Goal: Task Accomplishment & Management: Use online tool/utility

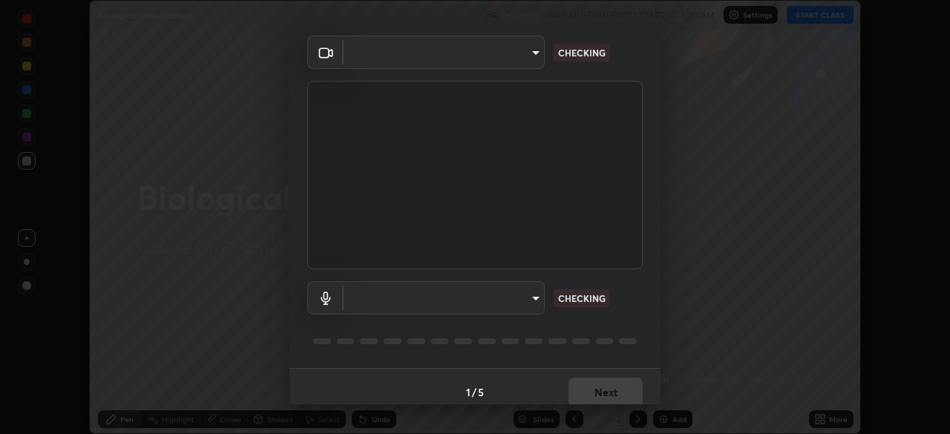
scroll to position [53, 0]
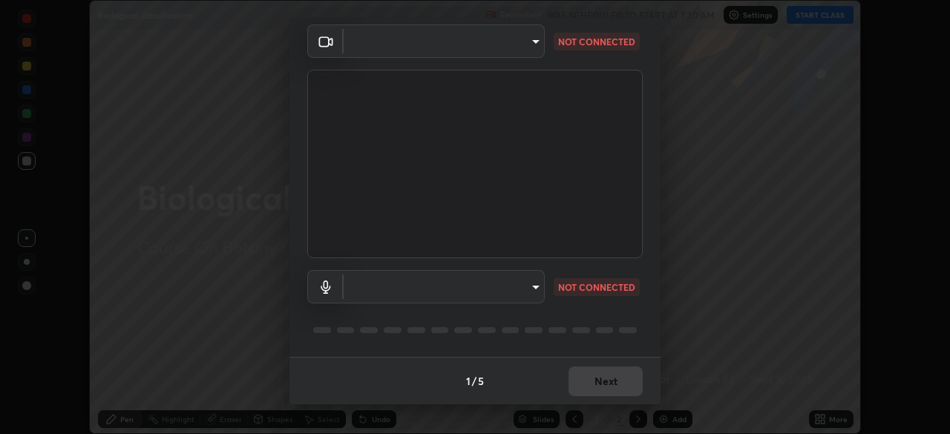
type input "5402053dac797fbd6203b9055fefd71c8703e877445e1219393e3e645ba4b0f2"
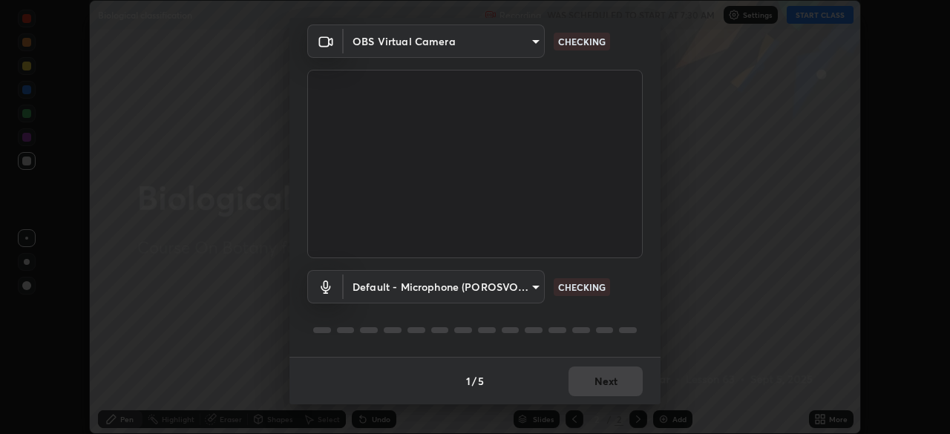
click at [490, 292] on body "Erase all Biological classification Recording WAS SCHEDULED TO START AT 7:30 AM…" at bounding box center [475, 217] width 950 height 434
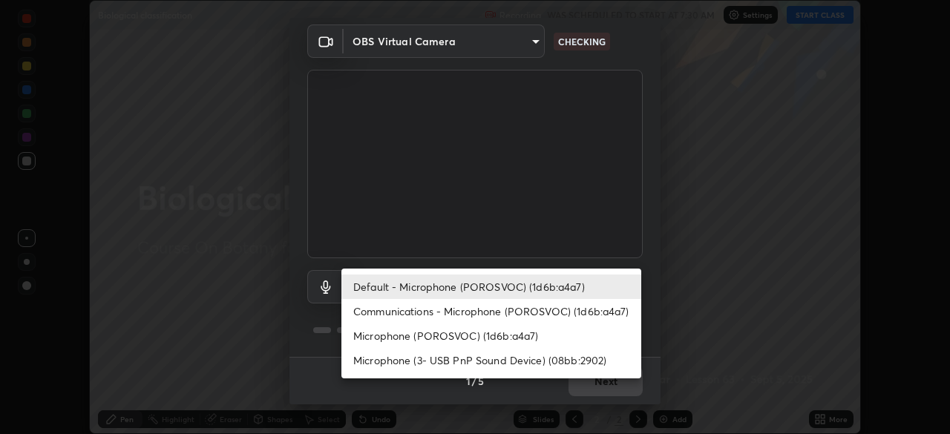
click at [496, 312] on li "Communications - Microphone (POROSVOC) (1d6b:a4a7)" at bounding box center [491, 311] width 300 height 24
type input "communications"
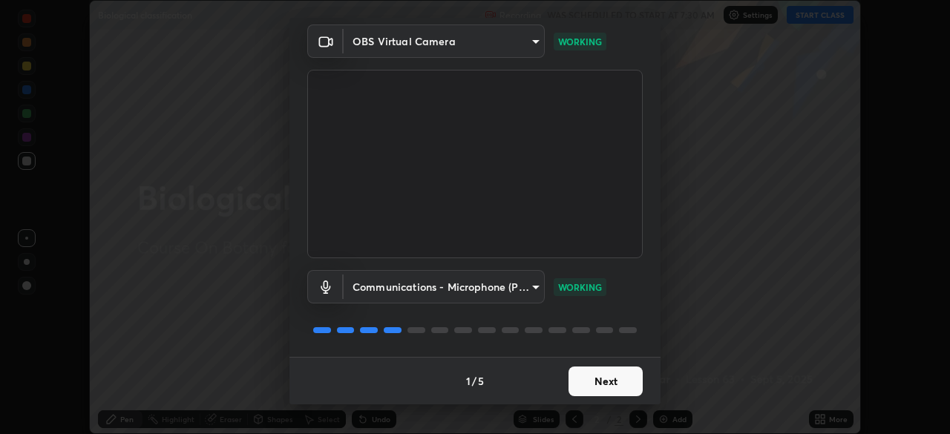
click at [616, 380] on button "Next" at bounding box center [605, 382] width 74 height 30
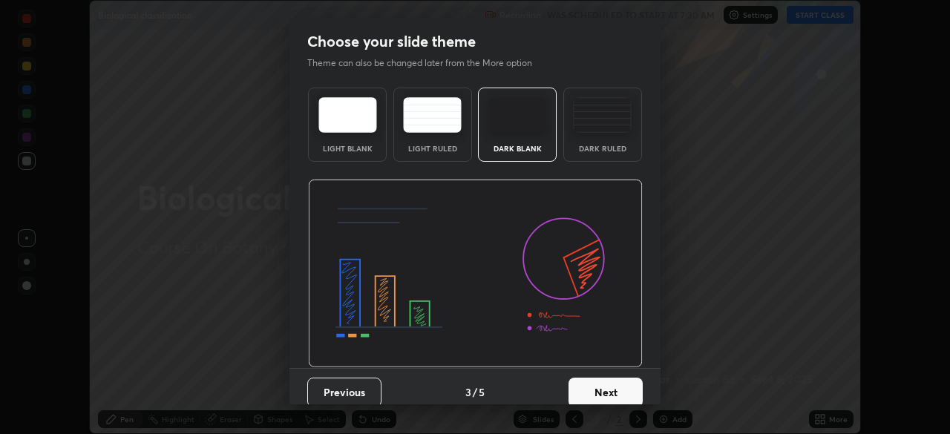
click at [618, 379] on button "Next" at bounding box center [605, 393] width 74 height 30
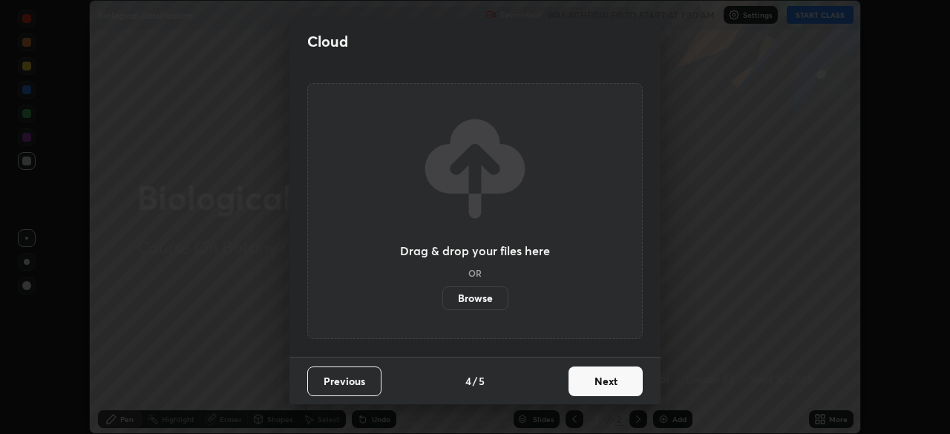
click at [617, 377] on button "Next" at bounding box center [605, 382] width 74 height 30
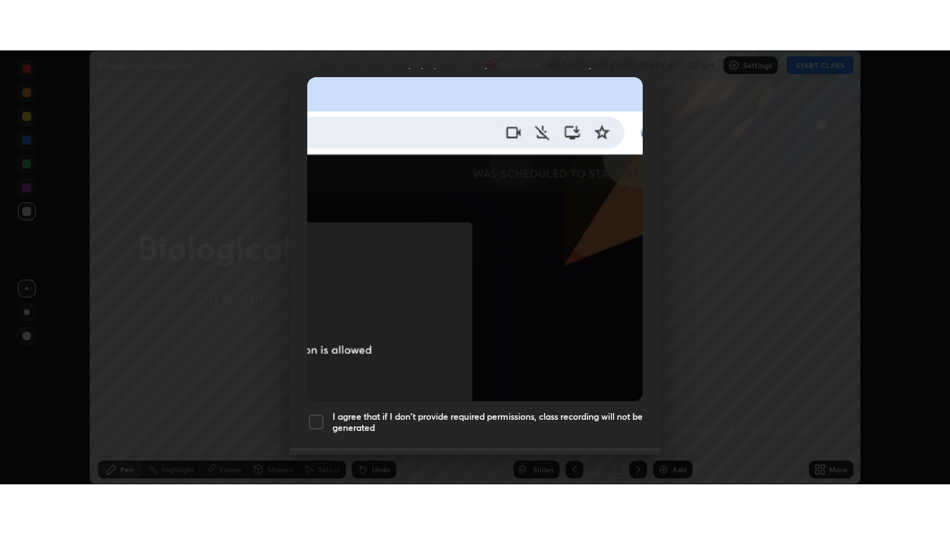
scroll to position [355, 0]
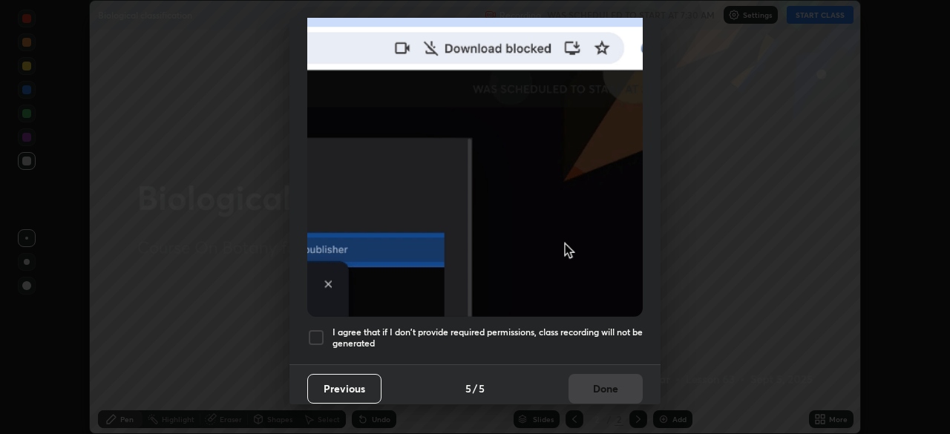
click at [495, 326] on h5 "I agree that if I don't provide required permissions, class recording will not …" at bounding box center [487, 337] width 310 height 23
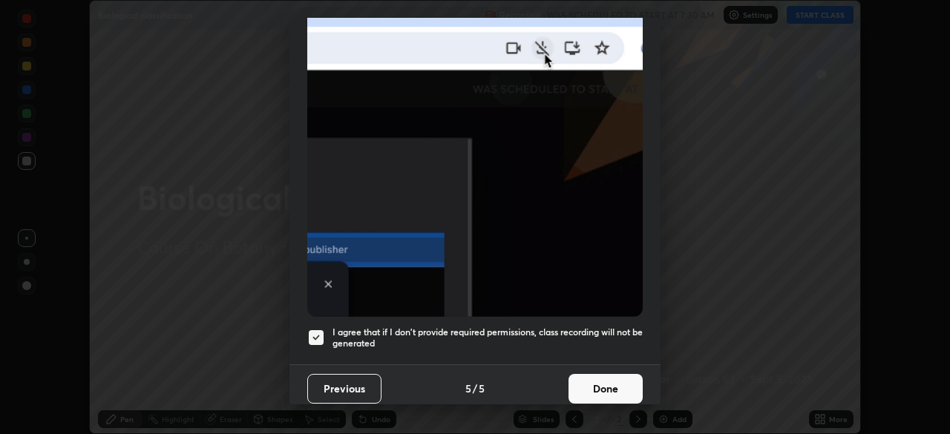
click at [602, 381] on button "Done" at bounding box center [605, 389] width 74 height 30
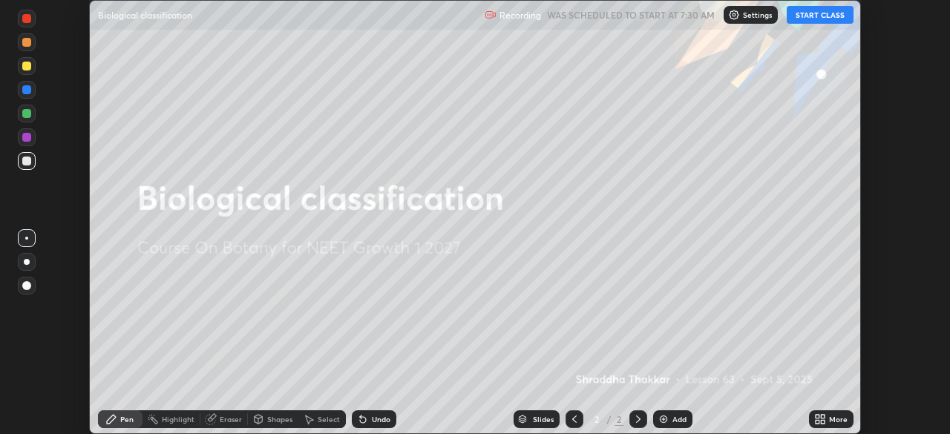
click at [809, 18] on button "START CLASS" at bounding box center [819, 15] width 67 height 18
click at [822, 416] on icon at bounding box center [823, 417] width 4 height 4
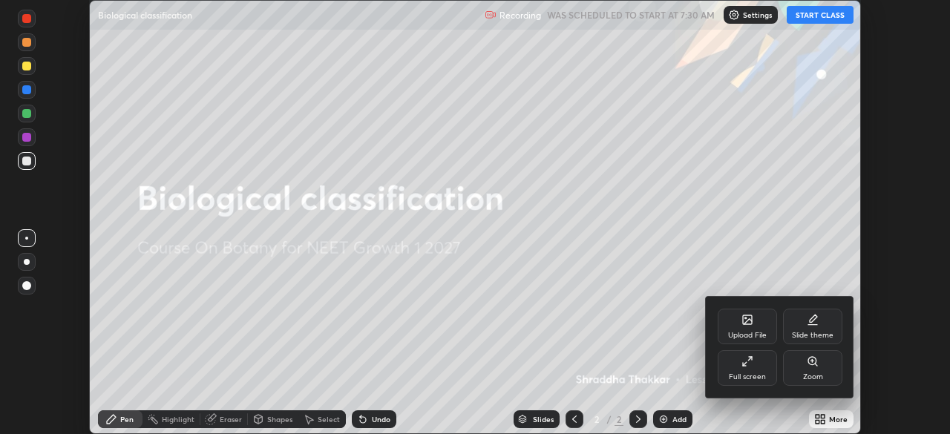
click at [752, 367] on icon at bounding box center [747, 361] width 12 height 12
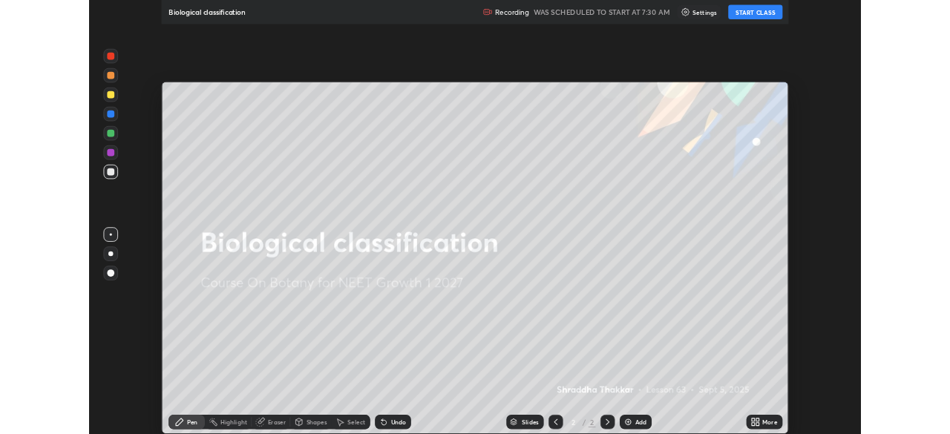
scroll to position [534, 950]
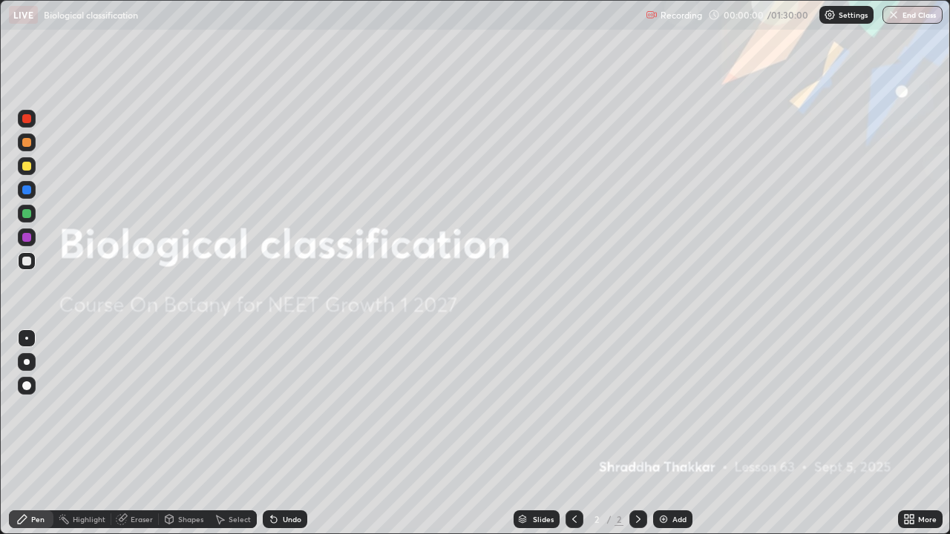
click at [661, 433] on img at bounding box center [663, 519] width 12 height 12
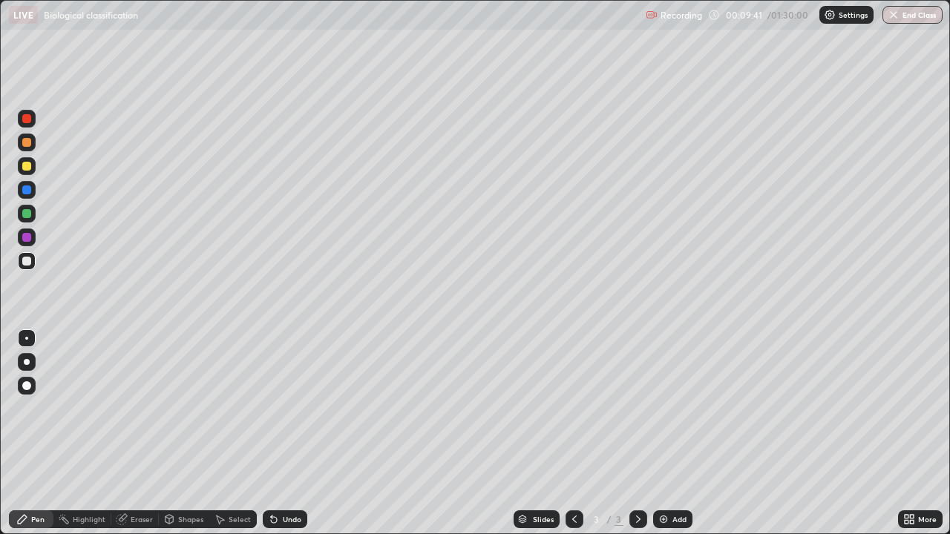
click at [23, 237] on div at bounding box center [26, 237] width 9 height 9
click at [84, 433] on div "Highlight" at bounding box center [89, 519] width 33 height 7
click at [293, 433] on div "Undo" at bounding box center [292, 519] width 19 height 7
click at [292, 433] on div "Undo" at bounding box center [292, 519] width 19 height 7
click at [78, 433] on div "Highlight" at bounding box center [89, 519] width 33 height 7
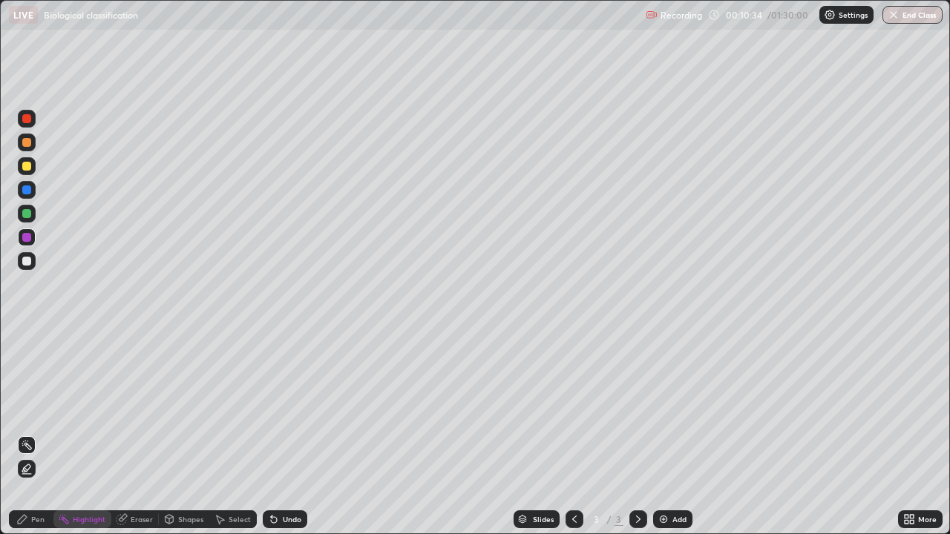
click at [22, 433] on icon at bounding box center [23, 471] width 3 height 2
click at [24, 233] on div at bounding box center [26, 237] width 9 height 9
click at [34, 433] on div "Pen" at bounding box center [37, 519] width 13 height 7
click at [278, 433] on div "Undo" at bounding box center [285, 519] width 45 height 18
click at [281, 433] on div "Undo" at bounding box center [285, 519] width 45 height 18
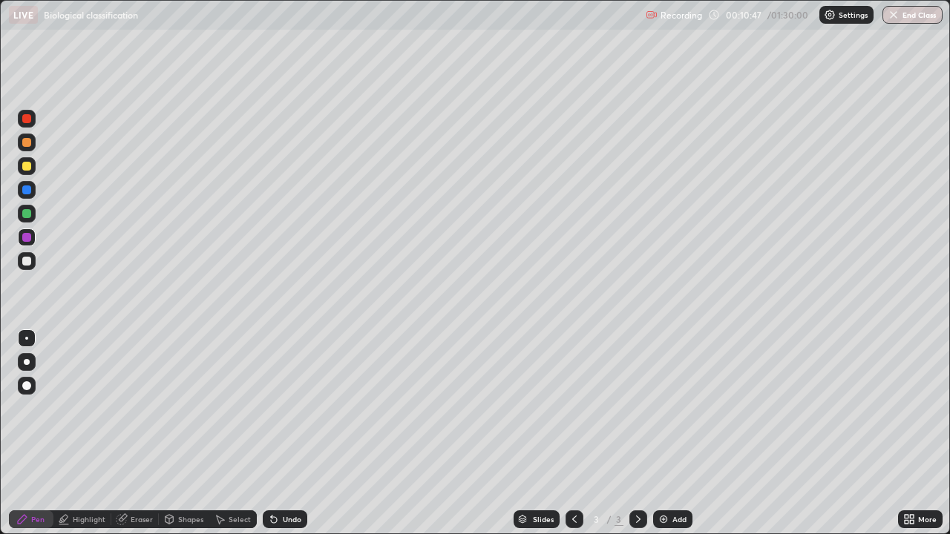
click at [281, 433] on div "Undo" at bounding box center [285, 519] width 45 height 18
click at [81, 433] on div "Highlight" at bounding box center [89, 519] width 33 height 7
click at [25, 433] on icon at bounding box center [27, 469] width 12 height 12
click at [36, 433] on div "Pen" at bounding box center [37, 519] width 13 height 7
click at [280, 433] on div "Undo" at bounding box center [285, 519] width 45 height 18
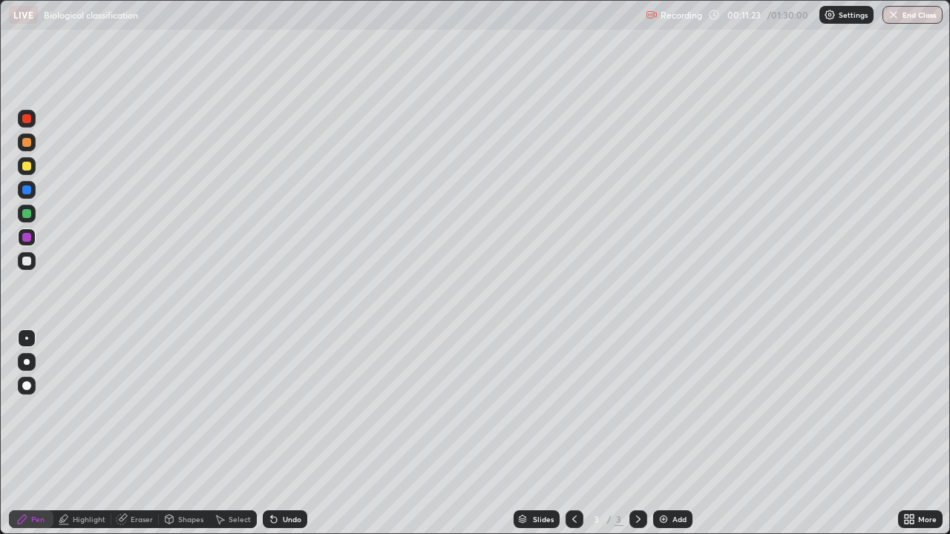
click at [285, 433] on div "Undo" at bounding box center [292, 519] width 19 height 7
click at [286, 433] on div "Undo" at bounding box center [292, 519] width 19 height 7
click at [288, 433] on div "Undo" at bounding box center [292, 519] width 19 height 7
click at [287, 433] on div "Undo" at bounding box center [292, 519] width 19 height 7
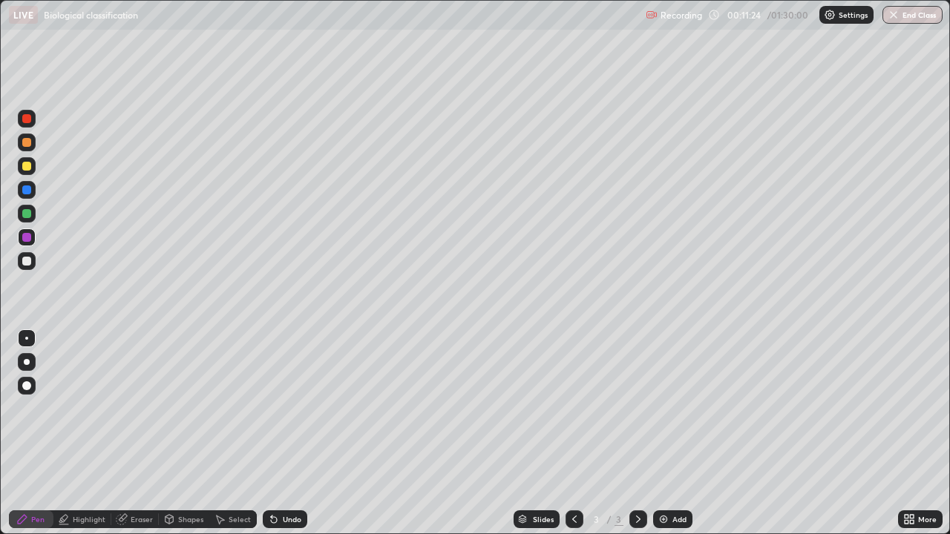
click at [289, 433] on div "Undo" at bounding box center [292, 519] width 19 height 7
click at [292, 433] on div "Undo" at bounding box center [292, 519] width 19 height 7
click at [291, 433] on div "Undo" at bounding box center [285, 519] width 45 height 18
click at [288, 433] on div "Undo" at bounding box center [285, 519] width 45 height 18
click at [286, 433] on div "Undo" at bounding box center [285, 519] width 45 height 18
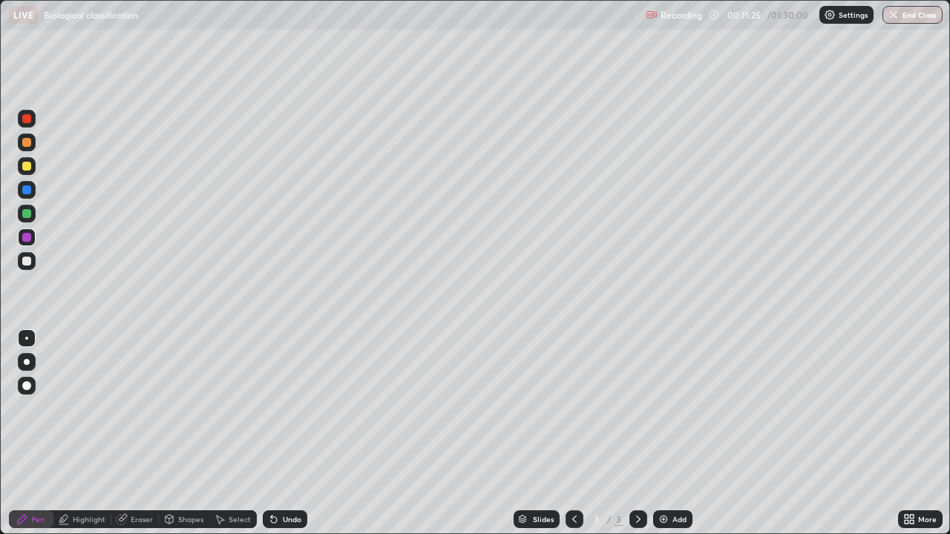
click at [284, 433] on div "Undo" at bounding box center [292, 519] width 19 height 7
click at [295, 433] on div "Undo" at bounding box center [292, 519] width 19 height 7
click at [291, 433] on div "Undo" at bounding box center [292, 519] width 19 height 7
click at [292, 433] on div "Undo" at bounding box center [292, 519] width 19 height 7
click at [85, 433] on div "Highlight" at bounding box center [89, 519] width 33 height 7
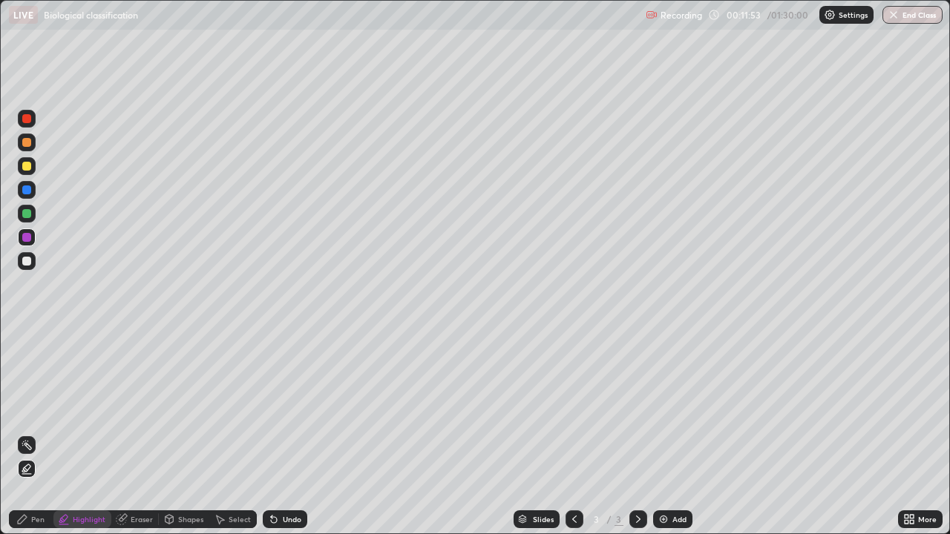
click at [283, 433] on div "Undo" at bounding box center [292, 519] width 19 height 7
click at [237, 433] on div "Select" at bounding box center [240, 519] width 22 height 7
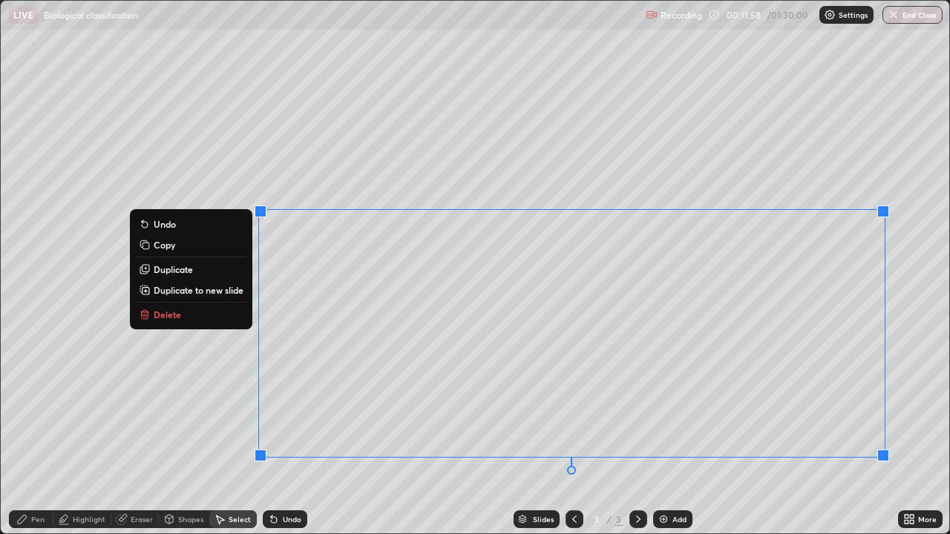
click at [218, 319] on button "Delete" at bounding box center [191, 315] width 111 height 18
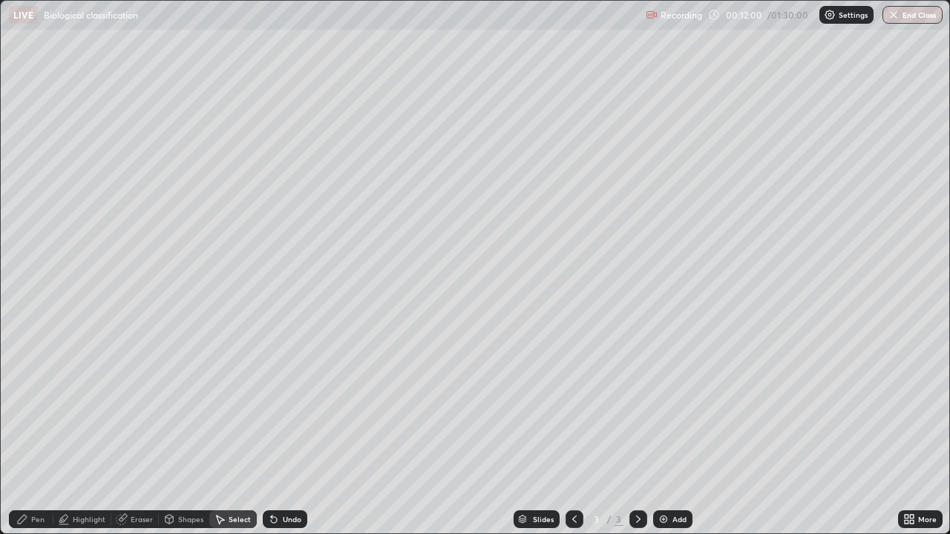
click at [286, 433] on div "Undo" at bounding box center [285, 519] width 45 height 18
click at [291, 433] on div "Undo" at bounding box center [292, 519] width 19 height 7
click at [286, 433] on div "Undo" at bounding box center [292, 519] width 19 height 7
click at [287, 433] on div "Undo" at bounding box center [285, 519] width 45 height 18
click at [289, 433] on div "Undo" at bounding box center [285, 519] width 45 height 18
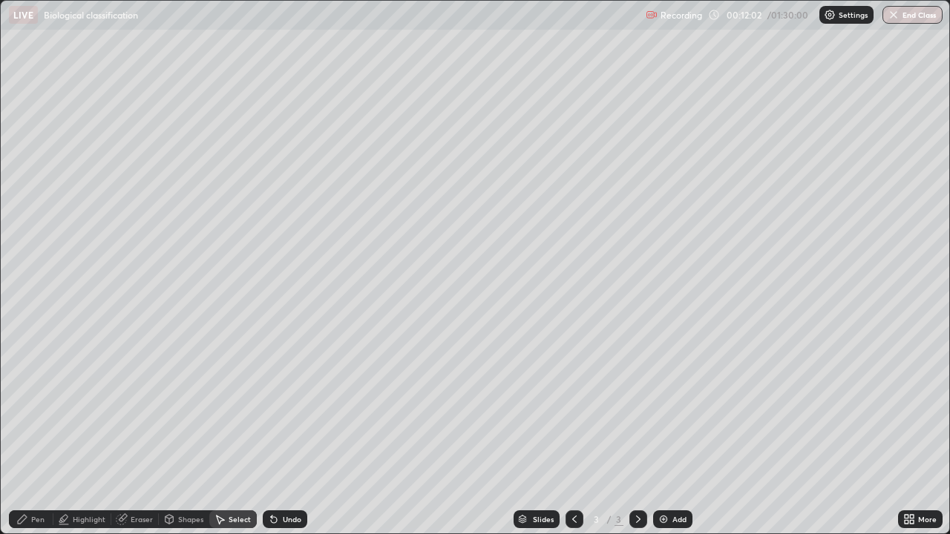
click at [289, 433] on div "Undo" at bounding box center [292, 519] width 19 height 7
click at [62, 433] on icon at bounding box center [63, 520] width 3 height 3
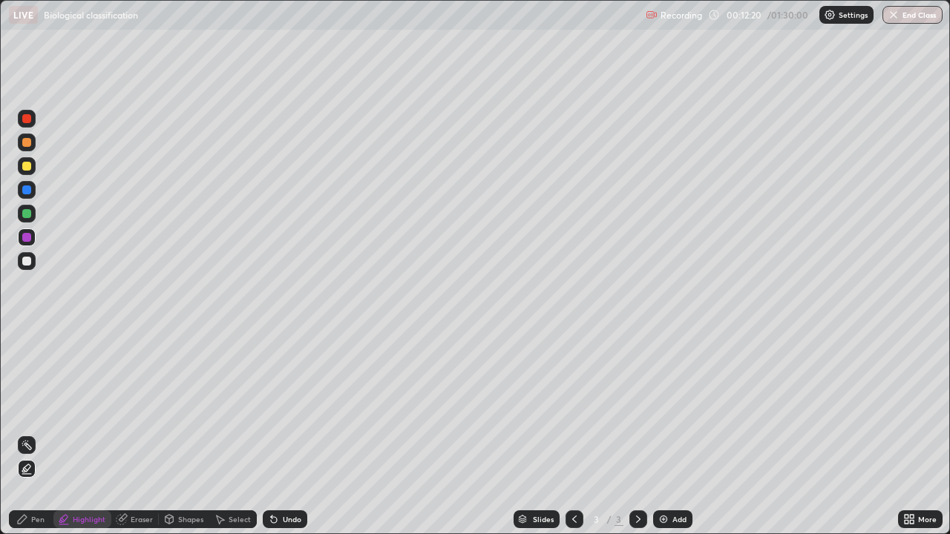
click at [271, 433] on icon at bounding box center [274, 520] width 6 height 6
click at [289, 433] on div "Undo" at bounding box center [292, 519] width 19 height 7
click at [290, 433] on div "Undo" at bounding box center [292, 519] width 19 height 7
click at [290, 433] on div "Undo" at bounding box center [285, 519] width 45 height 18
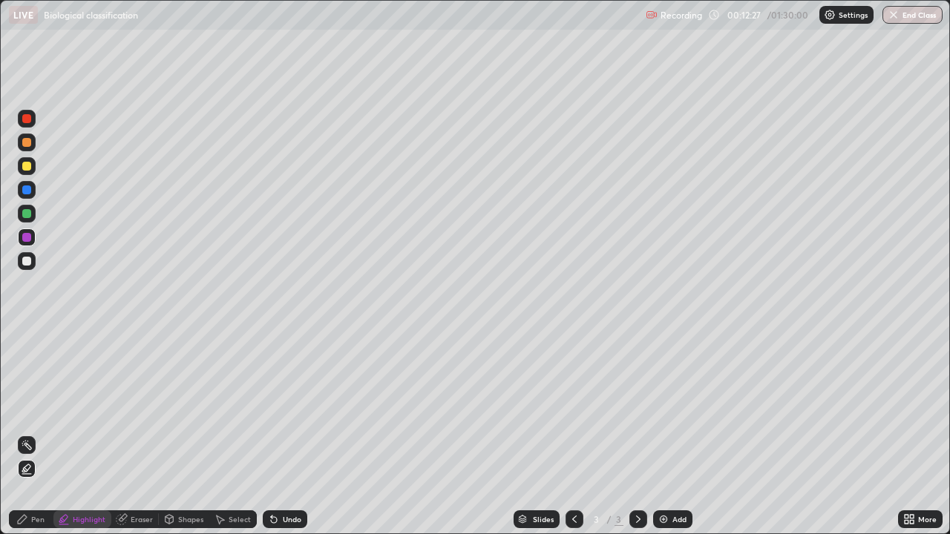
click at [275, 433] on icon at bounding box center [274, 519] width 12 height 12
click at [277, 433] on icon at bounding box center [274, 519] width 12 height 12
click at [283, 433] on div "Undo" at bounding box center [292, 519] width 19 height 7
click at [289, 433] on div "Undo" at bounding box center [285, 519] width 45 height 18
click at [929, 433] on div "More" at bounding box center [920, 520] width 45 height 30
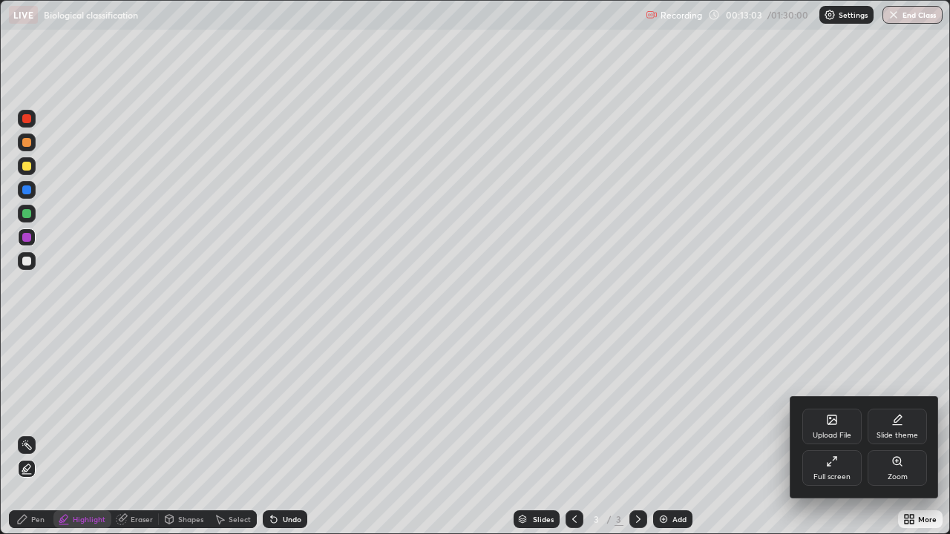
click at [30, 165] on div at bounding box center [475, 267] width 950 height 534
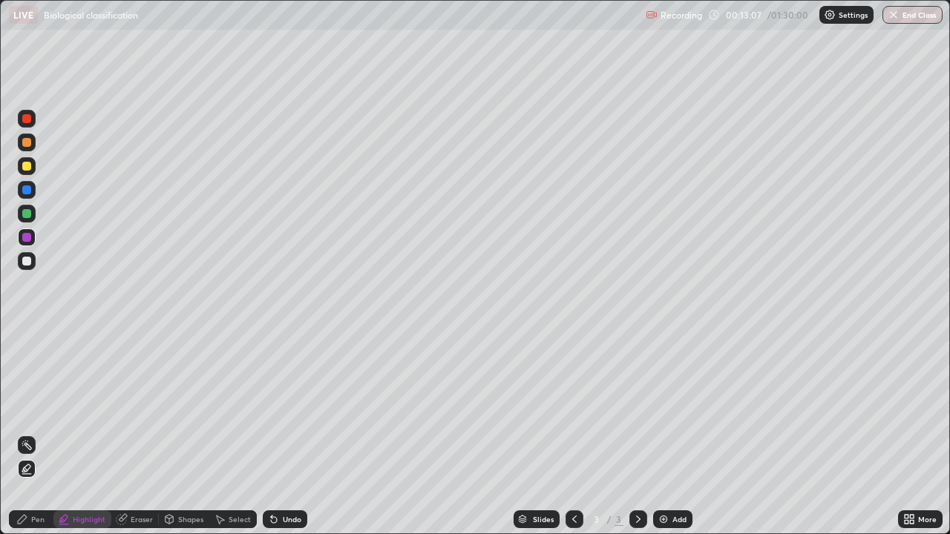
click at [22, 162] on div at bounding box center [27, 166] width 18 height 18
click at [275, 433] on icon at bounding box center [274, 519] width 12 height 12
click at [277, 433] on div "Undo" at bounding box center [285, 519] width 45 height 18
click at [26, 260] on div at bounding box center [26, 261] width 9 height 9
click at [279, 433] on div "Undo" at bounding box center [285, 519] width 45 height 18
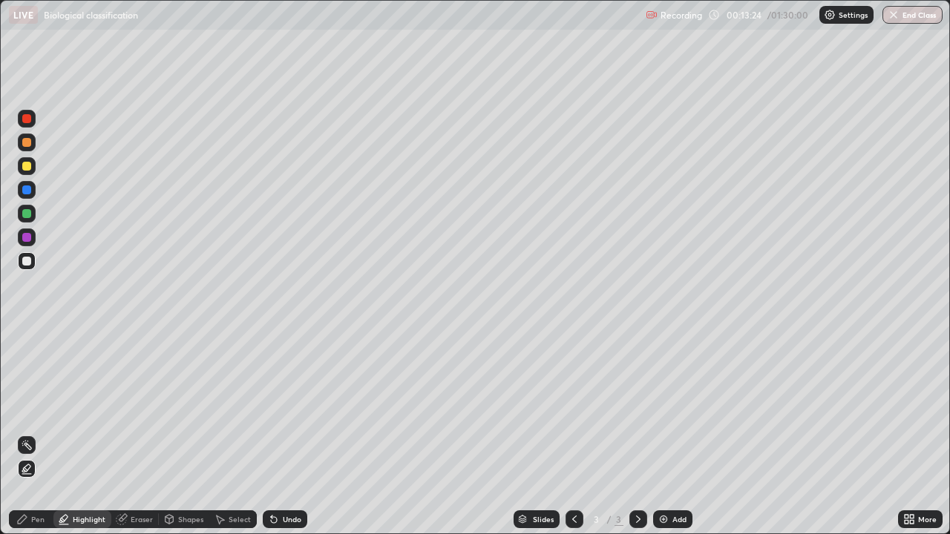
click at [25, 139] on div at bounding box center [26, 142] width 9 height 9
click at [277, 433] on icon at bounding box center [274, 519] width 12 height 12
click at [23, 263] on div at bounding box center [26, 261] width 9 height 9
click at [285, 433] on div "Undo" at bounding box center [292, 519] width 19 height 7
click at [287, 433] on div "Undo" at bounding box center [292, 519] width 19 height 7
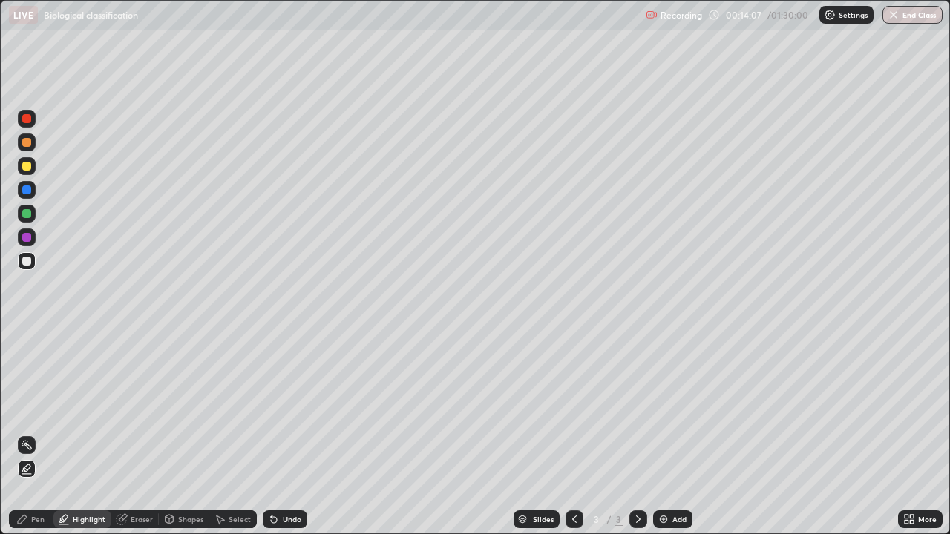
click at [285, 433] on div "Undo" at bounding box center [292, 519] width 19 height 7
click at [272, 433] on icon at bounding box center [274, 520] width 6 height 6
click at [125, 433] on icon at bounding box center [122, 519] width 12 height 12
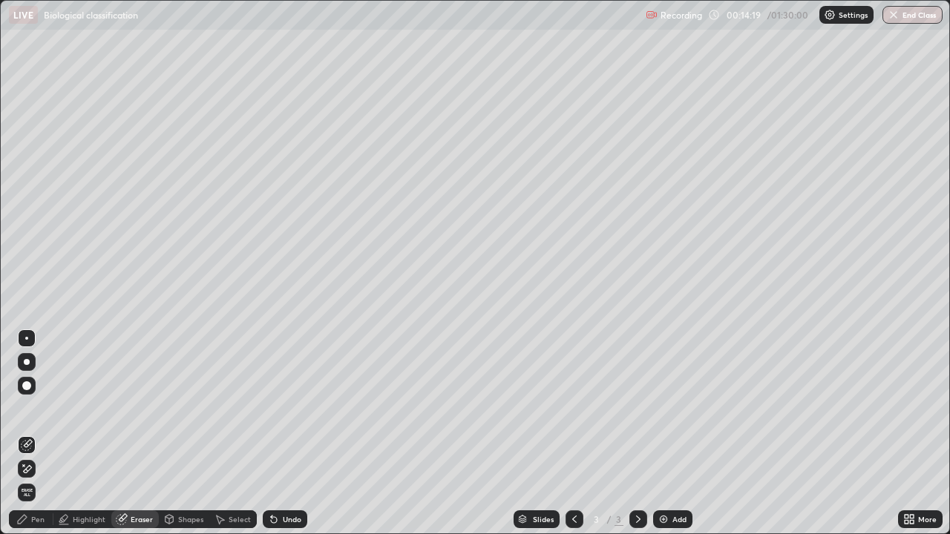
click at [65, 433] on icon at bounding box center [63, 518] width 7 height 7
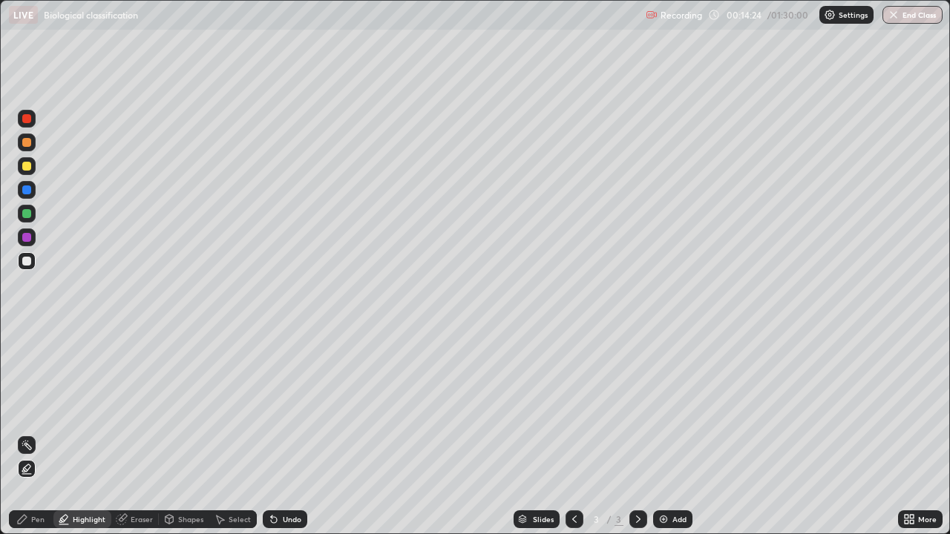
click at [68, 433] on icon at bounding box center [64, 519] width 12 height 12
click at [28, 237] on div at bounding box center [26, 237] width 9 height 9
click at [138, 433] on div "Eraser" at bounding box center [142, 519] width 22 height 7
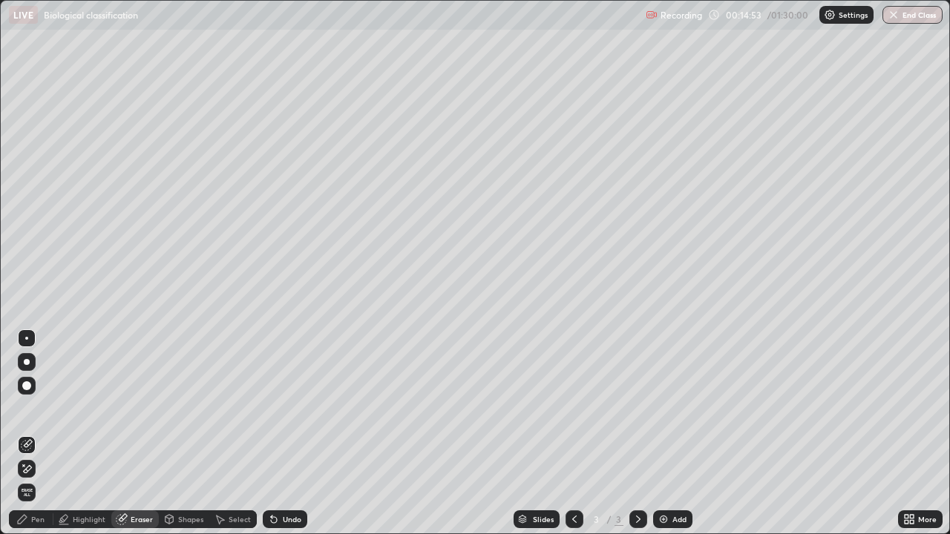
click at [231, 433] on div "Select" at bounding box center [232, 519] width 47 height 18
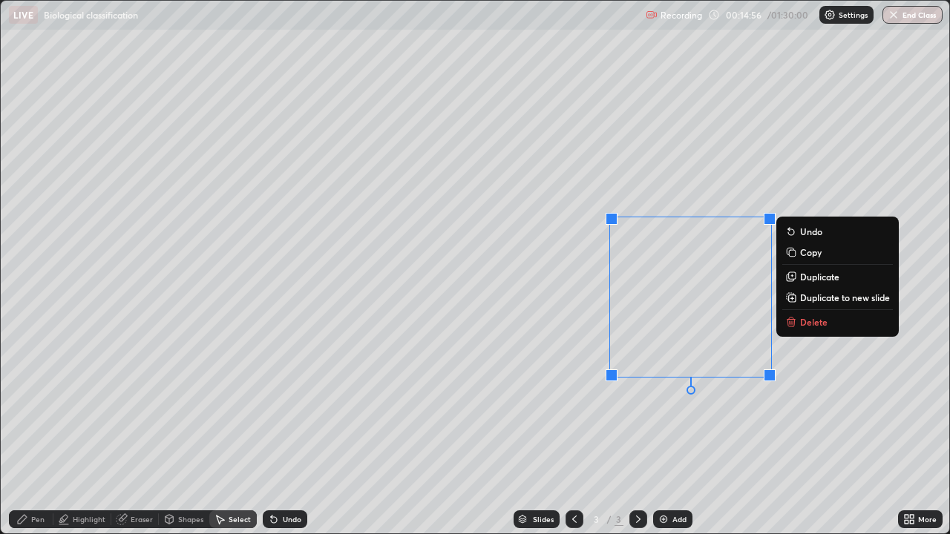
click at [792, 323] on icon at bounding box center [792, 322] width 0 height 3
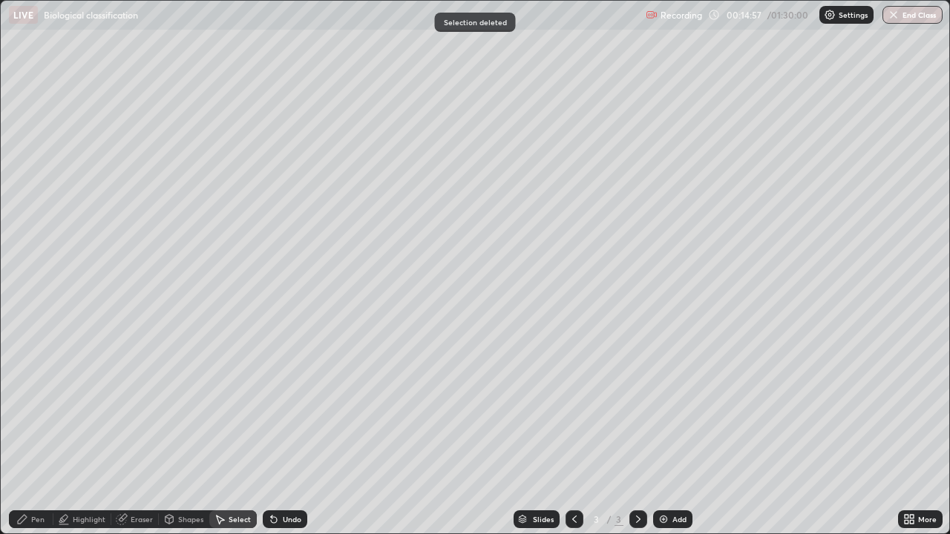
click at [829, 324] on div "0 ° Undo Copy Duplicate Duplicate to new slide Delete" at bounding box center [475, 267] width 948 height 533
click at [82, 433] on div "Highlight" at bounding box center [89, 519] width 33 height 7
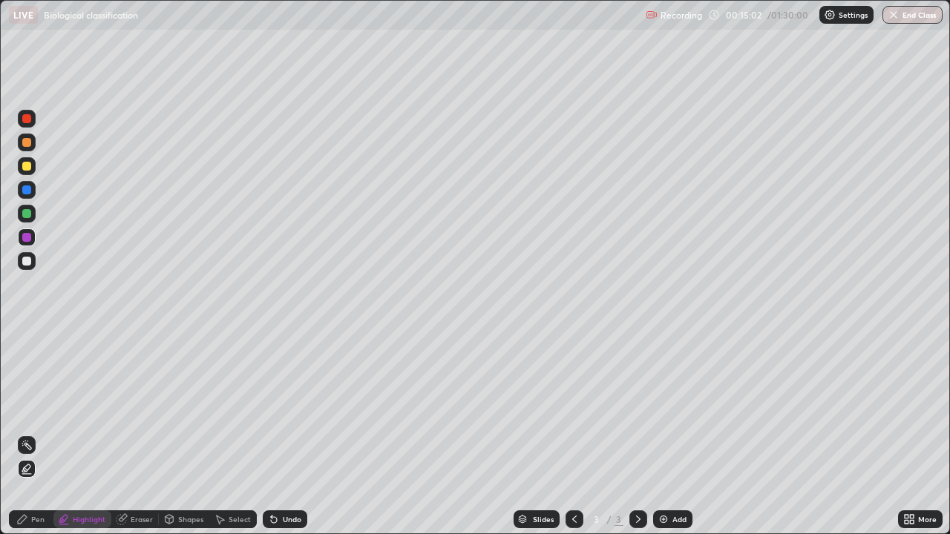
click at [273, 433] on icon at bounding box center [274, 520] width 6 height 6
click at [283, 433] on div "Undo" at bounding box center [292, 519] width 19 height 7
click at [30, 267] on div at bounding box center [27, 261] width 18 height 18
click at [27, 238] on div at bounding box center [26, 237] width 9 height 9
click at [222, 433] on icon at bounding box center [220, 519] width 12 height 12
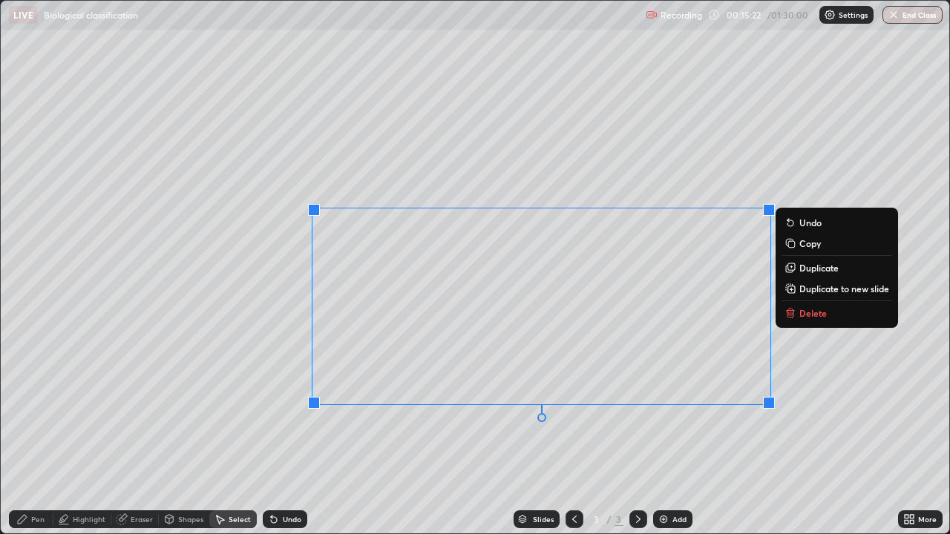
click at [562, 356] on div "0 ° Undo Copy Duplicate Duplicate to new slide Delete" at bounding box center [475, 267] width 948 height 533
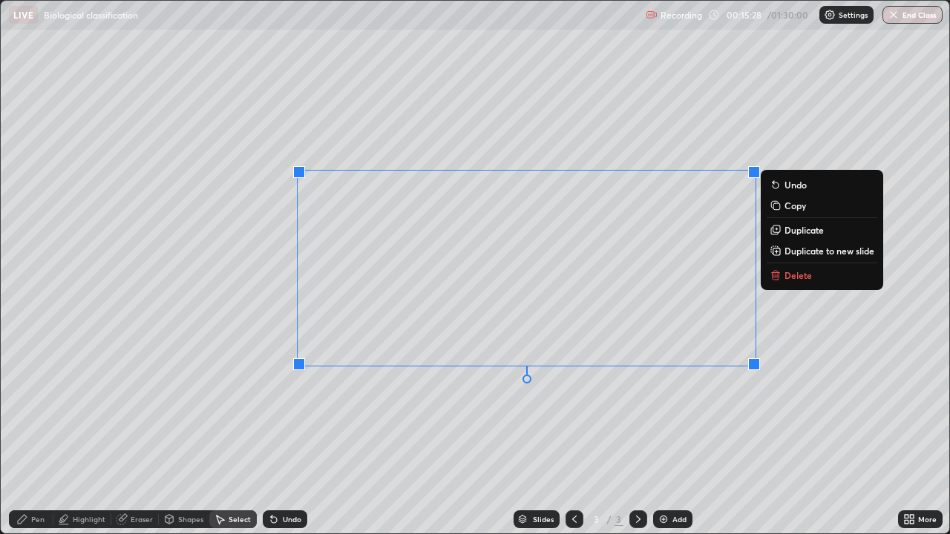
click at [389, 416] on div "0 ° Undo Copy Duplicate Duplicate to new slide Delete" at bounding box center [475, 267] width 948 height 533
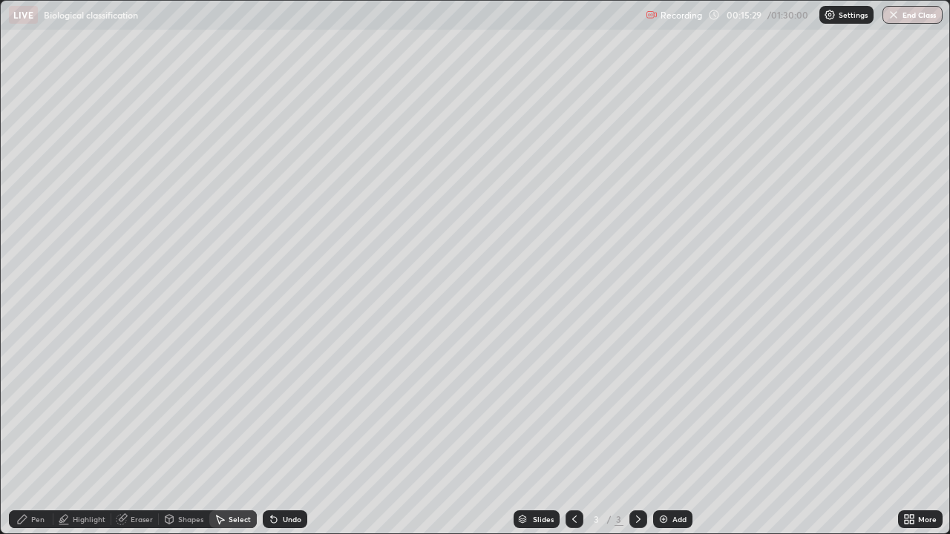
click at [83, 433] on div "Highlight" at bounding box center [89, 519] width 33 height 7
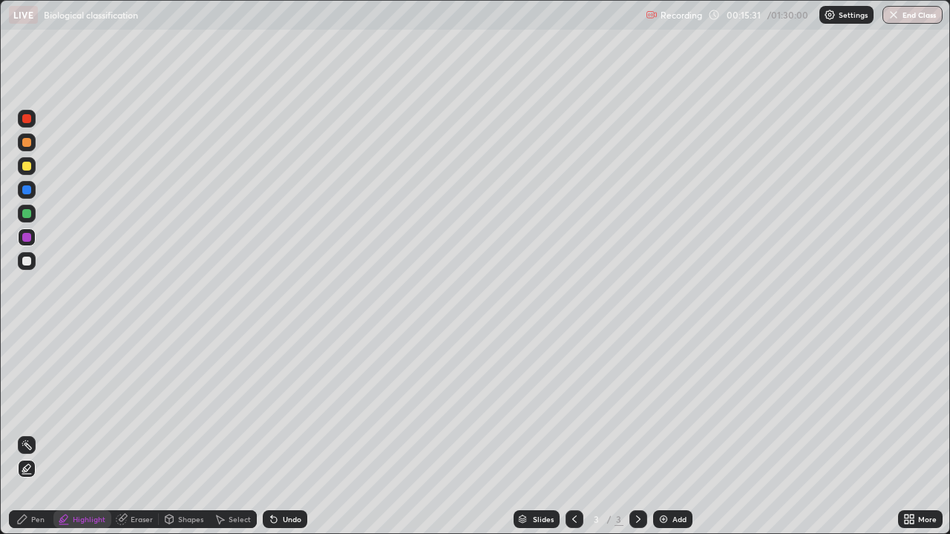
click at [24, 234] on div at bounding box center [26, 237] width 9 height 9
click at [277, 433] on icon at bounding box center [274, 519] width 12 height 12
click at [283, 433] on div "Undo" at bounding box center [292, 519] width 19 height 7
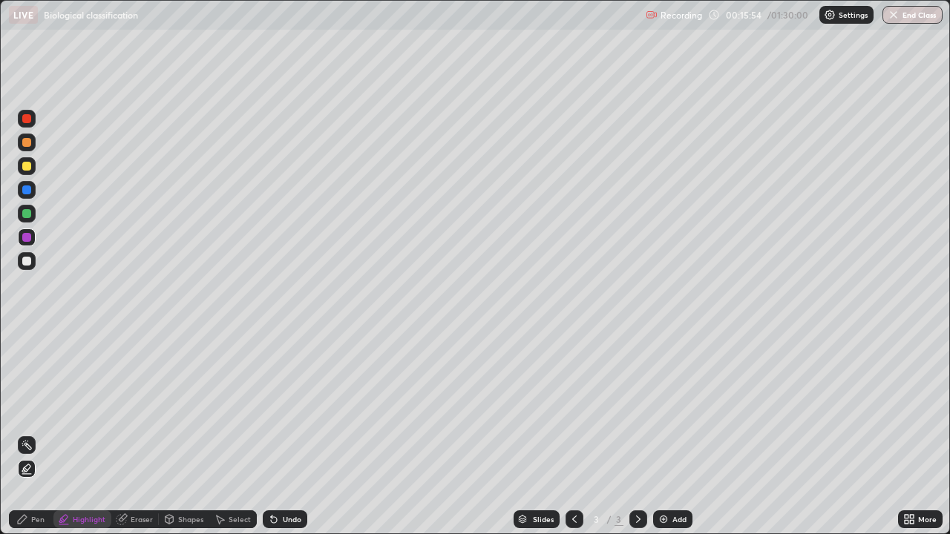
click at [283, 433] on div "Undo" at bounding box center [285, 519] width 45 height 18
click at [288, 433] on div "Undo" at bounding box center [285, 519] width 45 height 18
click at [289, 433] on div "Undo" at bounding box center [292, 519] width 19 height 7
click at [272, 433] on icon at bounding box center [274, 520] width 6 height 6
click at [277, 433] on icon at bounding box center [274, 519] width 12 height 12
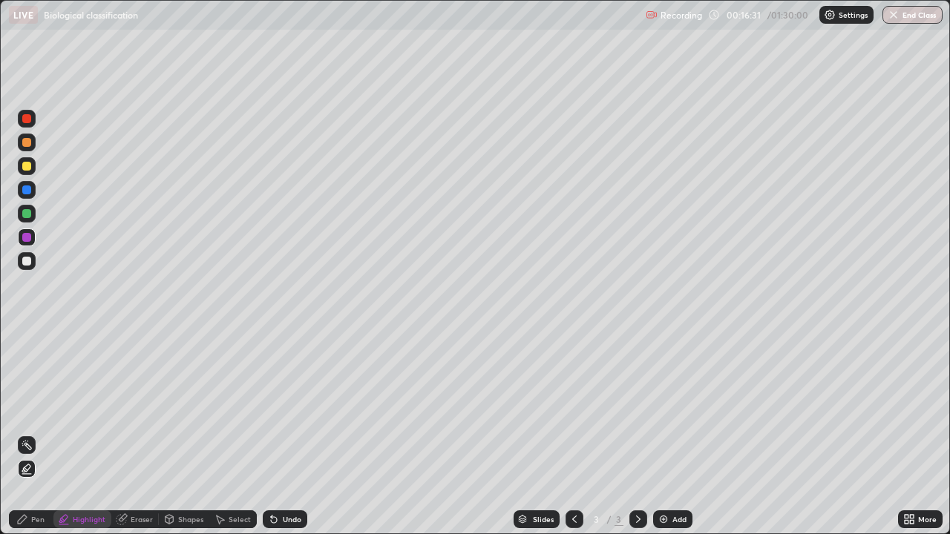
click at [277, 433] on icon at bounding box center [274, 519] width 12 height 12
click at [285, 433] on div "Undo" at bounding box center [292, 519] width 19 height 7
click at [302, 433] on div "Undo" at bounding box center [285, 519] width 45 height 18
click at [275, 433] on icon at bounding box center [274, 519] width 12 height 12
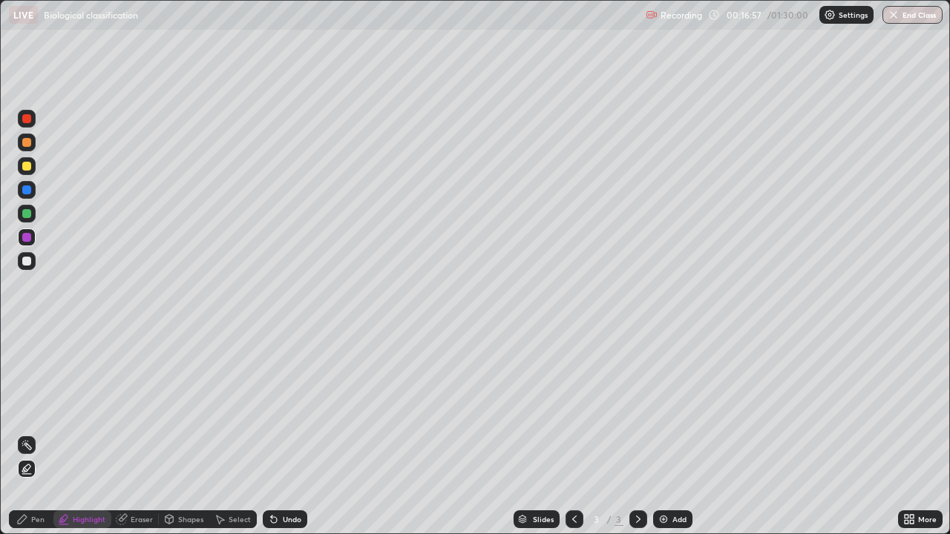
click at [283, 433] on div "Undo" at bounding box center [285, 519] width 45 height 18
click at [286, 433] on div "Undo" at bounding box center [285, 519] width 45 height 18
click at [280, 433] on div "Undo" at bounding box center [285, 519] width 45 height 18
click at [277, 433] on div "Undo" at bounding box center [285, 519] width 45 height 18
click at [235, 433] on div "Select" at bounding box center [240, 519] width 22 height 7
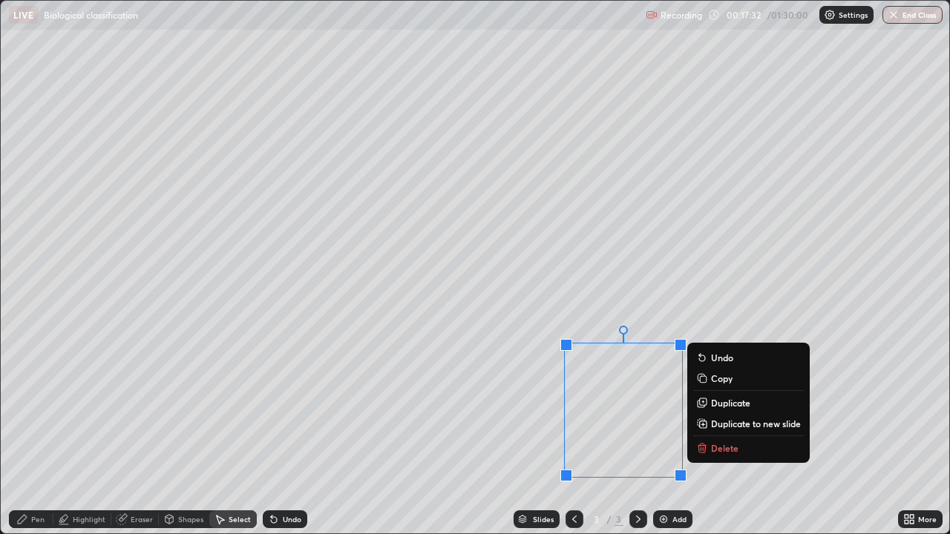
click at [542, 433] on div "0 ° Undo Copy Duplicate Duplicate to new slide Delete" at bounding box center [475, 267] width 948 height 533
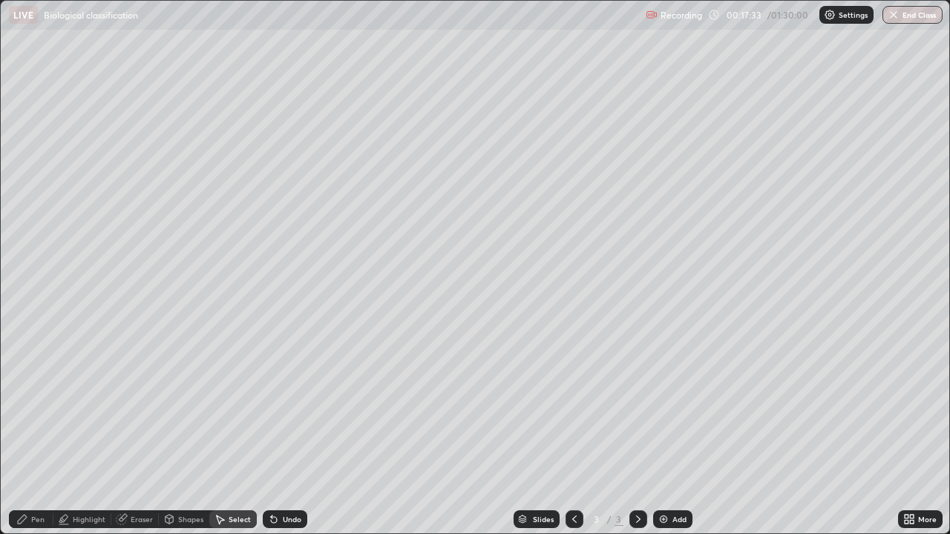
click at [540, 433] on div "0 ° Undo Copy Duplicate Duplicate to new slide Delete" at bounding box center [475, 267] width 948 height 533
click at [95, 433] on div "Highlight" at bounding box center [89, 519] width 33 height 7
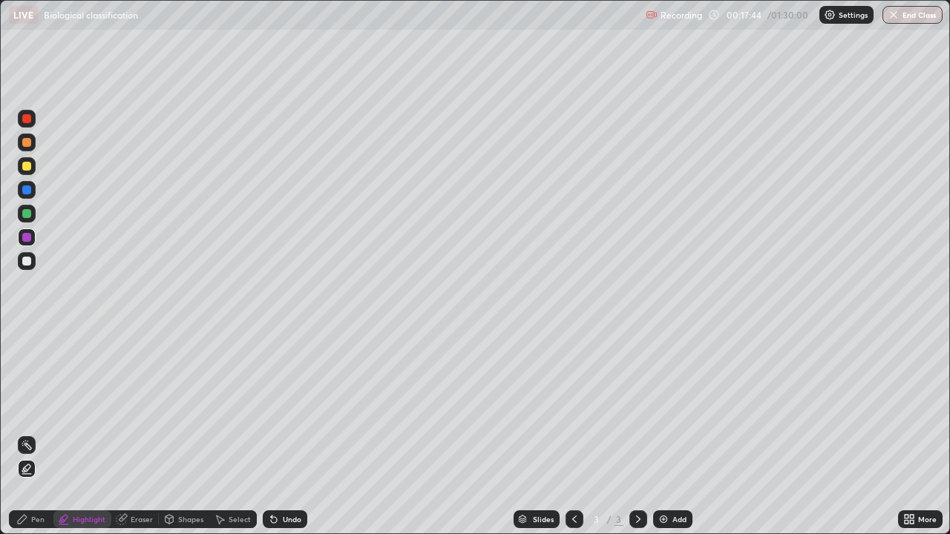
click at [292, 433] on div "Undo" at bounding box center [292, 519] width 19 height 7
click at [283, 433] on div "Undo" at bounding box center [292, 519] width 19 height 7
click at [283, 433] on div "Undo" at bounding box center [285, 519] width 45 height 18
click at [298, 433] on div "Undo" at bounding box center [285, 519] width 45 height 18
click at [286, 433] on div "Undo" at bounding box center [292, 519] width 19 height 7
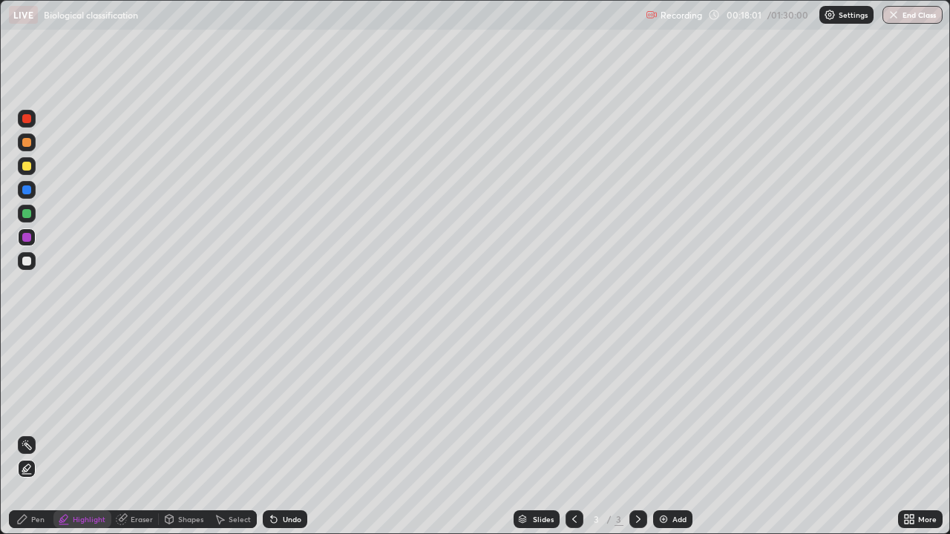
click at [288, 433] on div "Undo" at bounding box center [292, 519] width 19 height 7
click at [303, 433] on div "Undo" at bounding box center [285, 519] width 45 height 18
click at [284, 433] on div "Undo" at bounding box center [285, 519] width 45 height 18
click at [283, 433] on div "Undo" at bounding box center [292, 519] width 19 height 7
click at [292, 433] on div "Undo" at bounding box center [292, 519] width 19 height 7
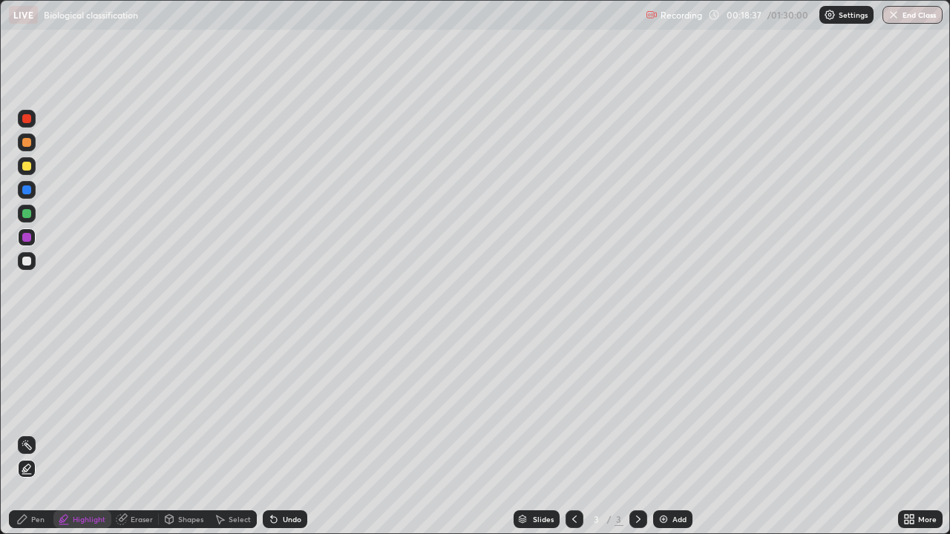
click at [303, 433] on div "Undo" at bounding box center [285, 519] width 45 height 18
click at [297, 433] on div "Undo" at bounding box center [285, 519] width 45 height 18
click at [285, 433] on div "Undo" at bounding box center [292, 519] width 19 height 7
click at [272, 433] on icon at bounding box center [274, 520] width 6 height 6
click at [288, 433] on div "Undo" at bounding box center [292, 519] width 19 height 7
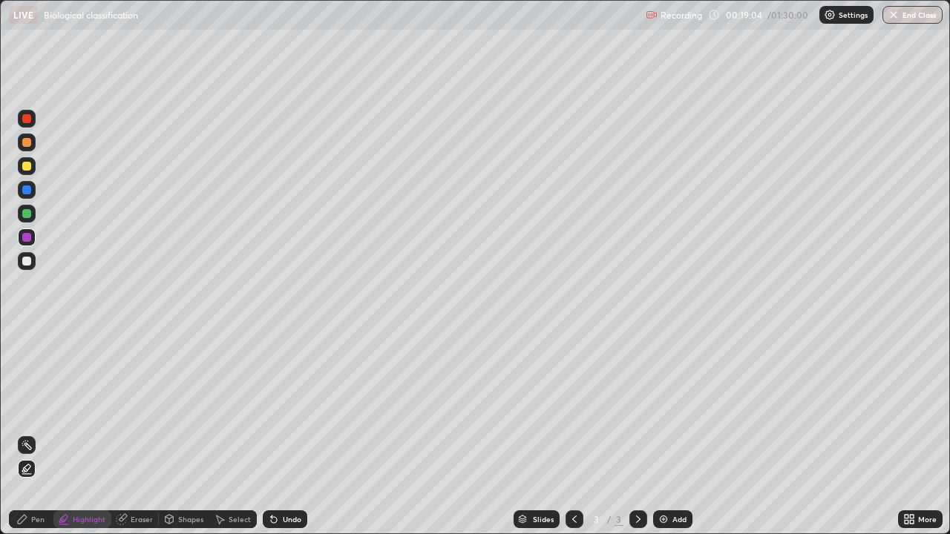
click at [272, 433] on icon at bounding box center [274, 520] width 6 height 6
click at [231, 433] on div "Select" at bounding box center [240, 519] width 22 height 7
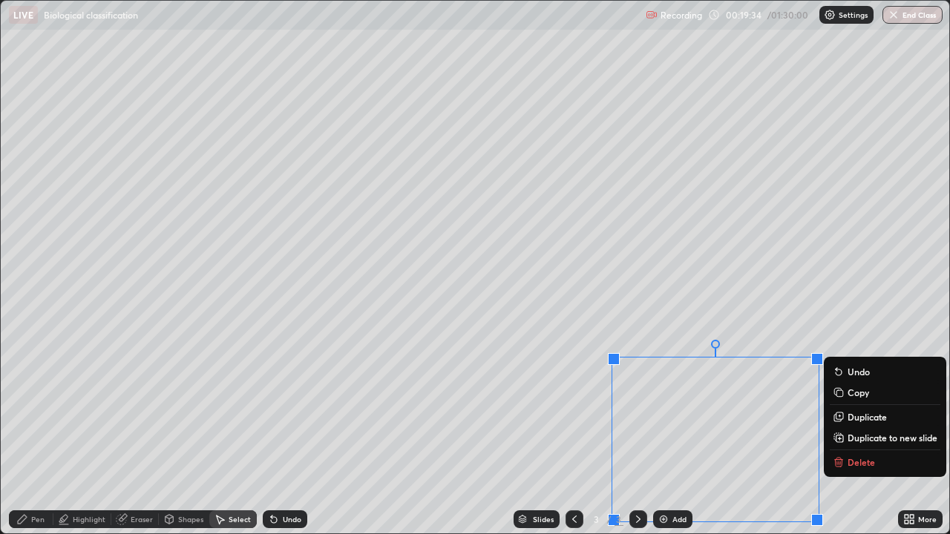
click at [291, 433] on div "Undo" at bounding box center [292, 519] width 19 height 7
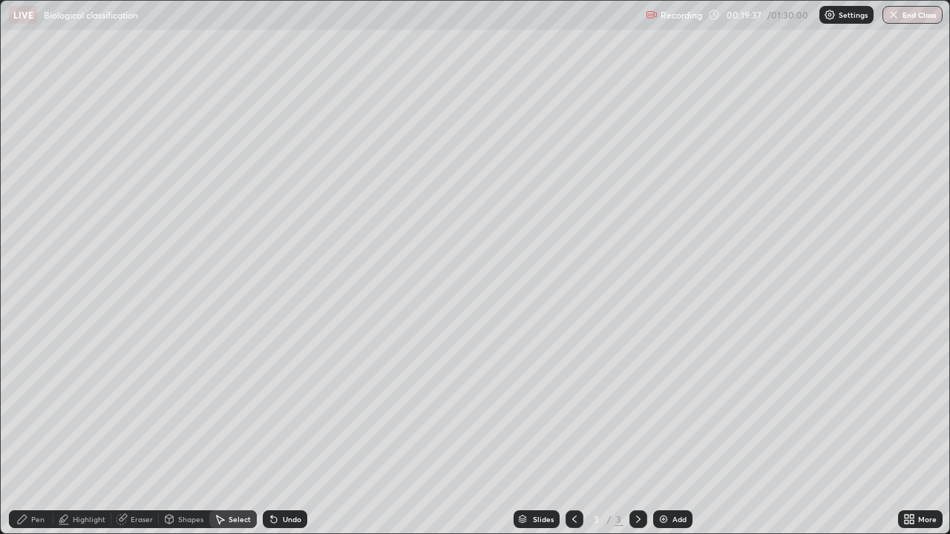
click at [236, 433] on div "Select" at bounding box center [240, 519] width 22 height 7
click at [146, 433] on div "Eraser" at bounding box center [142, 519] width 22 height 7
click at [229, 433] on div "Select" at bounding box center [240, 519] width 22 height 7
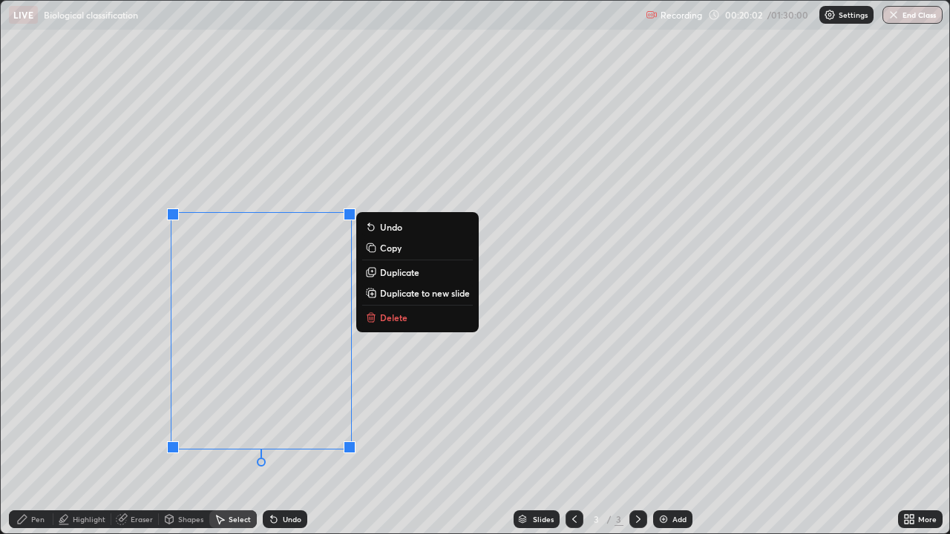
click at [271, 433] on icon at bounding box center [271, 516] width 1 height 1
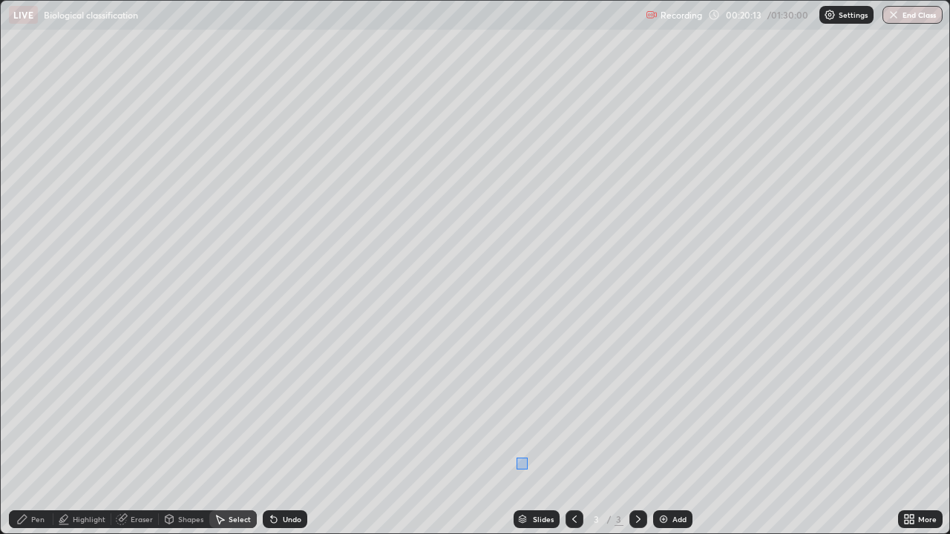
click at [522, 433] on div "0 ° Undo Copy Duplicate Duplicate to new slide Delete" at bounding box center [475, 267] width 948 height 533
click at [68, 433] on div "Highlight" at bounding box center [82, 519] width 58 height 18
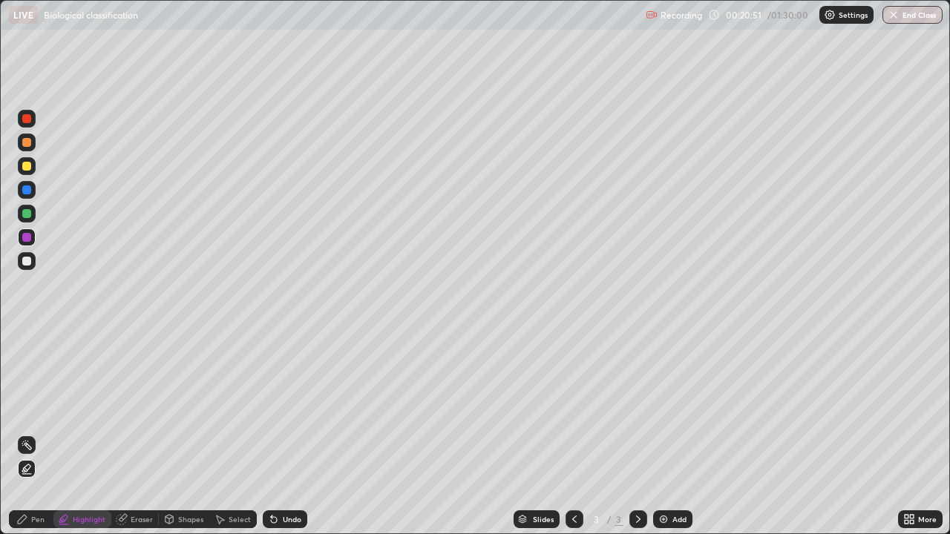
click at [284, 433] on div "Undo" at bounding box center [285, 519] width 45 height 18
click at [287, 433] on div "Undo" at bounding box center [292, 519] width 19 height 7
click at [289, 433] on div "Undo" at bounding box center [292, 519] width 19 height 7
click at [291, 433] on div "Undo" at bounding box center [292, 519] width 19 height 7
click at [289, 433] on div "Undo" at bounding box center [292, 519] width 19 height 7
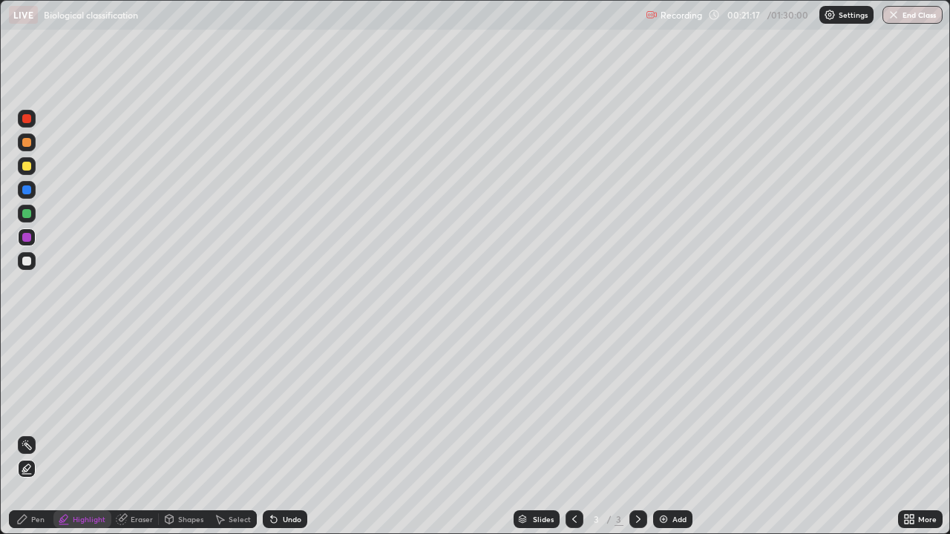
click at [126, 433] on icon at bounding box center [122, 519] width 12 height 12
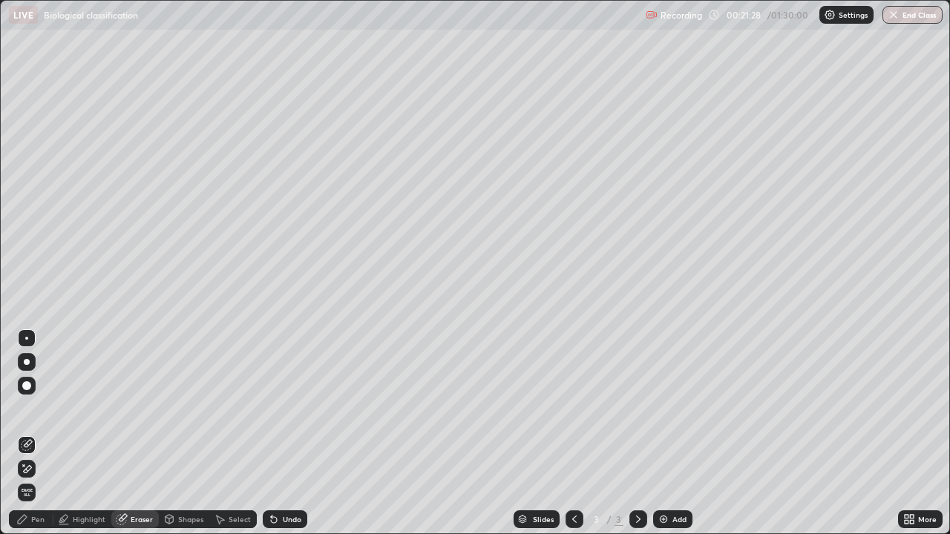
click at [234, 433] on div "Select" at bounding box center [240, 519] width 22 height 7
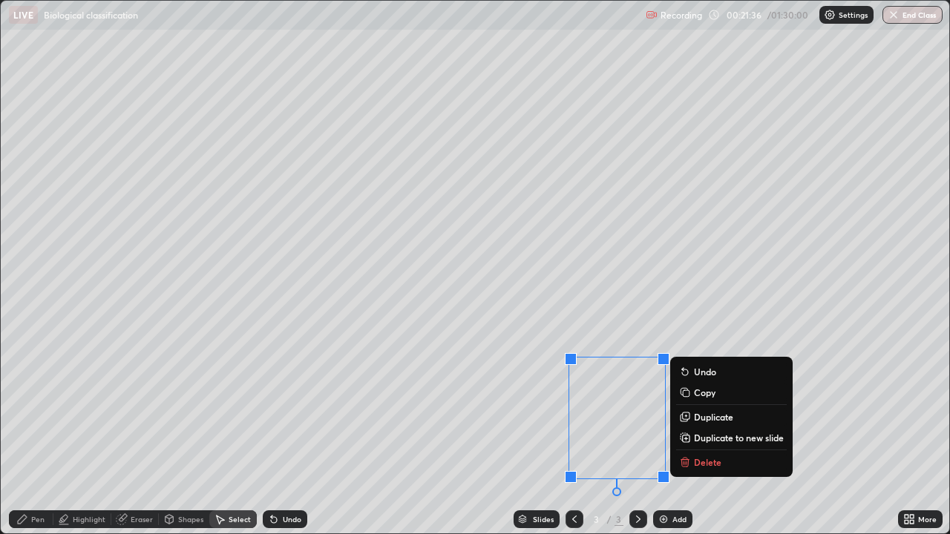
click at [800, 433] on div "Slides 3 / 3 Add" at bounding box center [602, 520] width 591 height 30
click at [549, 385] on div "0 ° Undo Copy Duplicate Duplicate to new slide Delete" at bounding box center [475, 267] width 948 height 533
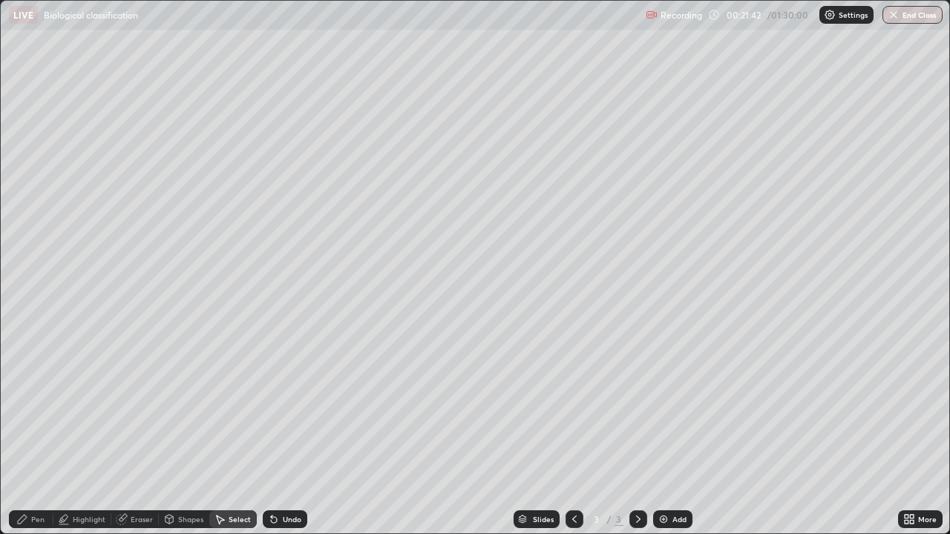
click at [36, 433] on div "Pen" at bounding box center [37, 519] width 13 height 7
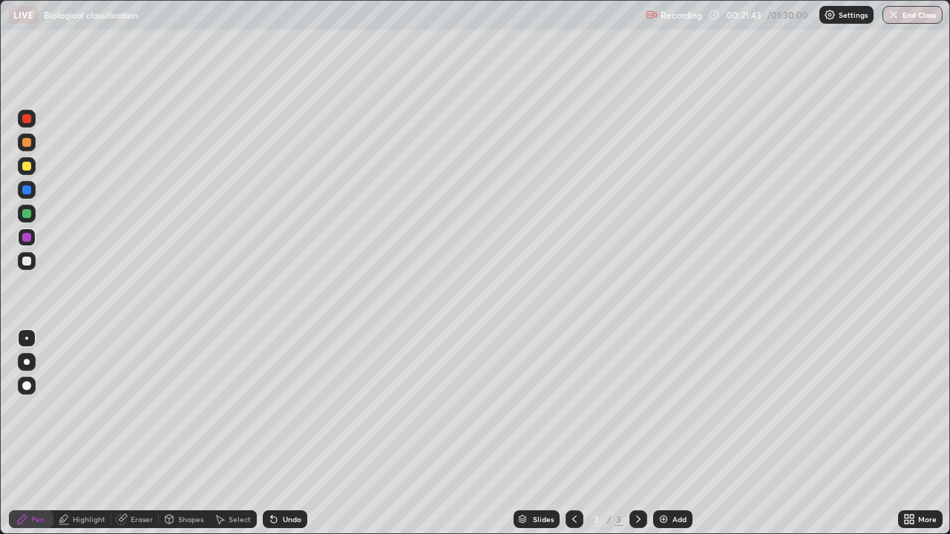
click at [194, 433] on div "Shapes" at bounding box center [184, 519] width 50 height 18
click at [30, 261] on div at bounding box center [26, 261] width 9 height 9
click at [37, 433] on div "Pen" at bounding box center [37, 519] width 13 height 7
click at [286, 433] on div "Undo" at bounding box center [292, 519] width 19 height 7
click at [285, 433] on div "Undo" at bounding box center [292, 519] width 19 height 7
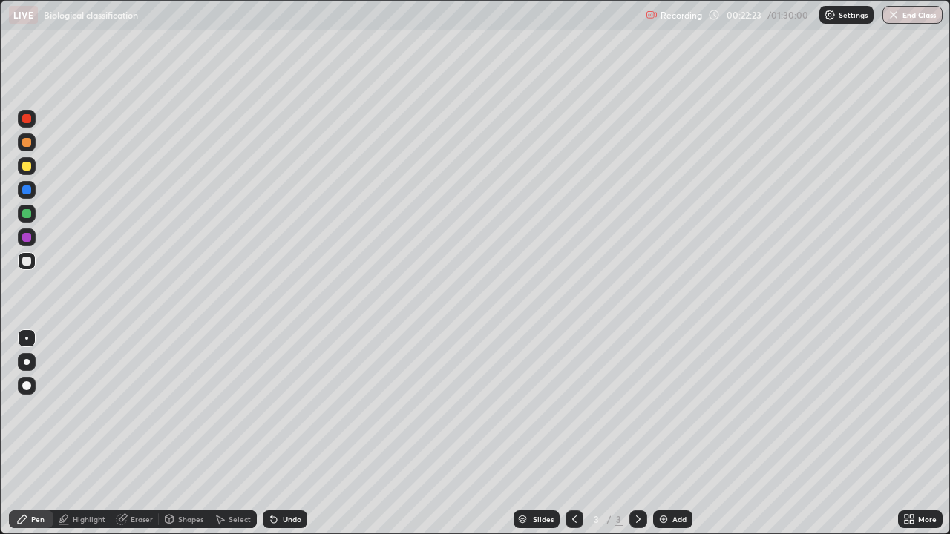
click at [25, 261] on div at bounding box center [26, 261] width 9 height 9
click at [286, 433] on div "Undo" at bounding box center [292, 519] width 19 height 7
click at [33, 240] on div at bounding box center [27, 238] width 18 height 18
click at [285, 433] on div "Undo" at bounding box center [292, 519] width 19 height 7
click at [282, 433] on div "Undo" at bounding box center [285, 519] width 45 height 18
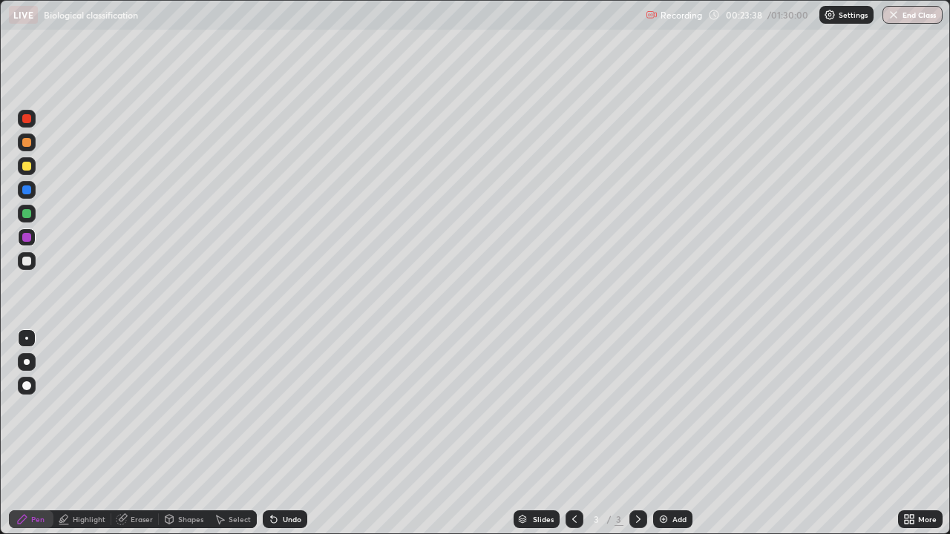
click at [284, 433] on div "Undo" at bounding box center [292, 519] width 19 height 7
click at [290, 433] on div "Undo" at bounding box center [285, 519] width 45 height 18
click at [283, 433] on div "Undo" at bounding box center [292, 519] width 19 height 7
click at [289, 433] on div "Undo" at bounding box center [292, 519] width 19 height 7
click at [294, 433] on div "Undo" at bounding box center [285, 519] width 45 height 18
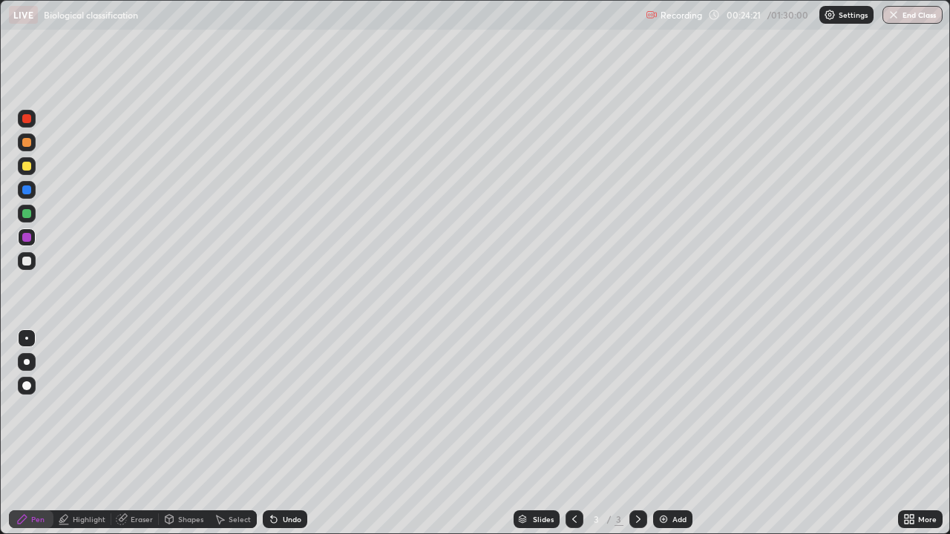
click at [283, 433] on div "Undo" at bounding box center [285, 519] width 45 height 18
click at [284, 433] on div "Undo" at bounding box center [292, 519] width 19 height 7
click at [296, 433] on div "Undo" at bounding box center [292, 519] width 19 height 7
click at [289, 433] on div "Undo" at bounding box center [292, 519] width 19 height 7
click at [283, 433] on div "Undo" at bounding box center [292, 519] width 19 height 7
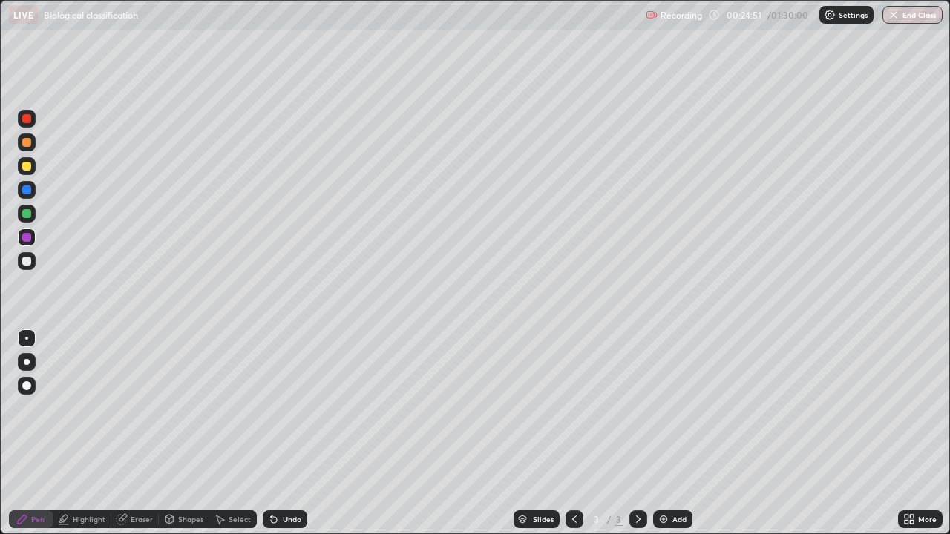
click at [32, 263] on div at bounding box center [27, 261] width 18 height 18
click at [288, 433] on div "Undo" at bounding box center [292, 519] width 19 height 7
click at [287, 433] on div "Undo" at bounding box center [292, 519] width 19 height 7
click at [288, 433] on div "Undo" at bounding box center [285, 519] width 45 height 18
click at [285, 433] on div "Undo" at bounding box center [285, 519] width 45 height 18
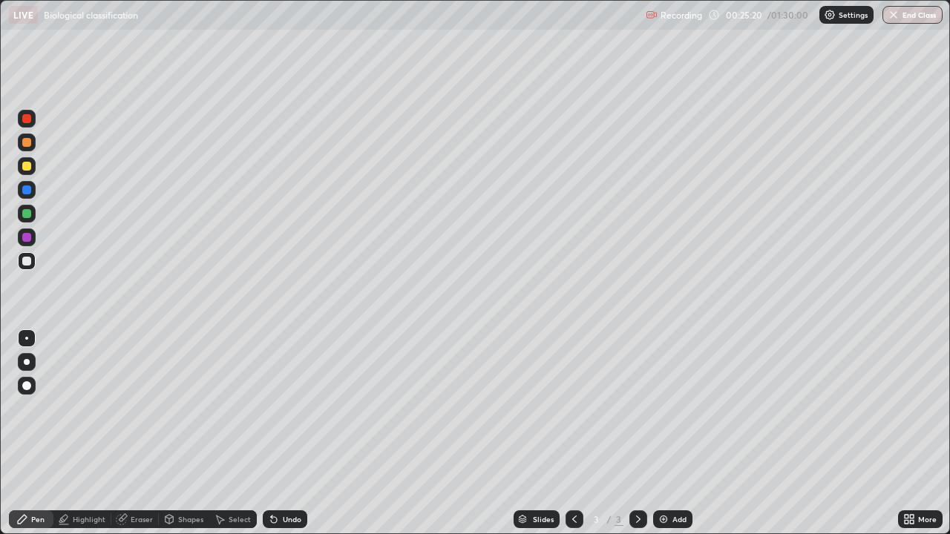
click at [296, 433] on div "Undo" at bounding box center [285, 519] width 45 height 18
click at [295, 433] on div "Undo" at bounding box center [292, 519] width 19 height 7
click at [88, 433] on div "Highlight" at bounding box center [89, 519] width 33 height 7
click at [28, 262] on div at bounding box center [26, 261] width 9 height 9
click at [283, 433] on div "Undo" at bounding box center [292, 519] width 19 height 7
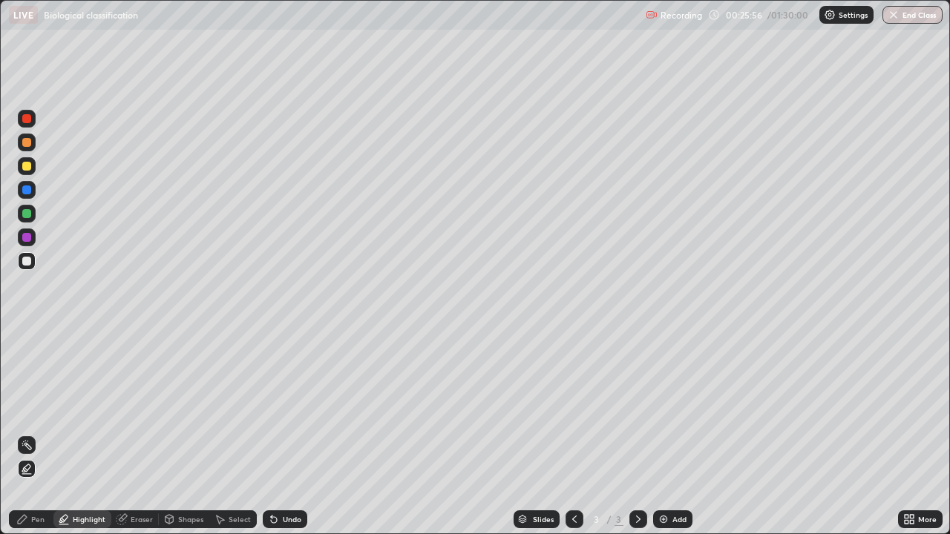
click at [34, 433] on div "Pen" at bounding box center [37, 519] width 13 height 7
click at [285, 433] on div "Undo" at bounding box center [285, 519] width 45 height 18
click at [289, 433] on div "Undo" at bounding box center [292, 519] width 19 height 7
click at [283, 433] on div "Undo" at bounding box center [292, 519] width 19 height 7
click at [287, 433] on div "Undo" at bounding box center [292, 519] width 19 height 7
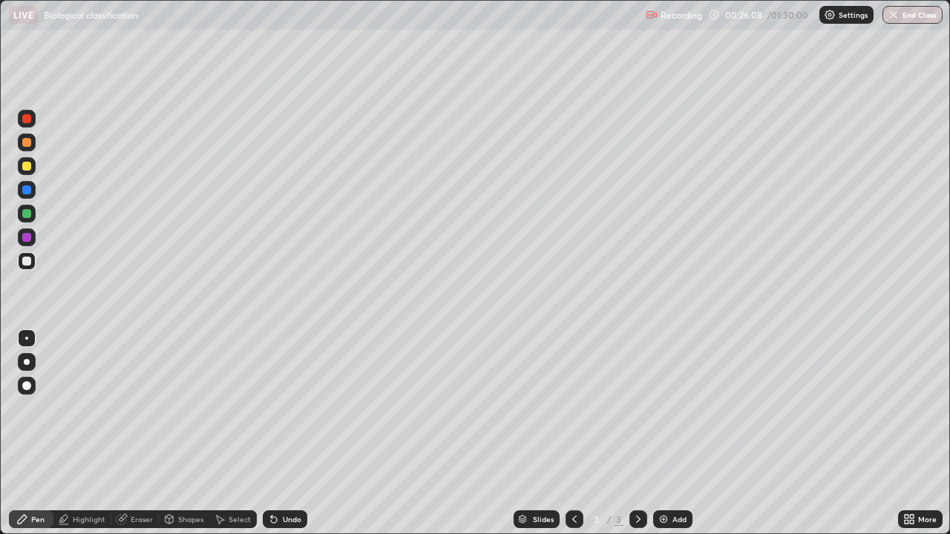
click at [122, 433] on icon at bounding box center [123, 517] width 8 height 7
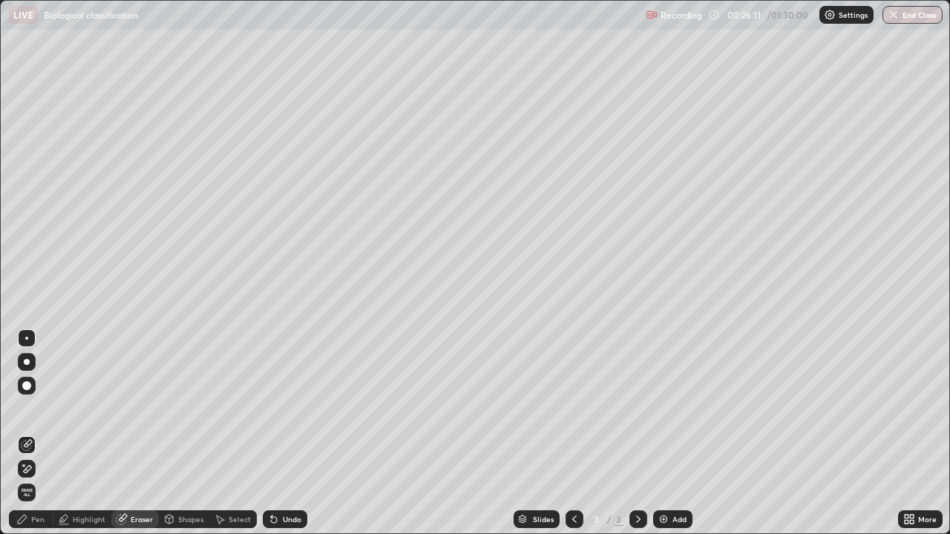
click at [274, 433] on icon at bounding box center [274, 520] width 6 height 6
click at [288, 433] on div "Undo" at bounding box center [292, 519] width 19 height 7
click at [83, 433] on div "Highlight" at bounding box center [82, 519] width 58 height 18
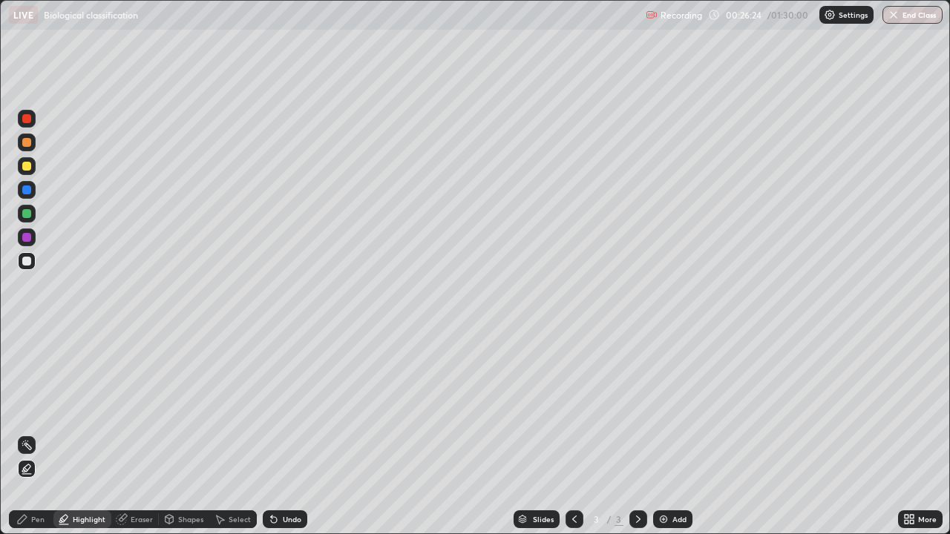
click at [290, 433] on div "Undo" at bounding box center [292, 519] width 19 height 7
click at [295, 433] on div "Undo" at bounding box center [285, 519] width 45 height 18
click at [296, 433] on div "Undo" at bounding box center [292, 519] width 19 height 7
click at [288, 433] on div "Undo" at bounding box center [285, 519] width 45 height 18
click at [32, 236] on div at bounding box center [27, 238] width 18 height 18
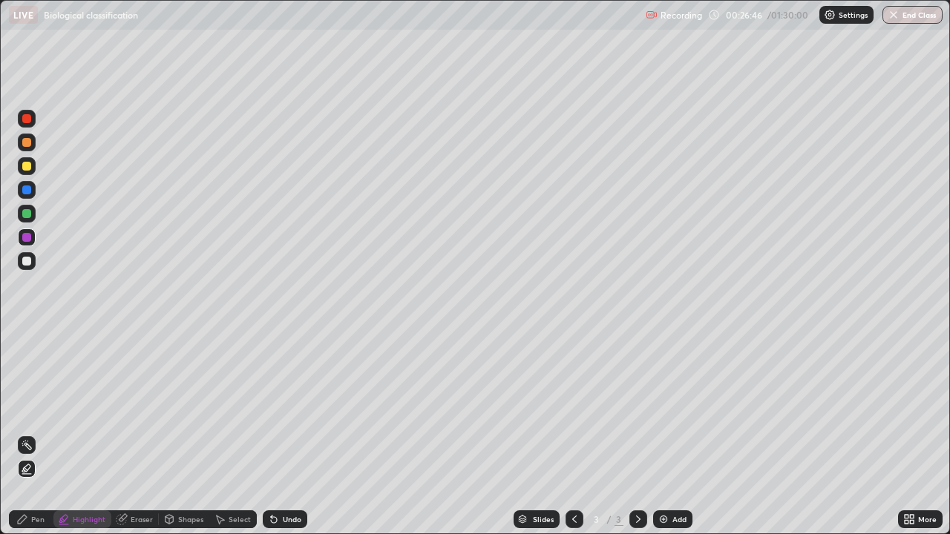
click at [284, 433] on div "Undo" at bounding box center [285, 519] width 45 height 18
click at [44, 433] on div "Pen" at bounding box center [31, 519] width 45 height 18
click at [283, 433] on div "Undo" at bounding box center [292, 519] width 19 height 7
click at [286, 433] on div "Undo" at bounding box center [292, 519] width 19 height 7
click at [234, 433] on div "Select" at bounding box center [240, 519] width 22 height 7
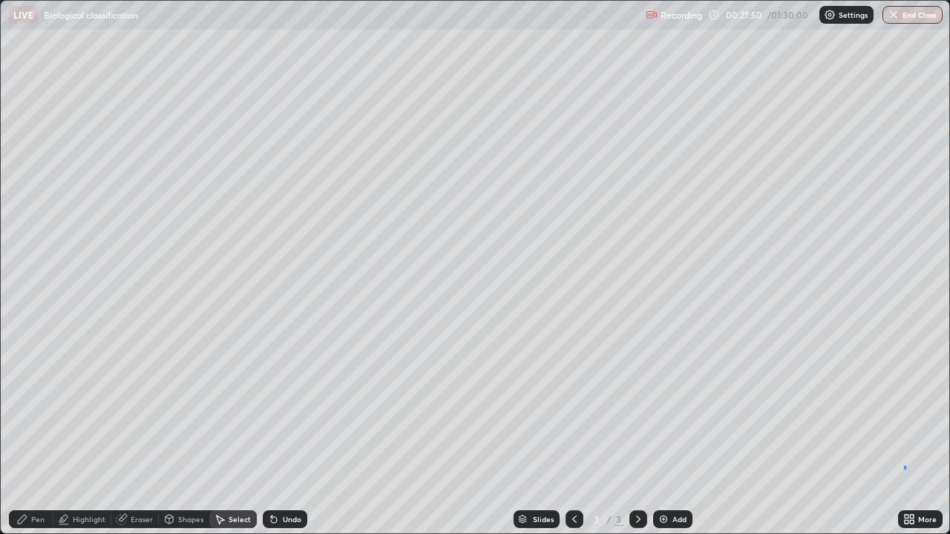
click at [904, 433] on div "0 ° Undo Copy Duplicate Duplicate to new slide Delete" at bounding box center [475, 267] width 948 height 533
click at [241, 433] on div "Select" at bounding box center [240, 519] width 22 height 7
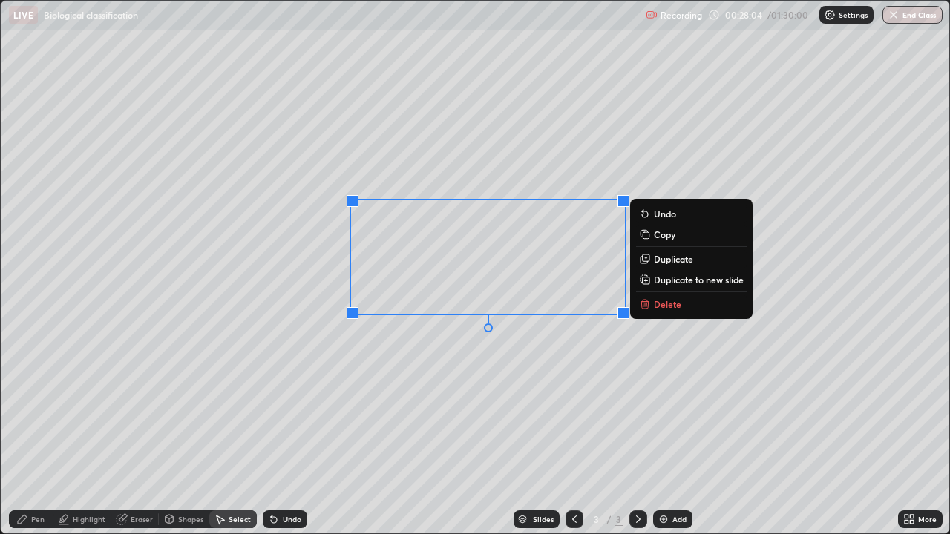
click at [332, 372] on div "0 ° Undo Copy Duplicate Duplicate to new slide Delete" at bounding box center [475, 267] width 948 height 533
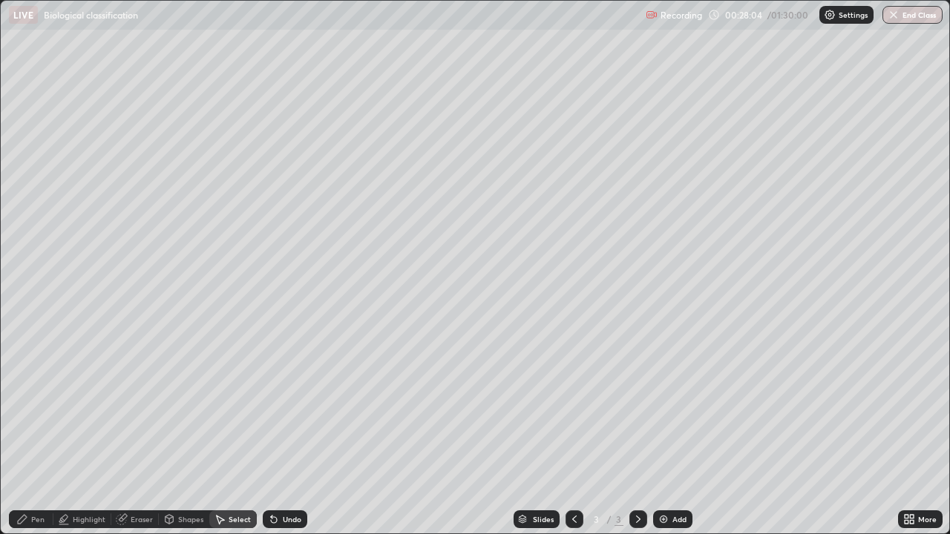
click at [800, 433] on div "0 ° Undo Copy Duplicate Duplicate to new slide Delete" at bounding box center [475, 267] width 948 height 533
click at [231, 433] on div "Select" at bounding box center [240, 519] width 22 height 7
click at [232, 433] on div "Select" at bounding box center [240, 519] width 22 height 7
click at [219, 433] on icon at bounding box center [221, 520] width 8 height 9
click at [194, 433] on div "Shapes" at bounding box center [190, 519] width 25 height 7
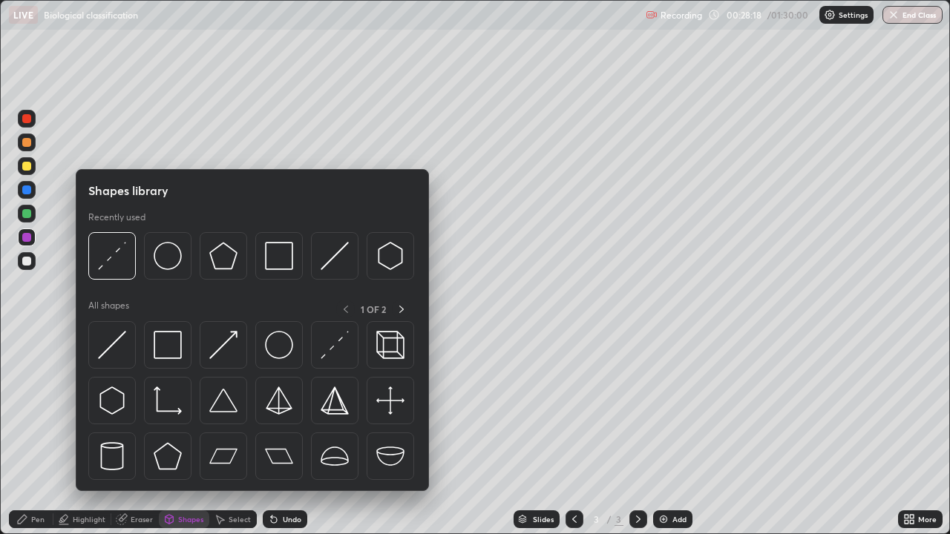
click at [222, 433] on icon at bounding box center [220, 519] width 12 height 12
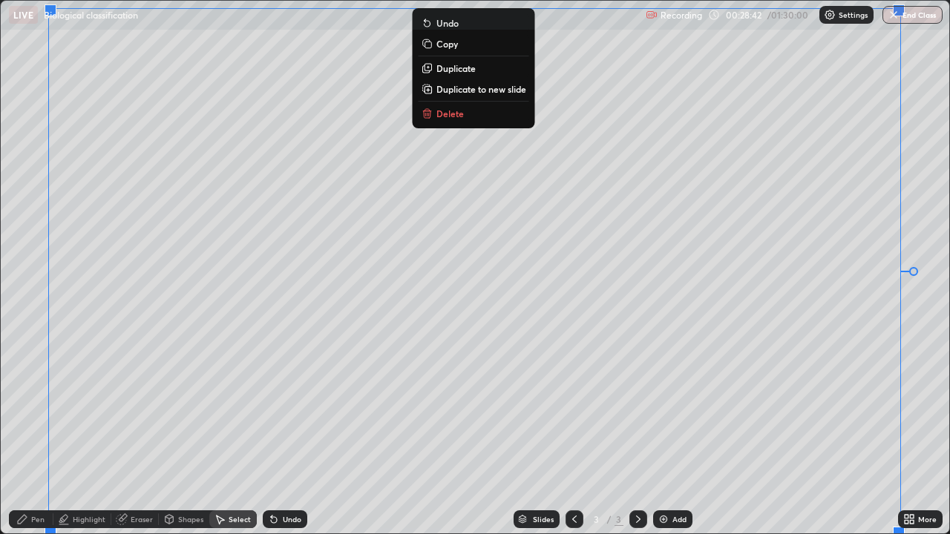
click at [470, 418] on div "0 ° Undo Copy Duplicate Duplicate to new slide Delete" at bounding box center [475, 267] width 948 height 533
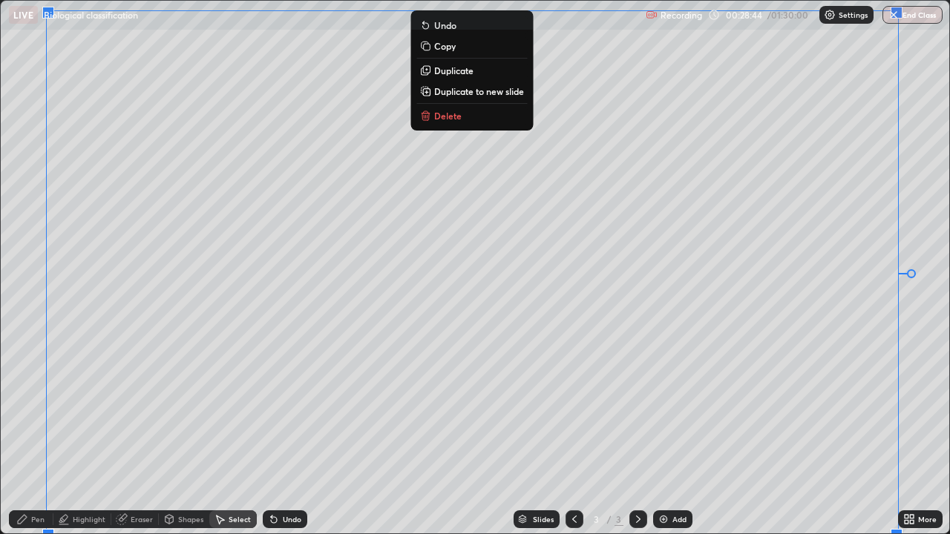
click at [460, 418] on div "0 ° Undo Copy Duplicate Duplicate to new slide Delete" at bounding box center [475, 267] width 948 height 533
click at [225, 433] on div "Select" at bounding box center [232, 519] width 47 height 18
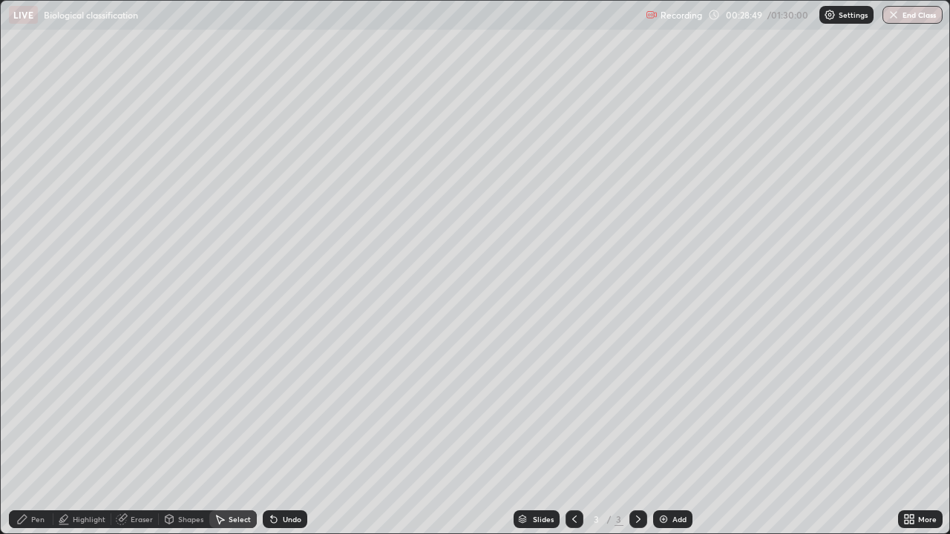
click at [128, 433] on div "Eraser" at bounding box center [134, 519] width 47 height 18
click at [36, 433] on div "Pen" at bounding box center [37, 519] width 13 height 7
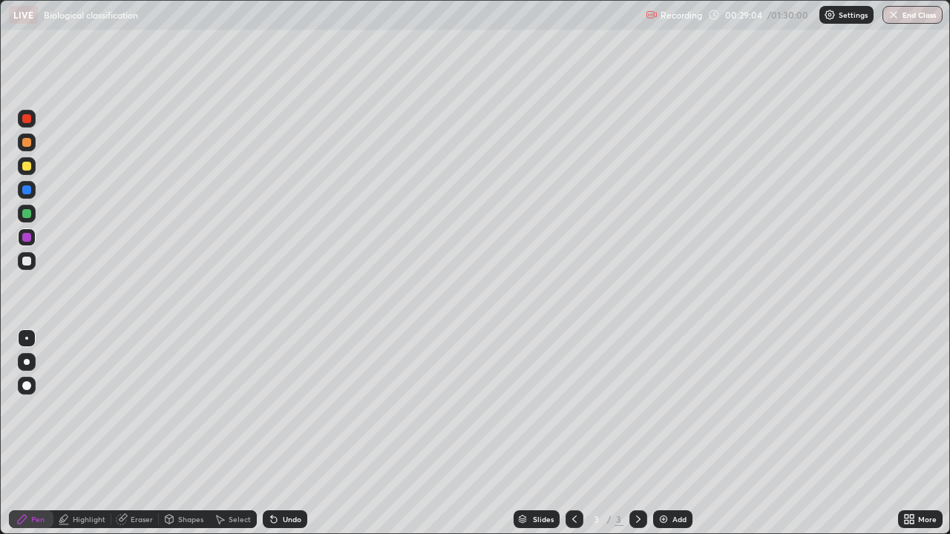
click at [84, 433] on div "Highlight" at bounding box center [89, 519] width 33 height 7
click at [30, 257] on div at bounding box center [26, 261] width 9 height 9
click at [144, 433] on div "Eraser" at bounding box center [142, 519] width 22 height 7
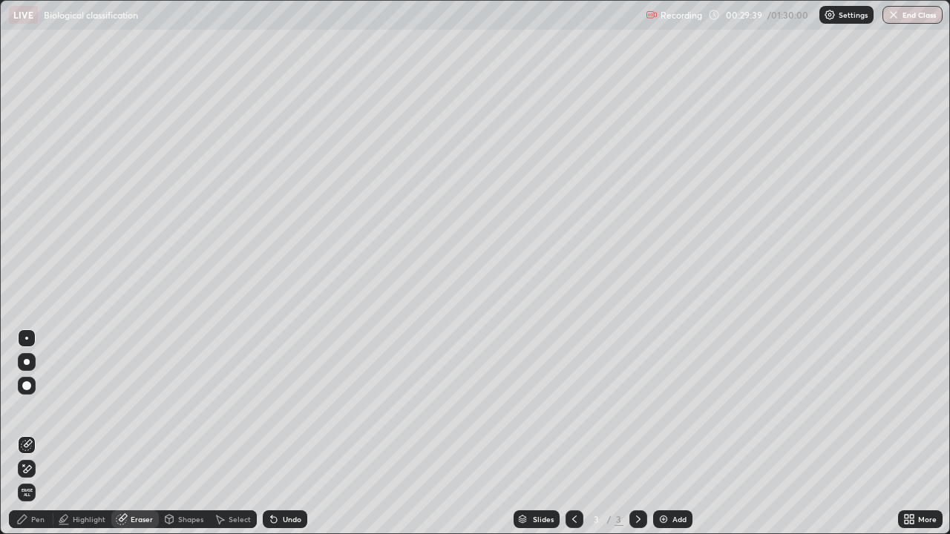
click at [286, 433] on div "Undo" at bounding box center [292, 519] width 19 height 7
click at [289, 433] on div "Undo" at bounding box center [292, 519] width 19 height 7
click at [292, 433] on div "Undo" at bounding box center [292, 519] width 19 height 7
click at [36, 433] on div "Pen" at bounding box center [37, 519] width 13 height 7
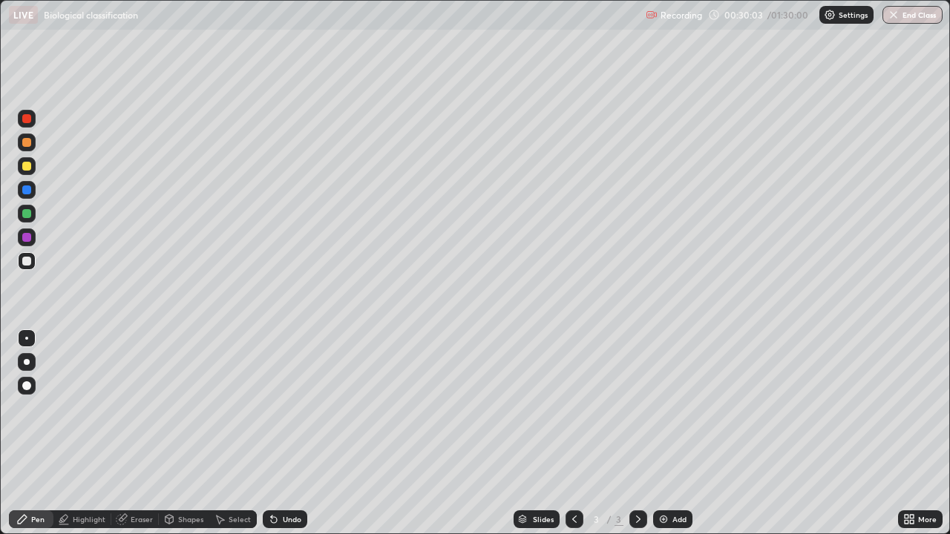
click at [27, 237] on div at bounding box center [26, 237] width 9 height 9
click at [279, 433] on div "Undo" at bounding box center [285, 519] width 45 height 18
click at [280, 433] on div "Undo" at bounding box center [285, 519] width 45 height 18
click at [173, 433] on icon at bounding box center [169, 519] width 12 height 12
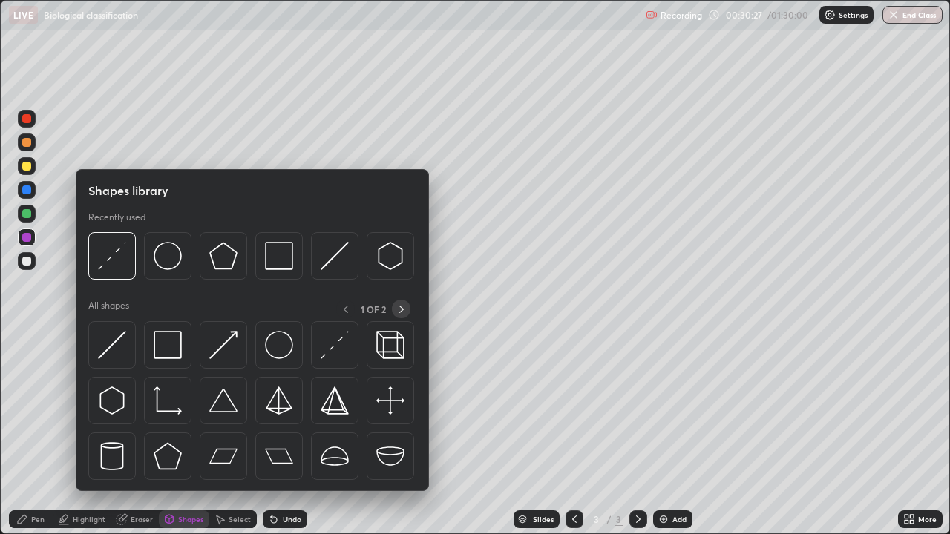
click at [401, 308] on icon at bounding box center [401, 309] width 4 height 7
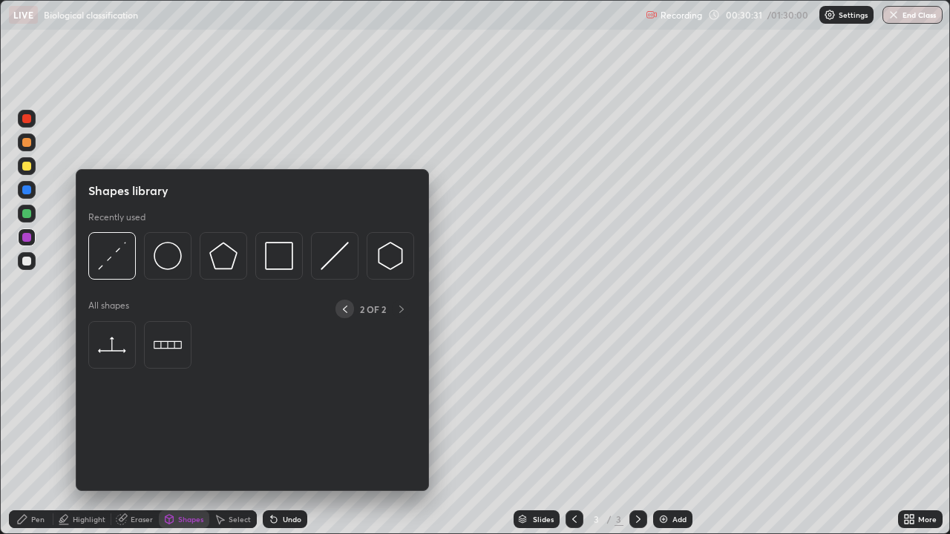
click at [344, 309] on icon at bounding box center [345, 309] width 12 height 12
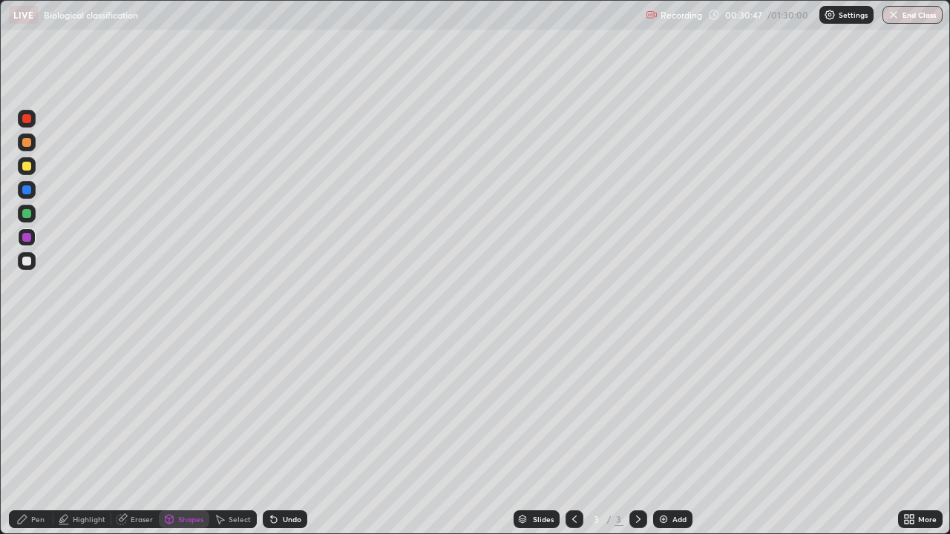
click at [572, 433] on icon at bounding box center [574, 519] width 4 height 7
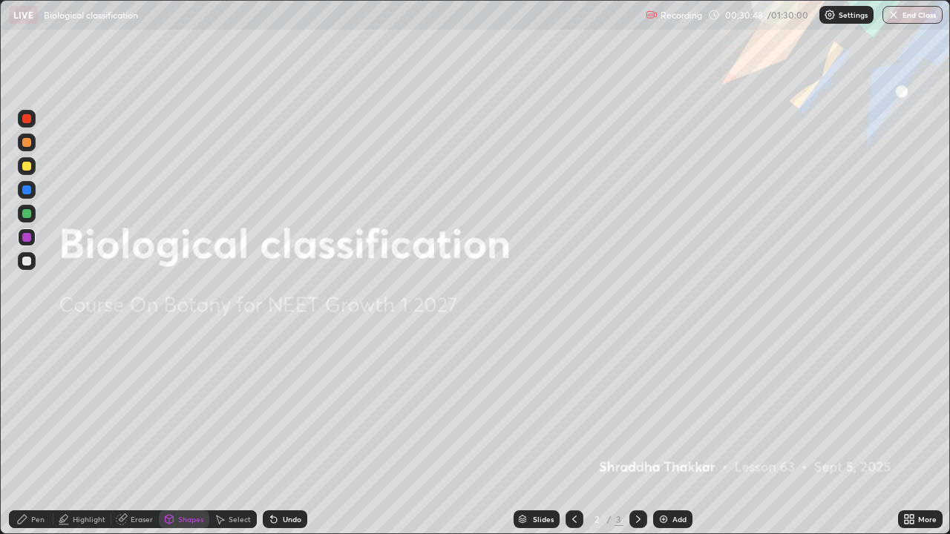
click at [637, 433] on icon at bounding box center [638, 519] width 12 height 12
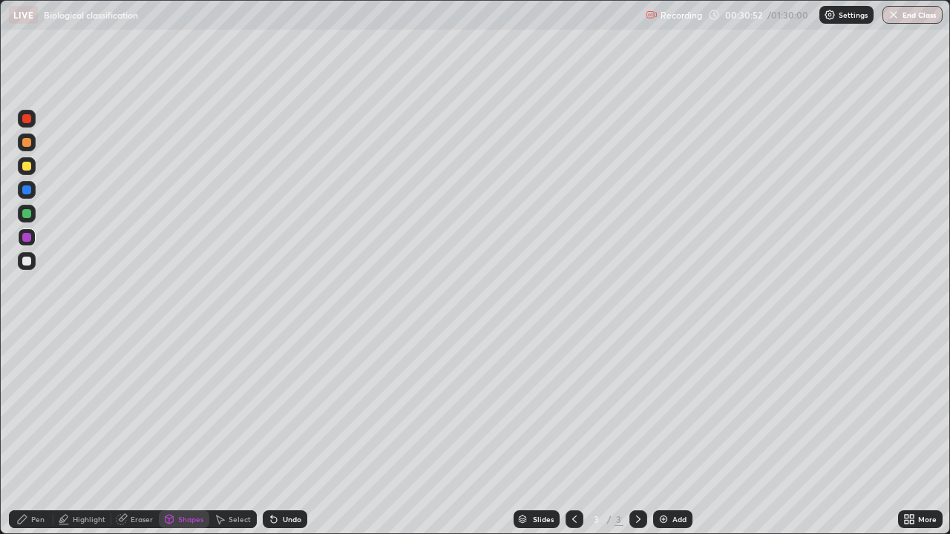
click at [131, 433] on div "Eraser" at bounding box center [142, 519] width 22 height 7
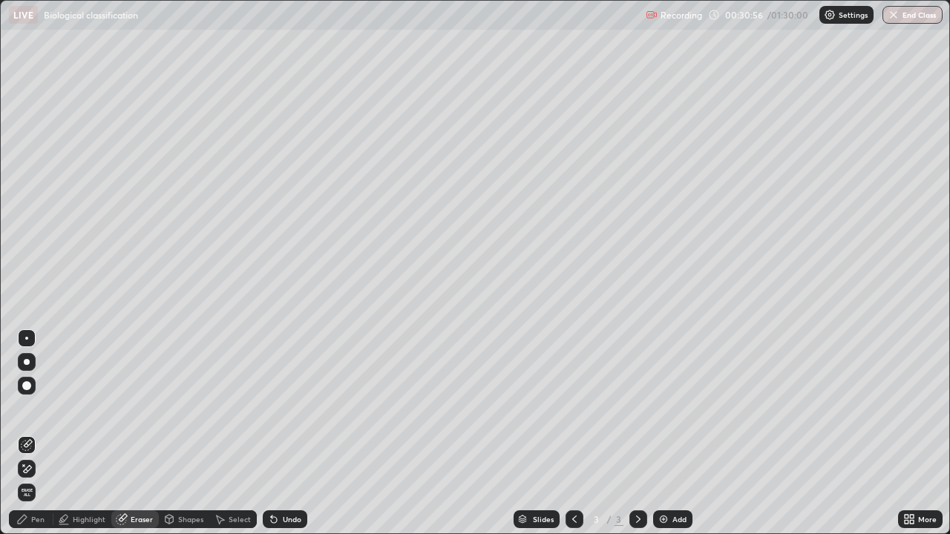
click at [85, 433] on div "Highlight" at bounding box center [89, 519] width 33 height 7
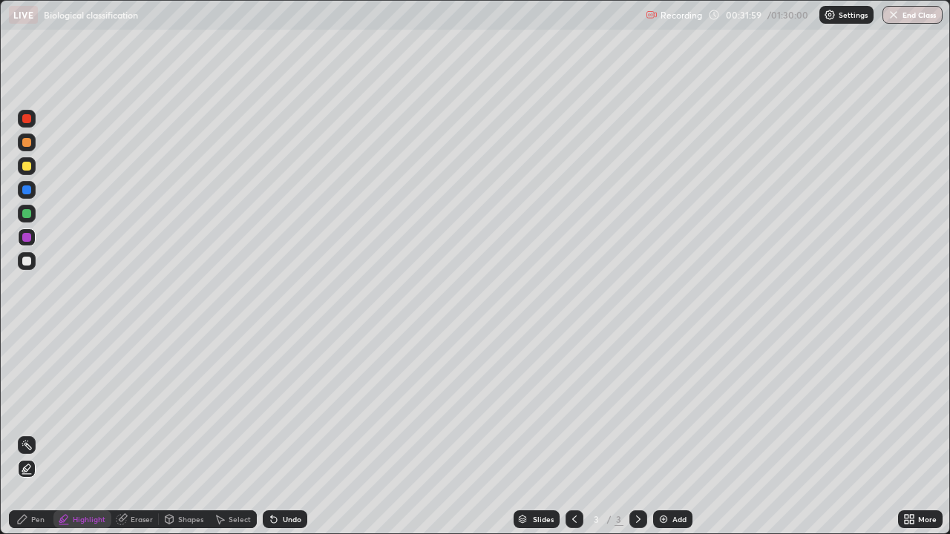
click at [19, 415] on div at bounding box center [27, 379] width 24 height 107
click at [30, 261] on div at bounding box center [26, 261] width 9 height 9
click at [275, 433] on icon at bounding box center [274, 519] width 12 height 12
click at [293, 433] on div "Undo" at bounding box center [292, 519] width 19 height 7
click at [277, 433] on div "Undo" at bounding box center [285, 519] width 45 height 18
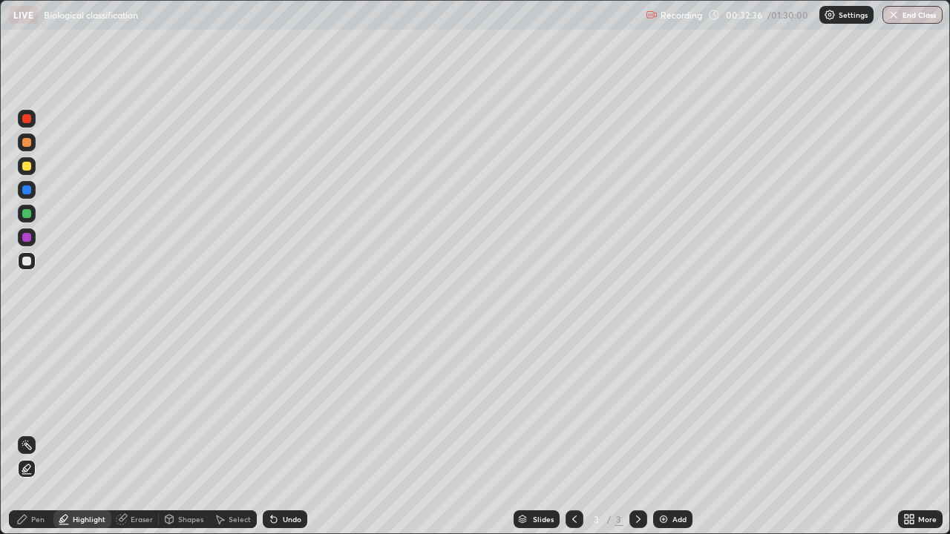
click at [279, 433] on div "Undo" at bounding box center [285, 519] width 45 height 18
click at [283, 433] on div "Undo" at bounding box center [292, 519] width 19 height 7
click at [291, 433] on div "Undo" at bounding box center [285, 519] width 45 height 18
click at [290, 433] on div "Undo" at bounding box center [292, 519] width 19 height 7
click at [278, 433] on div "Undo" at bounding box center [285, 519] width 45 height 18
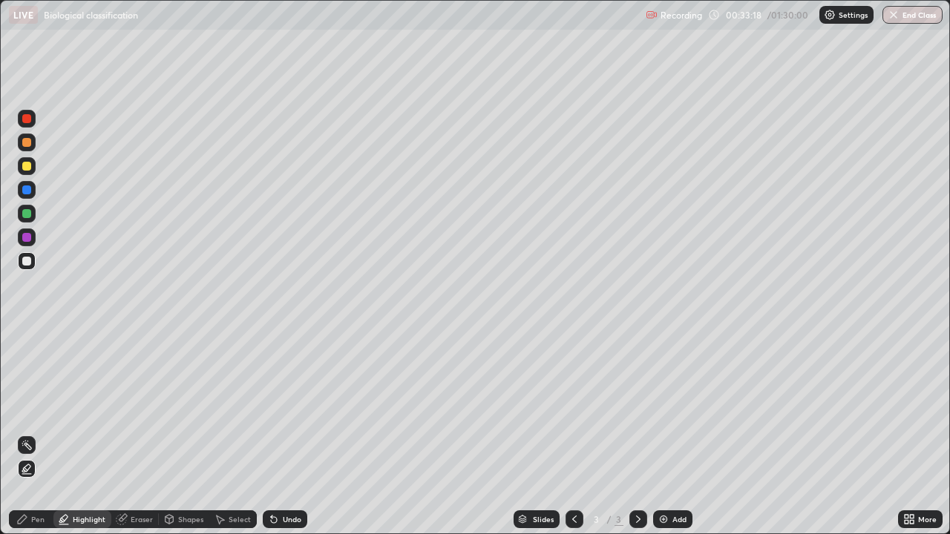
click at [283, 433] on div "Undo" at bounding box center [292, 519] width 19 height 7
click at [36, 433] on div "Pen" at bounding box center [37, 519] width 13 height 7
click at [274, 433] on icon at bounding box center [274, 519] width 12 height 12
click at [275, 433] on icon at bounding box center [274, 520] width 6 height 6
click at [27, 261] on div at bounding box center [26, 261] width 9 height 9
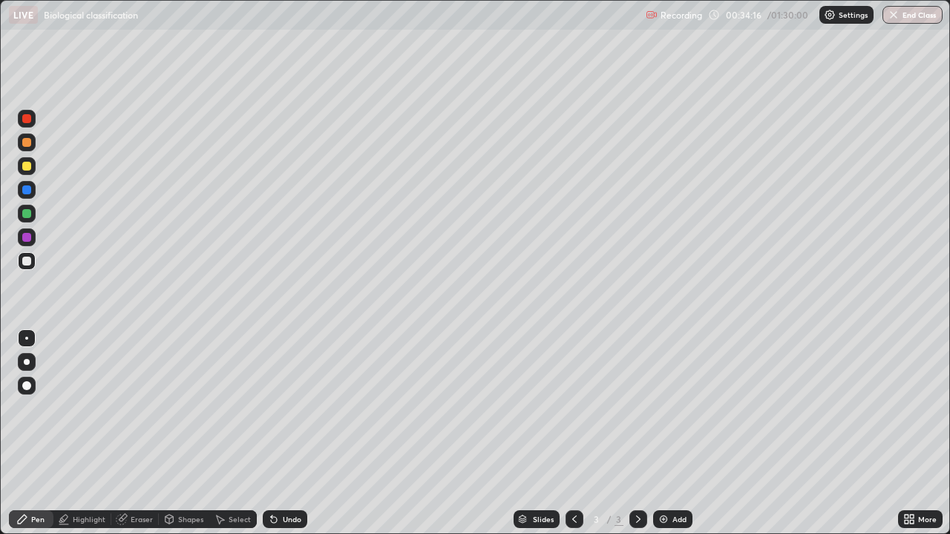
click at [88, 433] on div "Highlight" at bounding box center [89, 519] width 33 height 7
click at [29, 239] on div at bounding box center [26, 237] width 9 height 9
click at [295, 433] on div "Undo" at bounding box center [292, 519] width 19 height 7
click at [286, 433] on div "Undo" at bounding box center [292, 519] width 19 height 7
click at [285, 433] on div "Undo" at bounding box center [292, 519] width 19 height 7
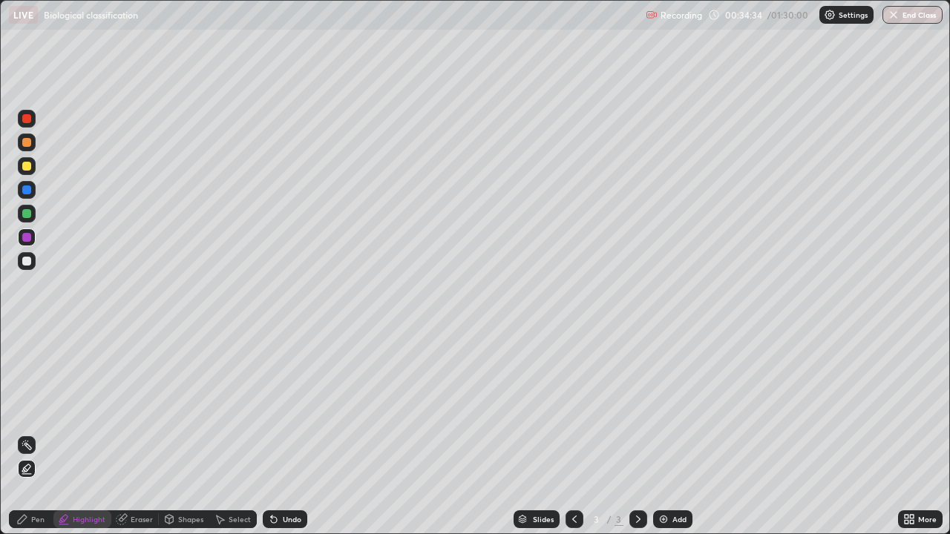
click at [285, 433] on div "Undo" at bounding box center [292, 519] width 19 height 7
click at [283, 433] on div "Undo" at bounding box center [292, 519] width 19 height 7
click at [285, 433] on div "Undo" at bounding box center [292, 519] width 19 height 7
click at [283, 433] on div "Undo" at bounding box center [292, 519] width 19 height 7
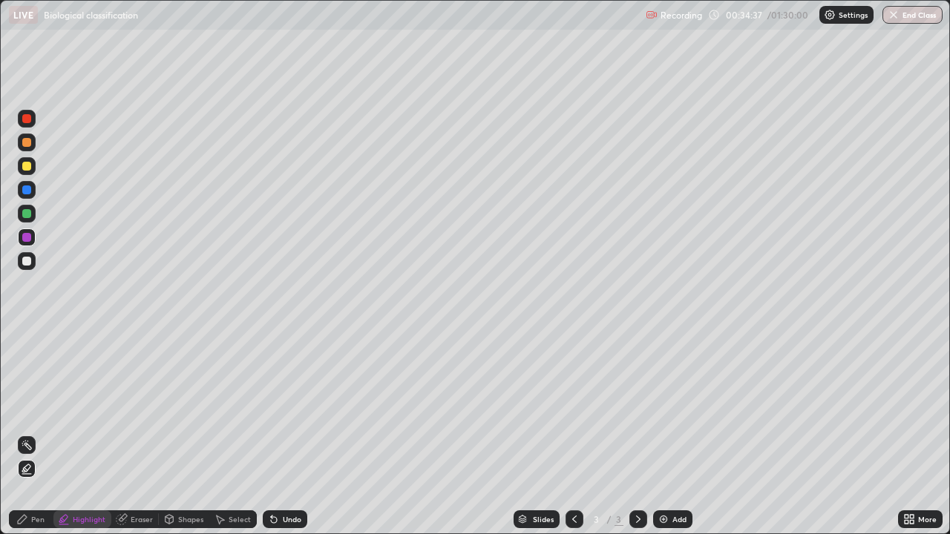
click at [281, 433] on div "Undo" at bounding box center [285, 519] width 45 height 18
click at [277, 433] on div "Undo" at bounding box center [285, 519] width 45 height 18
click at [278, 433] on div "Undo" at bounding box center [285, 519] width 45 height 18
click at [32, 262] on div at bounding box center [27, 261] width 18 height 18
click at [283, 433] on div "Undo" at bounding box center [292, 519] width 19 height 7
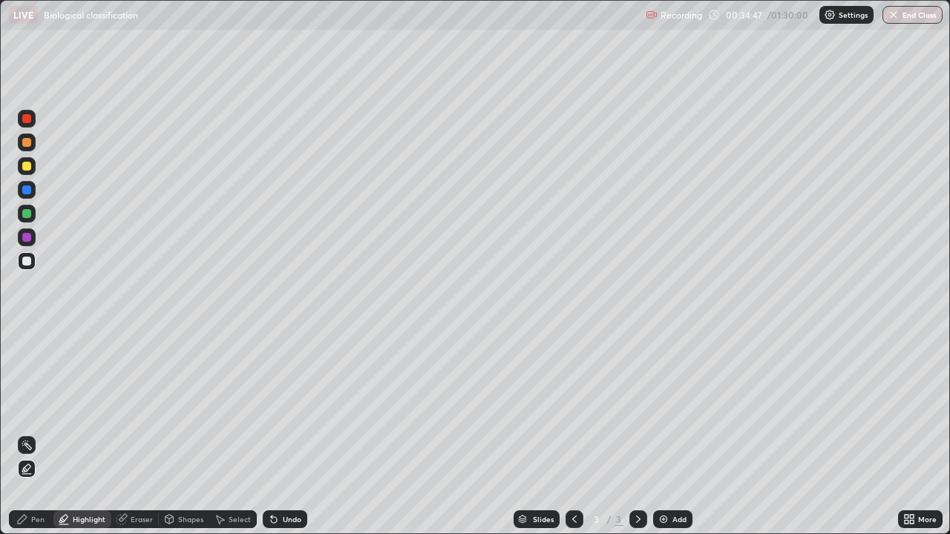
click at [32, 433] on div "Pen" at bounding box center [37, 519] width 13 height 7
click at [272, 433] on icon at bounding box center [274, 520] width 6 height 6
click at [288, 433] on div "Undo" at bounding box center [292, 519] width 19 height 7
click at [28, 260] on div at bounding box center [26, 261] width 9 height 9
click at [286, 433] on div "Undo" at bounding box center [292, 519] width 19 height 7
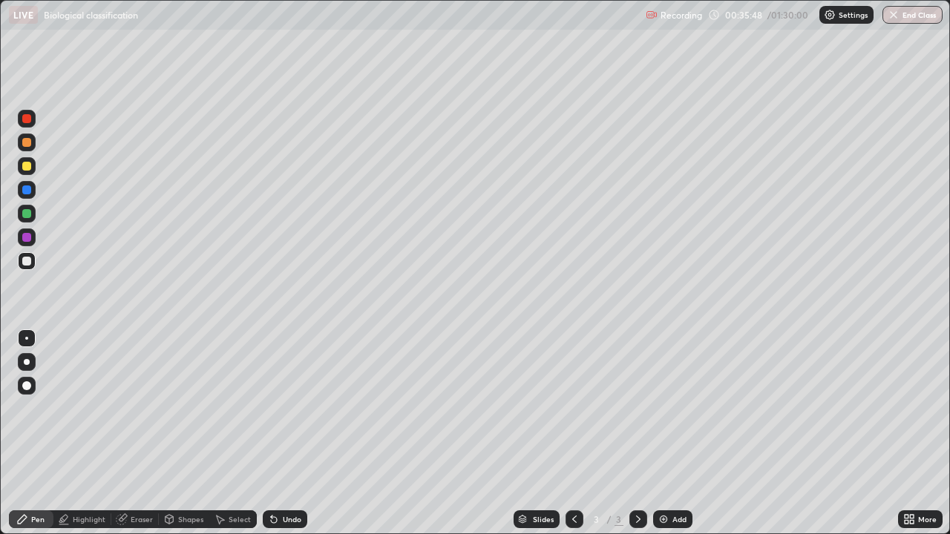
click at [286, 433] on div "Undo" at bounding box center [292, 519] width 19 height 7
click at [285, 433] on div "Undo" at bounding box center [292, 519] width 19 height 7
click at [293, 433] on div "Undo" at bounding box center [292, 519] width 19 height 7
click at [292, 433] on div "Undo" at bounding box center [292, 519] width 19 height 7
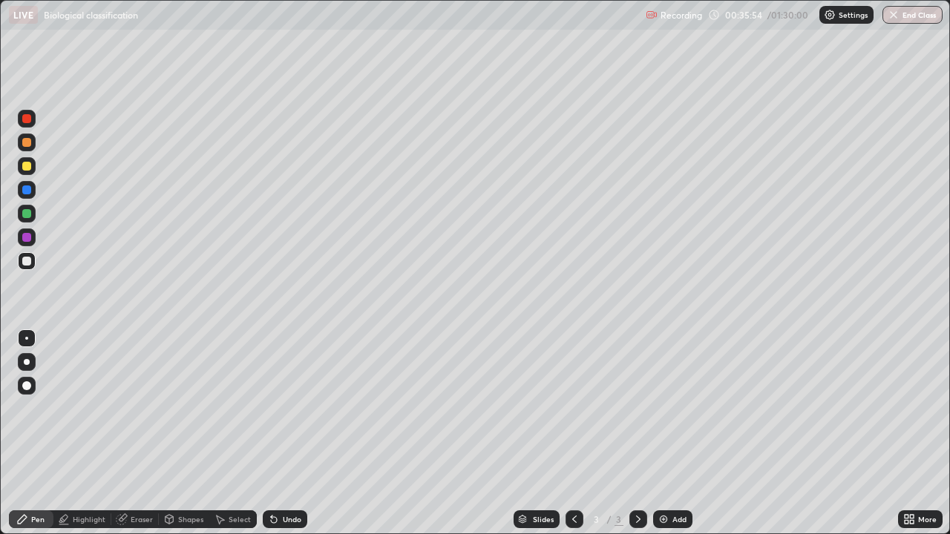
click at [138, 433] on div "Eraser" at bounding box center [142, 519] width 22 height 7
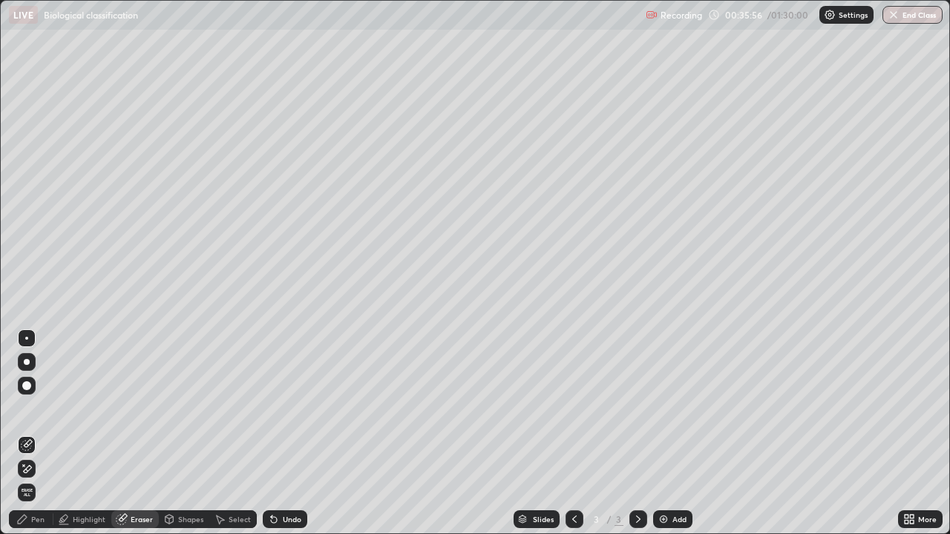
click at [36, 433] on div "Pen" at bounding box center [37, 519] width 13 height 7
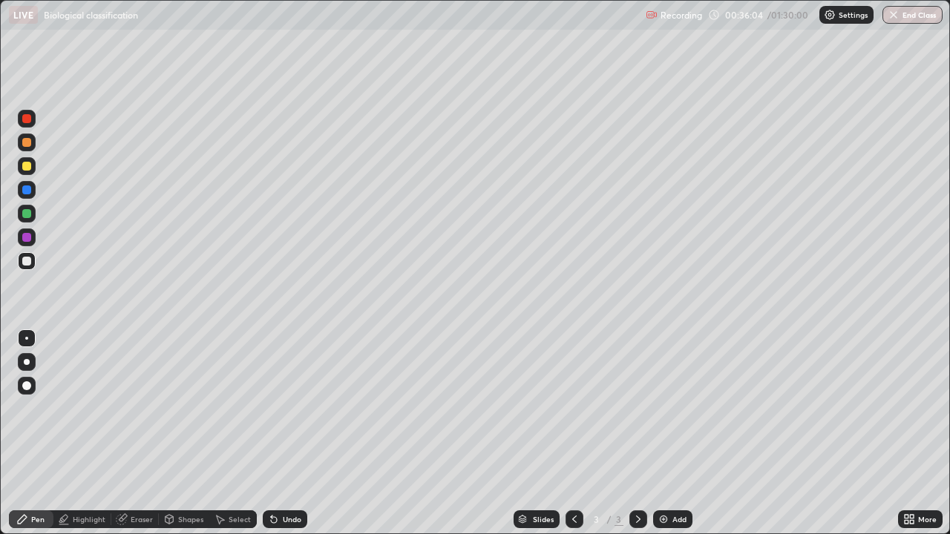
click at [277, 433] on div "Undo" at bounding box center [285, 519] width 45 height 18
click at [283, 433] on div "Undo" at bounding box center [292, 519] width 19 height 7
click at [232, 433] on div "Select" at bounding box center [240, 519] width 22 height 7
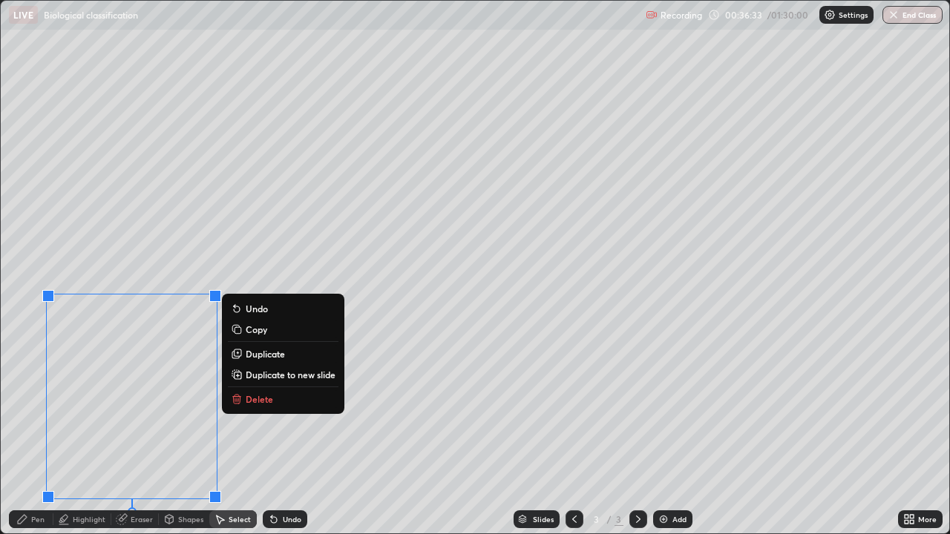
click at [253, 401] on p "Delete" at bounding box center [259, 399] width 27 height 12
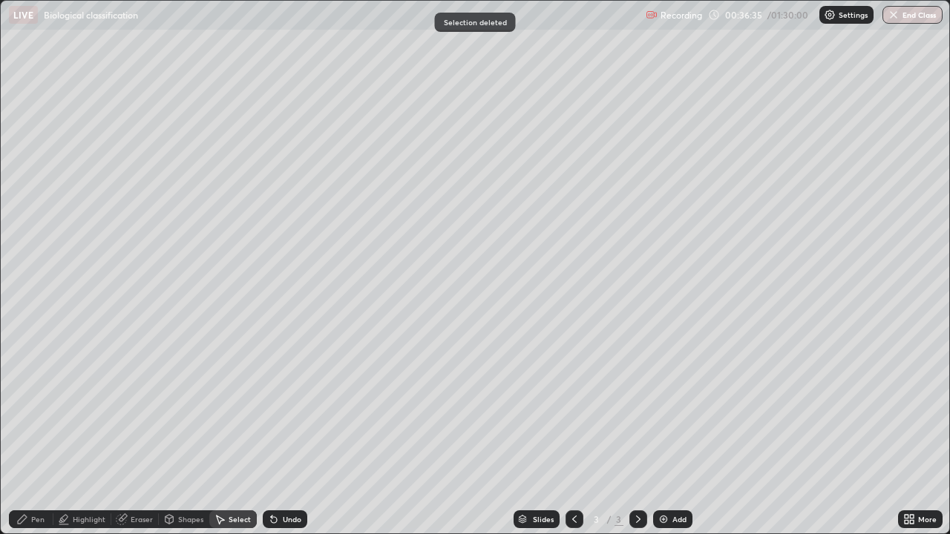
click at [42, 433] on div "Pen" at bounding box center [31, 519] width 45 height 18
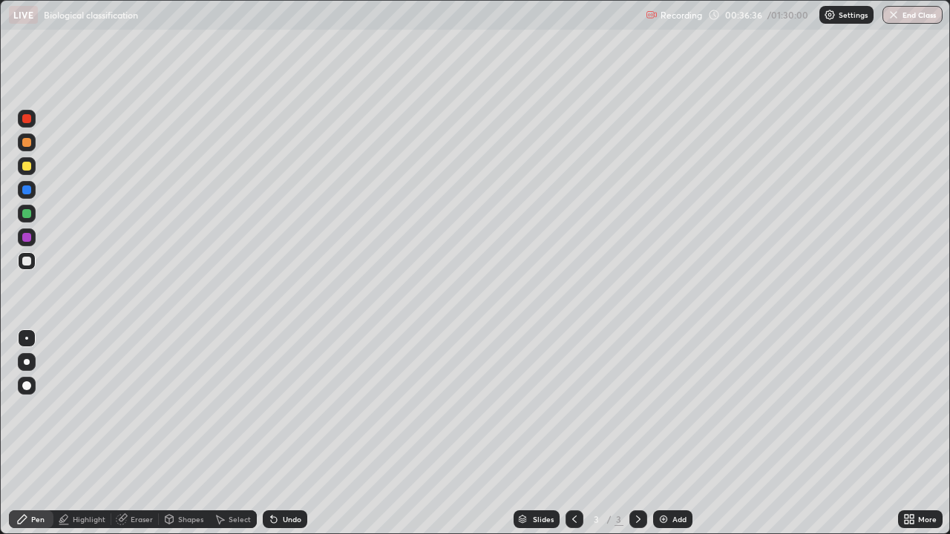
click at [76, 433] on div "Highlight" at bounding box center [89, 519] width 33 height 7
click at [26, 433] on icon at bounding box center [22, 519] width 9 height 9
click at [227, 433] on div "Select" at bounding box center [232, 519] width 47 height 18
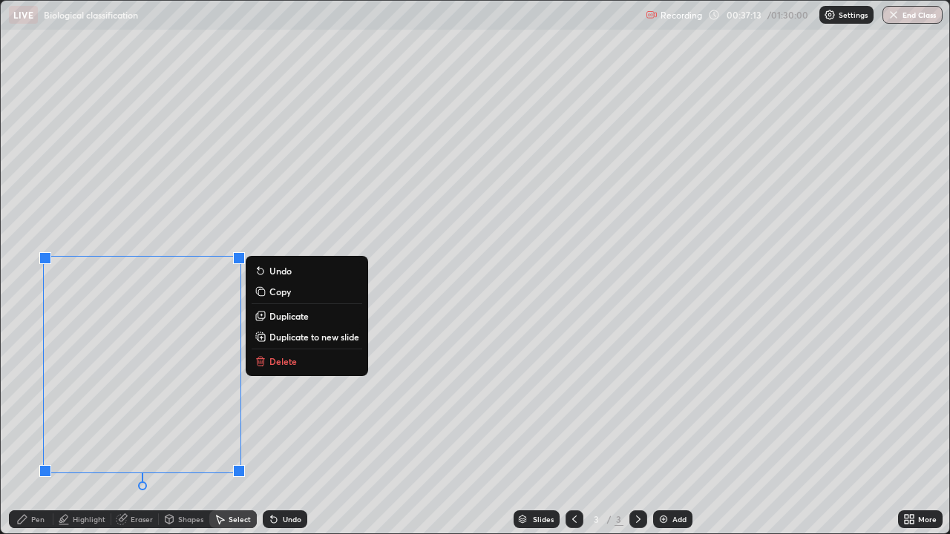
click at [286, 361] on p "Delete" at bounding box center [282, 361] width 27 height 12
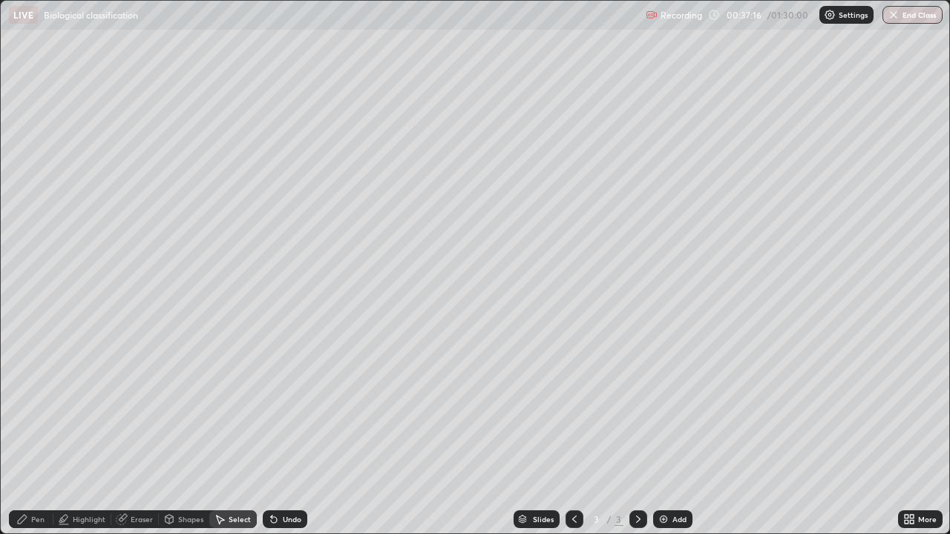
click at [180, 433] on div "Shapes" at bounding box center [190, 519] width 25 height 7
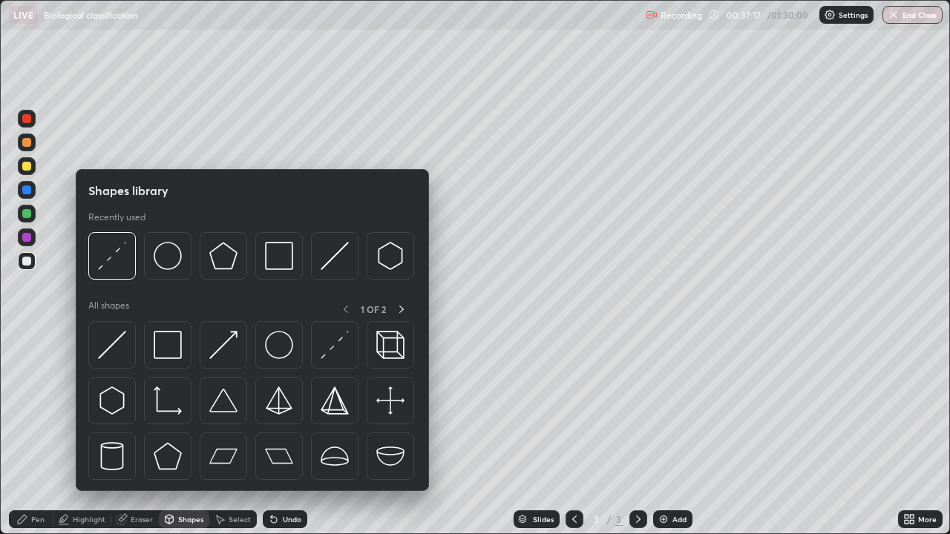
click at [42, 433] on div "Erase all" at bounding box center [27, 267] width 36 height 475
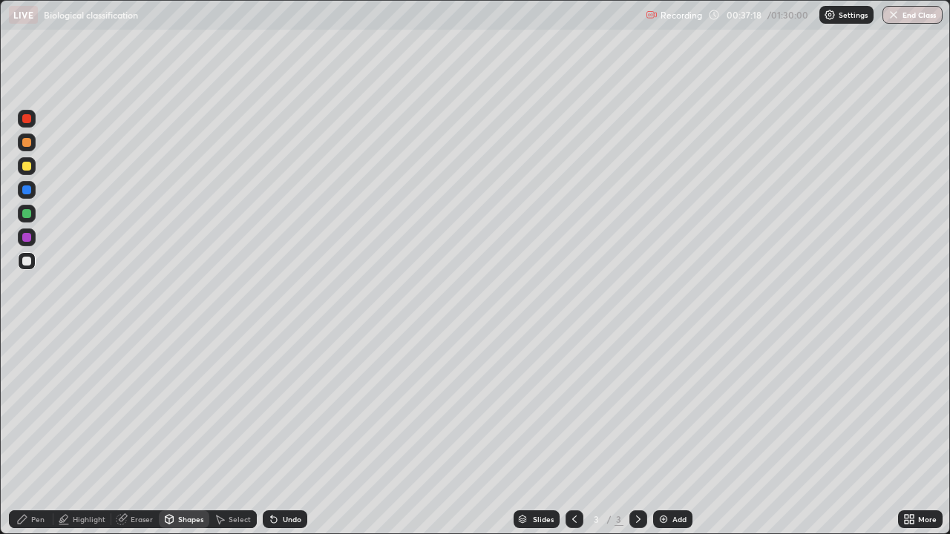
click at [128, 433] on div "Eraser" at bounding box center [134, 519] width 47 height 18
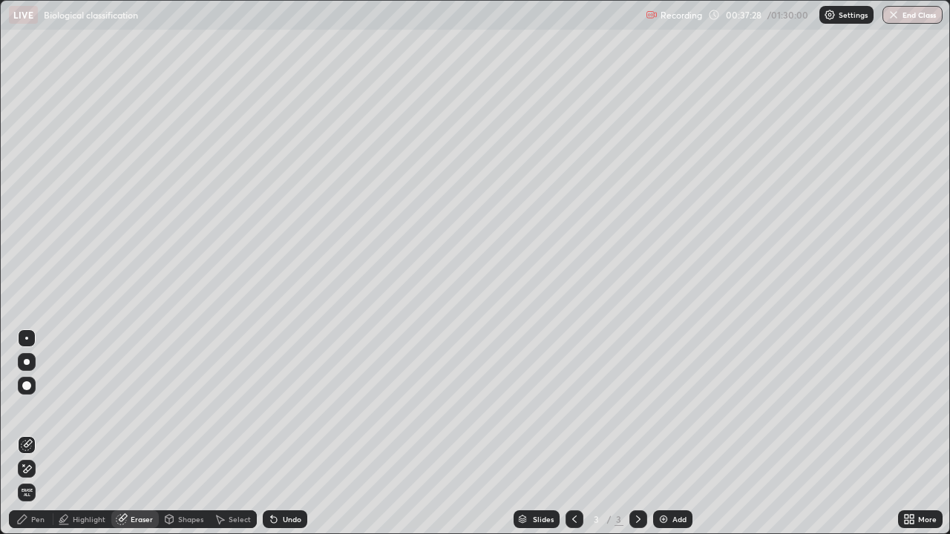
click at [27, 338] on div at bounding box center [26, 338] width 3 height 3
click at [43, 433] on div "Pen" at bounding box center [31, 519] width 45 height 18
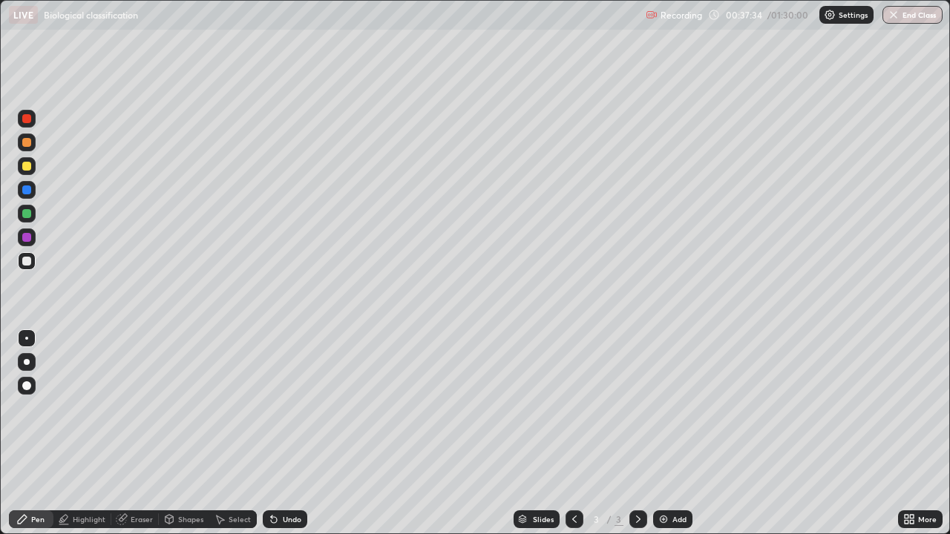
click at [921, 433] on div "More" at bounding box center [927, 519] width 19 height 7
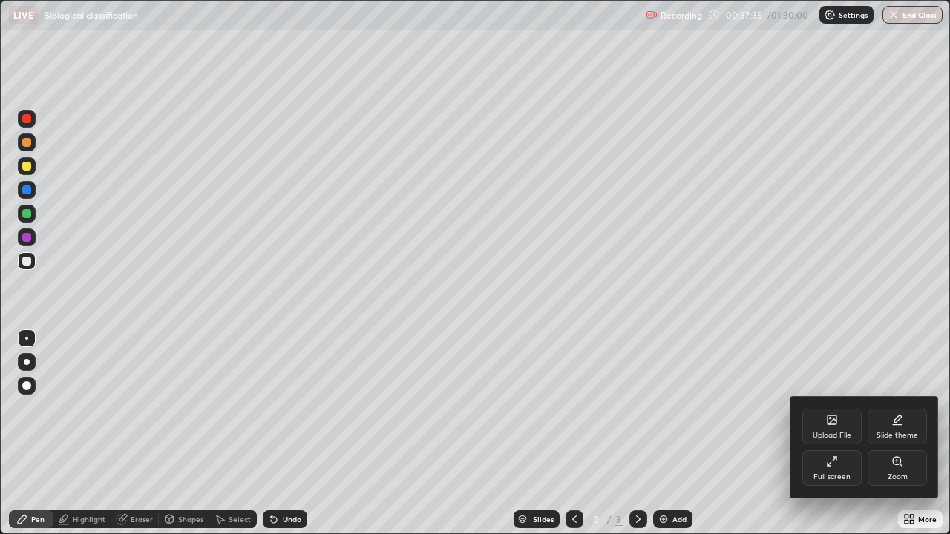
click at [836, 433] on div "Full screen" at bounding box center [831, 468] width 59 height 36
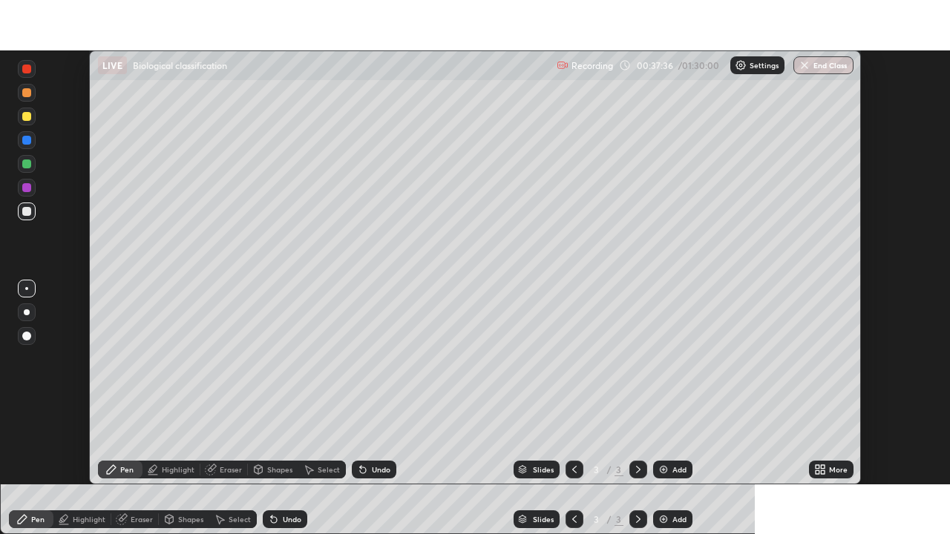
scroll to position [73760, 73244]
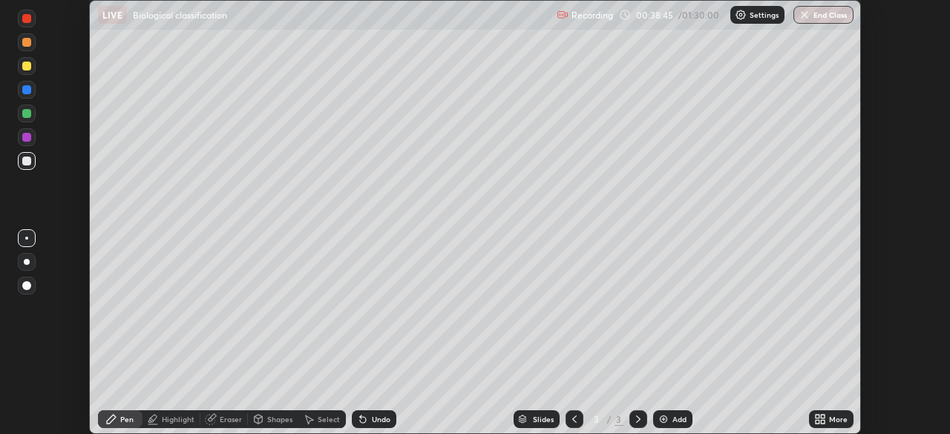
click at [363, 420] on icon at bounding box center [363, 420] width 6 height 6
click at [372, 418] on div "Undo" at bounding box center [381, 418] width 19 height 7
click at [378, 416] on div "Undo" at bounding box center [381, 418] width 19 height 7
click at [826, 418] on div "More" at bounding box center [831, 419] width 45 height 18
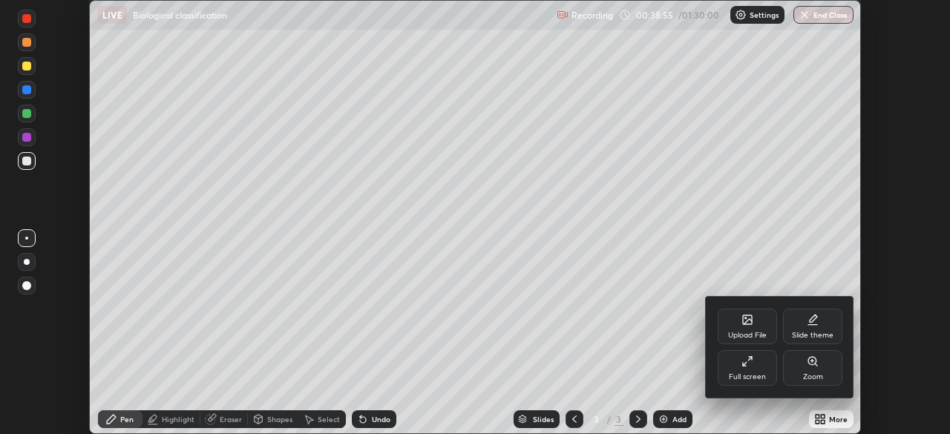
click at [749, 367] on div "Full screen" at bounding box center [746, 368] width 59 height 36
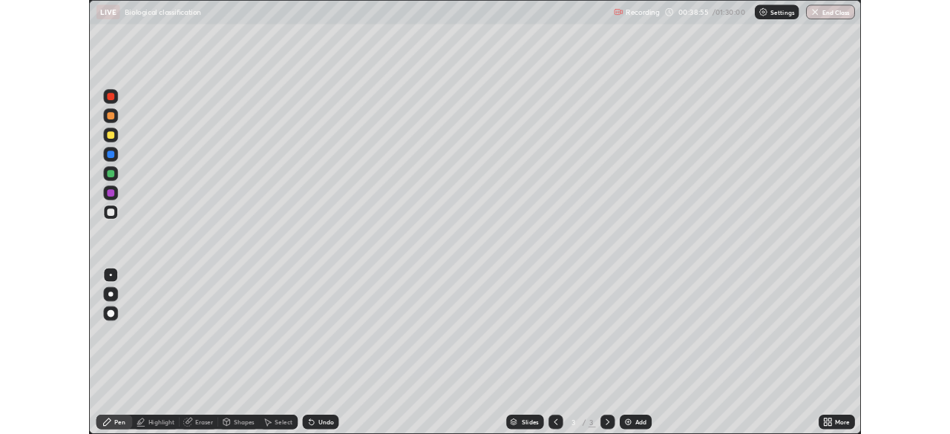
scroll to position [534, 950]
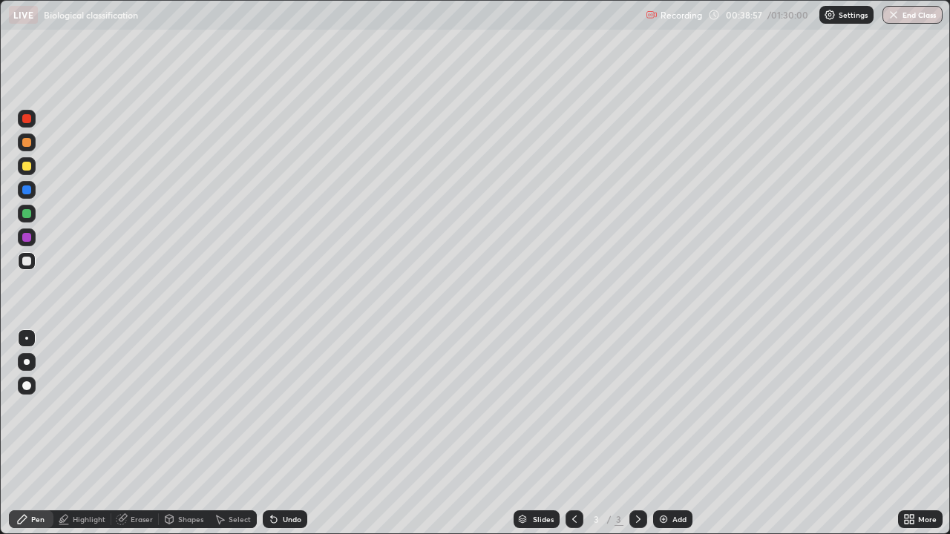
click at [911, 433] on icon at bounding box center [912, 522] width 4 height 4
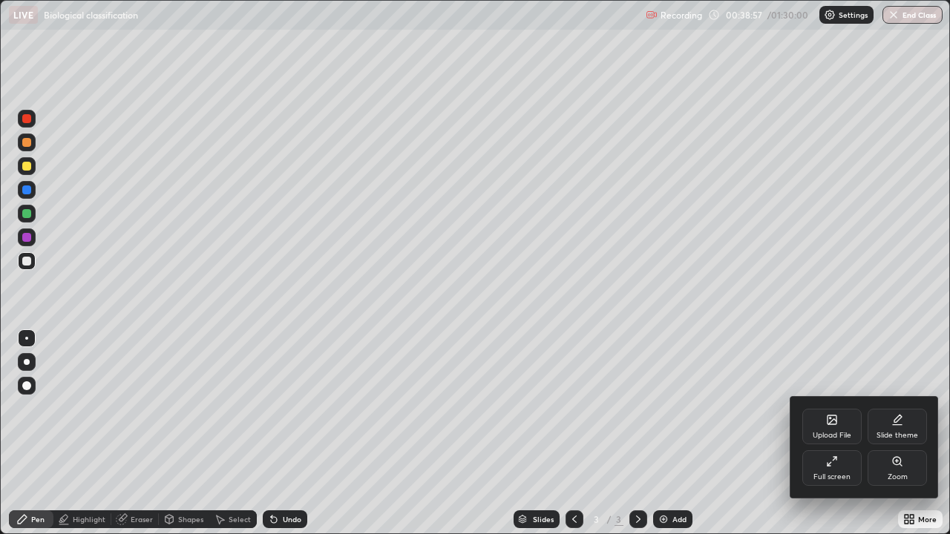
click at [828, 433] on div "Full screen" at bounding box center [831, 468] width 59 height 36
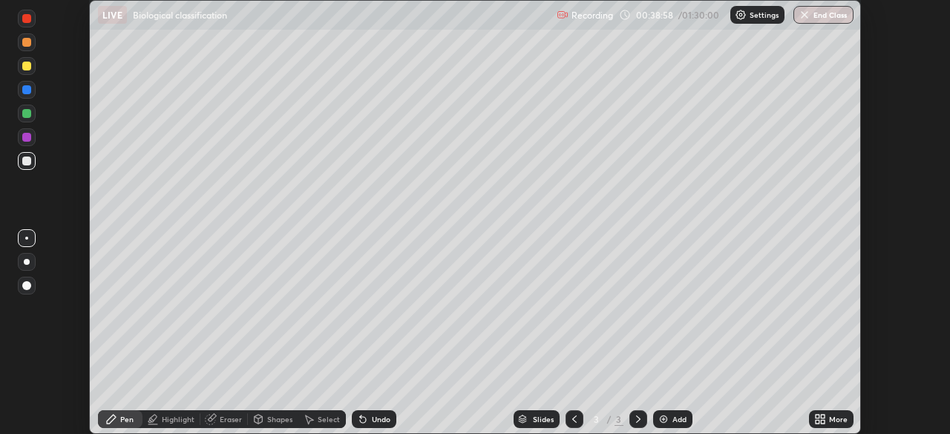
scroll to position [73760, 73244]
click at [821, 417] on icon at bounding box center [823, 417] width 4 height 4
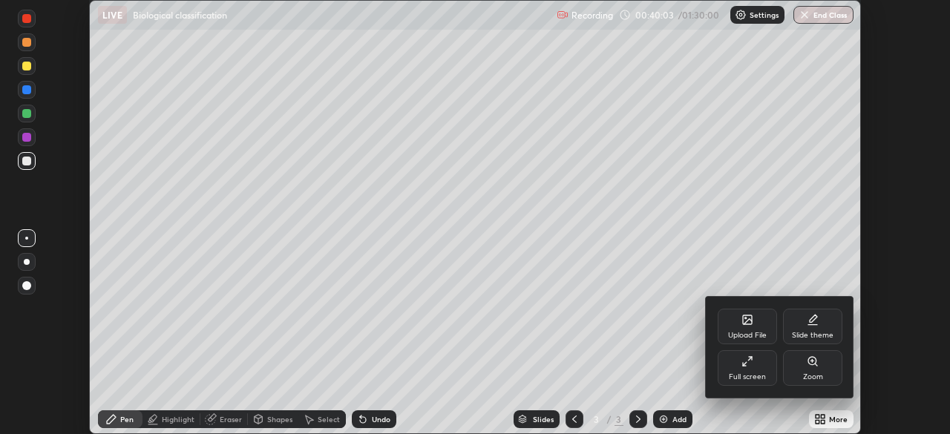
click at [753, 332] on div "Upload File" at bounding box center [747, 335] width 39 height 7
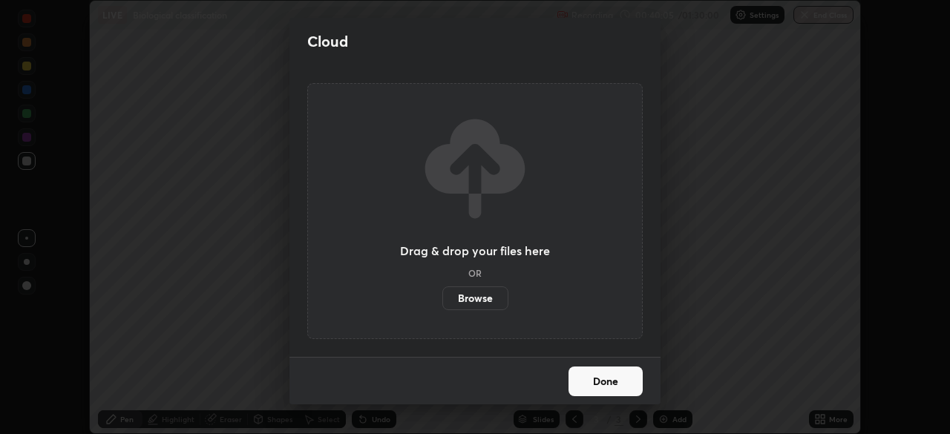
click at [482, 295] on label "Browse" at bounding box center [475, 298] width 66 height 24
click at [442, 295] on input "Browse" at bounding box center [442, 298] width 0 height 24
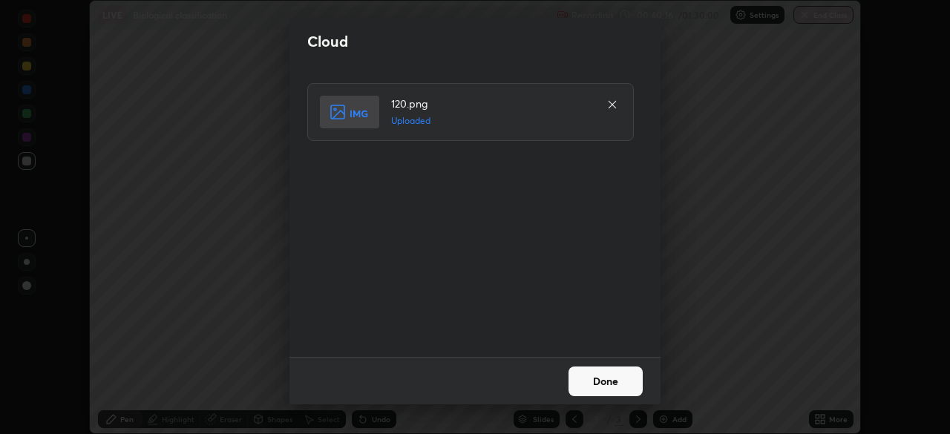
click at [594, 380] on button "Done" at bounding box center [605, 382] width 74 height 30
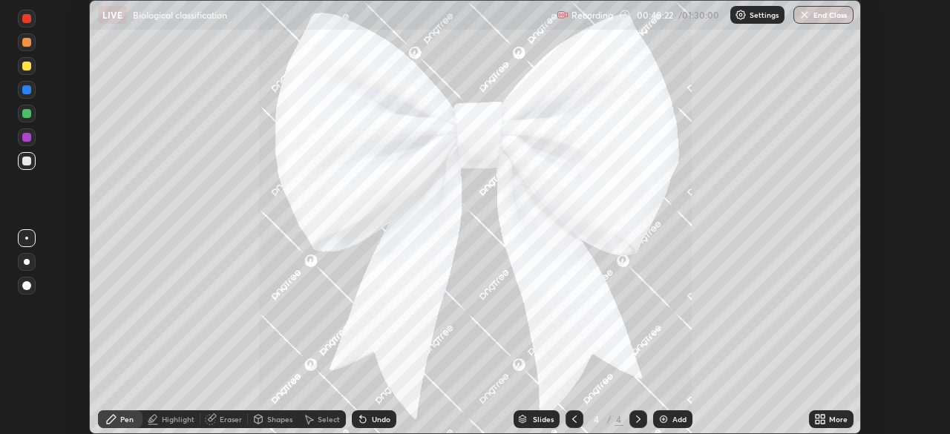
click at [369, 421] on div "Undo" at bounding box center [374, 419] width 45 height 18
click at [378, 418] on div "Undo" at bounding box center [381, 418] width 19 height 7
click at [373, 418] on div "Undo" at bounding box center [381, 418] width 19 height 7
click at [381, 418] on div "Undo" at bounding box center [381, 418] width 19 height 7
click at [533, 416] on div "Slides" at bounding box center [543, 418] width 21 height 7
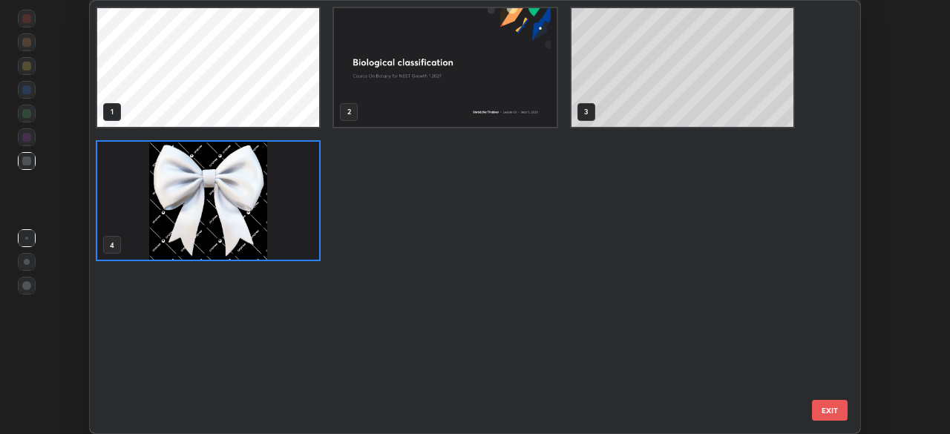
scroll to position [428, 763]
click at [301, 248] on img "grid" at bounding box center [208, 201] width 222 height 119
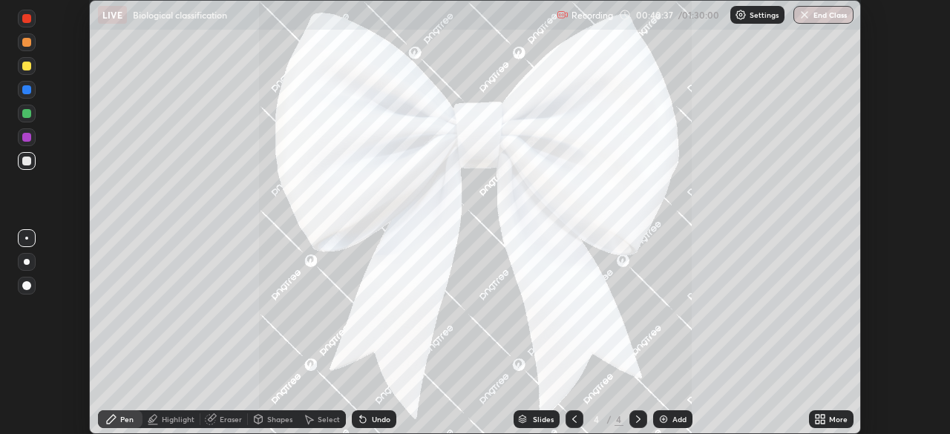
click at [301, 248] on img "grid" at bounding box center [208, 201] width 222 height 119
click at [183, 221] on img "grid" at bounding box center [208, 201] width 222 height 119
click at [367, 417] on div "Undo" at bounding box center [374, 419] width 45 height 18
click at [368, 418] on div "Undo" at bounding box center [374, 419] width 45 height 18
click at [319, 415] on div "Select" at bounding box center [329, 418] width 22 height 7
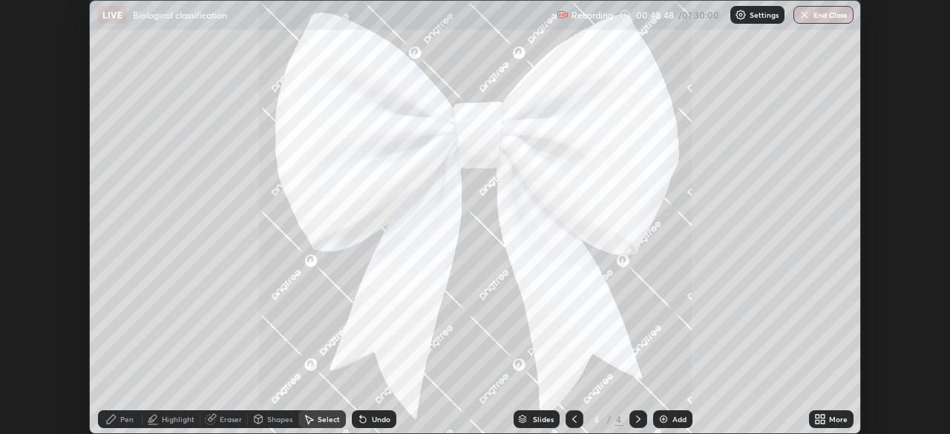
click at [229, 413] on div "Eraser" at bounding box center [223, 419] width 47 height 18
click at [312, 418] on icon at bounding box center [309, 419] width 12 height 12
click at [243, 36] on div "0 ° Undo Copy Duplicate Duplicate to new slide Delete" at bounding box center [475, 217] width 770 height 433
click at [535, 419] on div "Slides" at bounding box center [543, 418] width 21 height 7
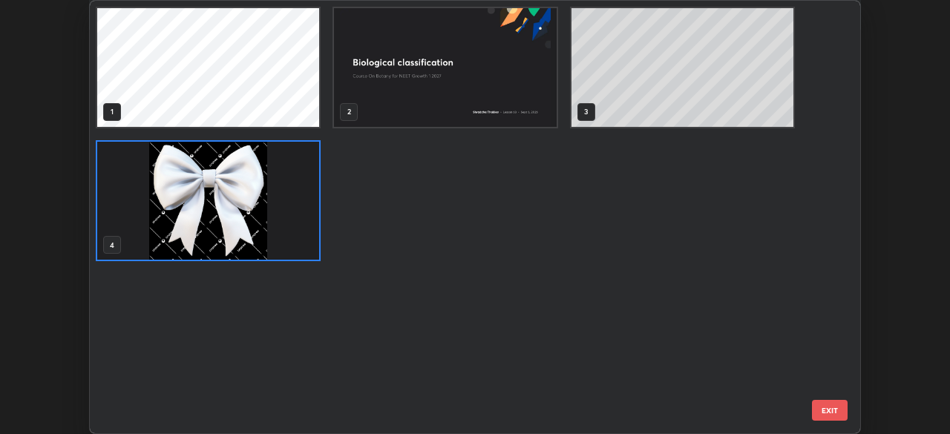
click at [382, 178] on div "1 2 3 4" at bounding box center [445, 134] width 711 height 266
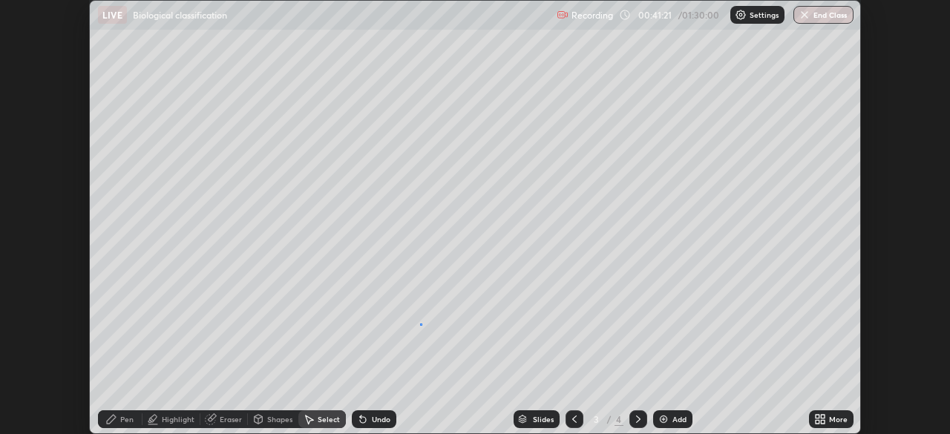
click at [420, 323] on div "0 ° Undo Copy Duplicate Duplicate to new slide Delete" at bounding box center [475, 217] width 770 height 433
click at [637, 418] on icon at bounding box center [638, 419] width 12 height 12
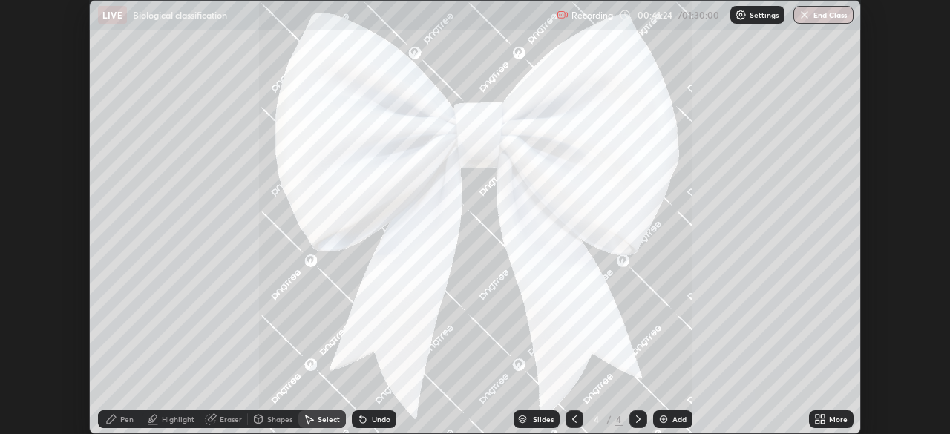
click at [388, 421] on div "Undo" at bounding box center [374, 419] width 45 height 18
click at [385, 421] on div "Undo" at bounding box center [381, 418] width 19 height 7
click at [381, 419] on div "Undo" at bounding box center [381, 418] width 19 height 7
click at [379, 419] on div "Undo" at bounding box center [381, 418] width 19 height 7
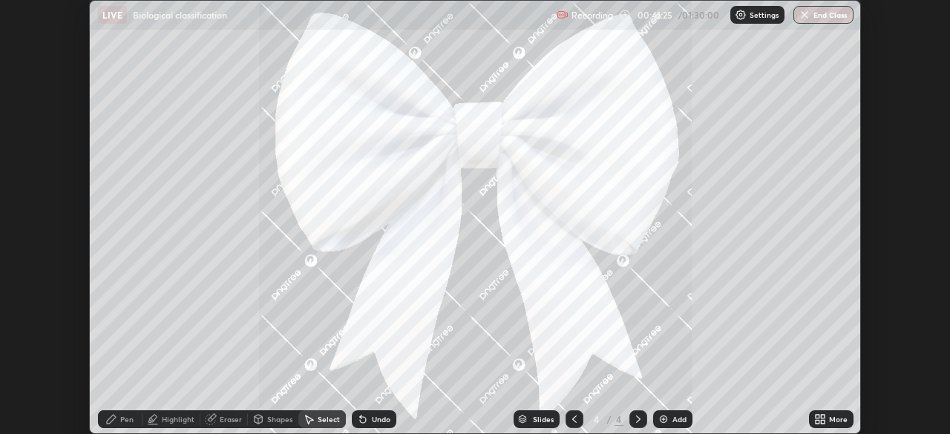
click at [375, 418] on div "Undo" at bounding box center [381, 418] width 19 height 7
click at [374, 418] on div "Undo" at bounding box center [381, 418] width 19 height 7
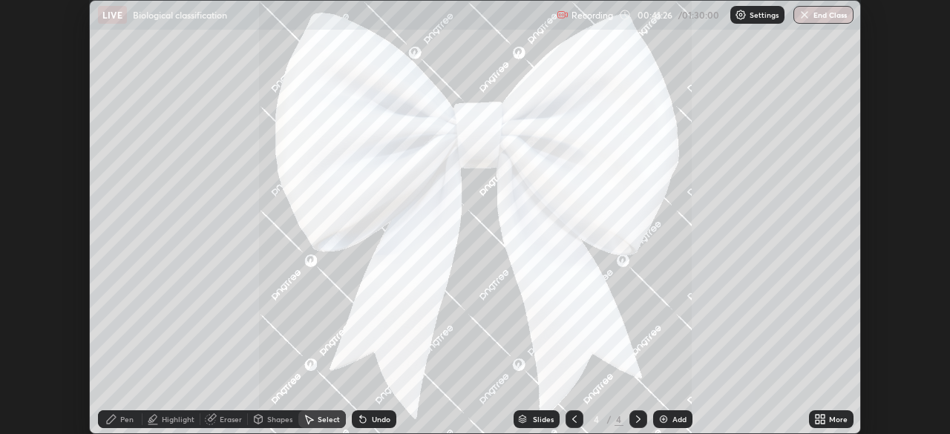
click at [372, 418] on div "Undo" at bounding box center [381, 418] width 19 height 7
click at [372, 421] on div "Undo" at bounding box center [381, 418] width 19 height 7
click at [367, 420] on div "Undo" at bounding box center [374, 419] width 45 height 18
click at [376, 419] on div "Undo" at bounding box center [381, 418] width 19 height 7
click at [573, 419] on icon at bounding box center [574, 419] width 12 height 12
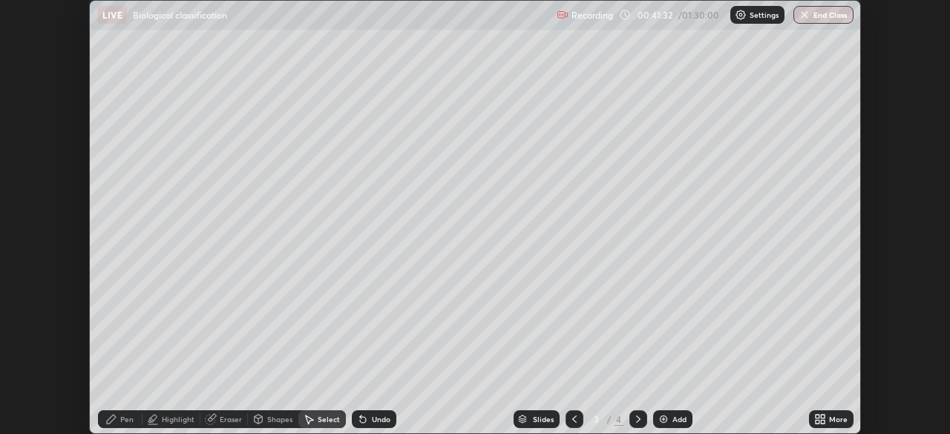
click at [229, 412] on div "Eraser" at bounding box center [223, 419] width 47 height 18
click at [638, 415] on icon at bounding box center [638, 419] width 12 height 12
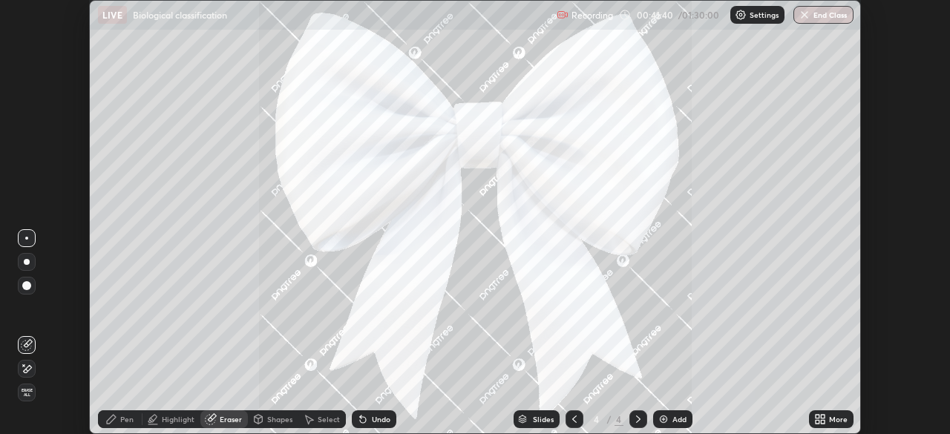
click at [662, 416] on img at bounding box center [663, 419] width 12 height 12
click at [661, 413] on img at bounding box center [663, 419] width 12 height 12
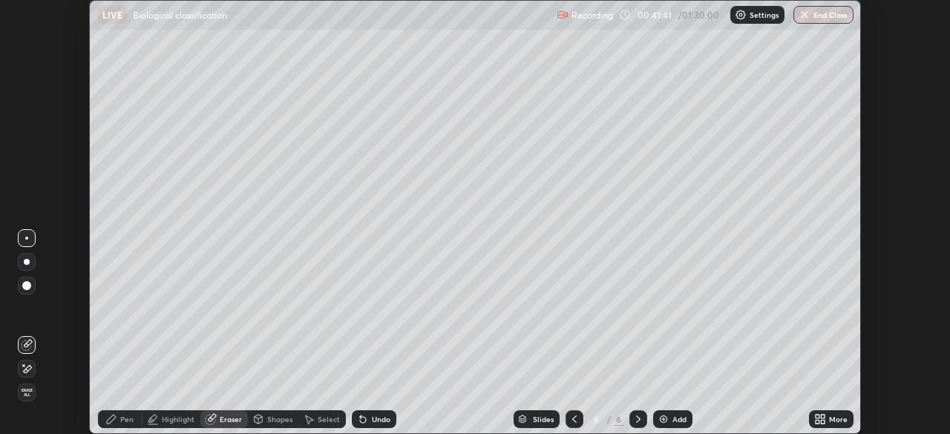
click at [661, 418] on img at bounding box center [663, 419] width 12 height 12
click at [571, 416] on icon at bounding box center [574, 419] width 12 height 12
click at [572, 418] on icon at bounding box center [574, 418] width 4 height 7
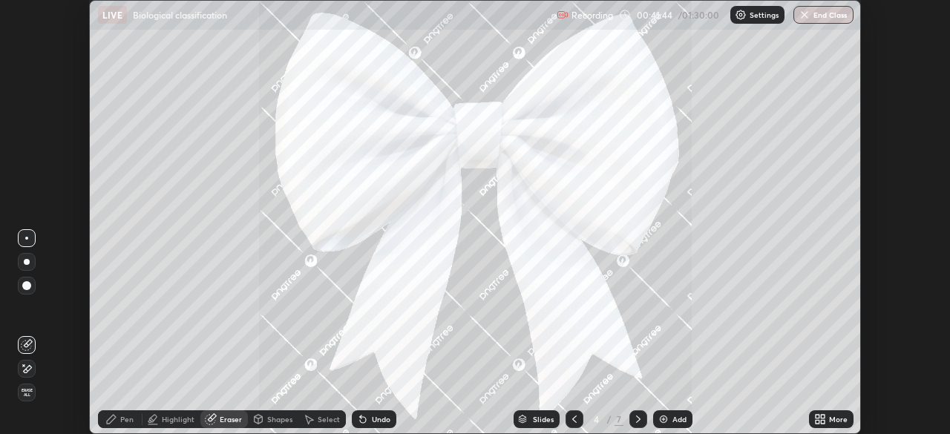
click at [573, 419] on icon at bounding box center [574, 419] width 12 height 12
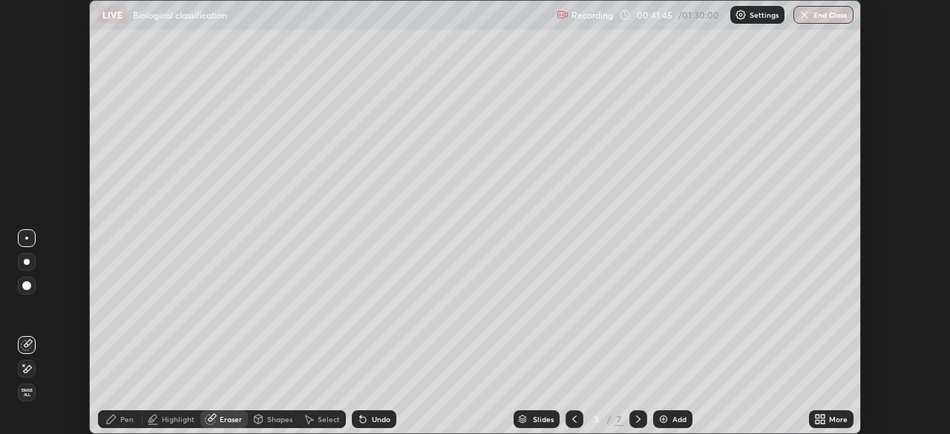
click at [660, 419] on img at bounding box center [663, 419] width 12 height 12
click at [662, 418] on img at bounding box center [663, 419] width 12 height 12
click at [661, 418] on img at bounding box center [663, 419] width 12 height 12
click at [664, 418] on img at bounding box center [663, 419] width 12 height 12
click at [665, 417] on img at bounding box center [663, 419] width 12 height 12
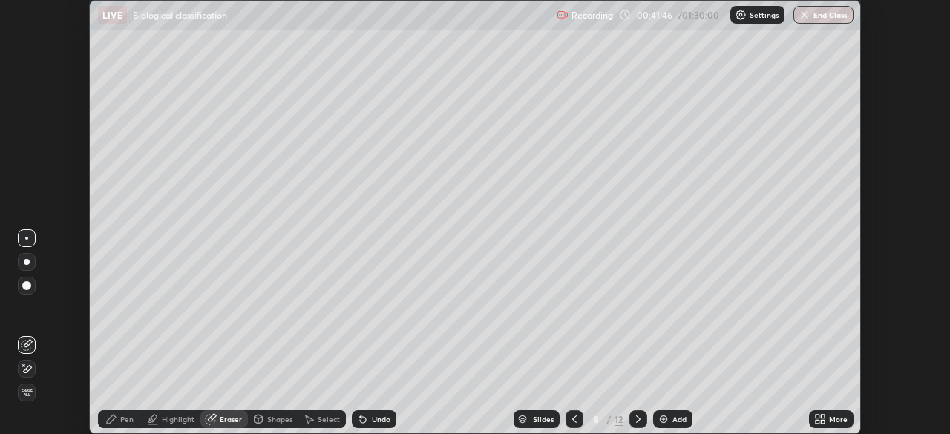
click at [664, 417] on img at bounding box center [663, 419] width 12 height 12
click at [664, 416] on img at bounding box center [663, 419] width 12 height 12
click at [636, 415] on icon at bounding box center [638, 419] width 12 height 12
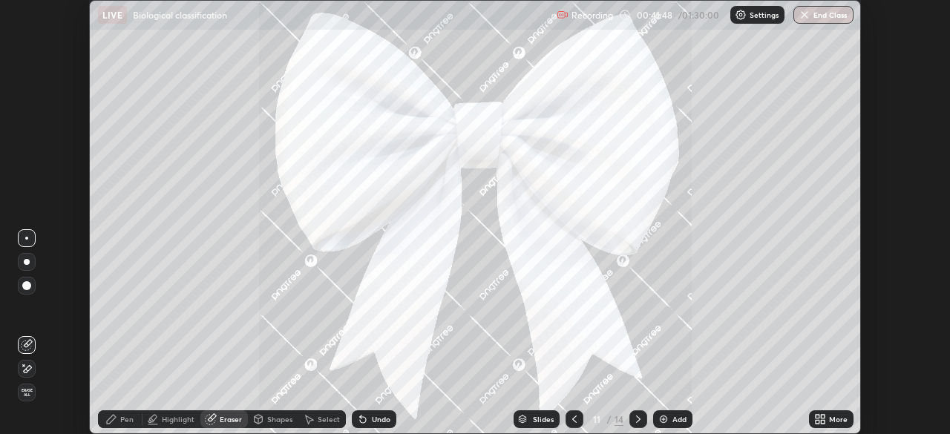
click at [636, 415] on icon at bounding box center [638, 419] width 12 height 12
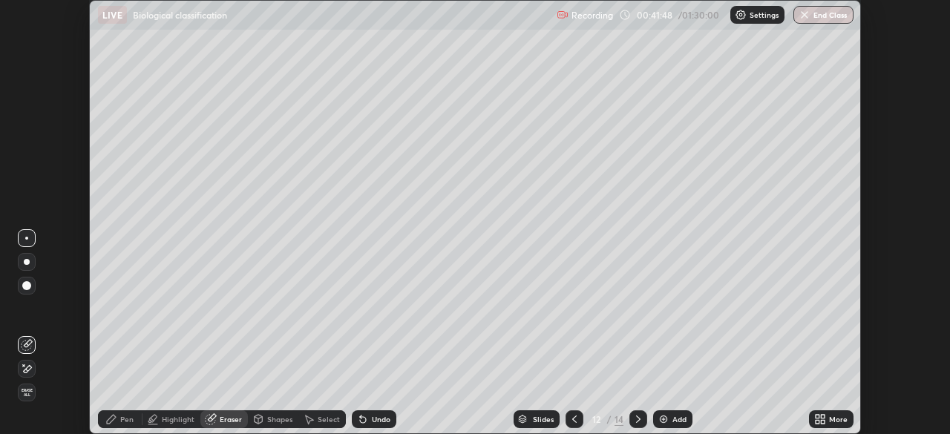
click at [637, 418] on icon at bounding box center [638, 418] width 4 height 7
click at [574, 417] on icon at bounding box center [574, 418] width 4 height 7
click at [574, 418] on icon at bounding box center [574, 419] width 12 height 12
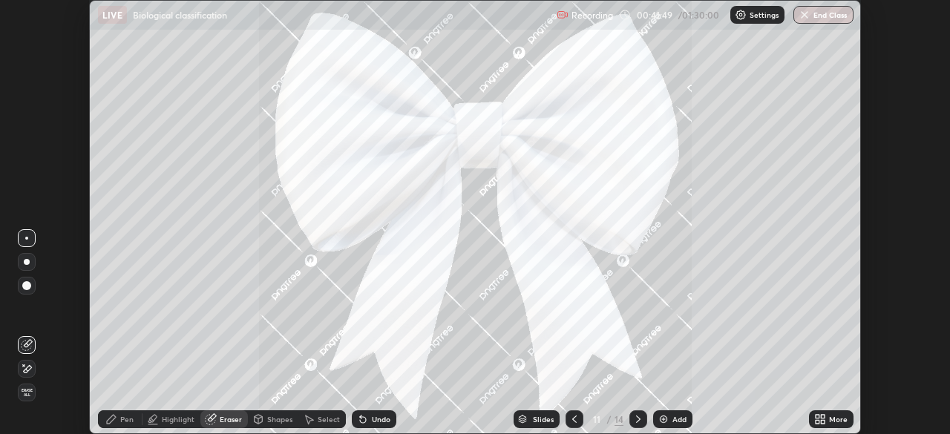
click at [573, 419] on icon at bounding box center [574, 419] width 12 height 12
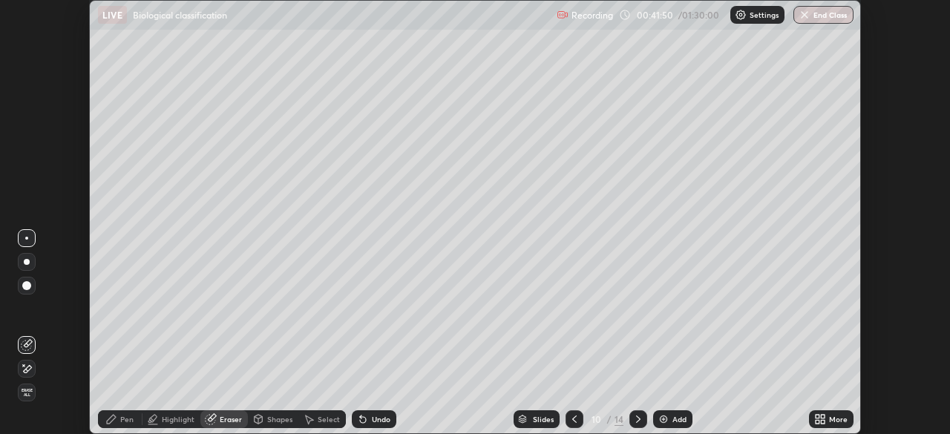
click at [573, 419] on icon at bounding box center [574, 419] width 12 height 12
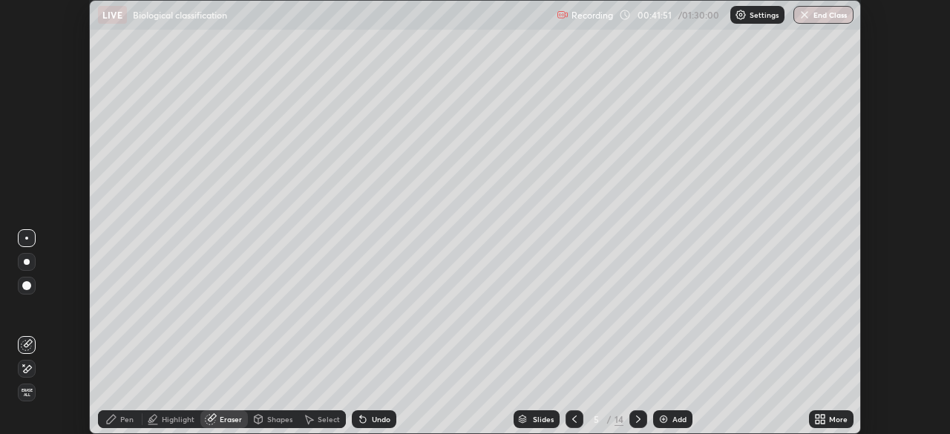
click at [573, 419] on icon at bounding box center [574, 419] width 12 height 12
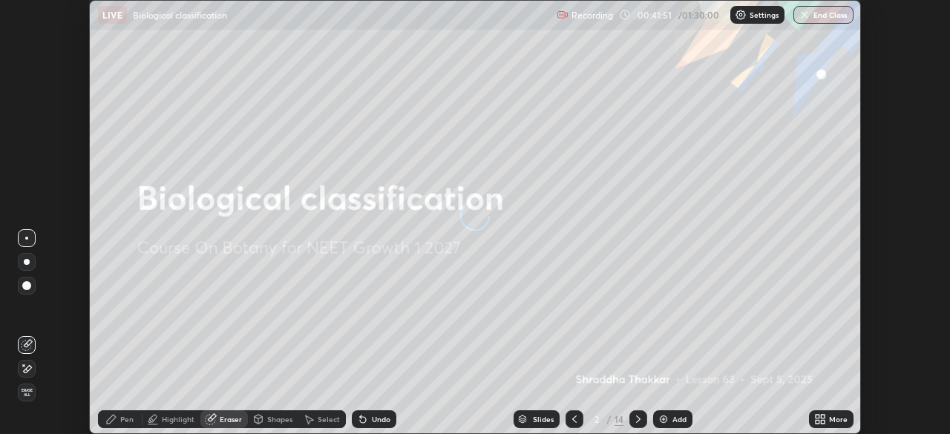
click at [573, 419] on icon at bounding box center [574, 419] width 12 height 12
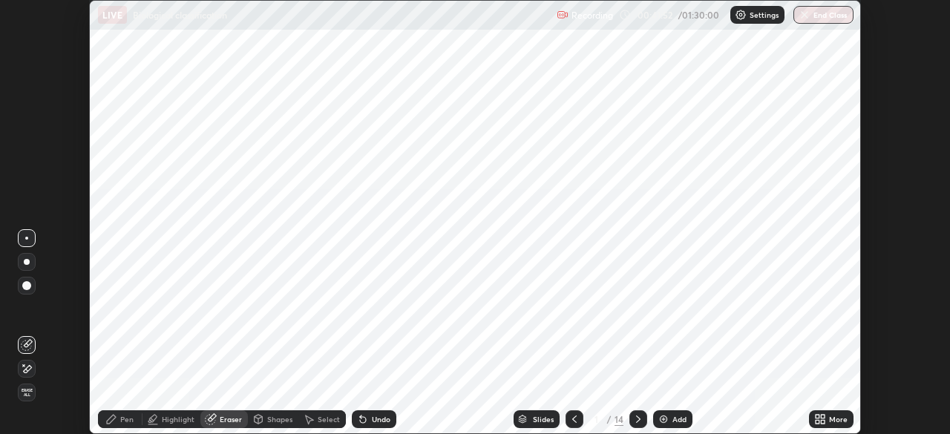
click at [573, 419] on icon at bounding box center [574, 419] width 12 height 12
click at [638, 418] on icon at bounding box center [638, 419] width 12 height 12
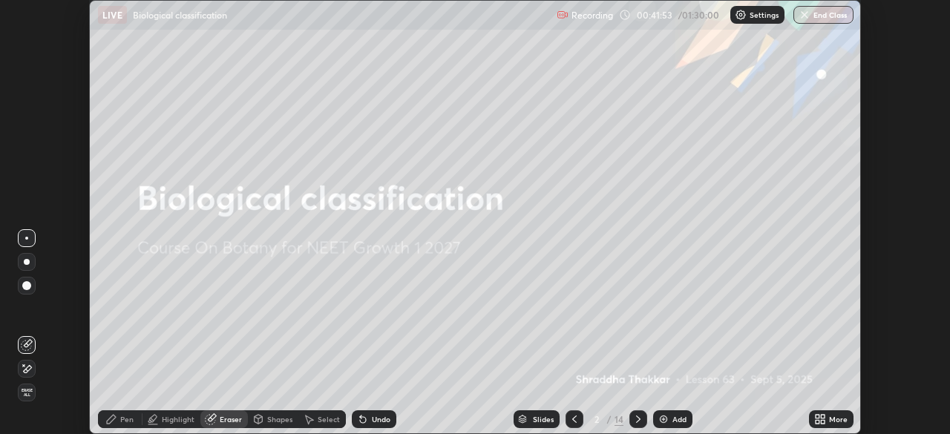
click at [638, 414] on icon at bounding box center [638, 419] width 12 height 12
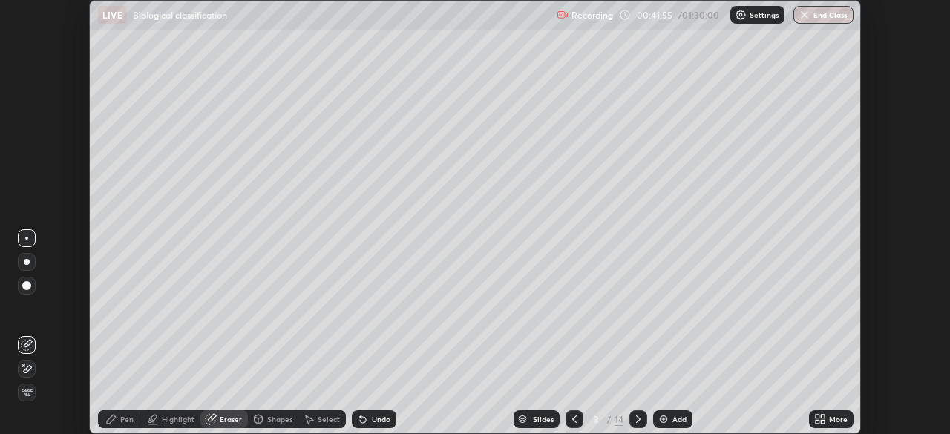
click at [27, 238] on div at bounding box center [26, 238] width 3 height 3
click at [122, 418] on div "Pen" at bounding box center [126, 418] width 13 height 7
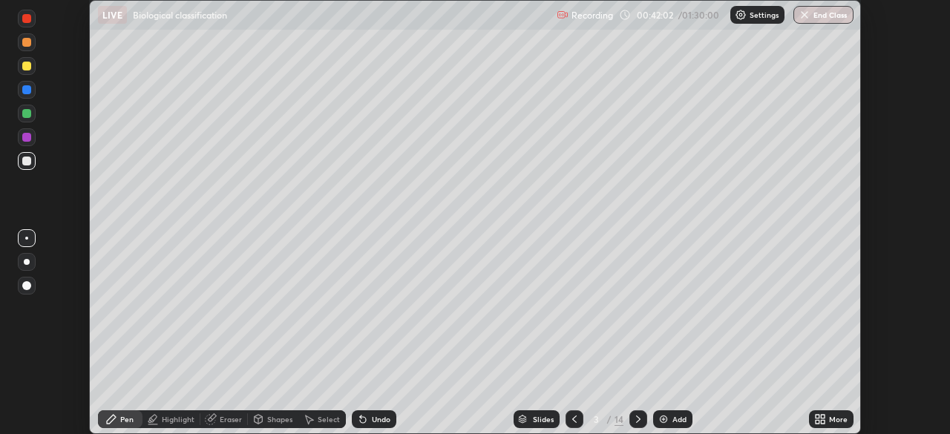
click at [632, 413] on icon at bounding box center [638, 419] width 12 height 12
click at [821, 417] on icon at bounding box center [823, 417] width 4 height 4
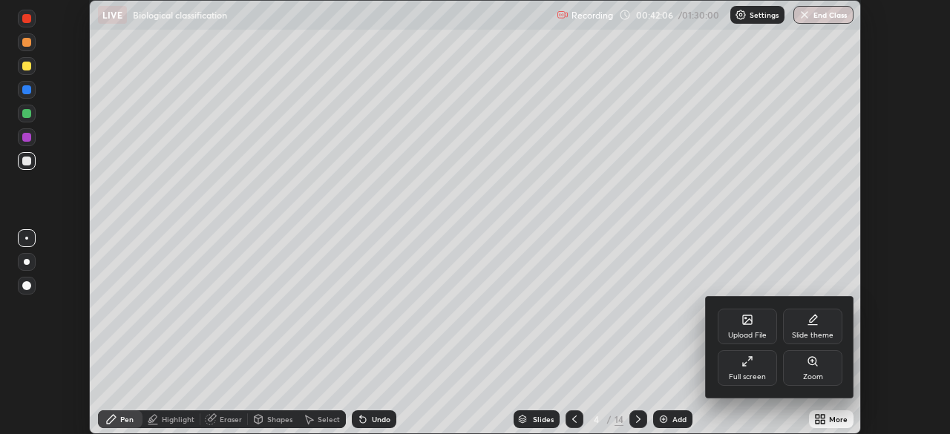
click at [755, 329] on div "Upload File" at bounding box center [746, 327] width 59 height 36
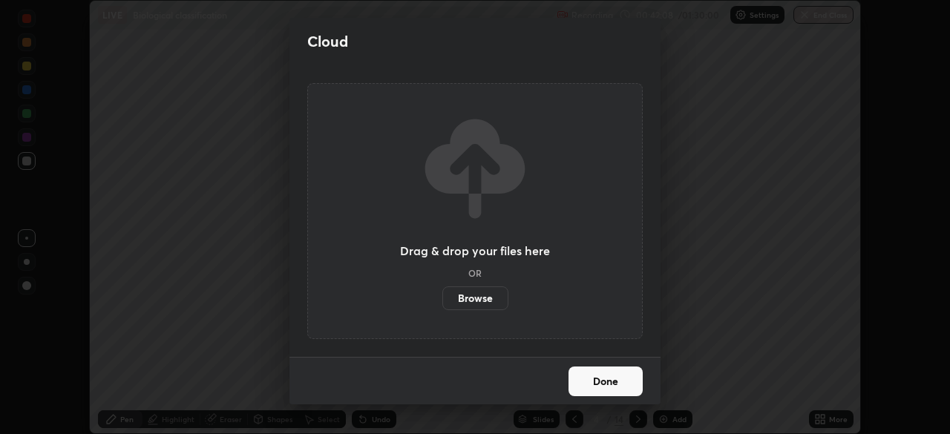
click at [717, 346] on div "Cloud Drag & drop your files here OR Browse Done" at bounding box center [475, 217] width 950 height 434
click at [634, 383] on button "Done" at bounding box center [605, 382] width 74 height 30
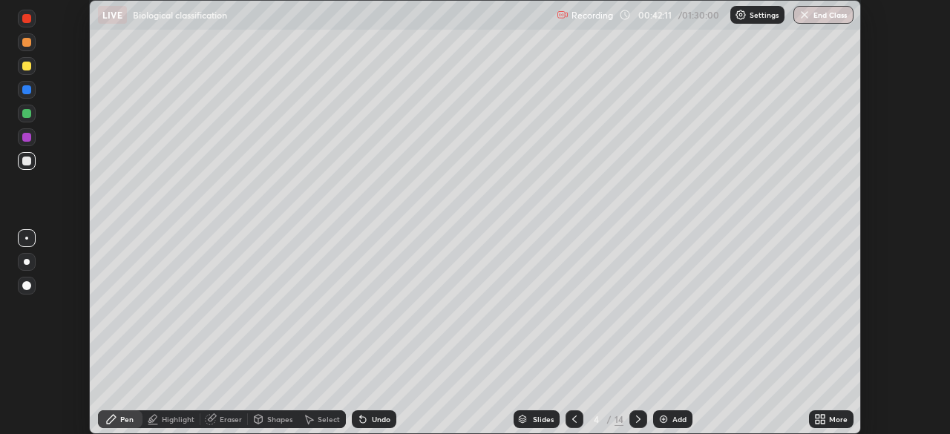
click at [221, 424] on div "Eraser" at bounding box center [223, 419] width 47 height 18
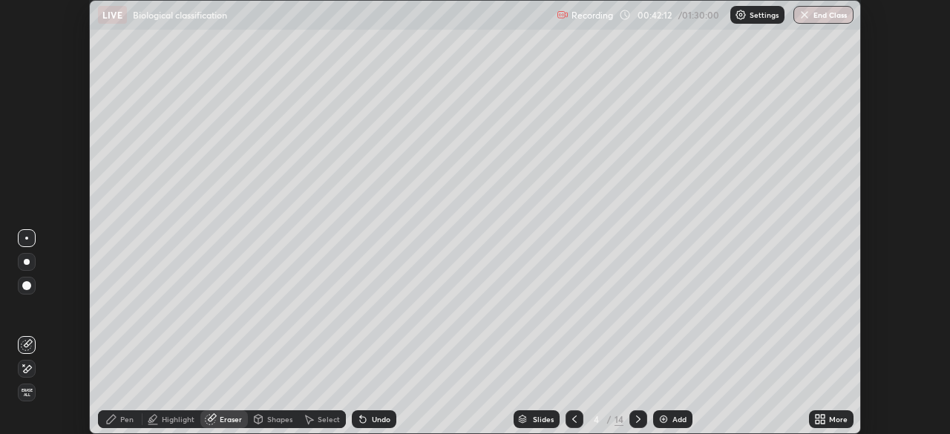
click at [222, 419] on div "Eraser" at bounding box center [231, 418] width 22 height 7
click at [124, 418] on div "Pen" at bounding box center [126, 418] width 13 height 7
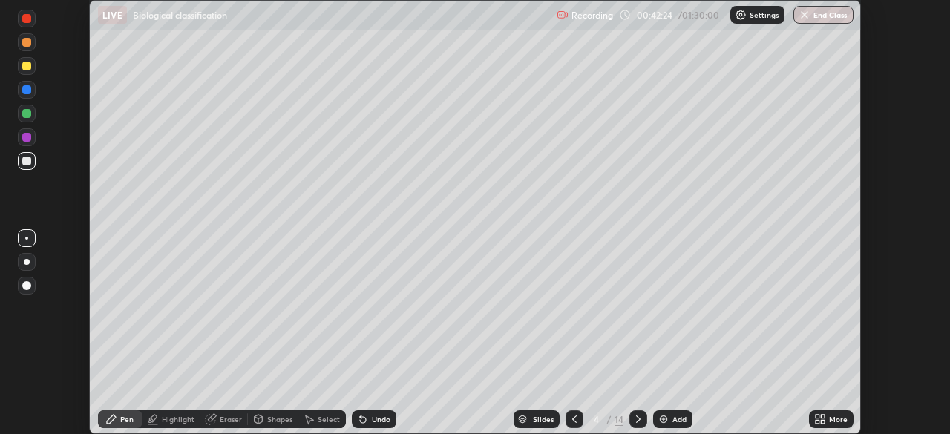
click at [634, 418] on icon at bounding box center [638, 419] width 12 height 12
click at [573, 419] on icon at bounding box center [574, 419] width 12 height 12
click at [225, 418] on div "Eraser" at bounding box center [231, 418] width 22 height 7
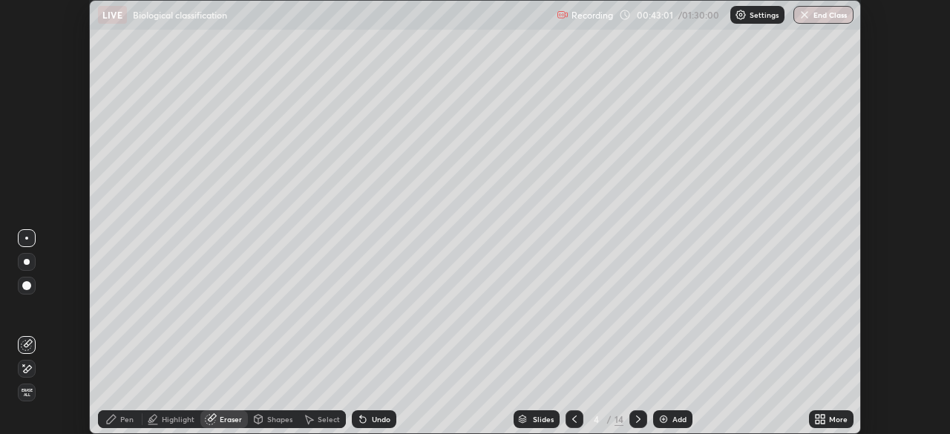
click at [122, 415] on div "Pen" at bounding box center [126, 418] width 13 height 7
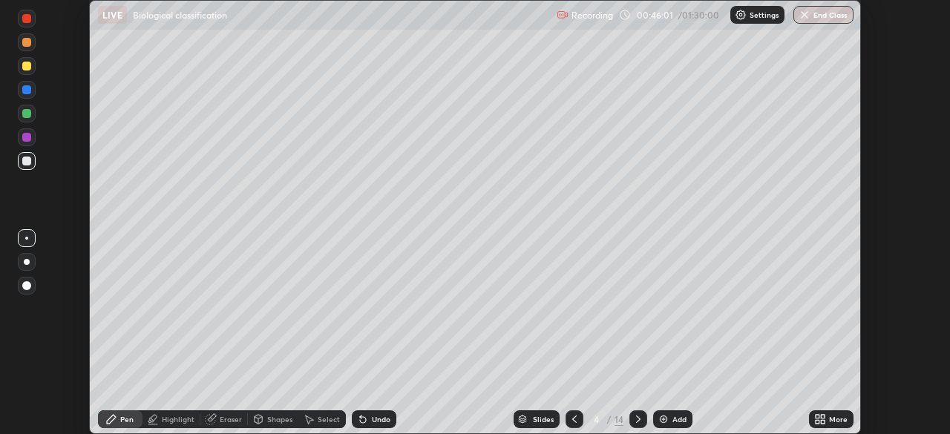
click at [225, 419] on div "Eraser" at bounding box center [231, 418] width 22 height 7
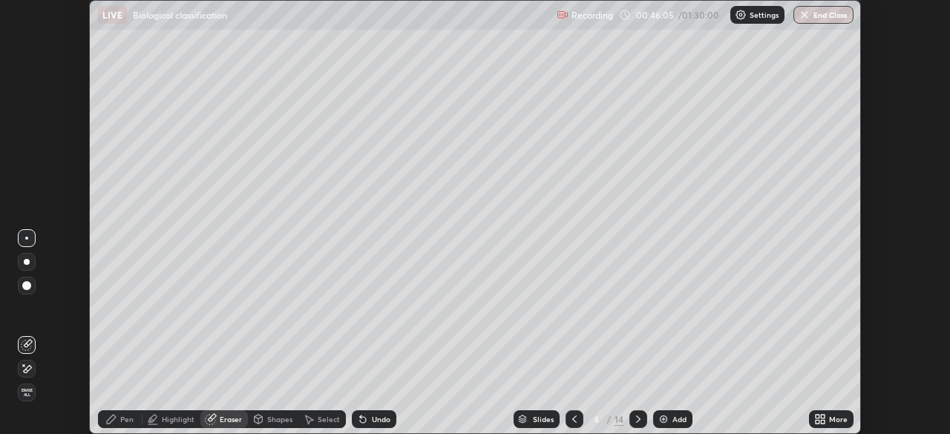
click at [374, 418] on div "Undo" at bounding box center [381, 418] width 19 height 7
click at [375, 421] on div "Undo" at bounding box center [381, 418] width 19 height 7
click at [378, 419] on div "Undo" at bounding box center [381, 418] width 19 height 7
click at [389, 416] on div "Undo" at bounding box center [374, 419] width 45 height 18
click at [388, 418] on div "Undo" at bounding box center [381, 418] width 19 height 7
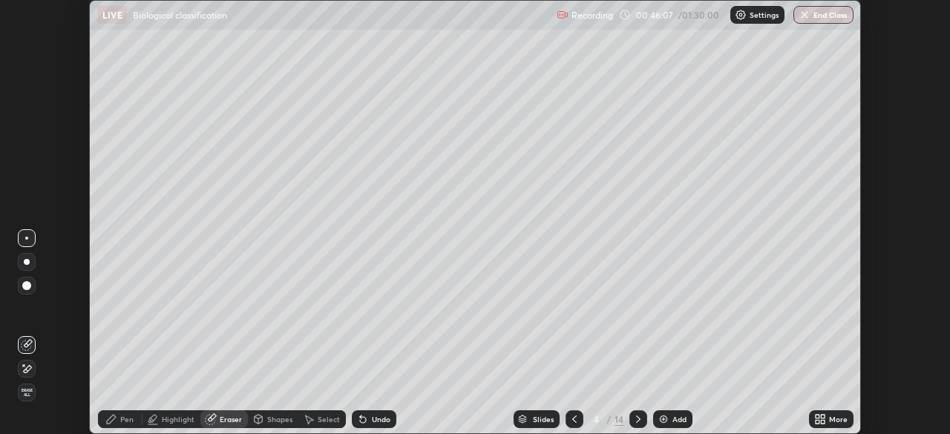
click at [387, 418] on div "Undo" at bounding box center [381, 418] width 19 height 7
click at [374, 421] on div "Undo" at bounding box center [381, 418] width 19 height 7
click at [120, 415] on div "Pen" at bounding box center [126, 418] width 13 height 7
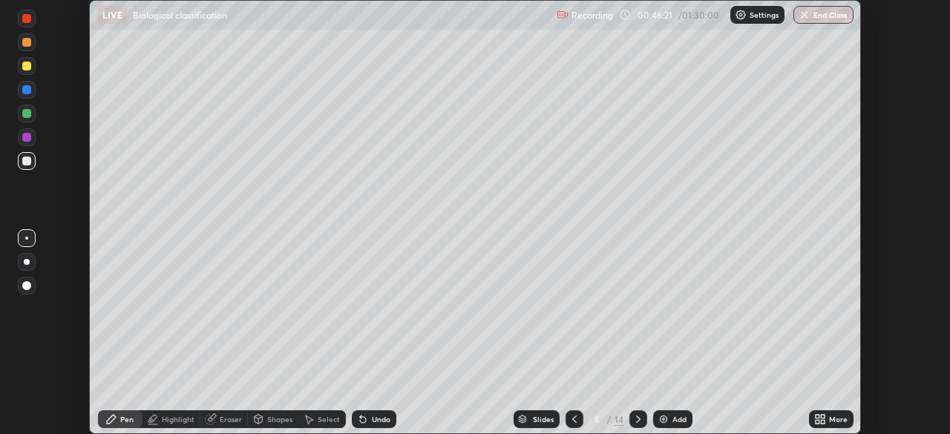
click at [654, 424] on div "Add" at bounding box center [672, 419] width 39 height 18
click at [372, 418] on div "Undo" at bounding box center [381, 418] width 19 height 7
click at [822, 420] on icon at bounding box center [823, 422] width 4 height 4
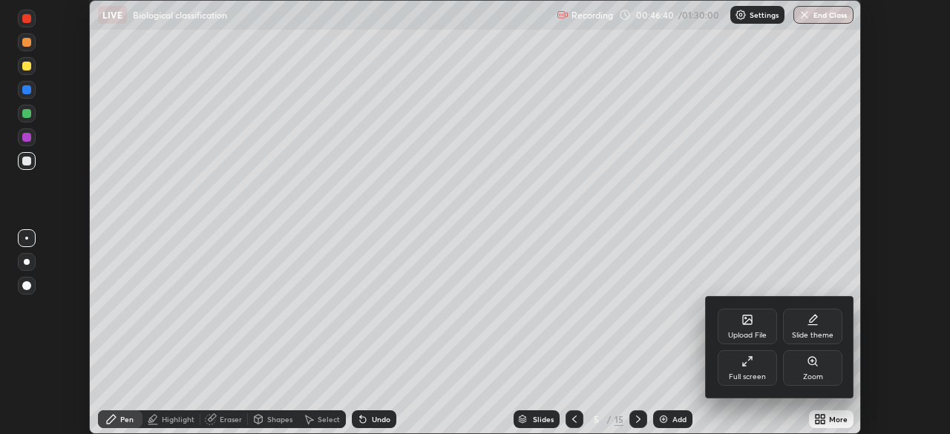
click at [756, 370] on div "Full screen" at bounding box center [746, 368] width 59 height 36
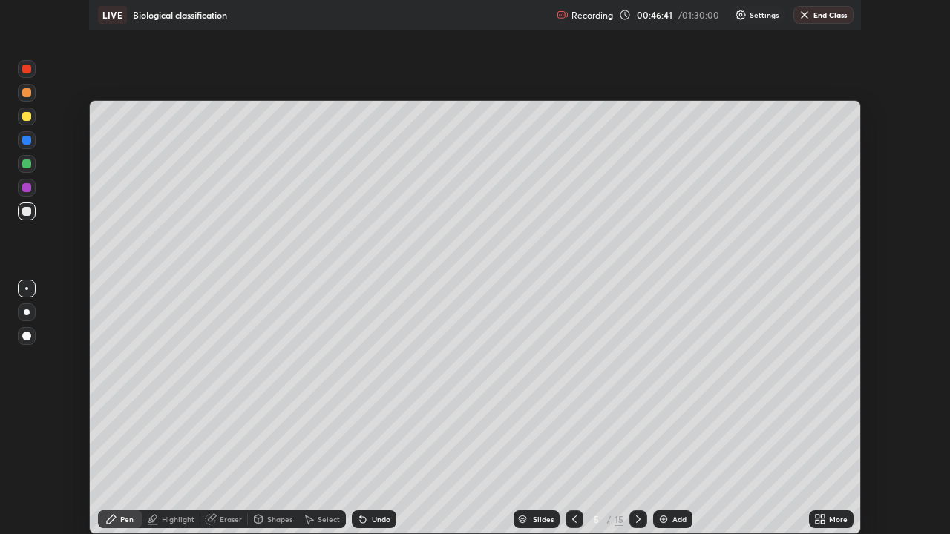
scroll to position [534, 950]
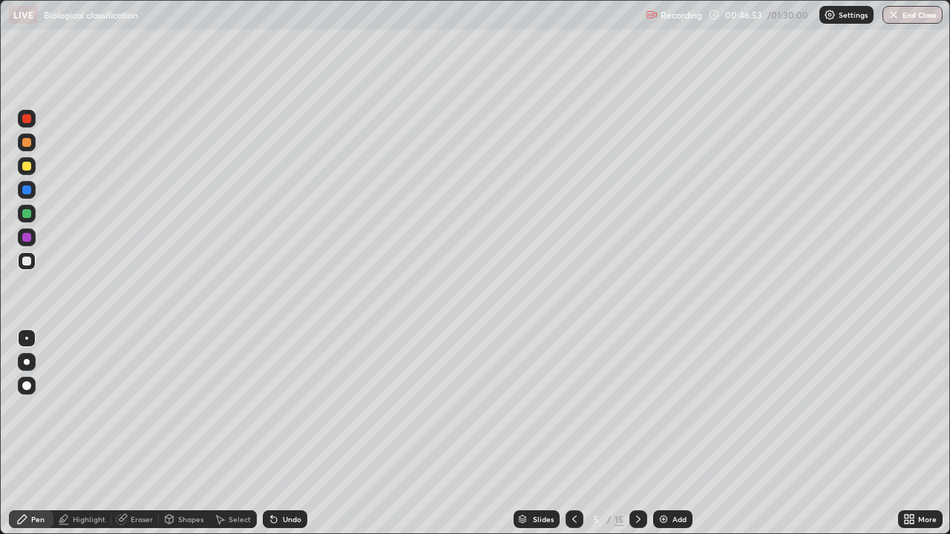
click at [24, 259] on div at bounding box center [26, 261] width 9 height 9
click at [27, 118] on div at bounding box center [26, 118] width 9 height 9
click at [27, 117] on div at bounding box center [26, 118] width 9 height 9
click at [273, 433] on icon at bounding box center [274, 520] width 6 height 6
click at [278, 433] on div "Undo" at bounding box center [285, 519] width 45 height 18
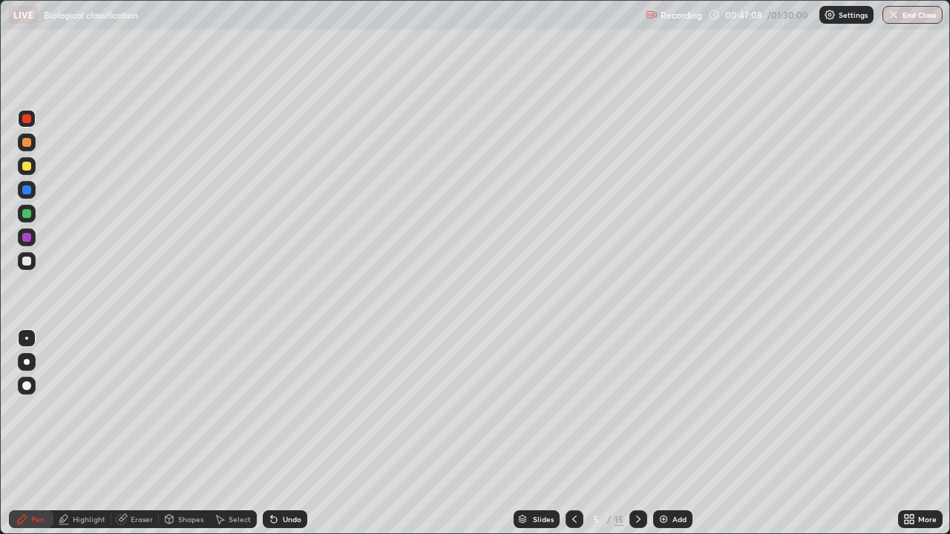
click at [271, 433] on icon at bounding box center [274, 520] width 6 height 6
click at [272, 433] on icon at bounding box center [274, 520] width 6 height 6
click at [271, 433] on icon at bounding box center [271, 516] width 1 height 1
click at [277, 433] on div "Undo" at bounding box center [285, 519] width 45 height 18
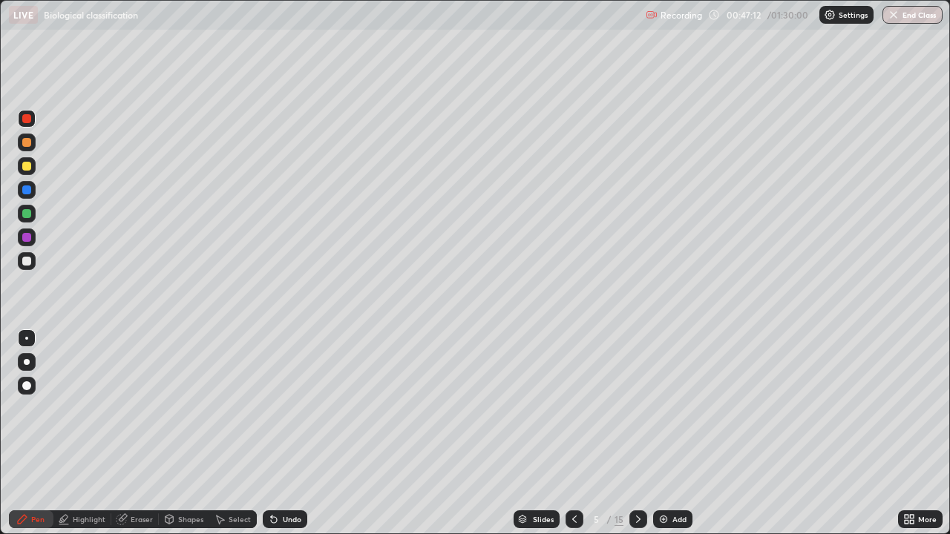
click at [277, 433] on div "Undo" at bounding box center [285, 519] width 45 height 18
click at [271, 433] on icon at bounding box center [271, 516] width 1 height 1
click at [285, 433] on div "Undo" at bounding box center [292, 519] width 19 height 7
click at [277, 433] on icon at bounding box center [274, 519] width 12 height 12
click at [278, 433] on div "Undo" at bounding box center [285, 519] width 45 height 18
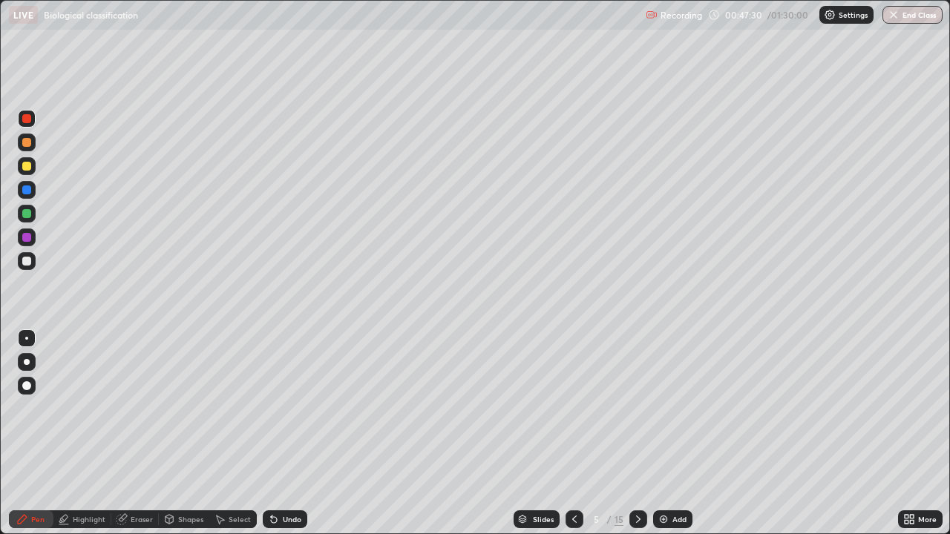
click at [277, 433] on div "Undo" at bounding box center [285, 519] width 45 height 18
click at [27, 359] on div at bounding box center [27, 362] width 6 height 6
click at [280, 433] on div "Undo" at bounding box center [285, 519] width 45 height 18
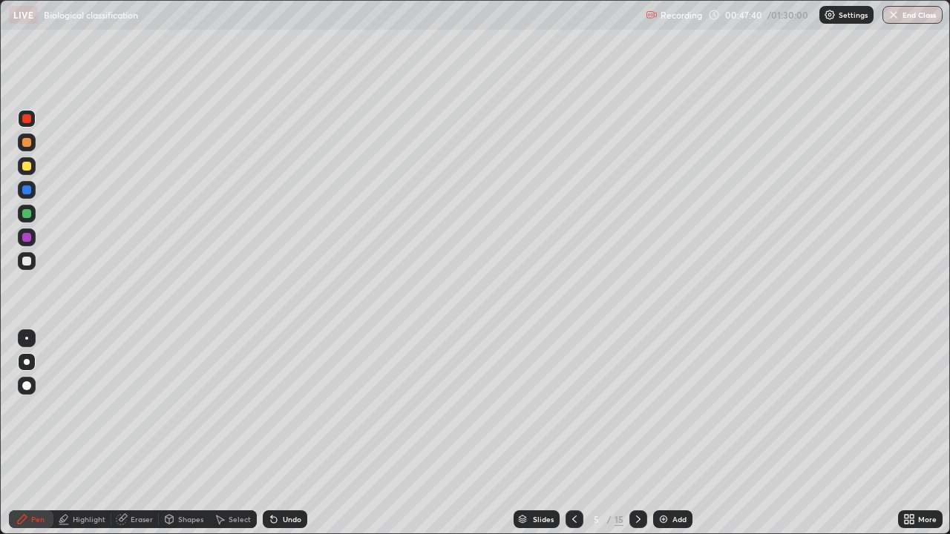
click at [27, 384] on div at bounding box center [26, 385] width 9 height 9
click at [271, 433] on icon at bounding box center [271, 516] width 1 height 1
click at [274, 433] on icon at bounding box center [274, 520] width 6 height 6
click at [272, 433] on icon at bounding box center [274, 520] width 6 height 6
click at [273, 433] on icon at bounding box center [274, 520] width 6 height 6
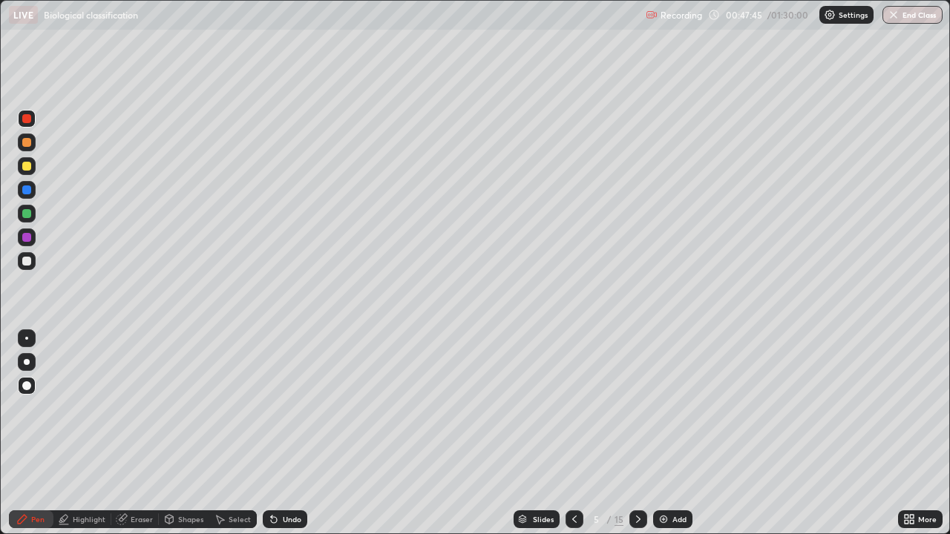
click at [272, 433] on icon at bounding box center [274, 520] width 6 height 6
click at [271, 433] on icon at bounding box center [271, 516] width 1 height 1
click at [275, 433] on icon at bounding box center [274, 519] width 12 height 12
click at [285, 433] on div "Undo" at bounding box center [292, 519] width 19 height 7
click at [283, 433] on div "Undo" at bounding box center [285, 519] width 45 height 18
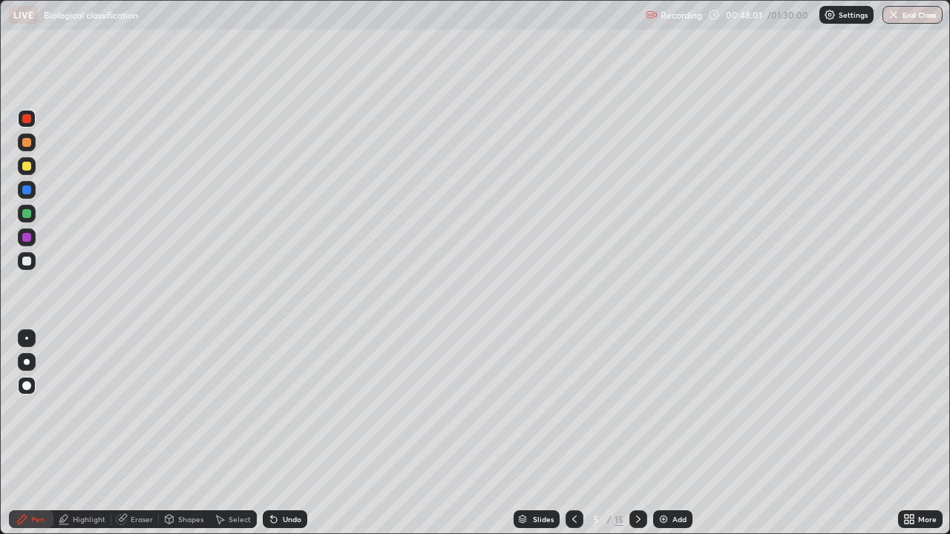
click at [283, 433] on div "Undo" at bounding box center [292, 519] width 19 height 7
click at [284, 433] on div "Undo" at bounding box center [292, 519] width 19 height 7
click at [286, 433] on div "Undo" at bounding box center [292, 519] width 19 height 7
click at [285, 433] on div "Undo" at bounding box center [285, 519] width 45 height 18
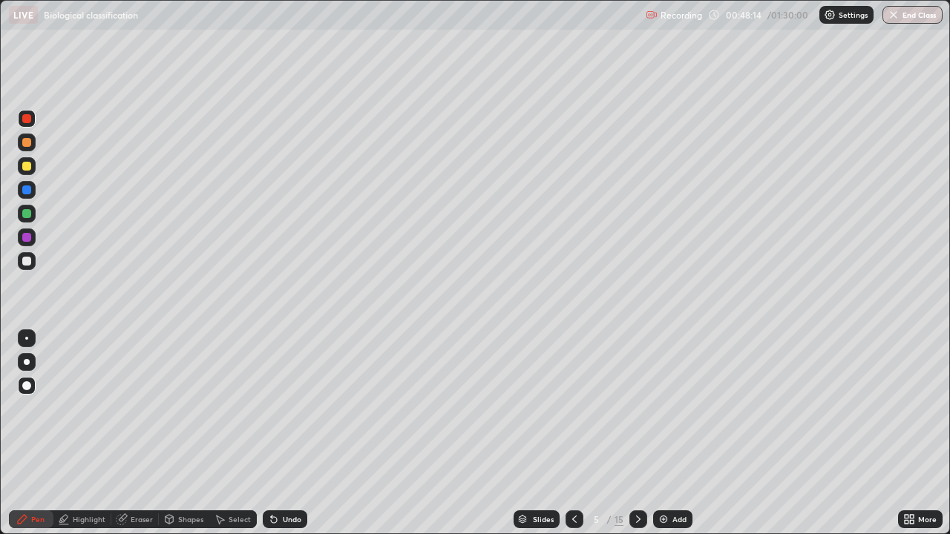
click at [217, 433] on icon at bounding box center [220, 519] width 12 height 12
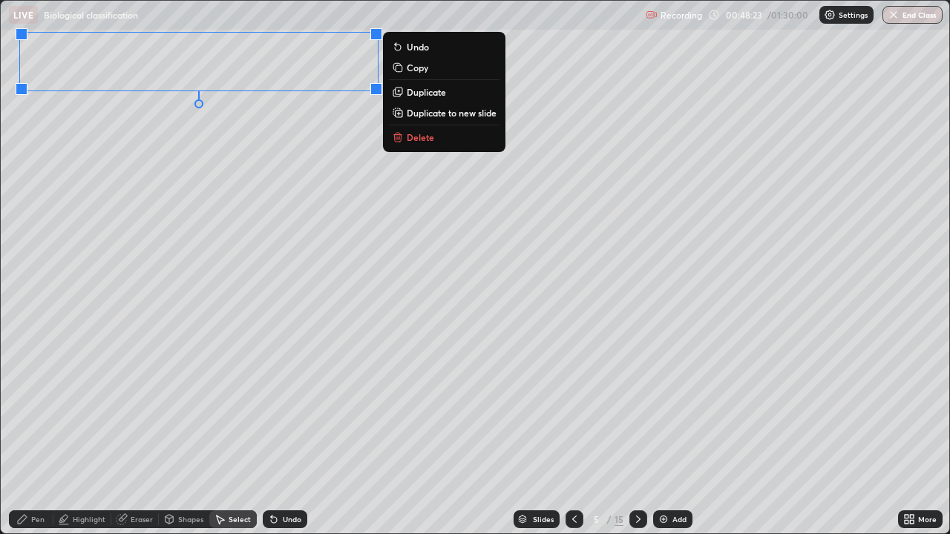
click at [41, 433] on div "Pen" at bounding box center [37, 519] width 13 height 7
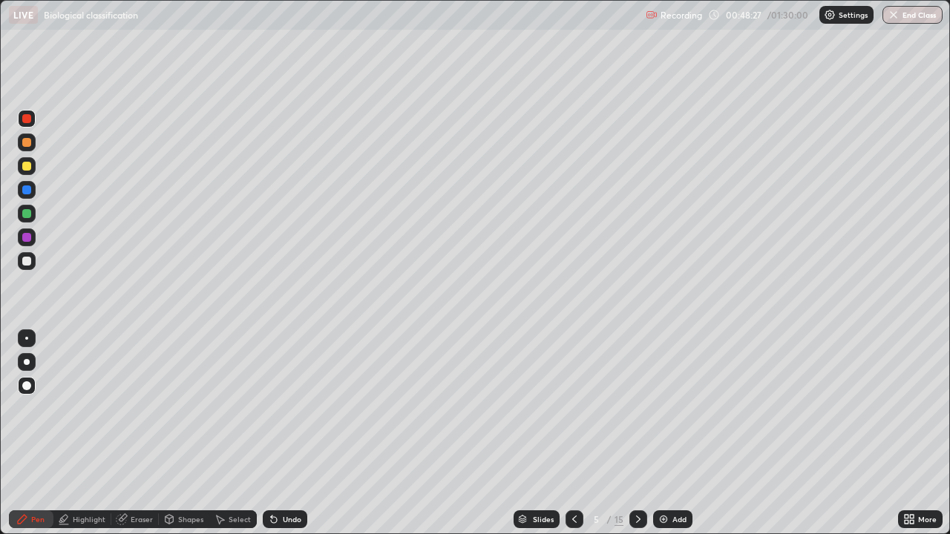
click at [226, 433] on div "Select" at bounding box center [232, 519] width 47 height 18
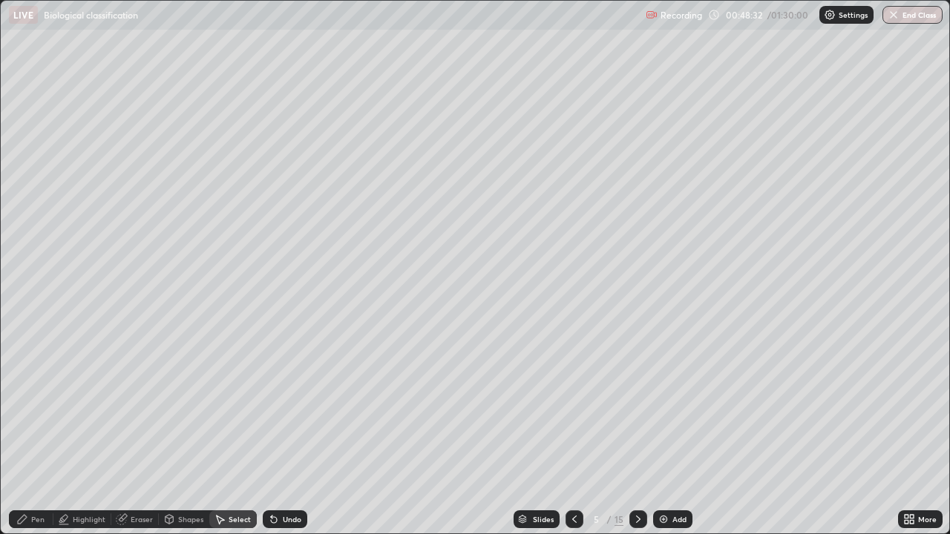
click at [277, 433] on div "Undo" at bounding box center [285, 519] width 45 height 18
click at [283, 433] on div "Undo" at bounding box center [292, 519] width 19 height 7
click at [205, 433] on div "Shapes" at bounding box center [184, 519] width 50 height 18
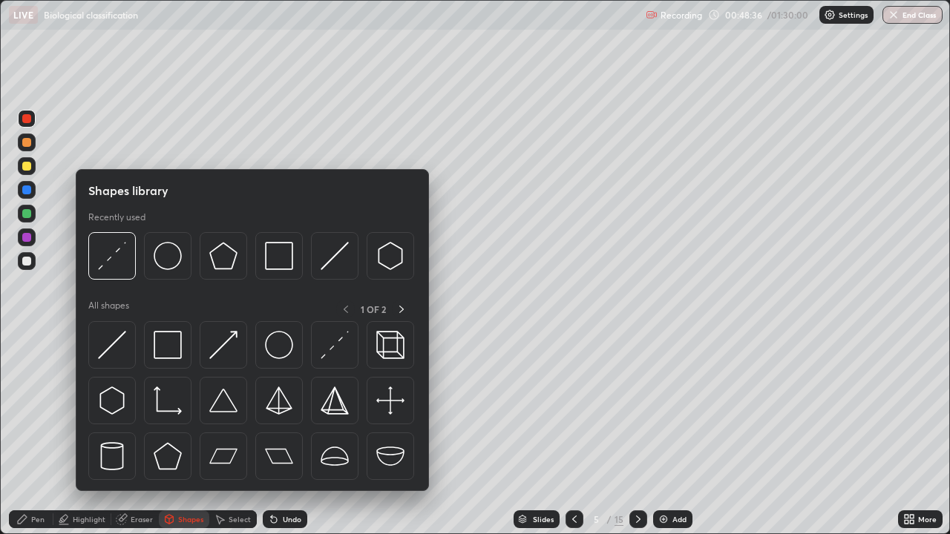
click at [229, 433] on div "Select" at bounding box center [240, 519] width 22 height 7
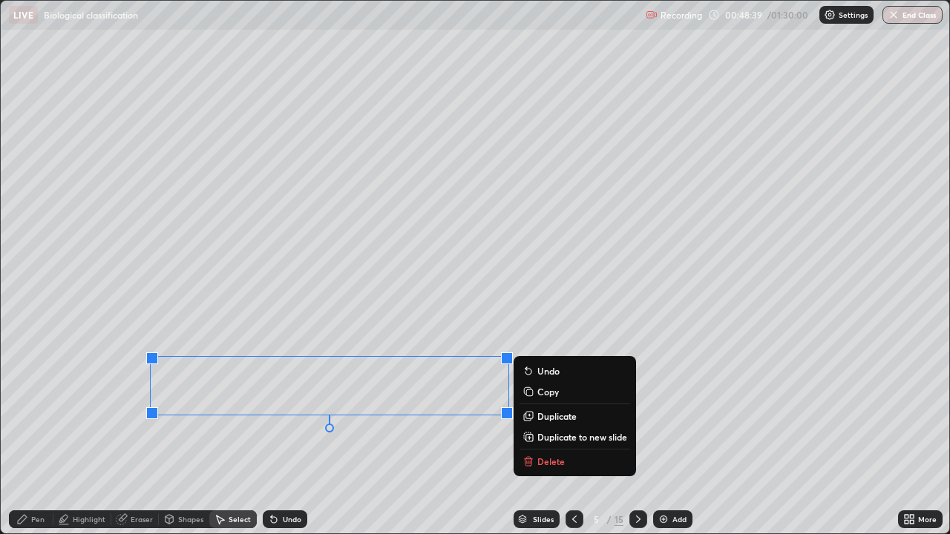
click at [551, 433] on p "Delete" at bounding box center [550, 462] width 27 height 12
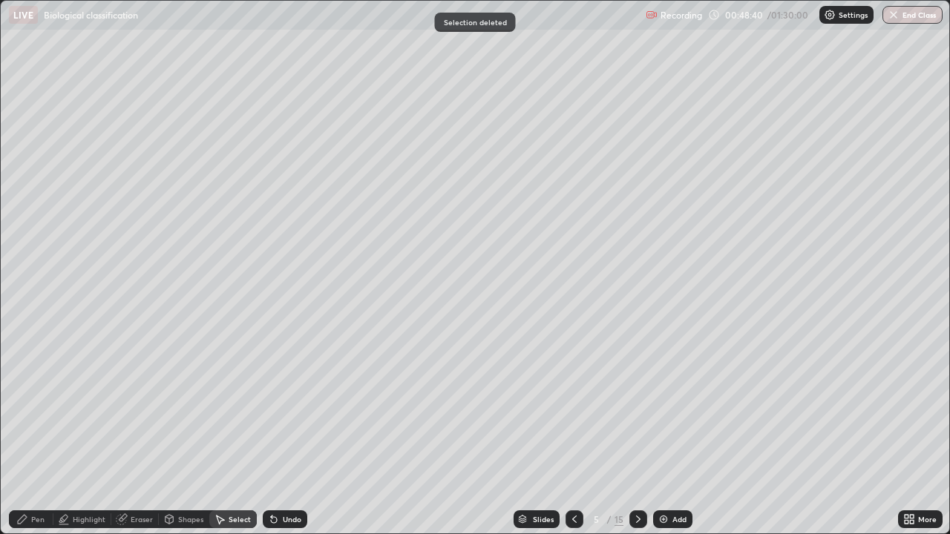
click at [174, 433] on icon at bounding box center [169, 519] width 12 height 12
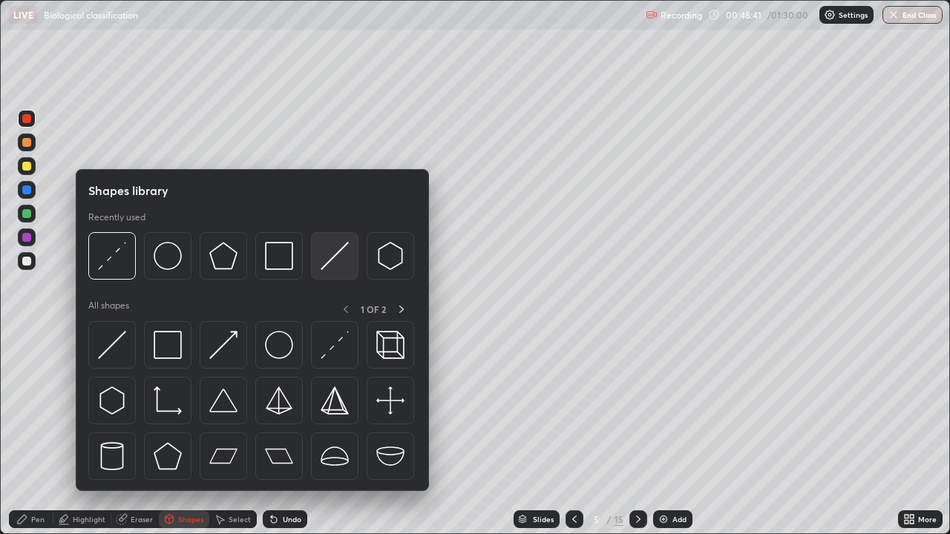
click at [331, 269] on img at bounding box center [335, 256] width 28 height 28
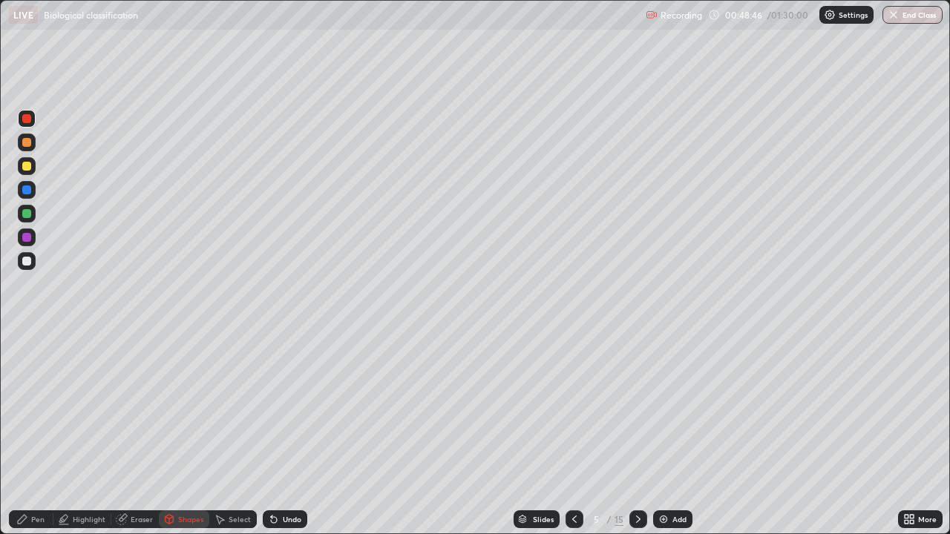
click at [274, 433] on icon at bounding box center [274, 520] width 6 height 6
click at [219, 433] on icon at bounding box center [221, 520] width 8 height 9
click at [189, 433] on div "Shapes" at bounding box center [190, 519] width 25 height 7
click at [39, 433] on div "Pen" at bounding box center [31, 519] width 45 height 18
click at [27, 338] on div at bounding box center [26, 338] width 3 height 3
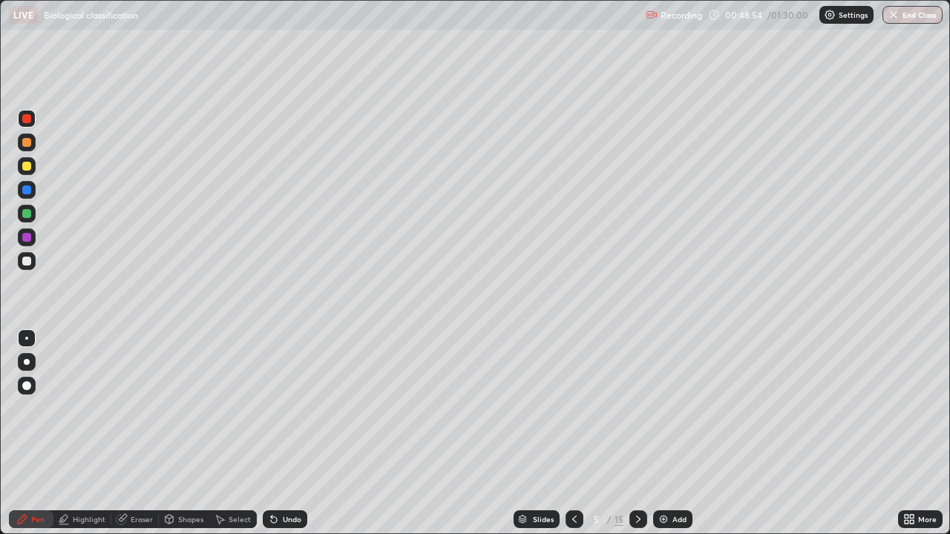
click at [193, 433] on div "Shapes" at bounding box center [190, 519] width 25 height 7
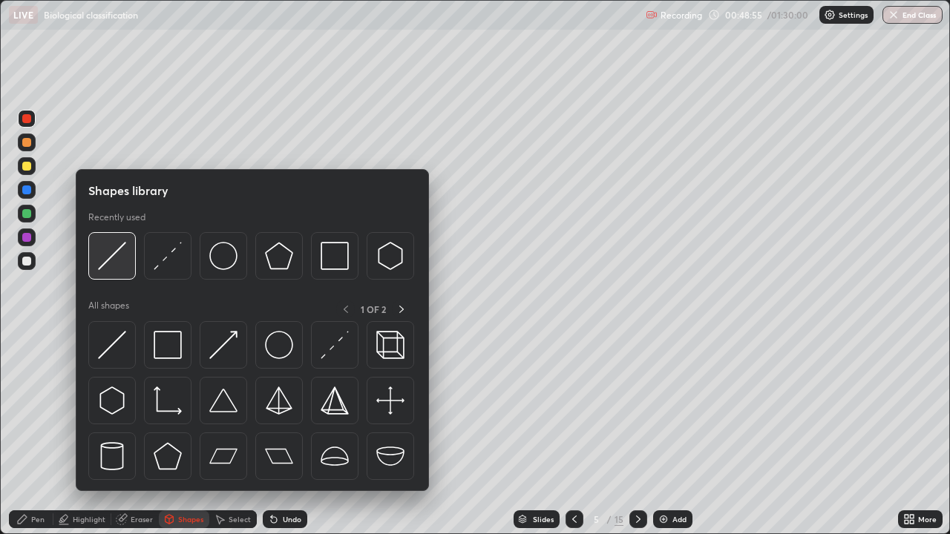
click at [118, 263] on img at bounding box center [112, 256] width 28 height 28
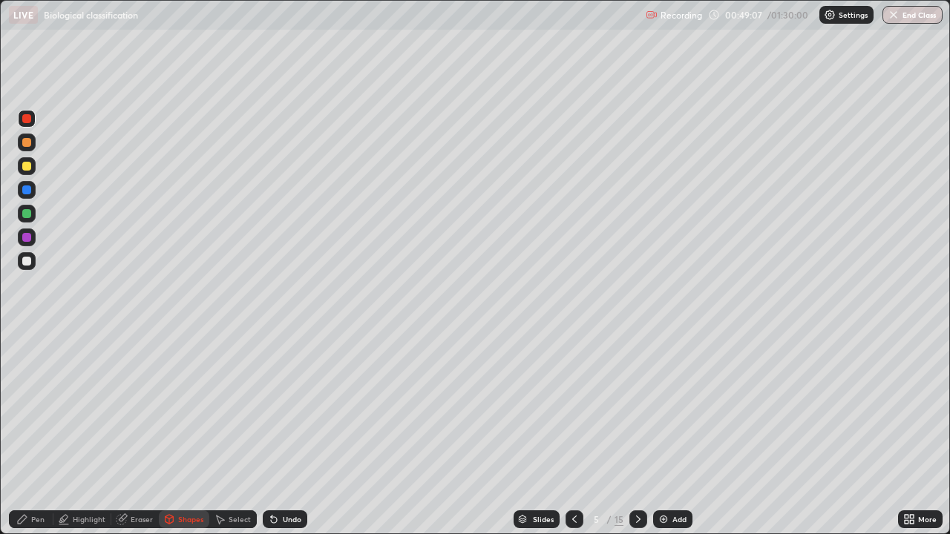
click at [39, 433] on div "Pen" at bounding box center [37, 519] width 13 height 7
click at [283, 433] on div "Undo" at bounding box center [292, 519] width 19 height 7
click at [285, 433] on div "Undo" at bounding box center [292, 519] width 19 height 7
click at [284, 433] on div "Undo" at bounding box center [292, 519] width 19 height 7
click at [276, 433] on icon at bounding box center [274, 519] width 12 height 12
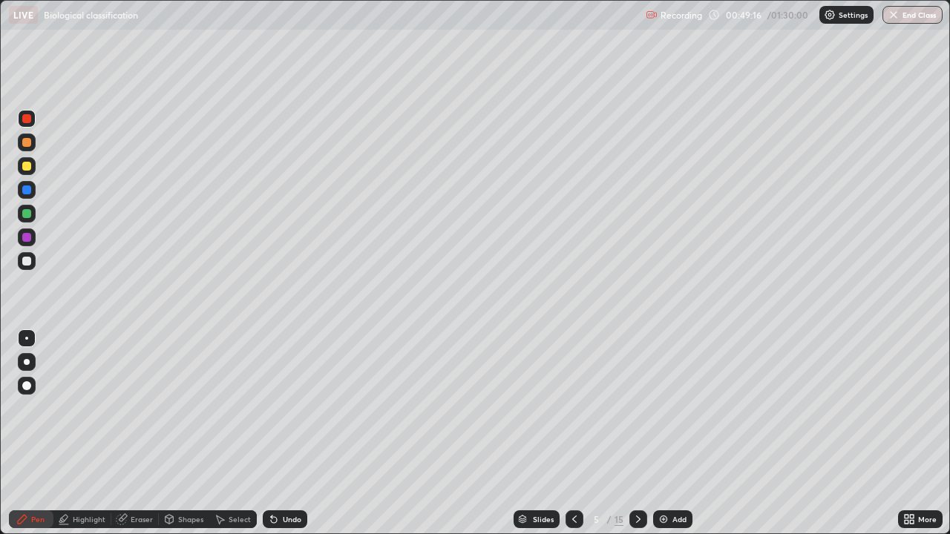
click at [280, 433] on div "Undo" at bounding box center [285, 519] width 45 height 18
click at [271, 433] on icon at bounding box center [271, 516] width 1 height 1
click at [278, 433] on div "Undo" at bounding box center [285, 519] width 45 height 18
click at [279, 433] on div "Undo" at bounding box center [285, 519] width 45 height 18
click at [37, 433] on div "Pen" at bounding box center [37, 519] width 13 height 7
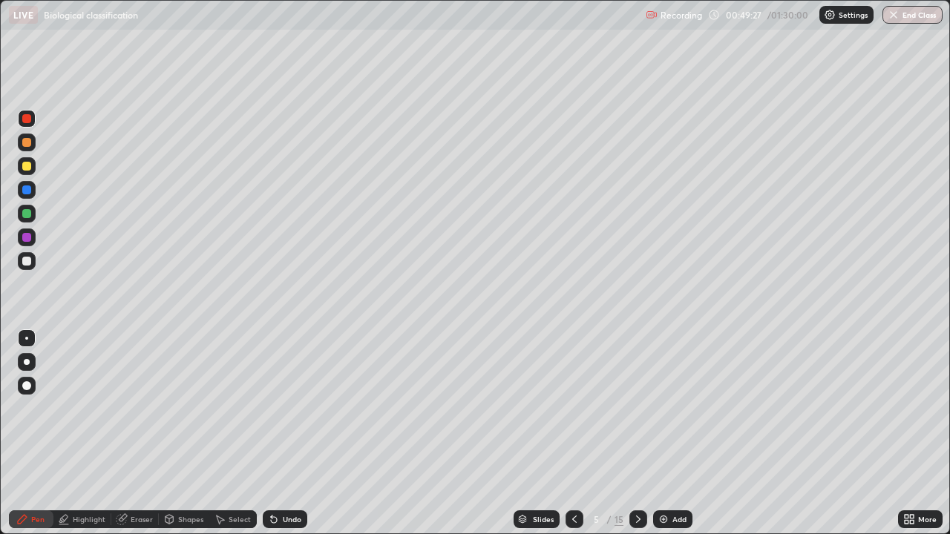
click at [41, 433] on div "Pen" at bounding box center [37, 519] width 13 height 7
click at [278, 433] on div "Undo" at bounding box center [285, 519] width 45 height 18
click at [280, 433] on div "Undo" at bounding box center [285, 519] width 45 height 18
click at [23, 384] on div at bounding box center [26, 385] width 9 height 9
click at [276, 433] on icon at bounding box center [274, 519] width 12 height 12
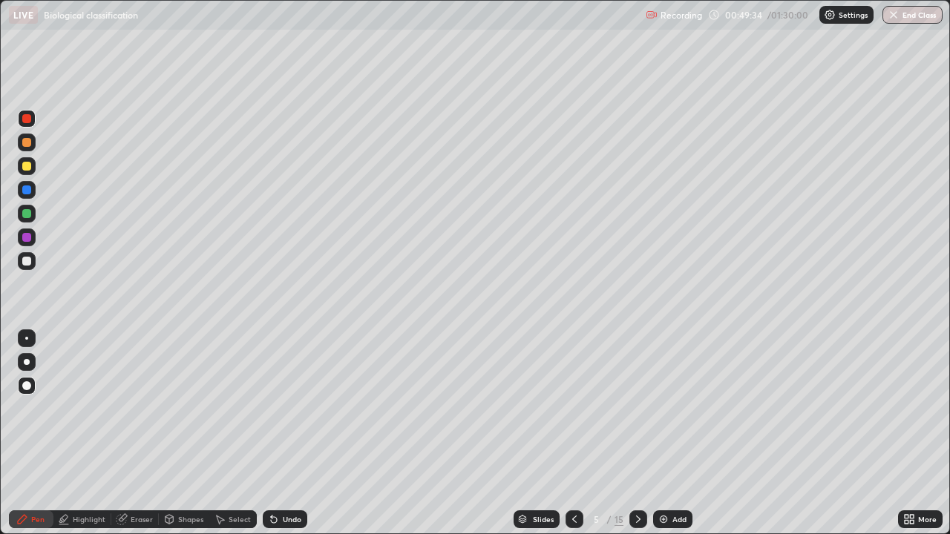
click at [278, 433] on div "Undo" at bounding box center [285, 519] width 45 height 18
click at [276, 433] on icon at bounding box center [274, 519] width 12 height 12
click at [27, 385] on div at bounding box center [26, 385] width 9 height 9
click at [290, 433] on div "Undo" at bounding box center [292, 519] width 19 height 7
click at [297, 433] on div "Undo" at bounding box center [292, 519] width 19 height 7
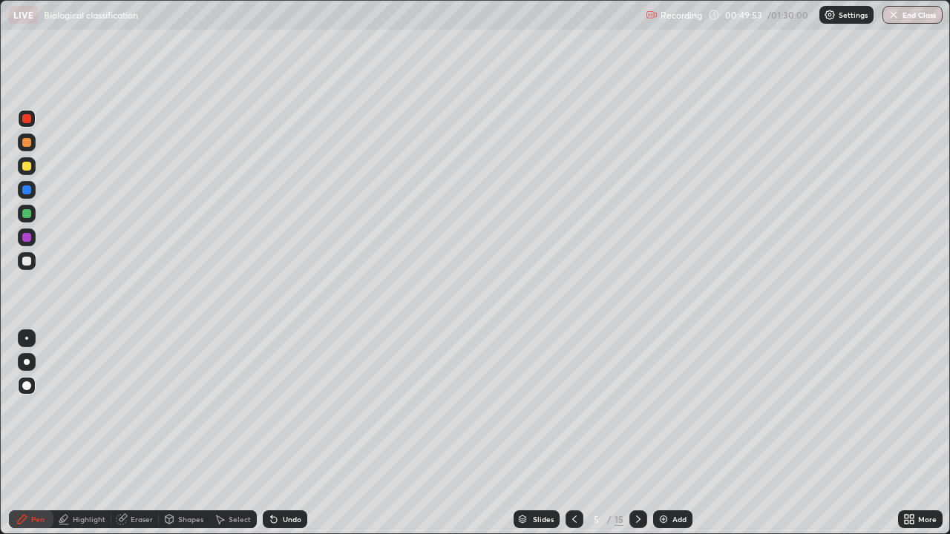
click at [277, 433] on div "Undo" at bounding box center [285, 519] width 45 height 18
click at [283, 433] on div "Undo" at bounding box center [285, 519] width 45 height 18
click at [277, 433] on icon at bounding box center [274, 519] width 12 height 12
click at [272, 433] on icon at bounding box center [274, 520] width 6 height 6
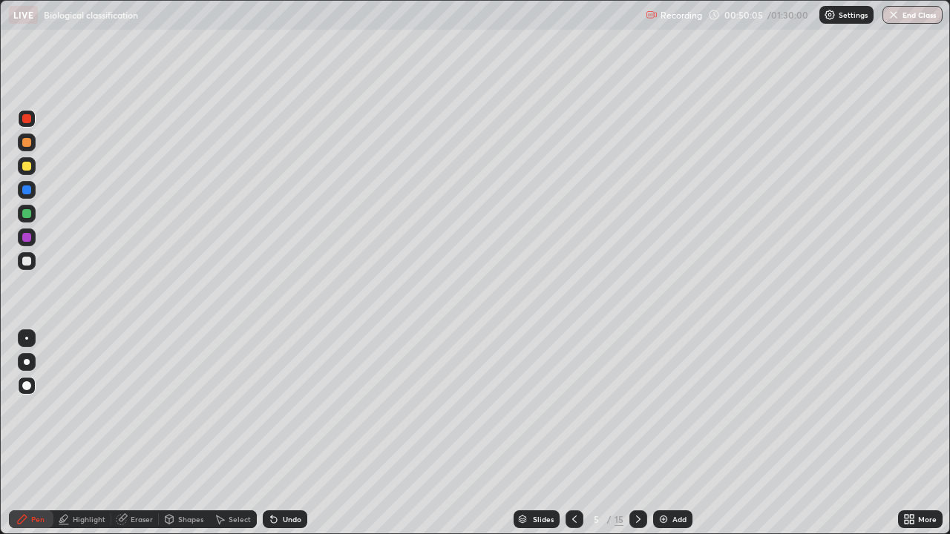
click at [272, 433] on icon at bounding box center [274, 520] width 6 height 6
click at [274, 433] on div "Undo" at bounding box center [285, 519] width 45 height 18
click at [277, 433] on icon at bounding box center [274, 519] width 12 height 12
click at [275, 433] on icon at bounding box center [274, 519] width 12 height 12
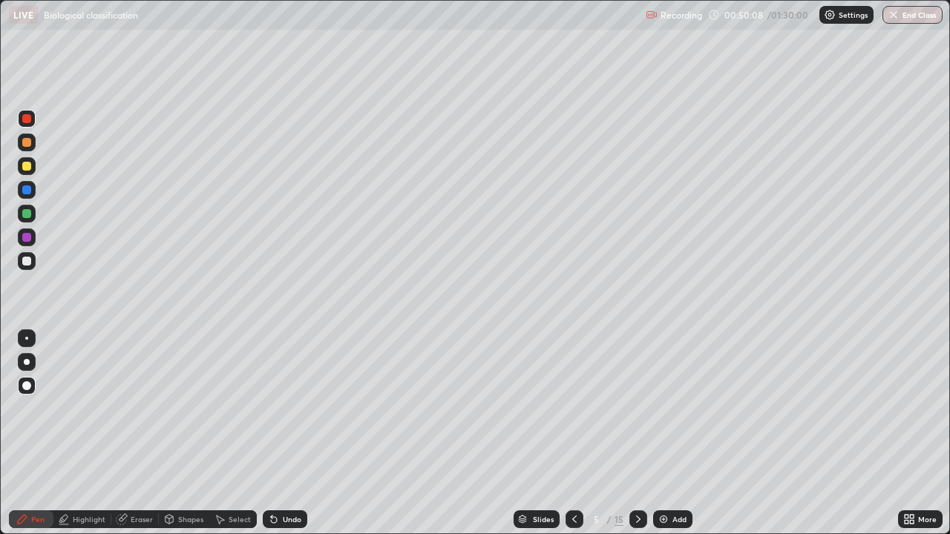
click at [168, 433] on icon at bounding box center [169, 518] width 8 height 2
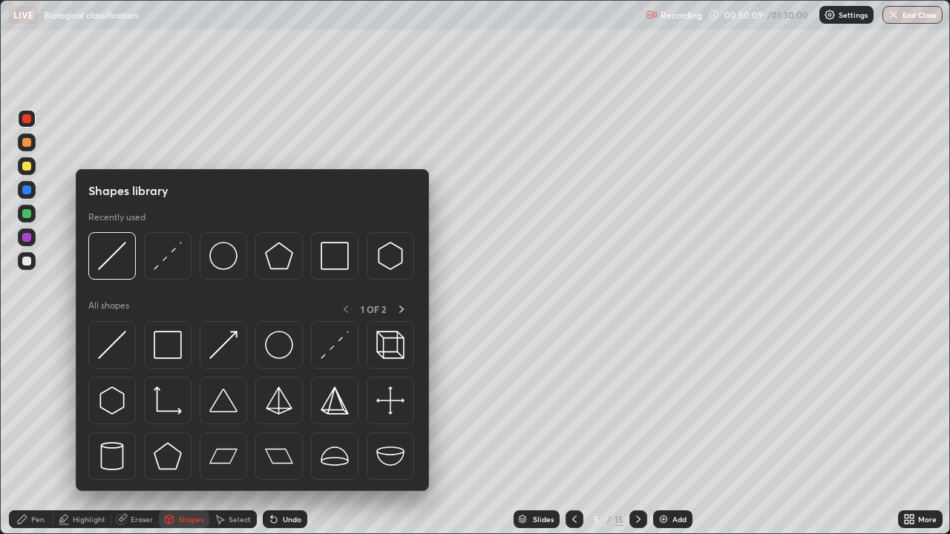
click at [134, 433] on div "Eraser" at bounding box center [142, 519] width 22 height 7
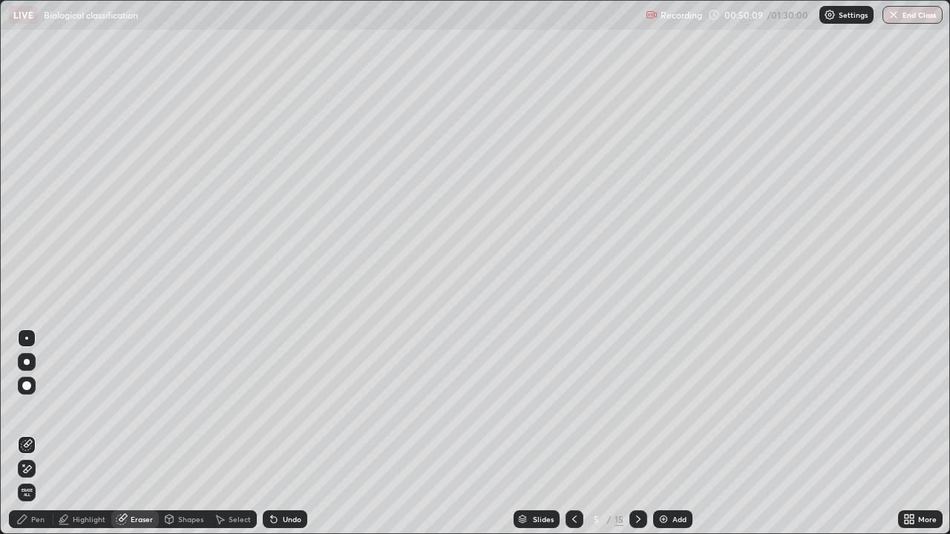
click at [229, 433] on div "Select" at bounding box center [240, 519] width 22 height 7
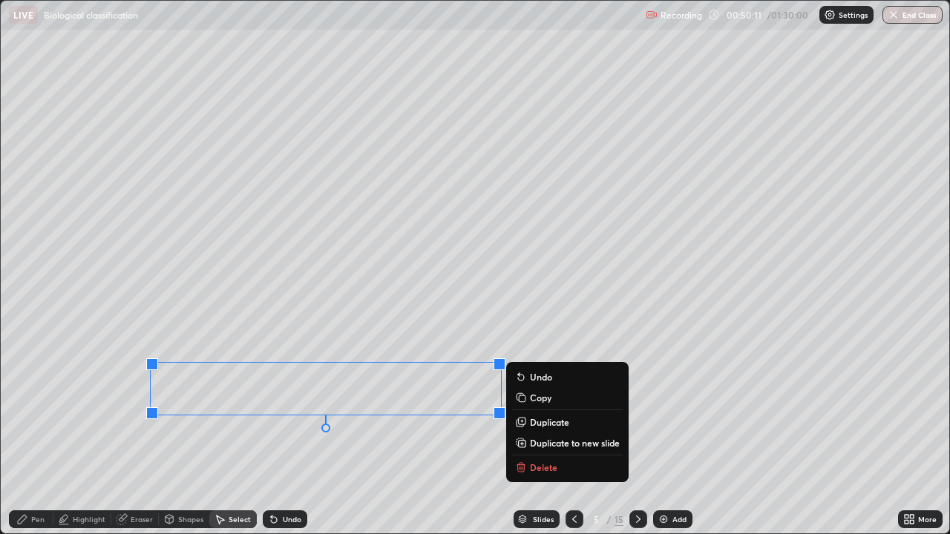
click at [543, 433] on p "Delete" at bounding box center [543, 467] width 27 height 12
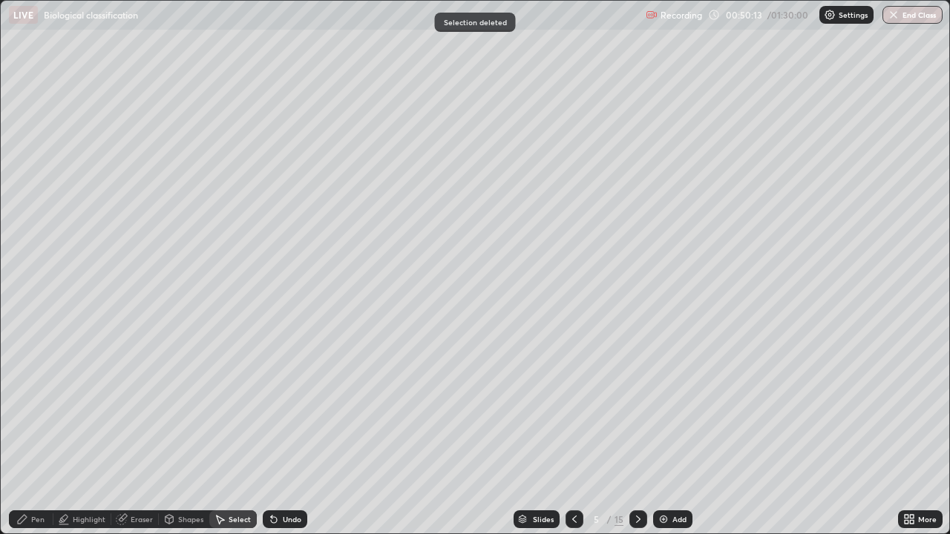
click at [35, 433] on div "Pen" at bounding box center [31, 519] width 45 height 18
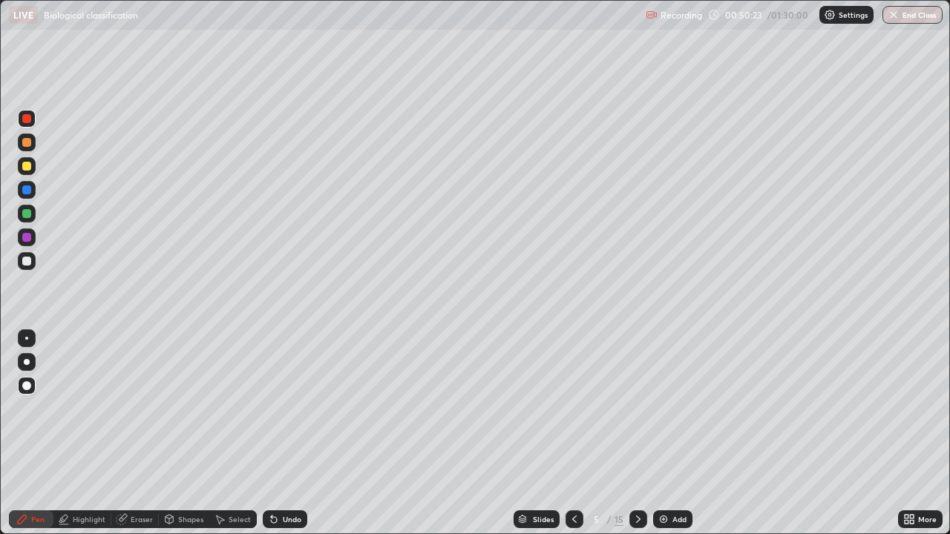
click at [271, 433] on icon at bounding box center [274, 520] width 6 height 6
click at [283, 433] on div "Undo" at bounding box center [292, 519] width 19 height 7
click at [282, 433] on div "Undo" at bounding box center [285, 519] width 45 height 18
click at [271, 433] on icon at bounding box center [271, 516] width 1 height 1
click at [276, 433] on icon at bounding box center [274, 519] width 12 height 12
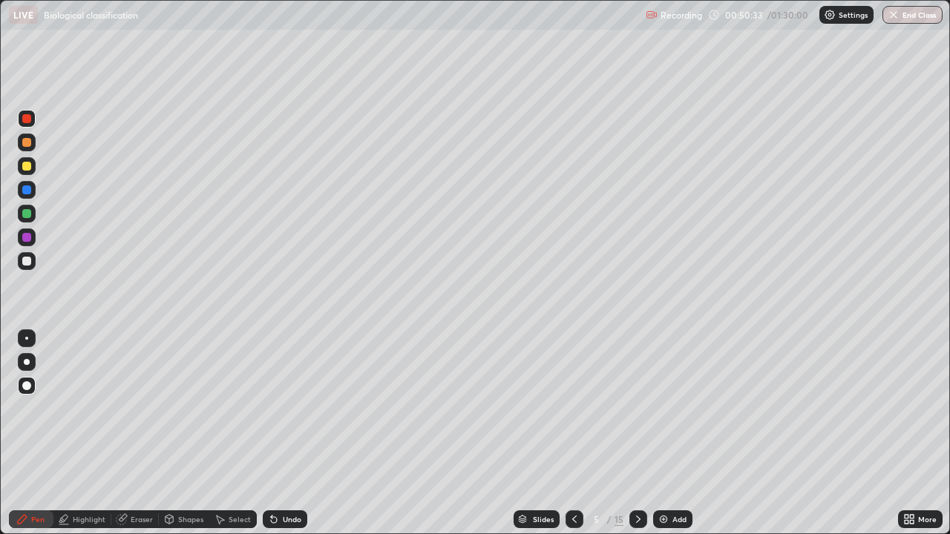
click at [27, 362] on div at bounding box center [27, 362] width 6 height 6
click at [27, 338] on div at bounding box center [26, 338] width 3 height 3
click at [271, 433] on icon at bounding box center [271, 516] width 1 height 1
click at [274, 433] on icon at bounding box center [274, 519] width 12 height 12
click at [271, 433] on icon at bounding box center [271, 516] width 1 height 1
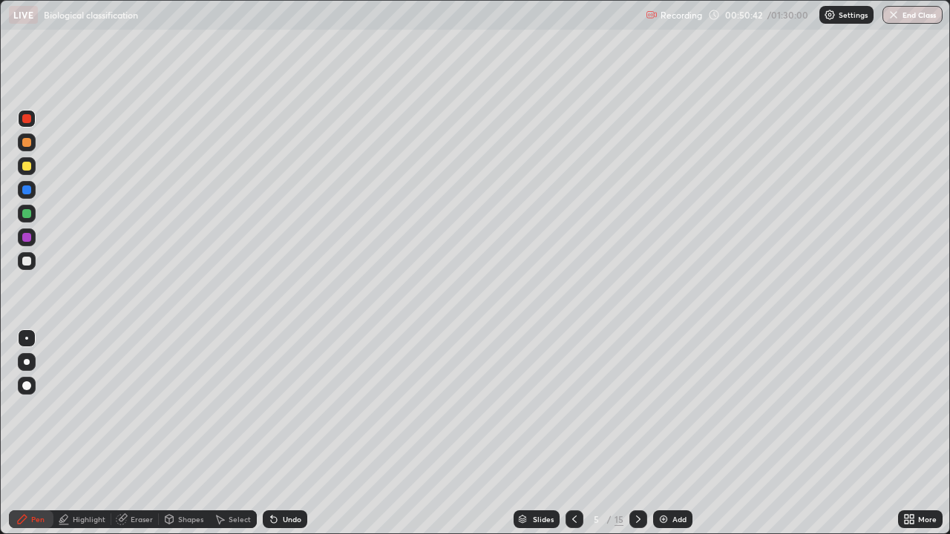
click at [271, 433] on icon at bounding box center [271, 516] width 1 height 1
click at [280, 433] on div "Undo" at bounding box center [285, 519] width 45 height 18
click at [283, 433] on div "Undo" at bounding box center [292, 519] width 19 height 7
click at [278, 433] on div "Undo" at bounding box center [285, 519] width 45 height 18
click at [271, 433] on icon at bounding box center [271, 516] width 1 height 1
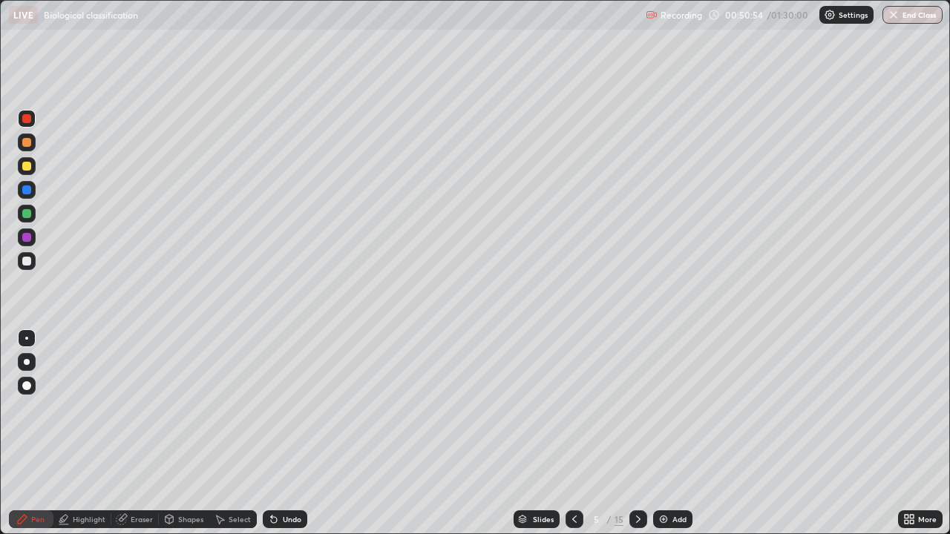
click at [276, 433] on icon at bounding box center [274, 519] width 12 height 12
click at [283, 433] on div "Undo" at bounding box center [292, 519] width 19 height 7
click at [277, 433] on div "Undo" at bounding box center [285, 519] width 45 height 18
click at [272, 433] on icon at bounding box center [274, 520] width 6 height 6
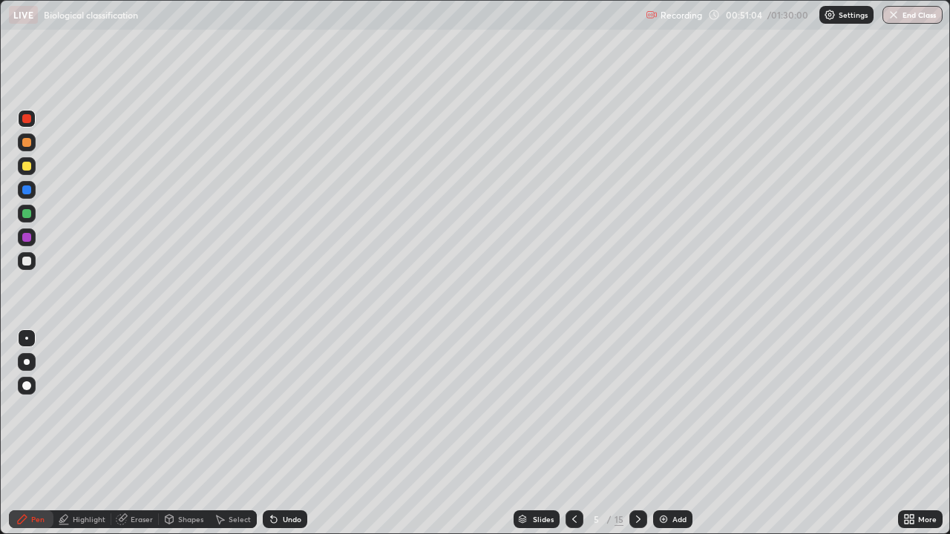
click at [271, 433] on icon at bounding box center [274, 520] width 6 height 6
click at [272, 433] on icon at bounding box center [274, 520] width 6 height 6
click at [921, 433] on div "More" at bounding box center [927, 519] width 19 height 7
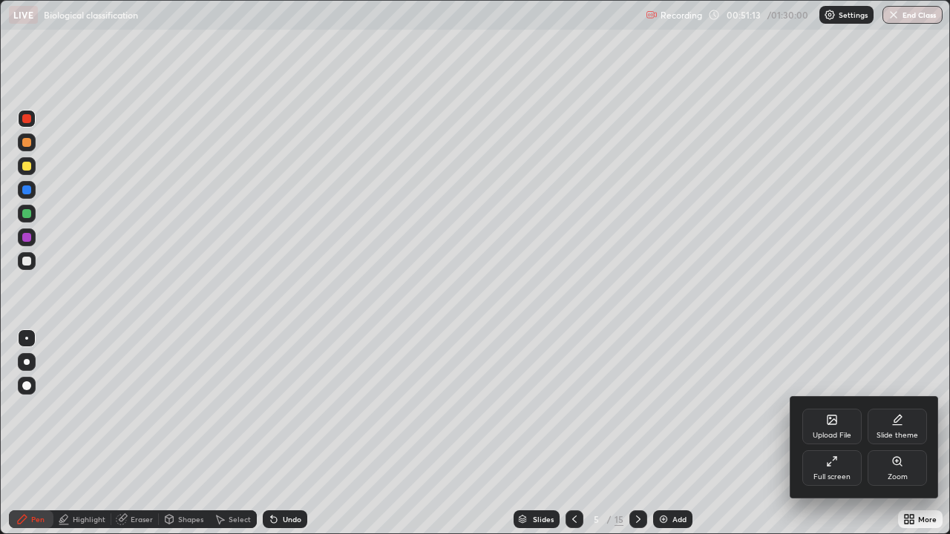
click at [266, 433] on div at bounding box center [475, 267] width 950 height 534
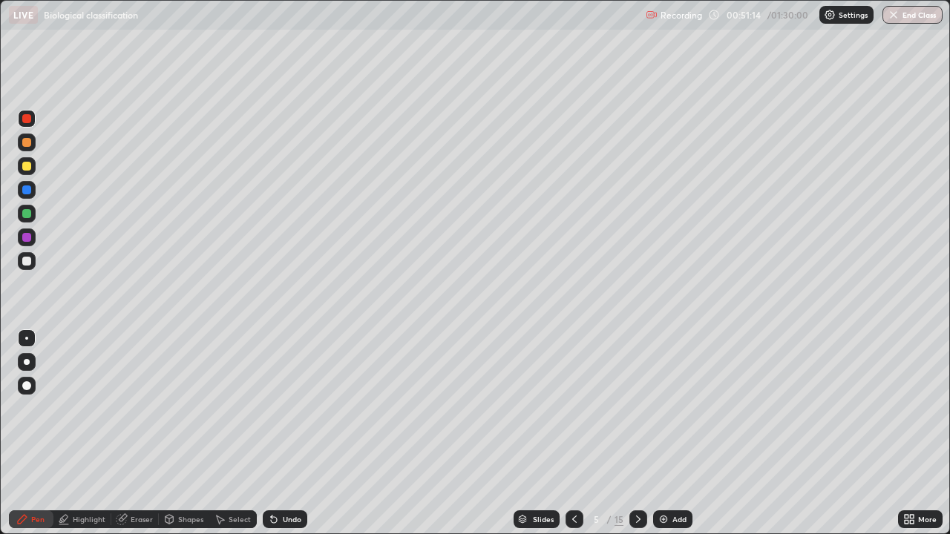
click at [281, 433] on div "Undo" at bounding box center [285, 519] width 45 height 18
click at [284, 433] on div "Undo" at bounding box center [285, 519] width 45 height 18
click at [283, 433] on div "Undo" at bounding box center [292, 519] width 19 height 7
click at [288, 433] on div "Undo" at bounding box center [285, 519] width 45 height 18
click at [271, 433] on icon at bounding box center [271, 516] width 1 height 1
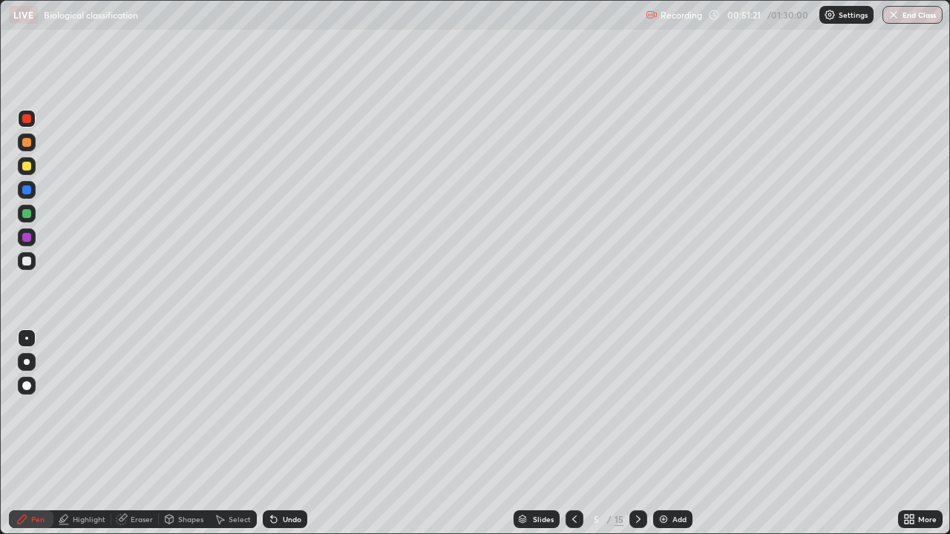
click at [906, 433] on icon at bounding box center [906, 522] width 4 height 4
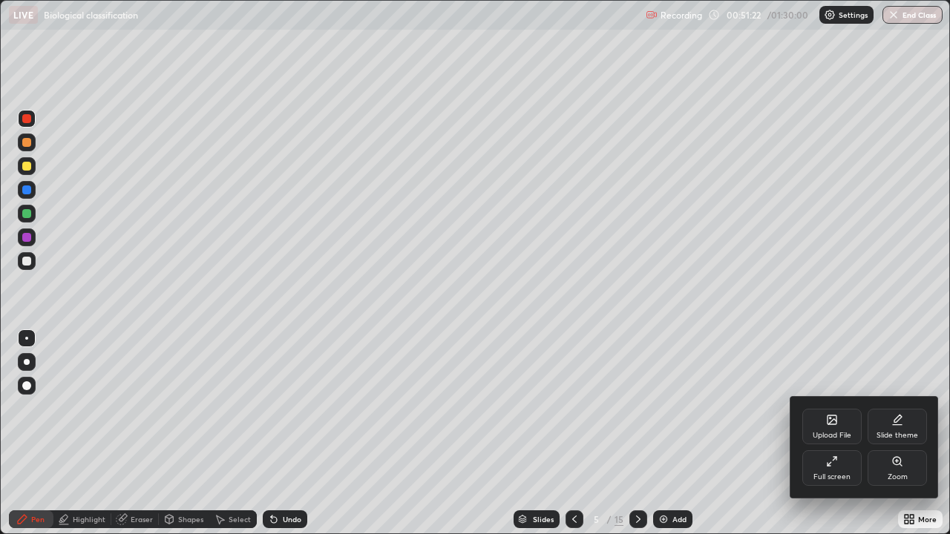
click at [869, 433] on div at bounding box center [475, 267] width 950 height 534
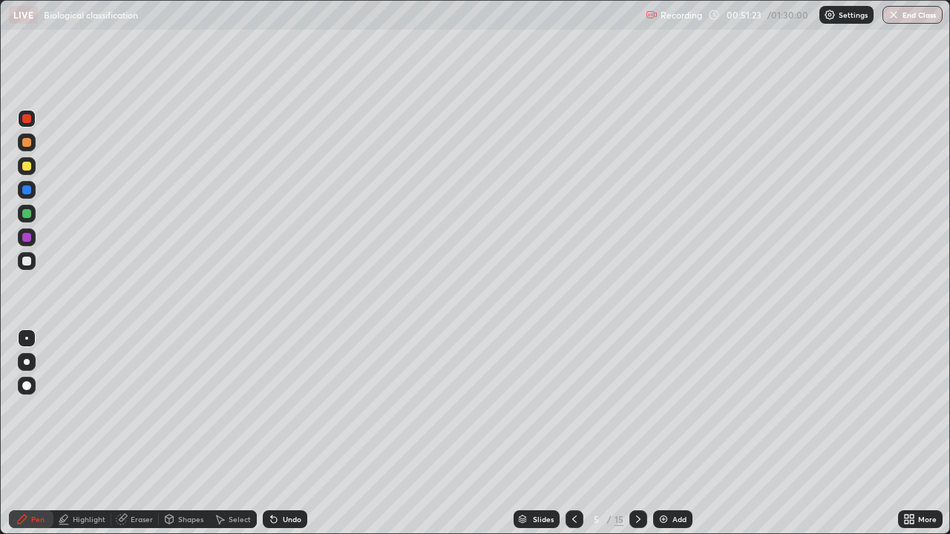
click at [573, 433] on icon at bounding box center [574, 519] width 12 height 12
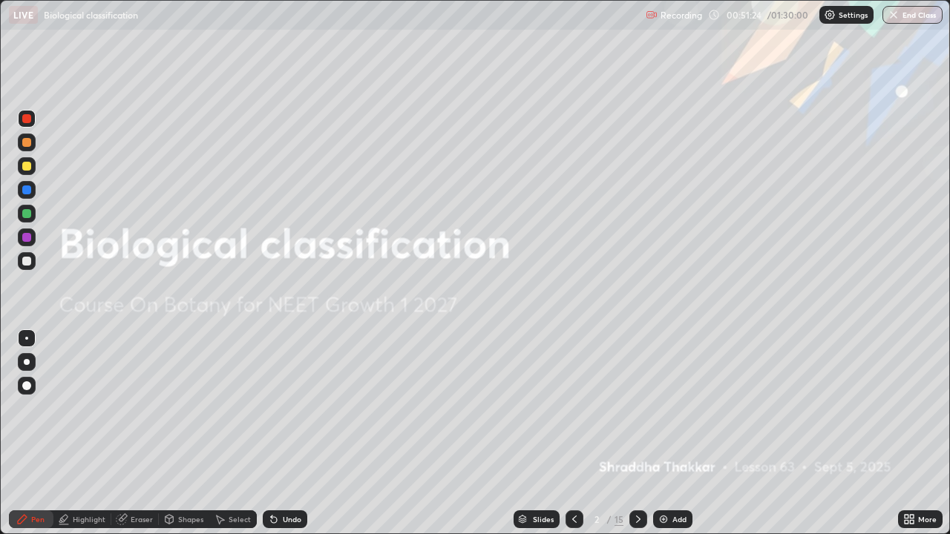
click at [575, 433] on div at bounding box center [574, 519] width 18 height 18
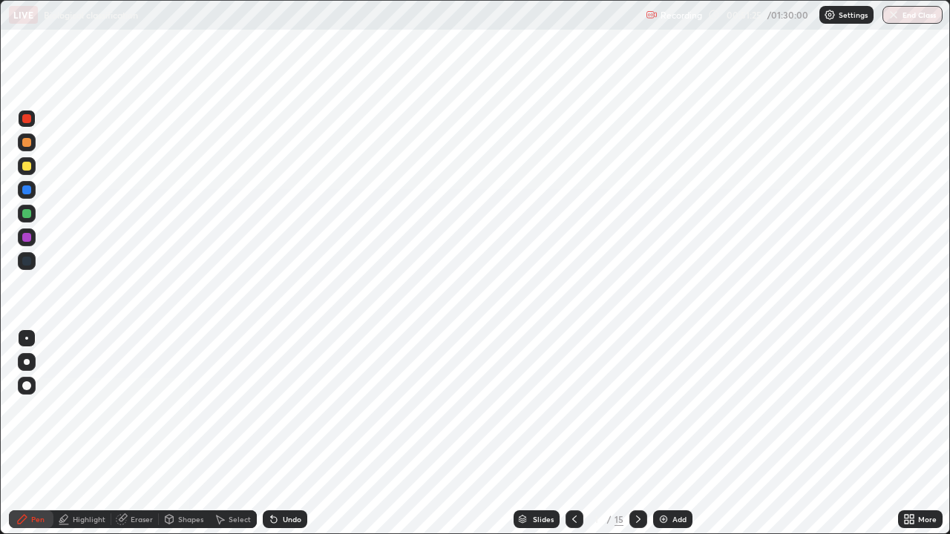
click at [634, 433] on icon at bounding box center [638, 519] width 12 height 12
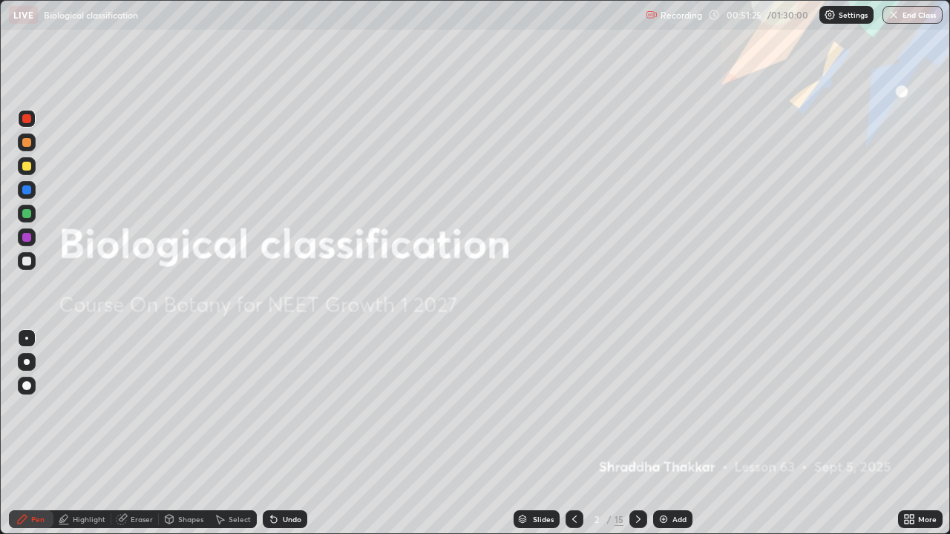
click at [637, 433] on icon at bounding box center [638, 519] width 12 height 12
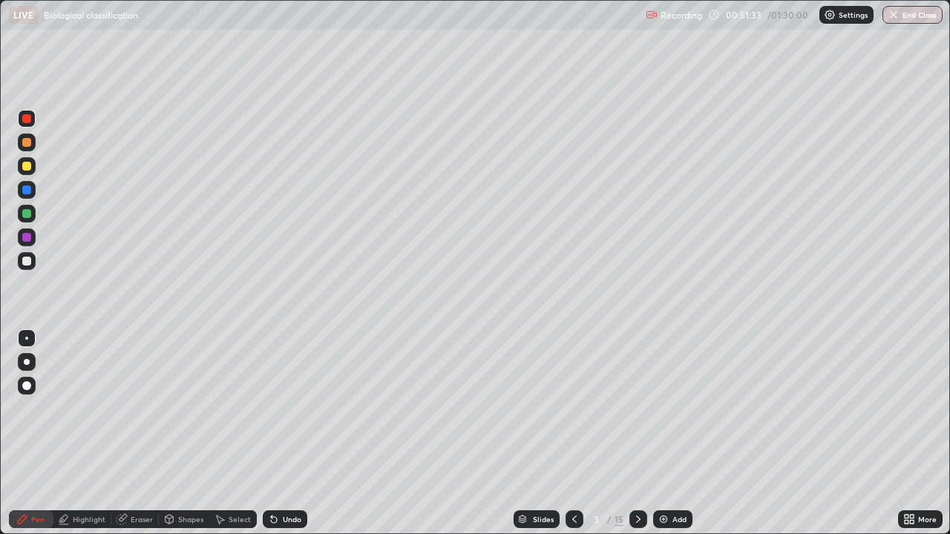
click at [28, 165] on div at bounding box center [26, 166] width 9 height 9
click at [34, 119] on div at bounding box center [27, 119] width 18 height 18
click at [32, 116] on div at bounding box center [27, 119] width 18 height 18
click at [271, 433] on icon at bounding box center [271, 516] width 1 height 1
click at [275, 433] on icon at bounding box center [274, 519] width 12 height 12
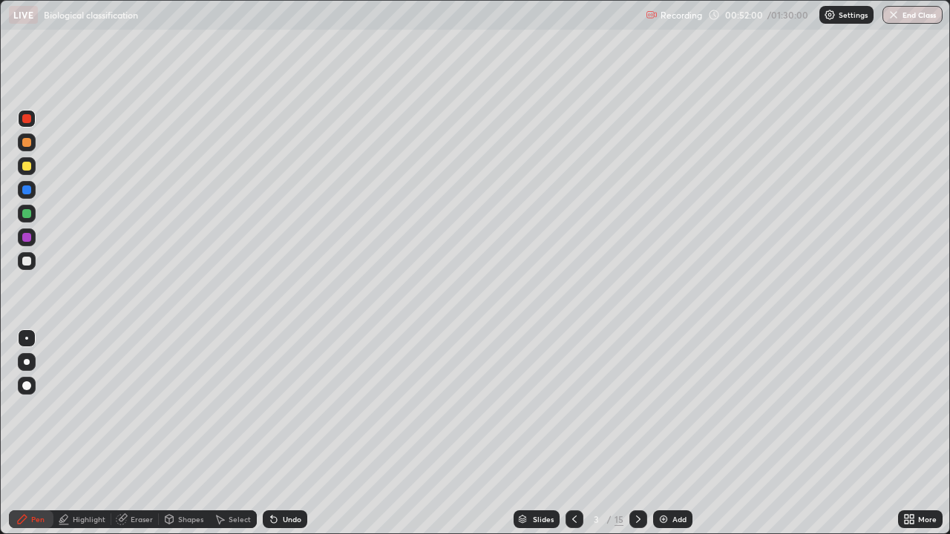
click at [276, 433] on icon at bounding box center [274, 519] width 12 height 12
click at [275, 433] on icon at bounding box center [274, 519] width 12 height 12
click at [277, 433] on icon at bounding box center [274, 519] width 12 height 12
click at [276, 433] on icon at bounding box center [274, 519] width 12 height 12
click at [220, 433] on icon at bounding box center [220, 519] width 12 height 12
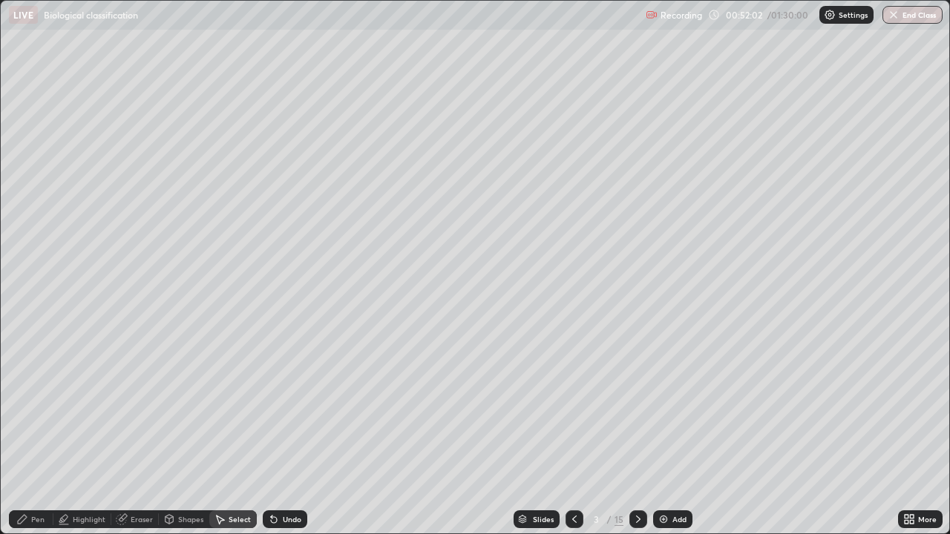
click at [132, 433] on div "Eraser" at bounding box center [142, 519] width 22 height 7
click at [27, 387] on div at bounding box center [26, 385] width 9 height 9
click at [21, 383] on div at bounding box center [27, 386] width 18 height 18
click at [29, 387] on div at bounding box center [26, 385] width 9 height 9
click at [232, 433] on div "Select" at bounding box center [240, 519] width 22 height 7
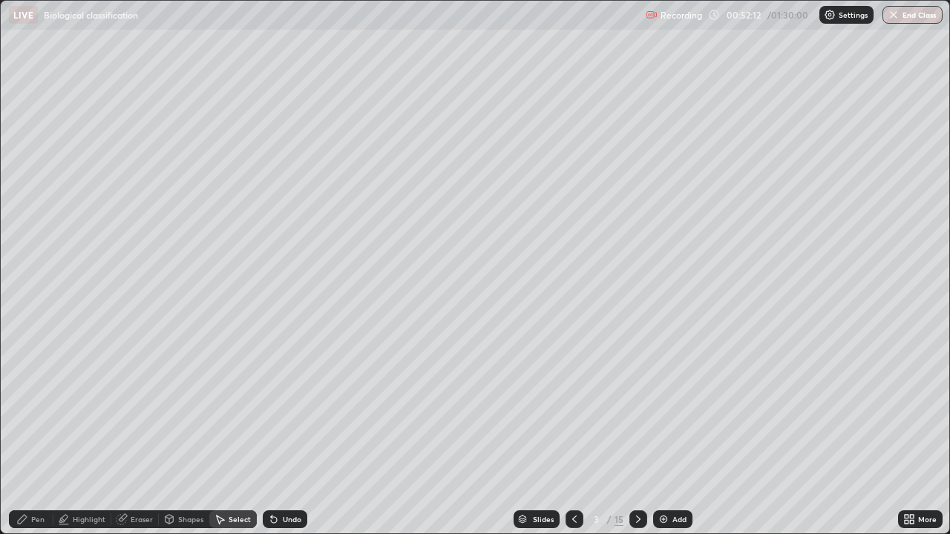
click at [229, 433] on div "Select" at bounding box center [232, 519] width 47 height 18
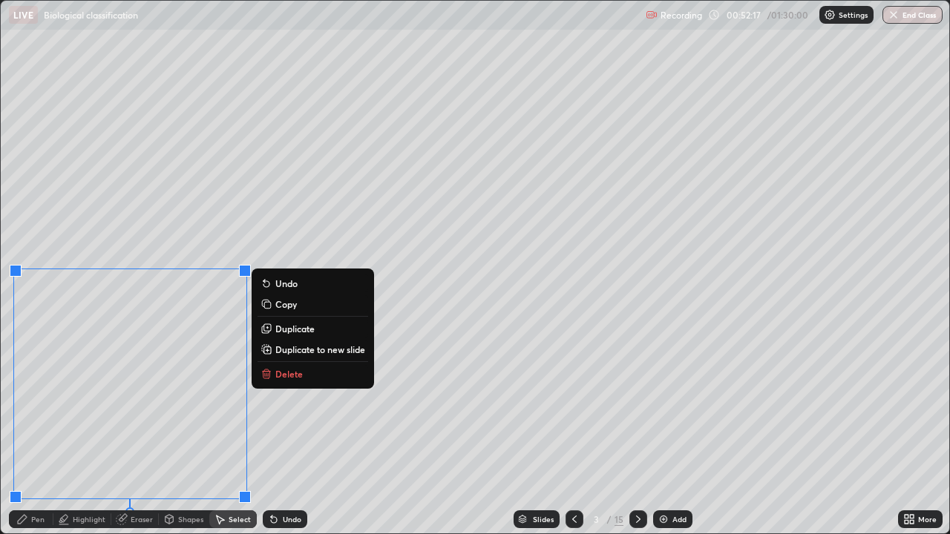
click at [291, 369] on p "Delete" at bounding box center [288, 374] width 27 height 12
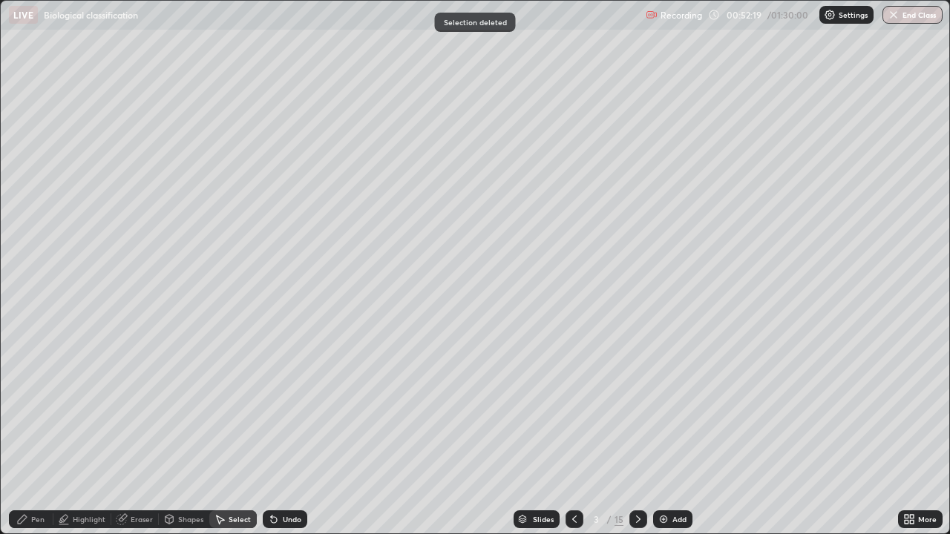
click at [30, 433] on div "Pen" at bounding box center [31, 519] width 45 height 18
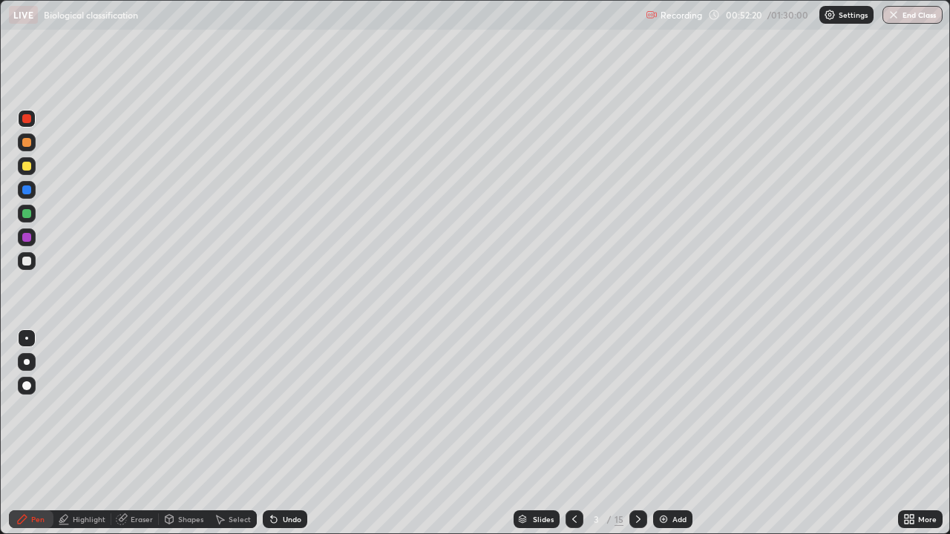
click at [23, 237] on div at bounding box center [26, 237] width 9 height 9
click at [283, 433] on div "Undo" at bounding box center [292, 519] width 19 height 7
click at [286, 433] on div "Undo" at bounding box center [285, 519] width 45 height 18
click at [283, 433] on div "Undo" at bounding box center [292, 519] width 19 height 7
click at [134, 433] on div "Eraser" at bounding box center [142, 519] width 22 height 7
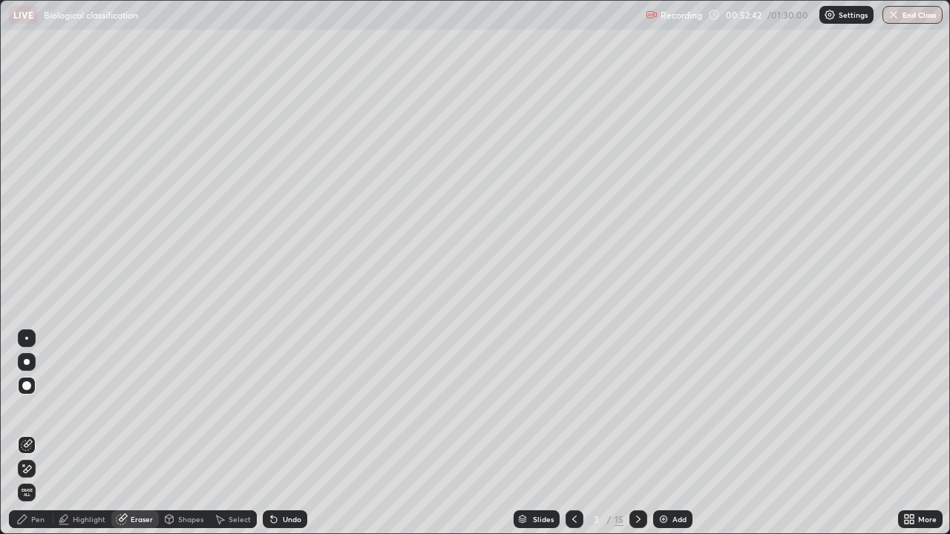
click at [25, 387] on div at bounding box center [26, 385] width 9 height 9
click at [234, 433] on div "Select" at bounding box center [240, 519] width 22 height 7
click at [229, 433] on div "Select" at bounding box center [240, 519] width 22 height 7
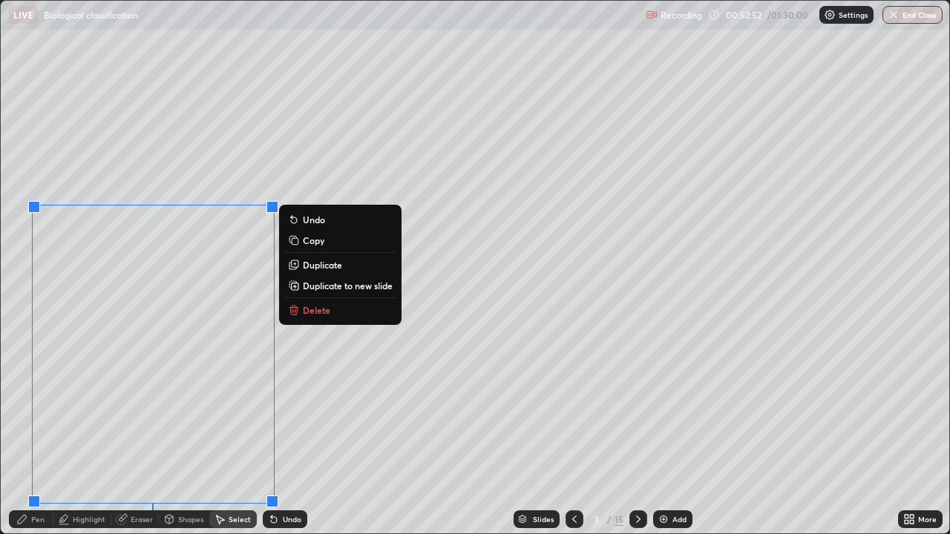
click at [286, 433] on div "Undo" at bounding box center [285, 519] width 45 height 18
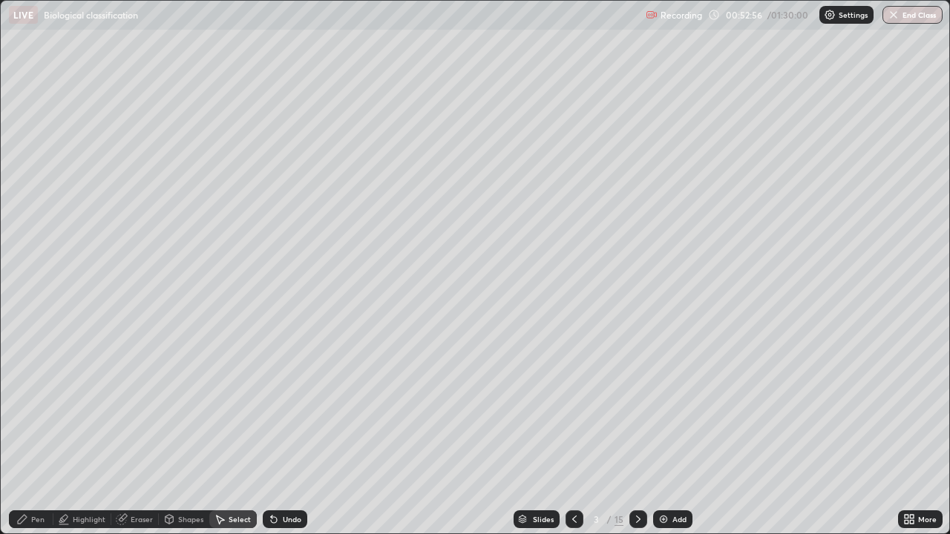
click at [131, 433] on div "Eraser" at bounding box center [142, 519] width 22 height 7
click at [42, 433] on div "Pen" at bounding box center [37, 519] width 13 height 7
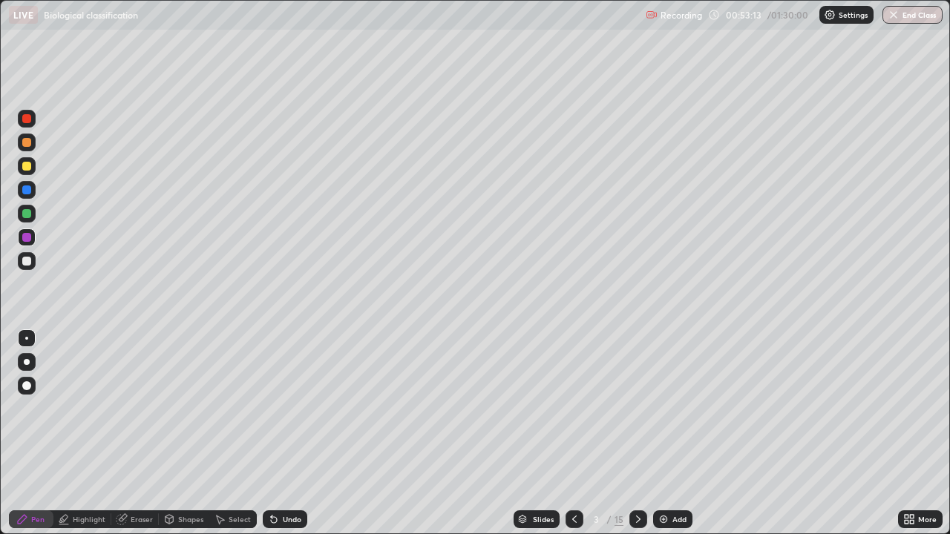
click at [25, 241] on div at bounding box center [26, 237] width 9 height 9
click at [26, 262] on div at bounding box center [26, 261] width 9 height 9
click at [271, 433] on icon at bounding box center [271, 516] width 1 height 1
click at [275, 433] on icon at bounding box center [274, 519] width 12 height 12
click at [229, 433] on div "Select" at bounding box center [240, 519] width 22 height 7
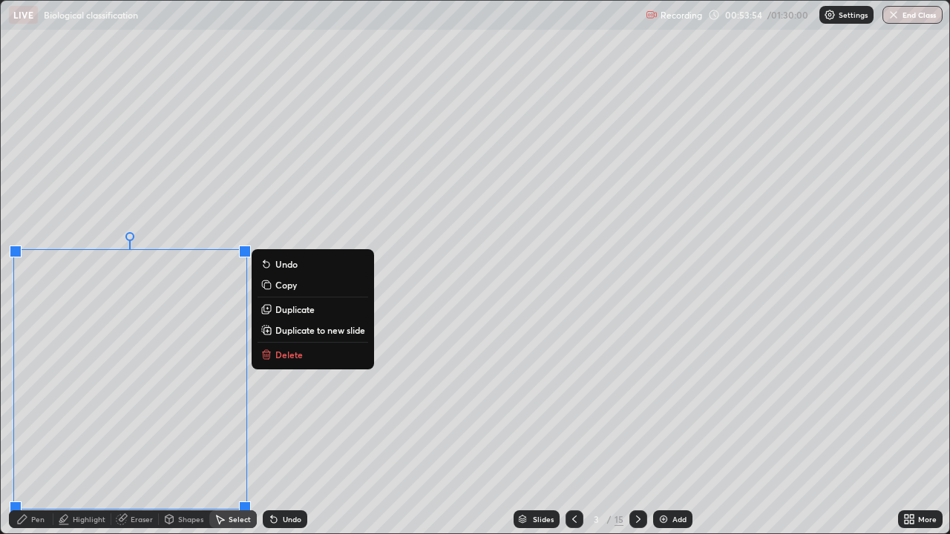
click at [283, 433] on div "Undo" at bounding box center [292, 519] width 19 height 7
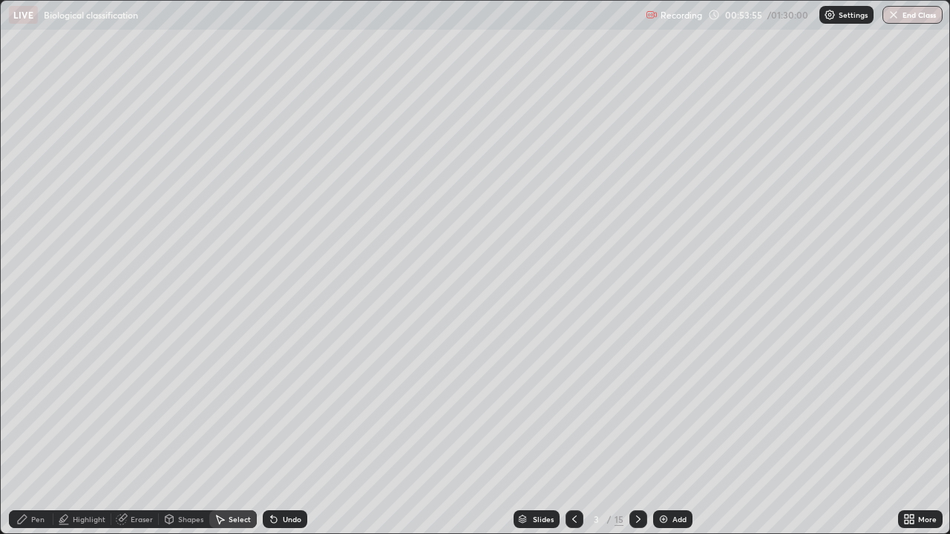
click at [277, 433] on icon at bounding box center [274, 519] width 12 height 12
click at [272, 433] on icon at bounding box center [274, 520] width 6 height 6
click at [271, 433] on icon at bounding box center [274, 520] width 6 height 6
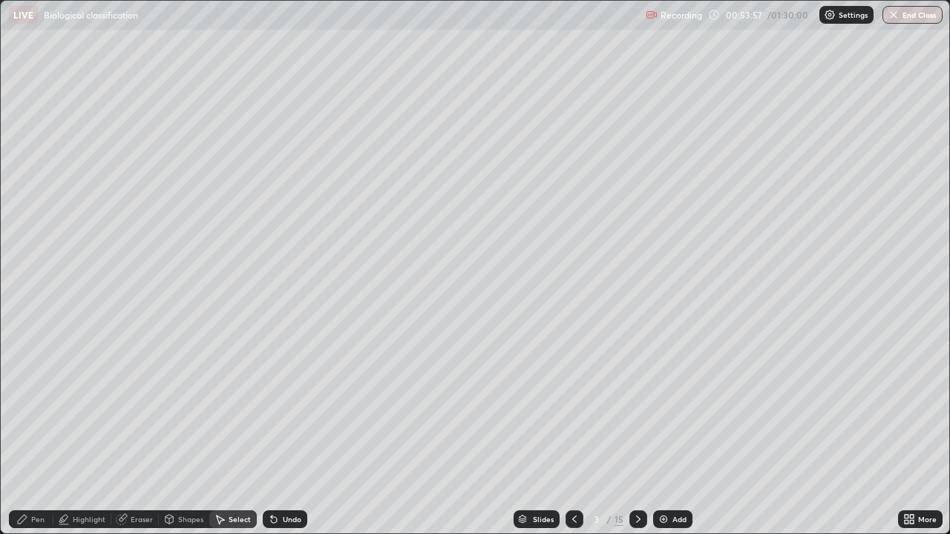
click at [272, 433] on icon at bounding box center [274, 520] width 6 height 6
click at [276, 433] on icon at bounding box center [274, 519] width 12 height 12
click at [272, 433] on icon at bounding box center [274, 520] width 6 height 6
click at [273, 433] on icon at bounding box center [274, 520] width 6 height 6
click at [276, 433] on icon at bounding box center [274, 519] width 12 height 12
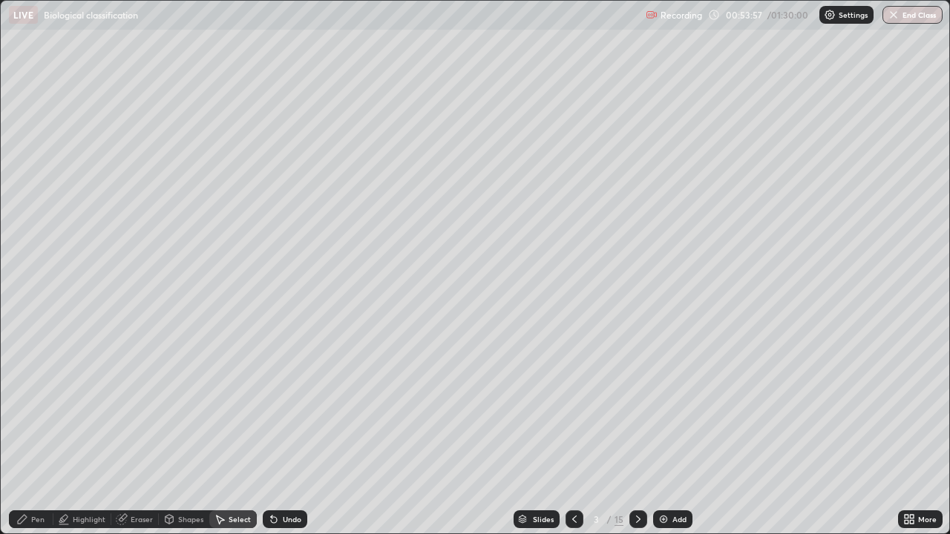
click at [274, 433] on icon at bounding box center [274, 520] width 6 height 6
click at [272, 433] on icon at bounding box center [274, 520] width 6 height 6
click at [271, 433] on icon at bounding box center [274, 520] width 6 height 6
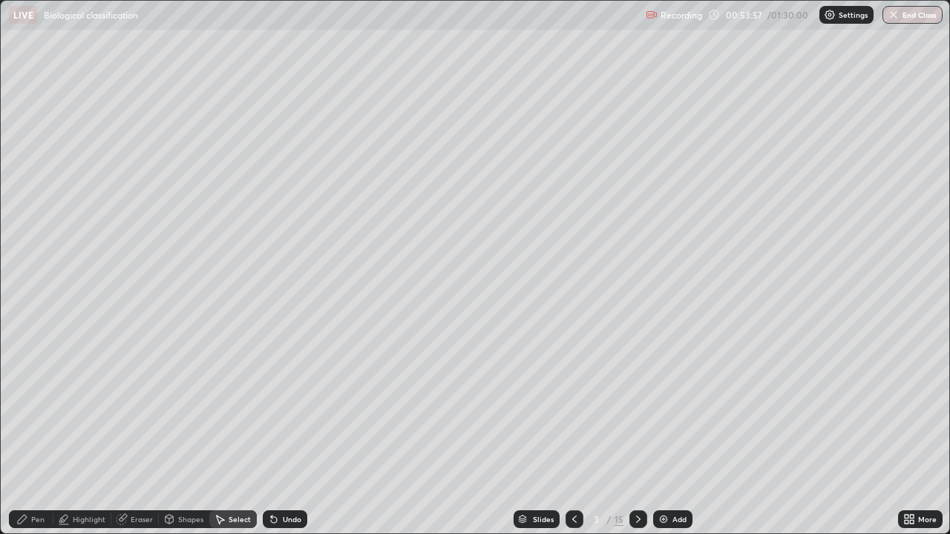
click at [273, 433] on icon at bounding box center [274, 520] width 6 height 6
click at [272, 433] on icon at bounding box center [274, 520] width 6 height 6
click at [271, 433] on icon at bounding box center [271, 516] width 1 height 1
click at [132, 433] on div "Eraser" at bounding box center [142, 519] width 22 height 7
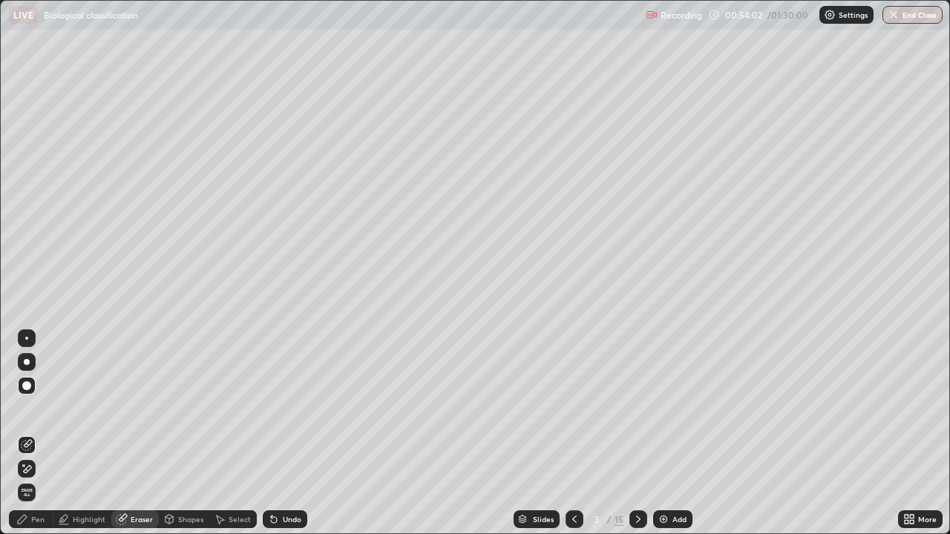
click at [23, 390] on div at bounding box center [27, 386] width 18 height 18
click at [70, 433] on div "Highlight" at bounding box center [82, 519] width 58 height 18
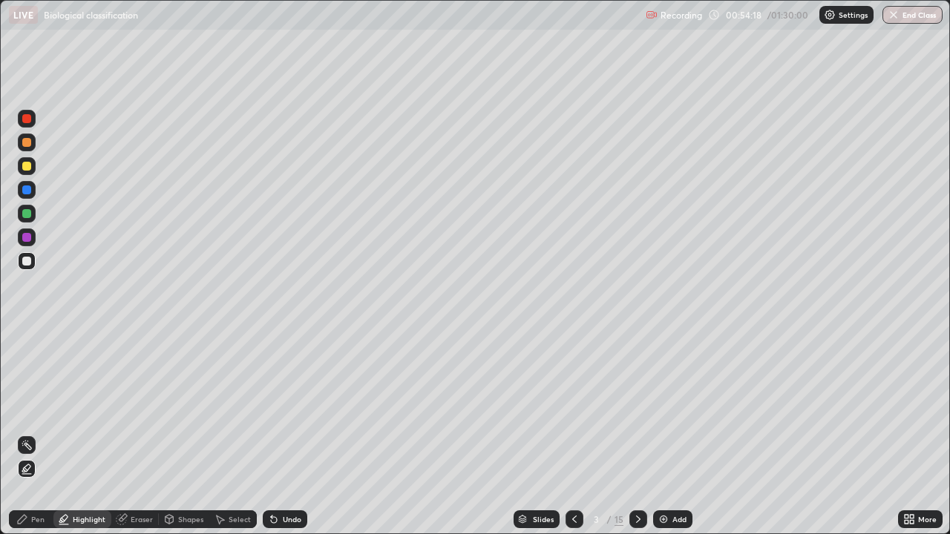
click at [30, 241] on div at bounding box center [27, 238] width 18 height 18
click at [271, 433] on icon at bounding box center [271, 516] width 1 height 1
click at [278, 433] on div "Undo" at bounding box center [285, 519] width 45 height 18
click at [136, 433] on div "Eraser" at bounding box center [142, 519] width 22 height 7
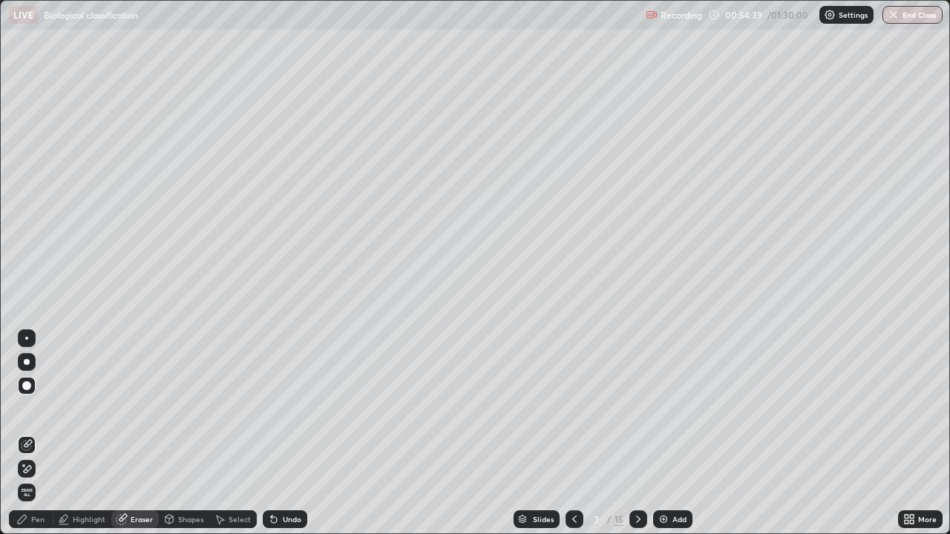
click at [30, 433] on div "Pen" at bounding box center [31, 519] width 45 height 18
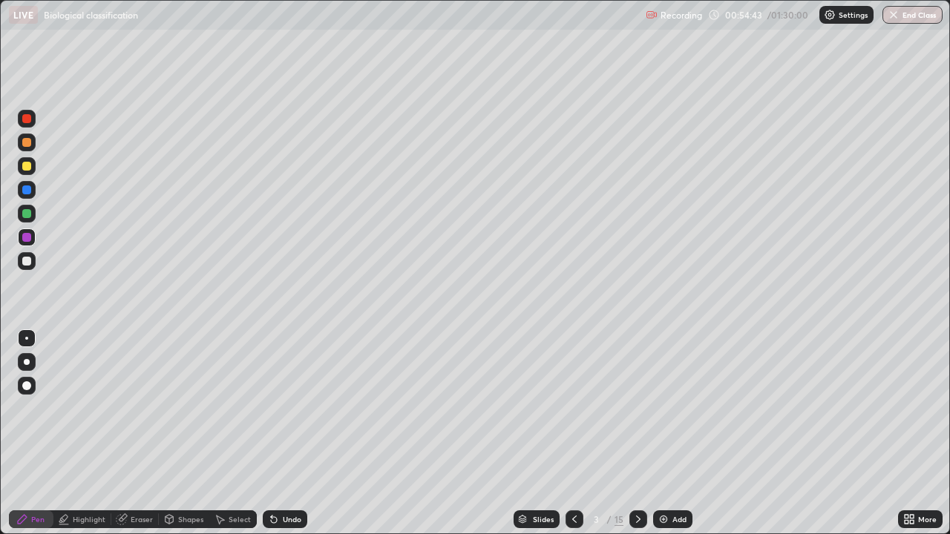
click at [26, 363] on div at bounding box center [27, 362] width 6 height 6
click at [283, 433] on div "Undo" at bounding box center [292, 519] width 19 height 7
click at [226, 433] on div "Select" at bounding box center [232, 519] width 47 height 18
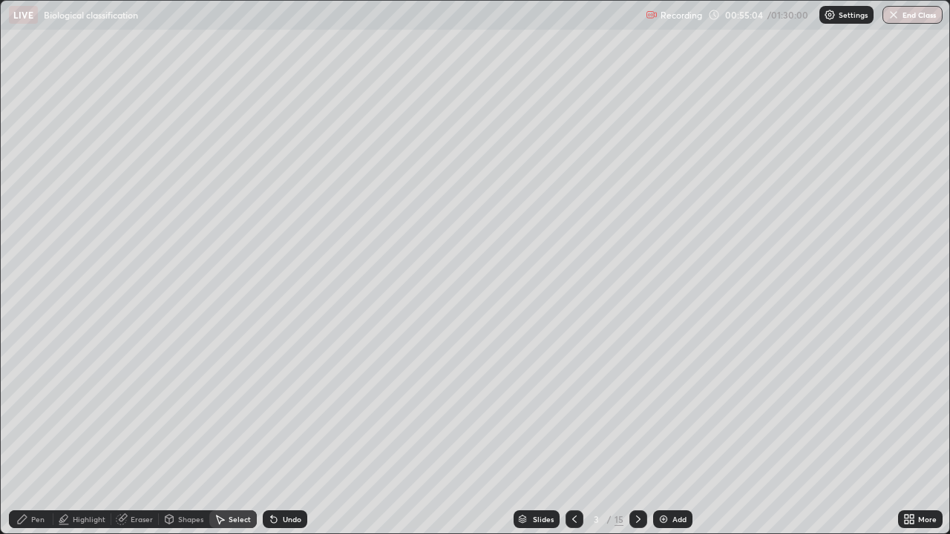
click at [229, 433] on div "Select" at bounding box center [240, 519] width 22 height 7
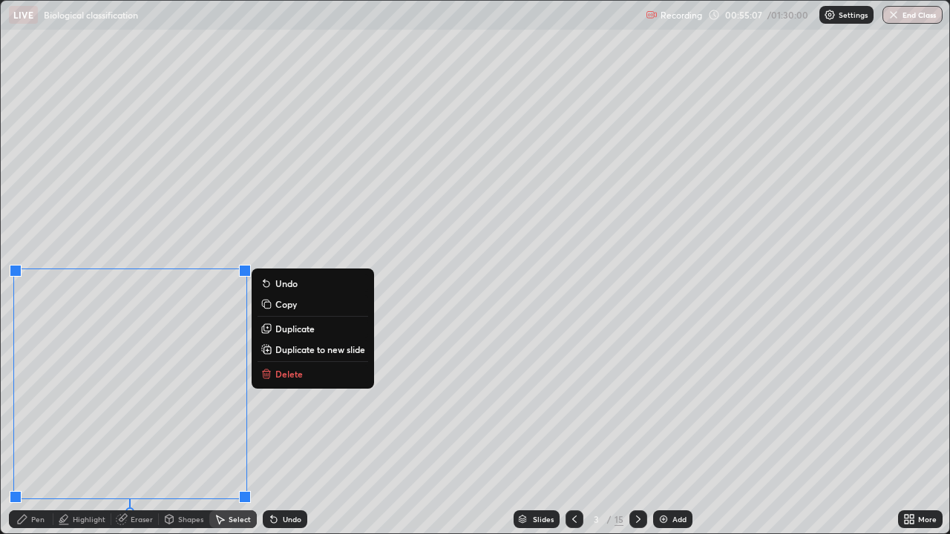
click at [277, 369] on p "Delete" at bounding box center [288, 374] width 27 height 12
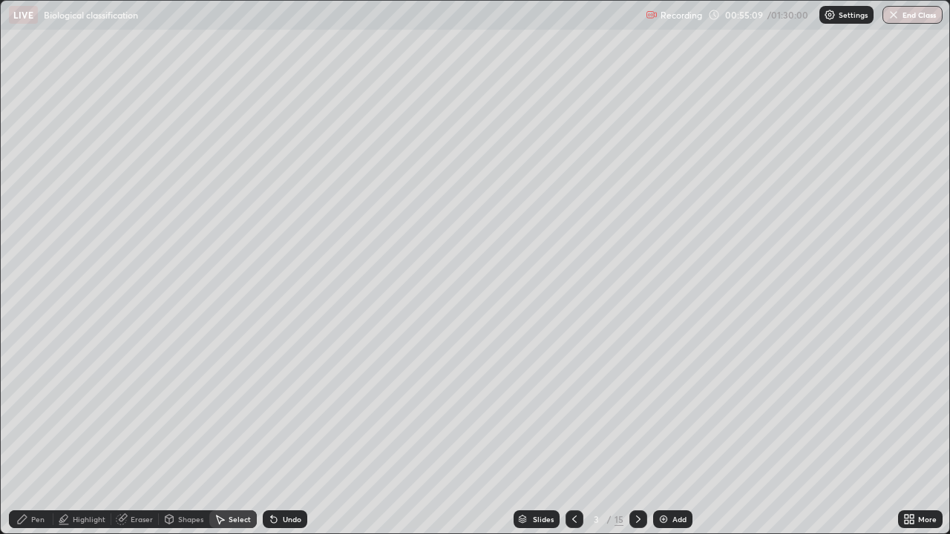
click at [84, 433] on div "Highlight" at bounding box center [89, 519] width 33 height 7
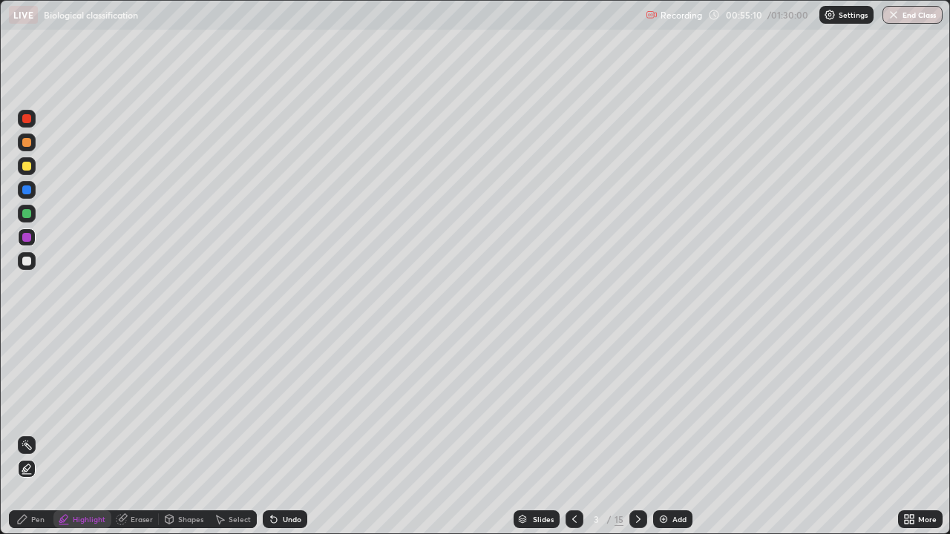
click at [33, 433] on div "Pen" at bounding box center [31, 519] width 45 height 18
click at [24, 193] on div at bounding box center [26, 189] width 9 height 9
click at [26, 263] on div at bounding box center [26, 261] width 9 height 9
click at [24, 118] on div at bounding box center [26, 118] width 9 height 9
click at [27, 338] on div at bounding box center [26, 338] width 3 height 3
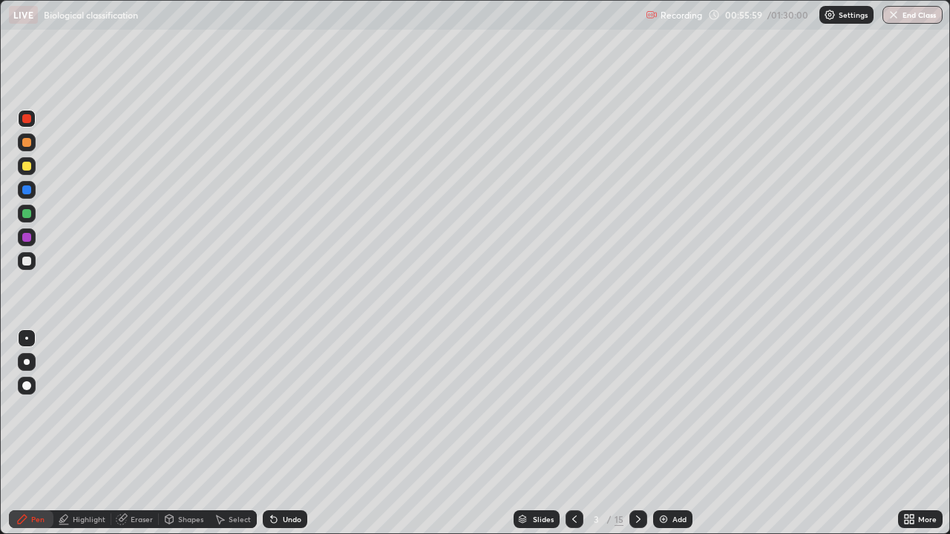
click at [289, 433] on div "Undo" at bounding box center [292, 519] width 19 height 7
click at [284, 433] on div "Undo" at bounding box center [292, 519] width 19 height 7
click at [272, 433] on icon at bounding box center [274, 520] width 6 height 6
click at [276, 433] on icon at bounding box center [274, 519] width 12 height 12
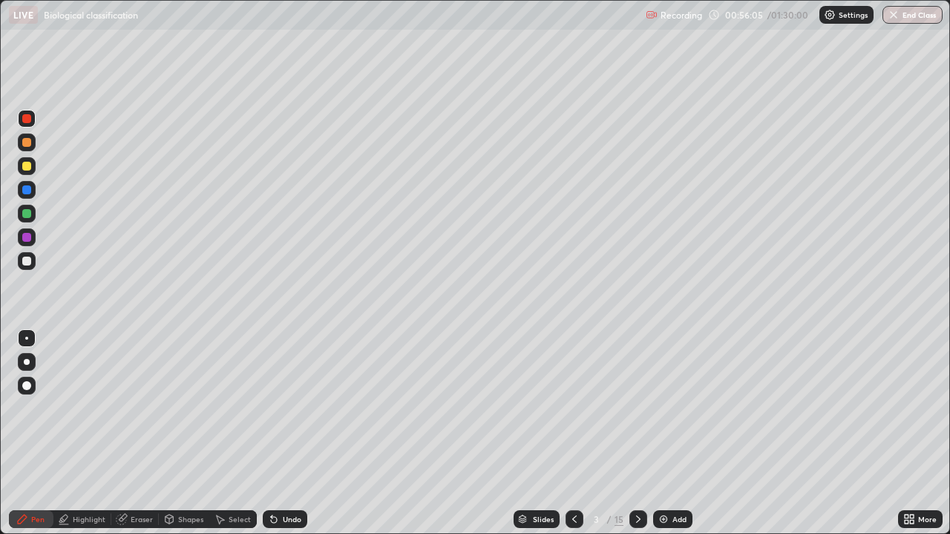
click at [273, 433] on icon at bounding box center [274, 520] width 6 height 6
click at [277, 433] on div "Undo" at bounding box center [285, 519] width 45 height 18
click at [272, 433] on icon at bounding box center [274, 520] width 6 height 6
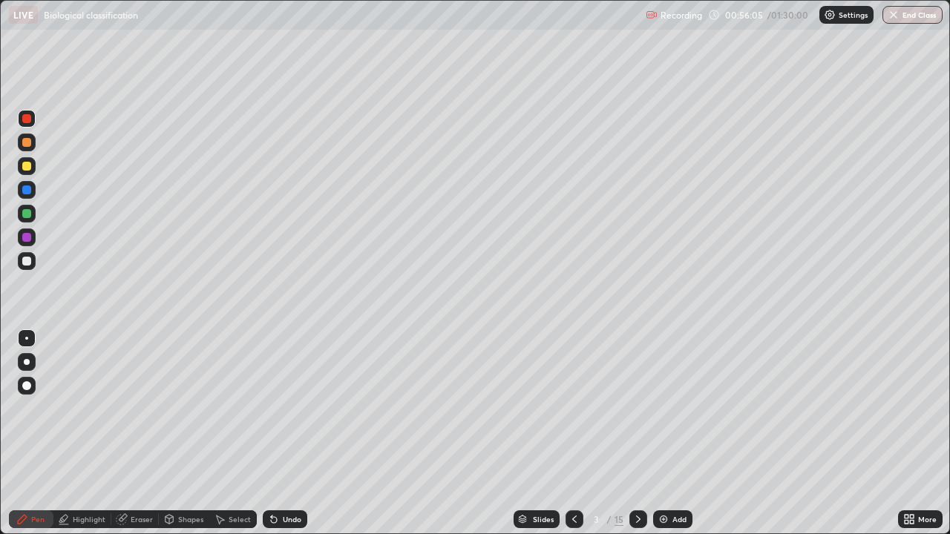
click at [277, 433] on icon at bounding box center [274, 519] width 12 height 12
click at [272, 433] on icon at bounding box center [274, 520] width 6 height 6
click at [276, 433] on icon at bounding box center [274, 519] width 12 height 12
click at [272, 433] on icon at bounding box center [274, 520] width 6 height 6
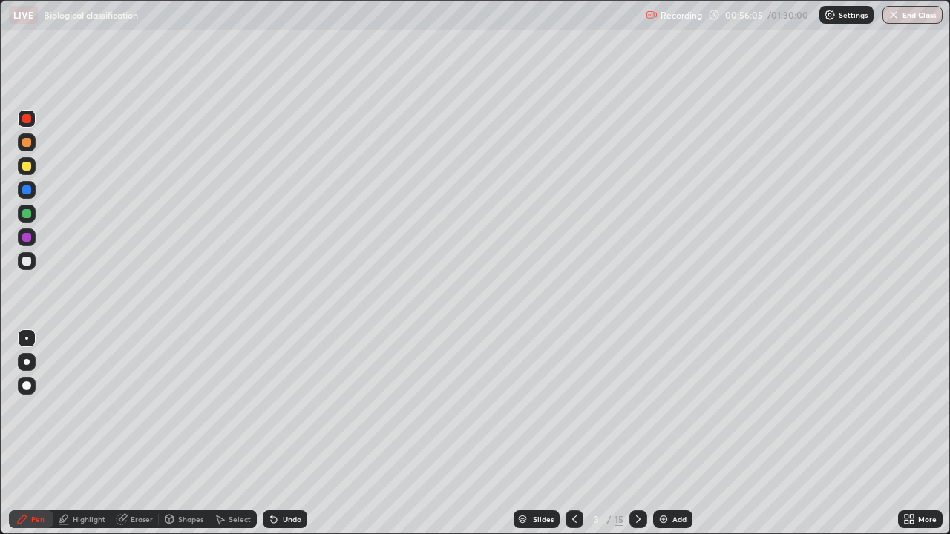
click at [272, 433] on icon at bounding box center [274, 520] width 6 height 6
click at [277, 433] on icon at bounding box center [274, 519] width 12 height 12
click at [272, 433] on icon at bounding box center [274, 520] width 6 height 6
click at [277, 433] on icon at bounding box center [274, 519] width 12 height 12
click at [272, 433] on icon at bounding box center [274, 520] width 6 height 6
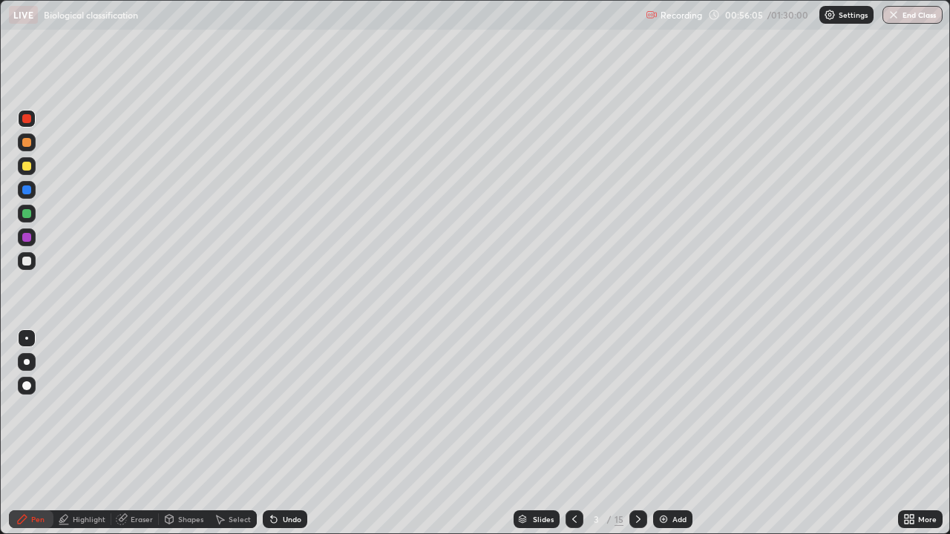
click at [276, 433] on icon at bounding box center [274, 519] width 12 height 12
click at [220, 433] on icon at bounding box center [220, 519] width 12 height 12
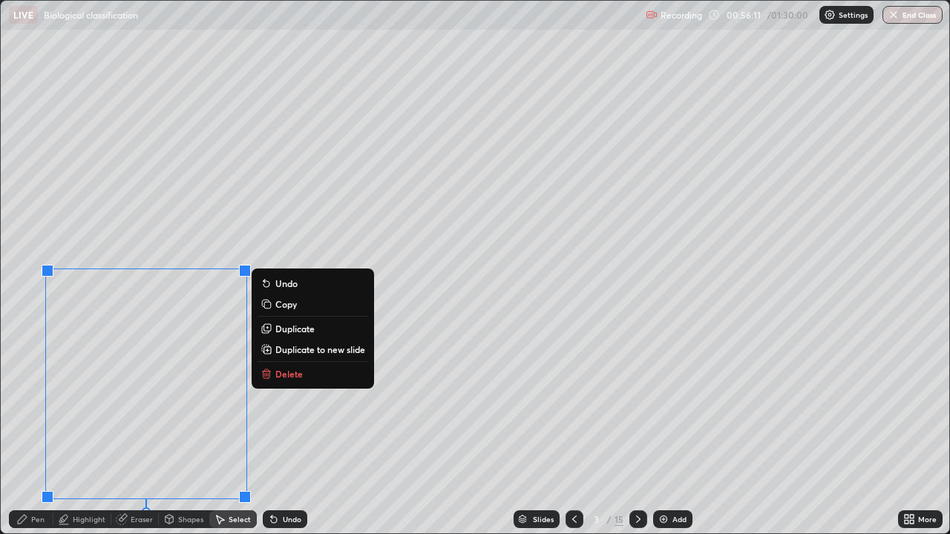
click at [274, 370] on button "Delete" at bounding box center [312, 374] width 111 height 18
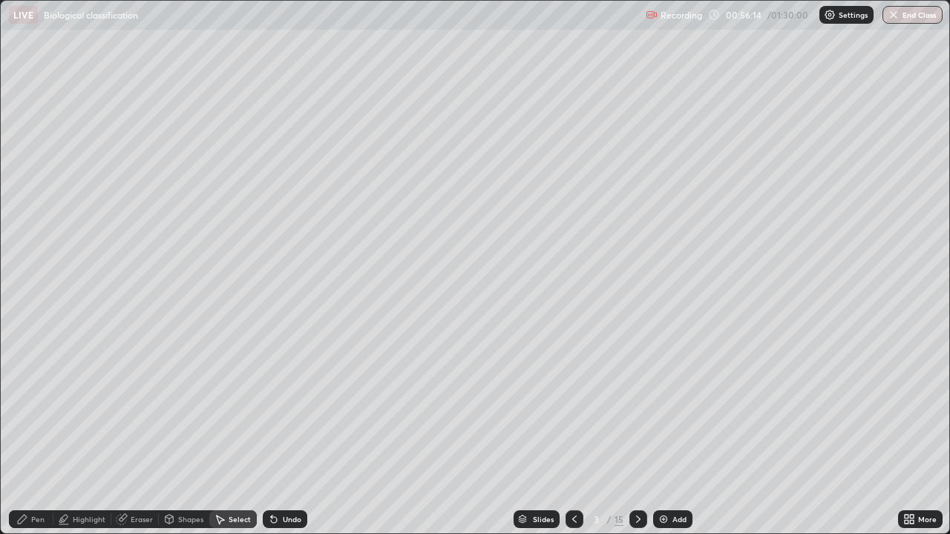
click at [629, 433] on div at bounding box center [638, 520] width 18 height 30
click at [237, 433] on div "Select" at bounding box center [240, 519] width 22 height 7
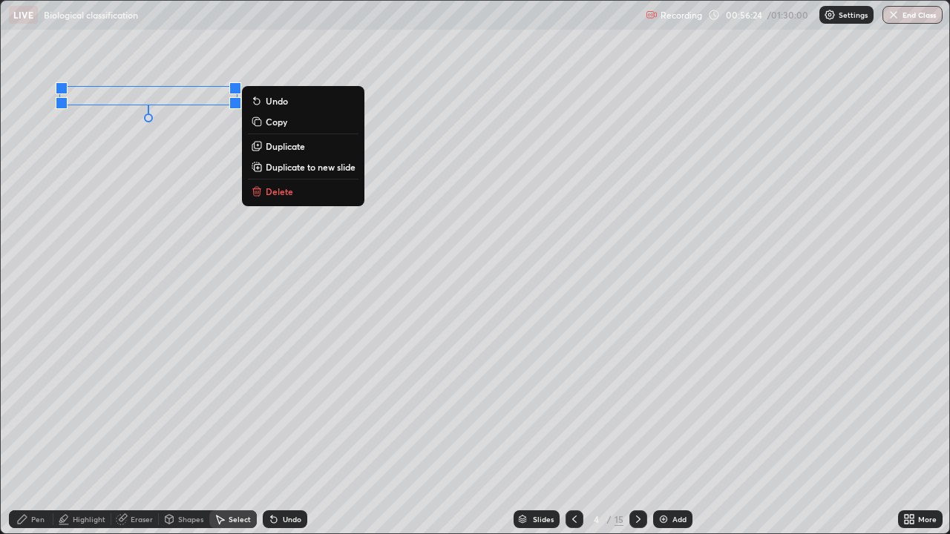
click at [279, 183] on button "Delete" at bounding box center [303, 192] width 111 height 18
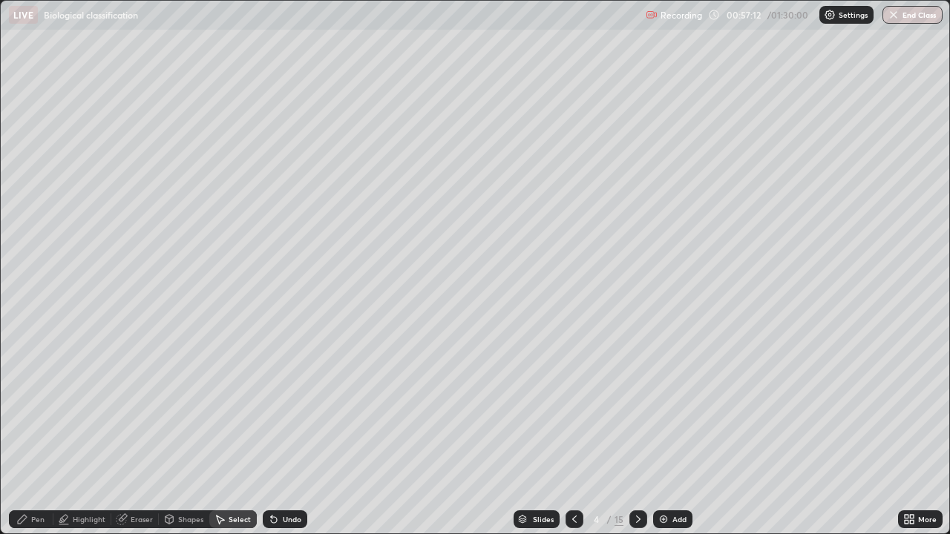
click at [191, 433] on div "Shapes" at bounding box center [190, 519] width 25 height 7
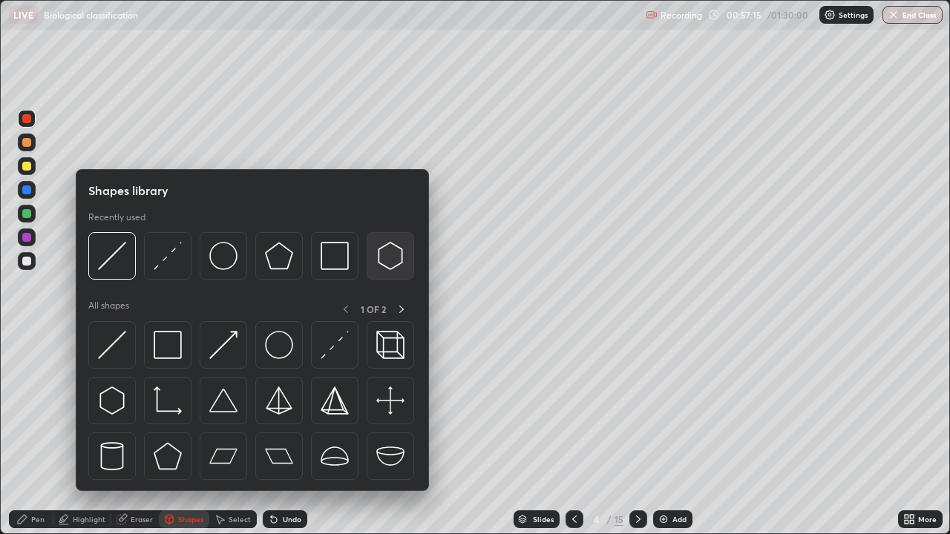
click at [384, 255] on img at bounding box center [390, 256] width 28 height 28
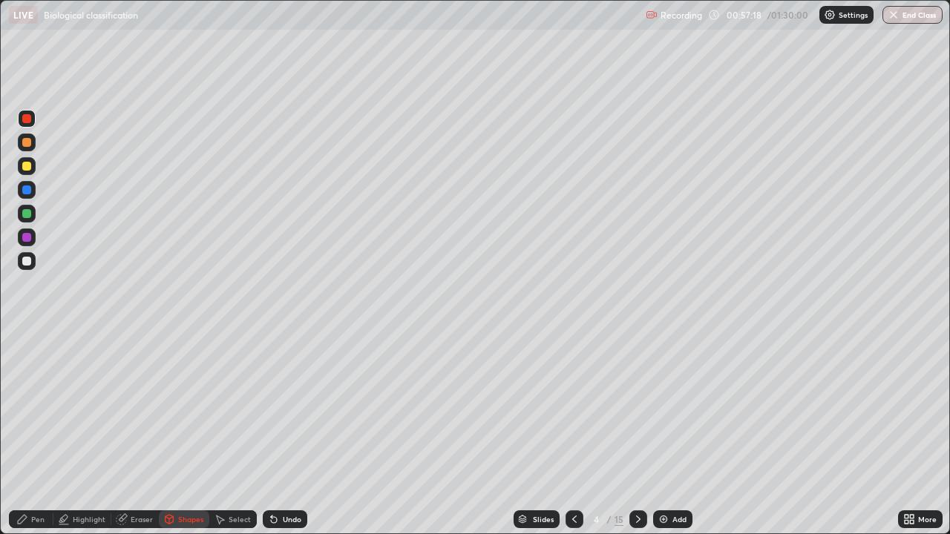
click at [278, 433] on div "Undo" at bounding box center [285, 519] width 45 height 18
click at [26, 257] on div at bounding box center [26, 261] width 9 height 9
click at [187, 433] on div "Shapes" at bounding box center [190, 519] width 25 height 7
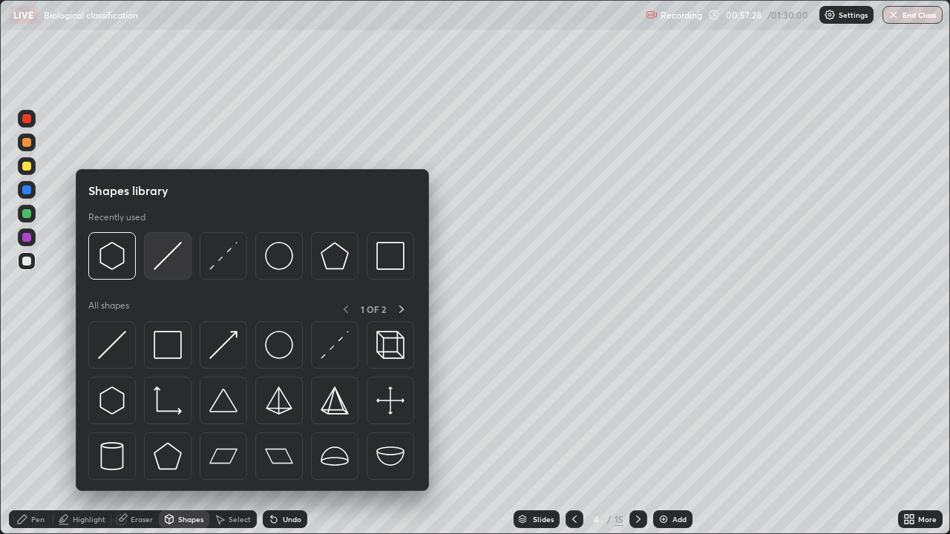
click at [168, 261] on img at bounding box center [168, 256] width 28 height 28
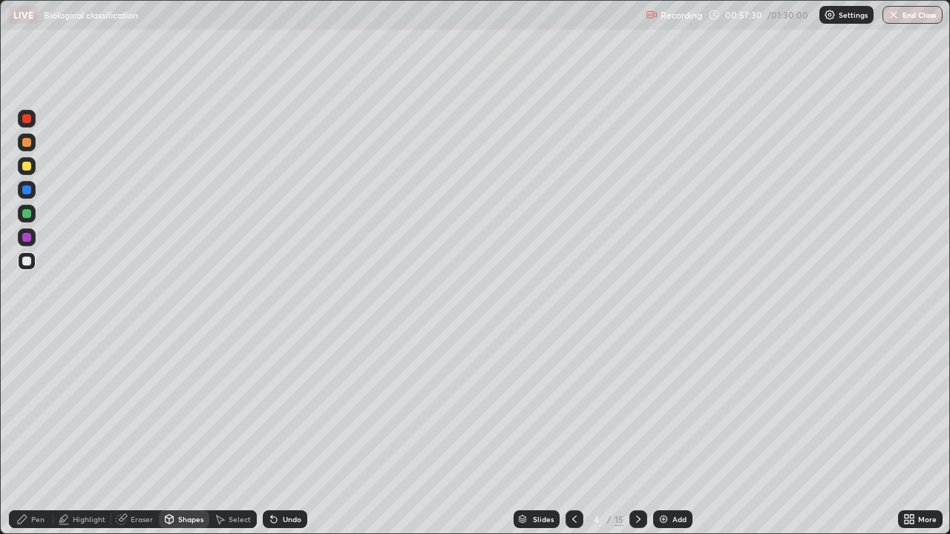
click at [272, 433] on icon at bounding box center [274, 520] width 6 height 6
click at [276, 433] on icon at bounding box center [274, 519] width 12 height 12
click at [277, 433] on icon at bounding box center [274, 519] width 12 height 12
click at [277, 433] on div "Undo" at bounding box center [285, 519] width 45 height 18
click at [237, 433] on div "Select" at bounding box center [240, 519] width 22 height 7
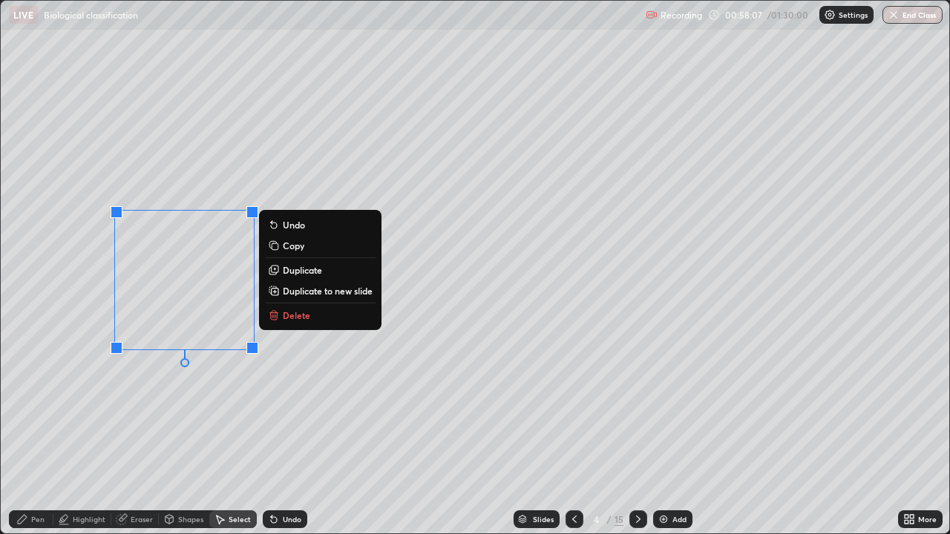
click at [221, 382] on div "0 ° Undo Copy Duplicate Duplicate to new slide Delete" at bounding box center [475, 267] width 948 height 533
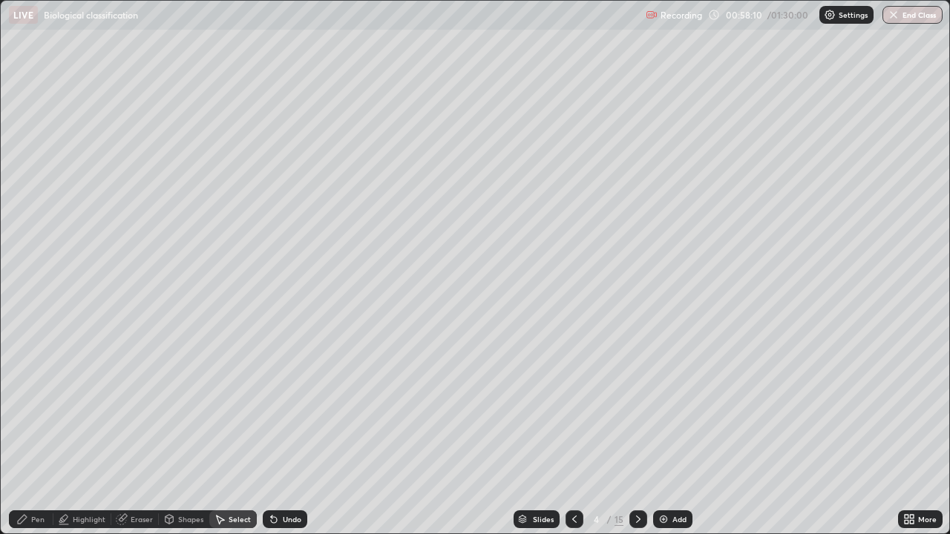
click at [231, 433] on div "Select" at bounding box center [232, 519] width 47 height 18
click at [178, 433] on div "Shapes" at bounding box center [190, 519] width 25 height 7
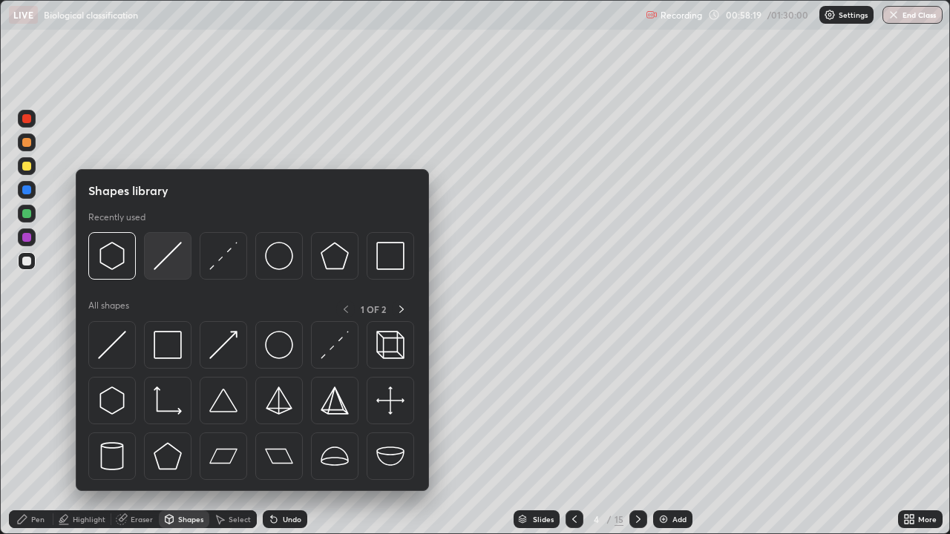
click at [173, 267] on img at bounding box center [168, 256] width 28 height 28
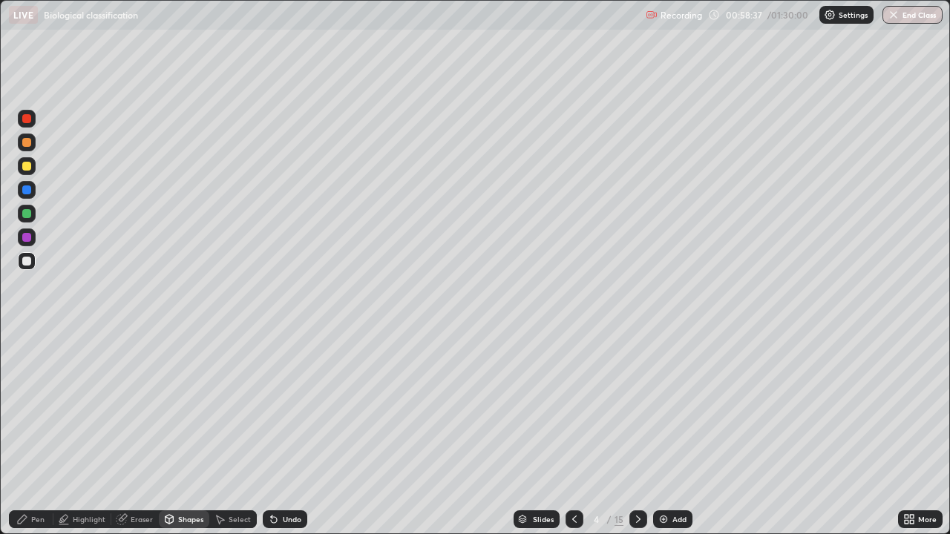
click at [28, 261] on div at bounding box center [26, 261] width 9 height 9
click at [40, 433] on div "Pen" at bounding box center [37, 519] width 13 height 7
click at [41, 433] on div "Pen" at bounding box center [37, 519] width 13 height 7
click at [179, 433] on div "Shapes" at bounding box center [190, 519] width 25 height 7
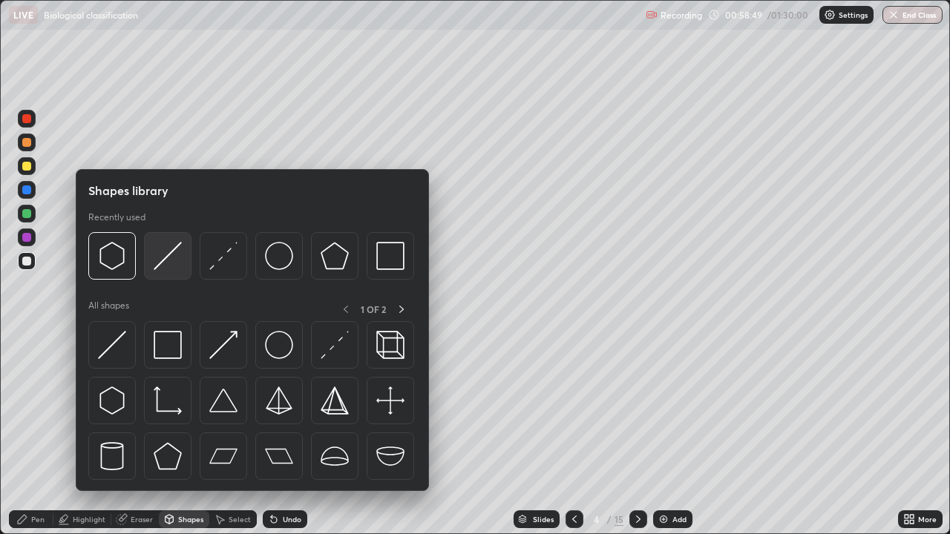
click at [162, 268] on img at bounding box center [168, 256] width 28 height 28
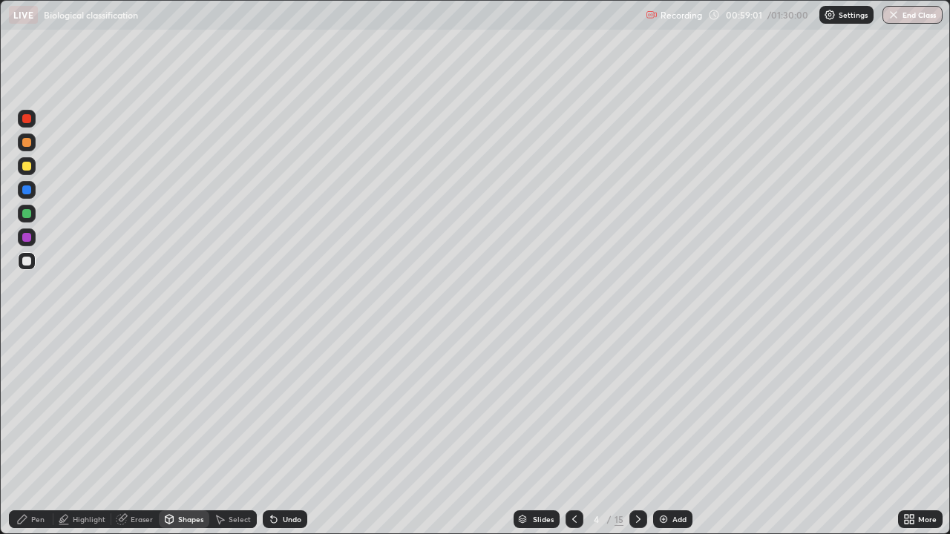
click at [34, 433] on div "Pen" at bounding box center [37, 519] width 13 height 7
click at [27, 257] on div at bounding box center [26, 261] width 9 height 9
click at [280, 433] on div "Undo" at bounding box center [285, 519] width 45 height 18
click at [283, 433] on div "Undo" at bounding box center [292, 519] width 19 height 7
click at [181, 433] on div "Shapes" at bounding box center [190, 519] width 25 height 7
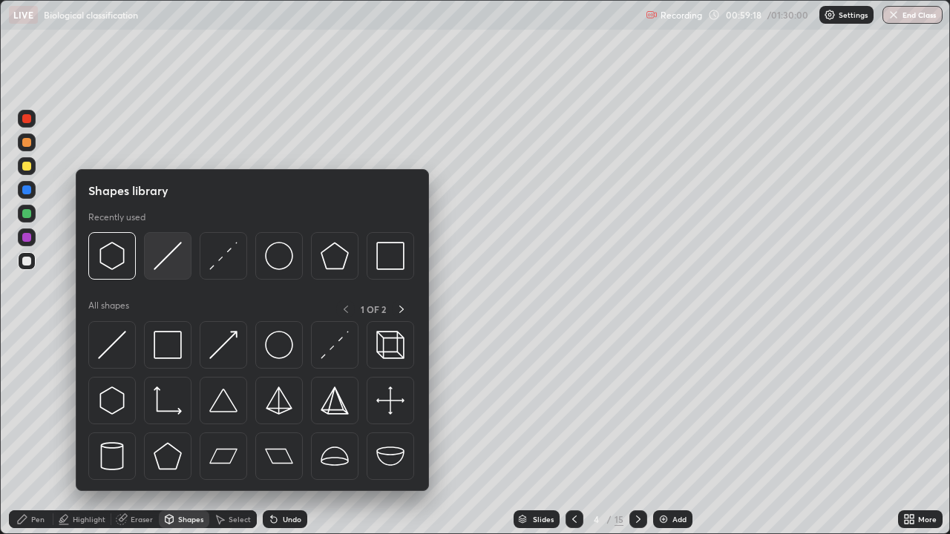
click at [168, 264] on img at bounding box center [168, 256] width 28 height 28
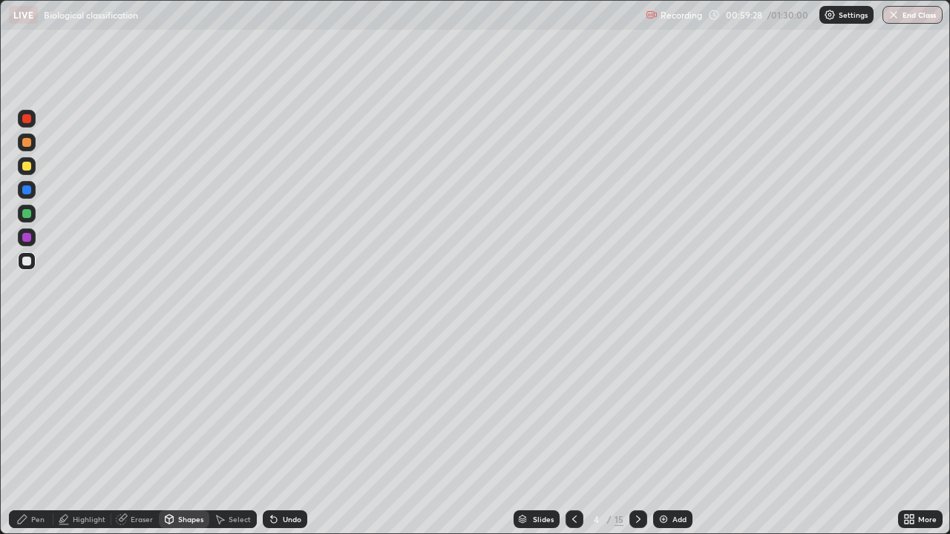
click at [30, 433] on div "Pen" at bounding box center [31, 519] width 45 height 18
click at [172, 433] on icon at bounding box center [169, 519] width 12 height 12
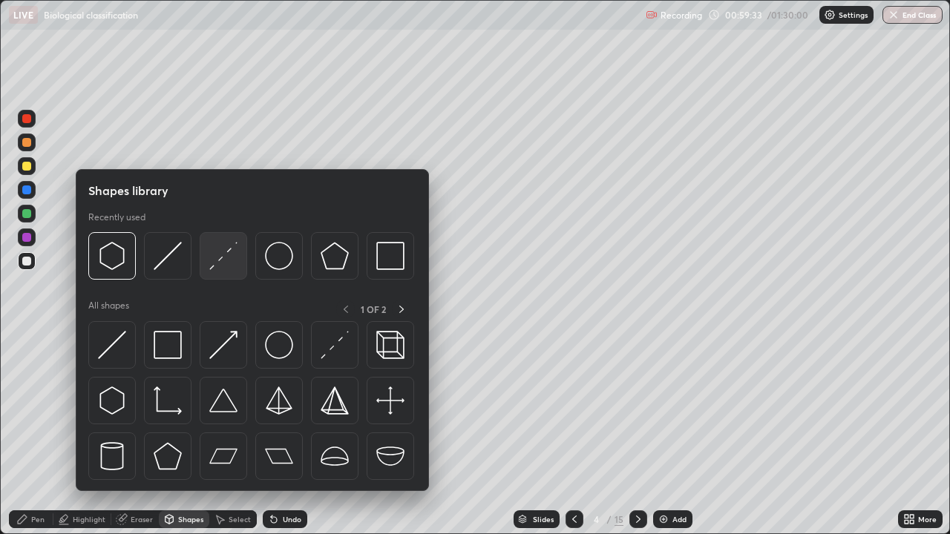
click at [226, 262] on img at bounding box center [223, 256] width 28 height 28
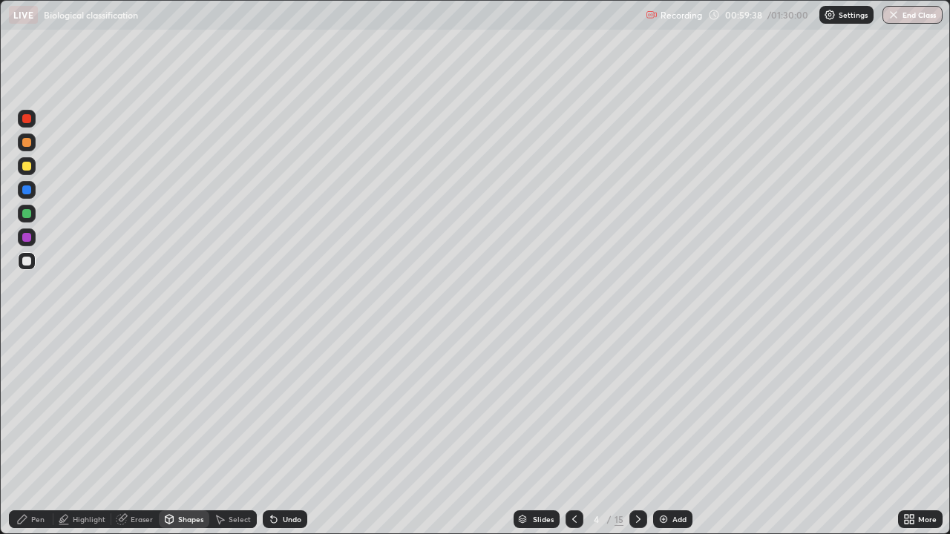
click at [286, 433] on div "Undo" at bounding box center [292, 519] width 19 height 7
click at [29, 433] on div "Pen" at bounding box center [31, 519] width 45 height 18
click at [277, 433] on icon at bounding box center [274, 519] width 12 height 12
click at [292, 433] on div "Undo" at bounding box center [292, 519] width 19 height 7
click at [283, 433] on div "Undo" at bounding box center [292, 519] width 19 height 7
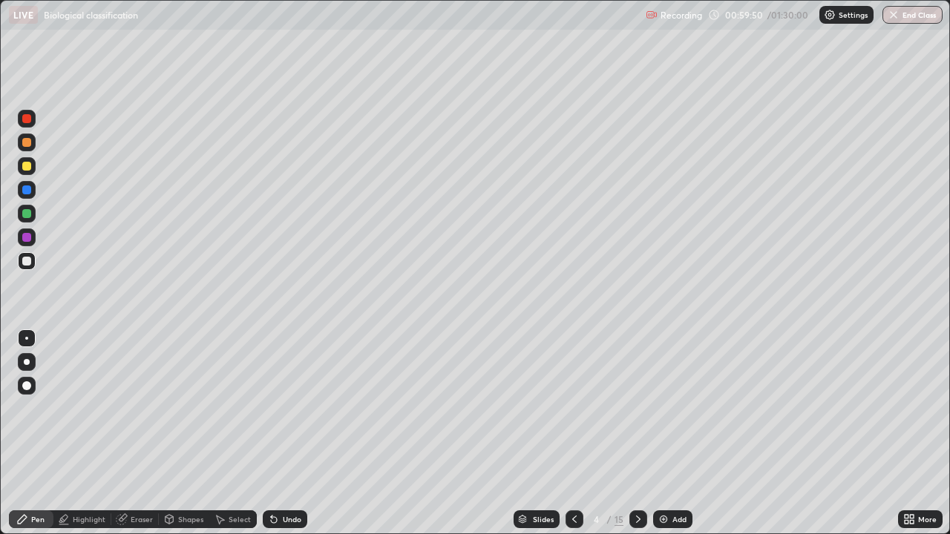
click at [279, 433] on div "Undo" at bounding box center [285, 519] width 45 height 18
click at [285, 433] on div "Undo" at bounding box center [292, 519] width 19 height 7
click at [277, 433] on icon at bounding box center [274, 519] width 12 height 12
click at [166, 433] on icon at bounding box center [169, 518] width 8 height 2
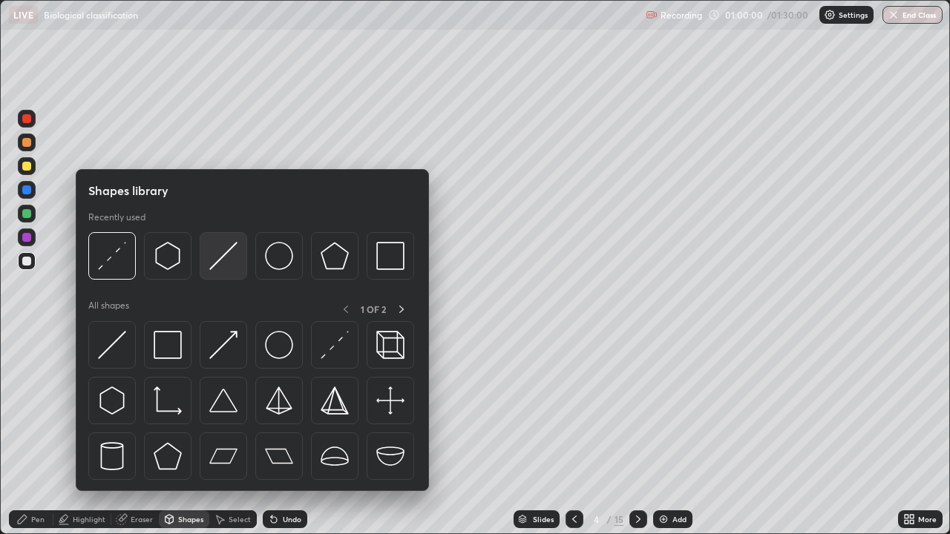
click at [219, 260] on img at bounding box center [223, 256] width 28 height 28
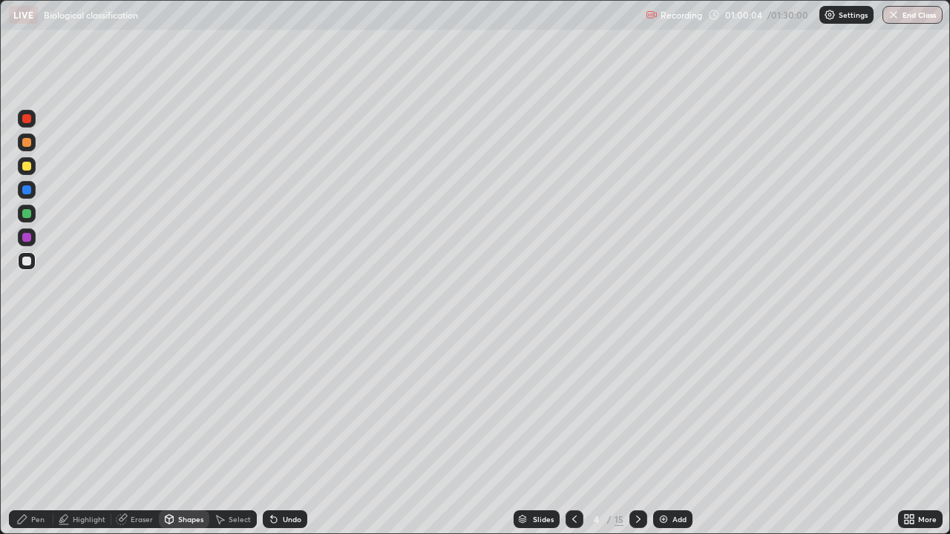
click at [132, 433] on div "Eraser" at bounding box center [142, 519] width 22 height 7
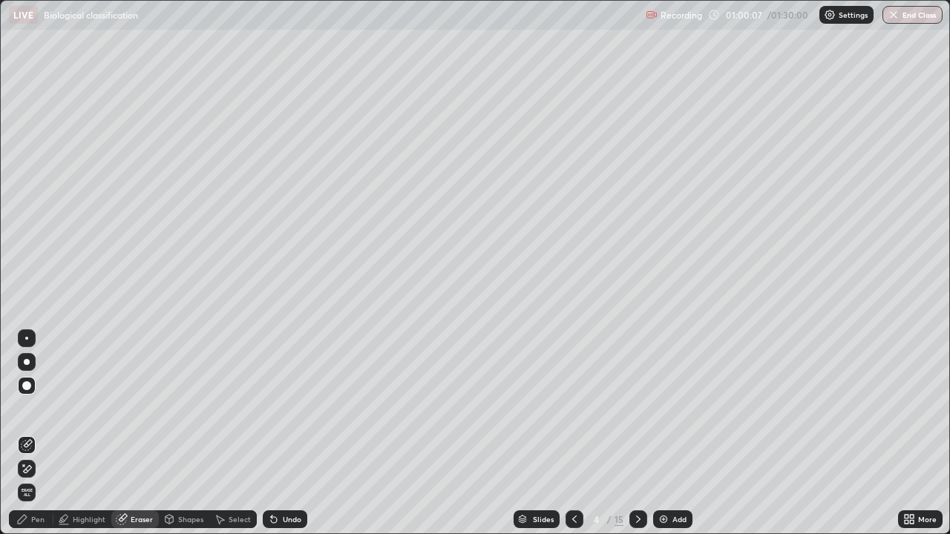
click at [285, 433] on div "Undo" at bounding box center [285, 519] width 45 height 18
click at [27, 338] on div at bounding box center [26, 338] width 3 height 3
click at [283, 433] on div "Undo" at bounding box center [292, 519] width 19 height 7
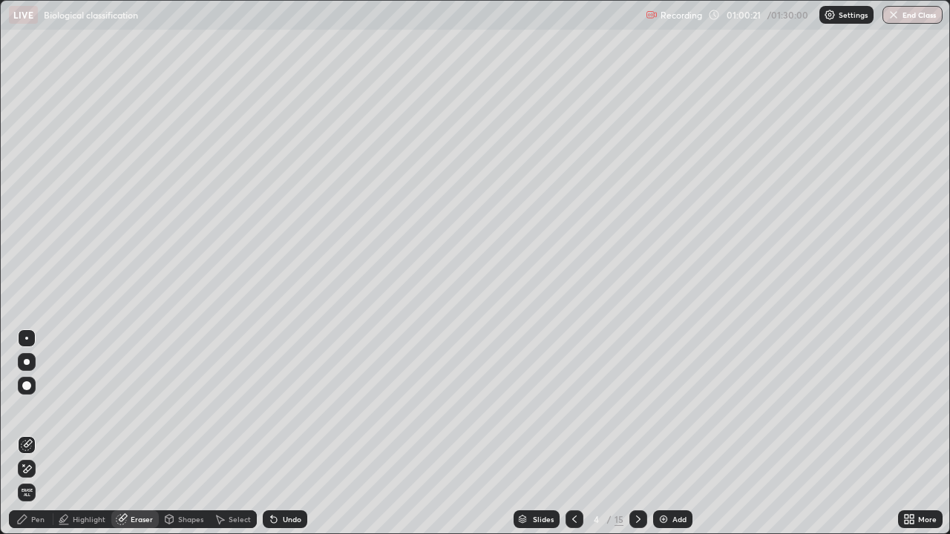
click at [33, 433] on div "Pen" at bounding box center [37, 519] width 13 height 7
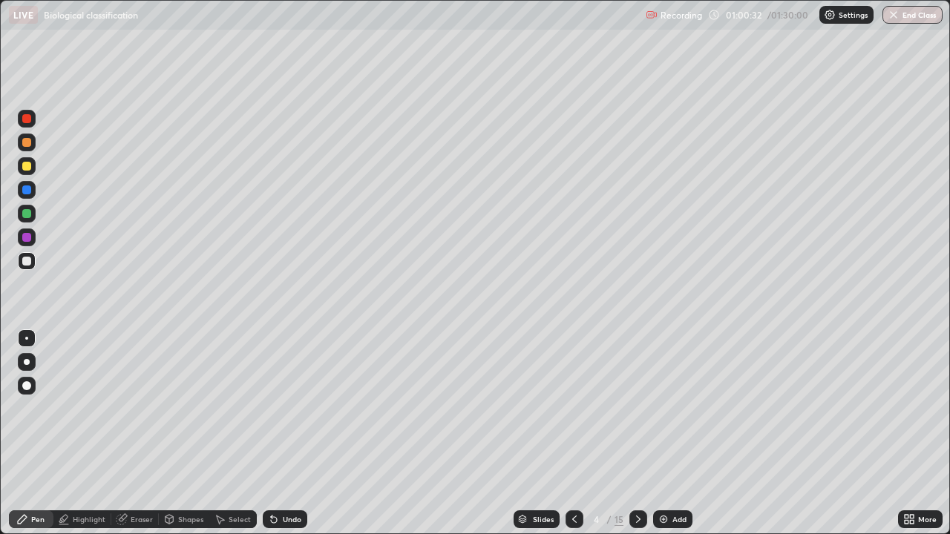
click at [131, 433] on div "Eraser" at bounding box center [142, 519] width 22 height 7
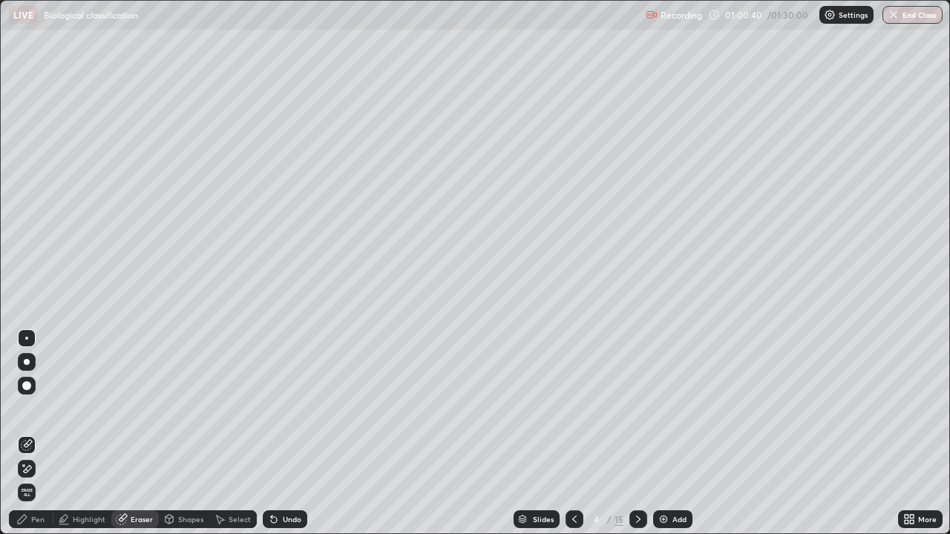
click at [277, 433] on div "Undo" at bounding box center [285, 519] width 45 height 18
click at [286, 433] on div "Undo" at bounding box center [292, 519] width 19 height 7
click at [220, 433] on icon at bounding box center [220, 519] width 12 height 12
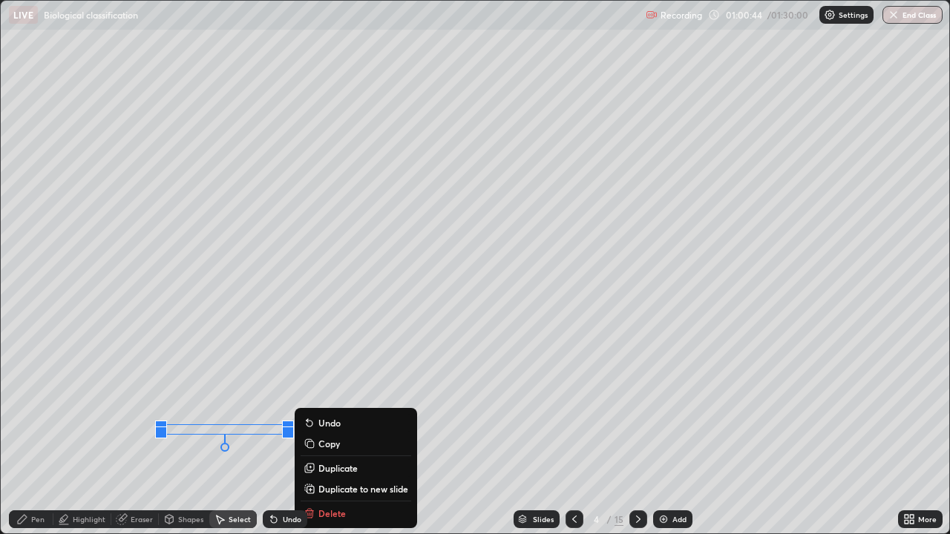
click at [332, 433] on div "Slides 4 / 15 Add" at bounding box center [602, 520] width 591 height 30
click at [331, 433] on div "Slides 4 / 15 Add" at bounding box center [602, 520] width 591 height 30
click at [335, 433] on div "Slides 4 / 15 Add" at bounding box center [602, 520] width 591 height 30
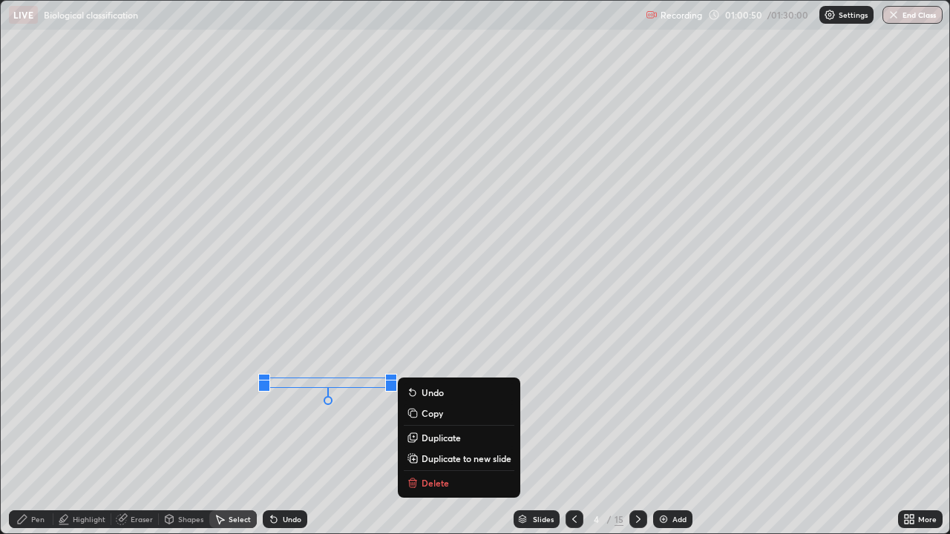
click at [415, 433] on icon at bounding box center [412, 484] width 7 height 7
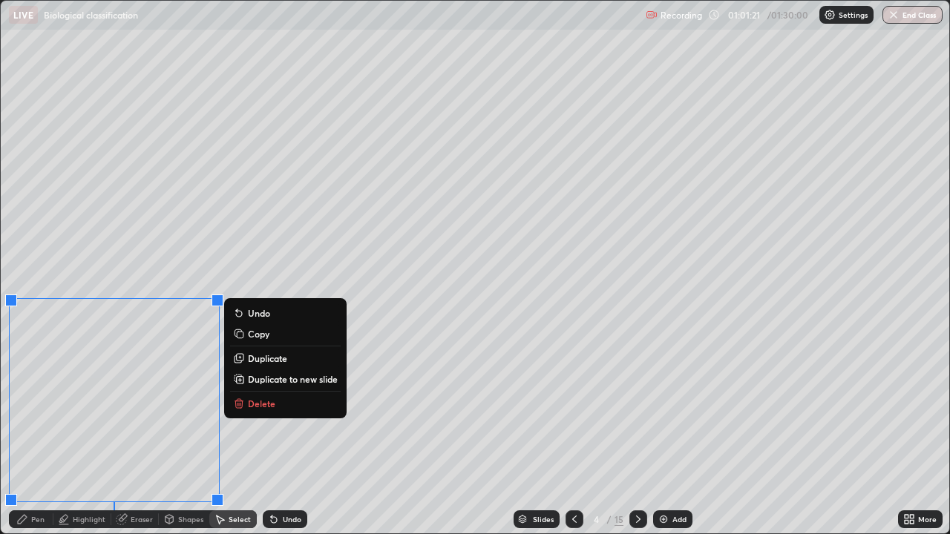
click at [282, 433] on div "0 ° Undo Copy Duplicate Duplicate to new slide Delete" at bounding box center [475, 267] width 948 height 533
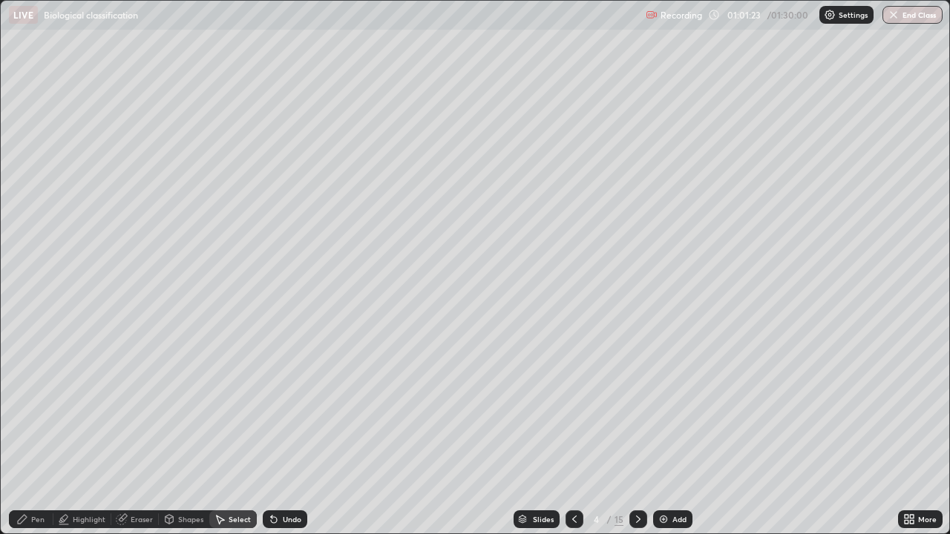
click at [134, 433] on div "Eraser" at bounding box center [142, 519] width 22 height 7
click at [39, 433] on div "Pen" at bounding box center [37, 519] width 13 height 7
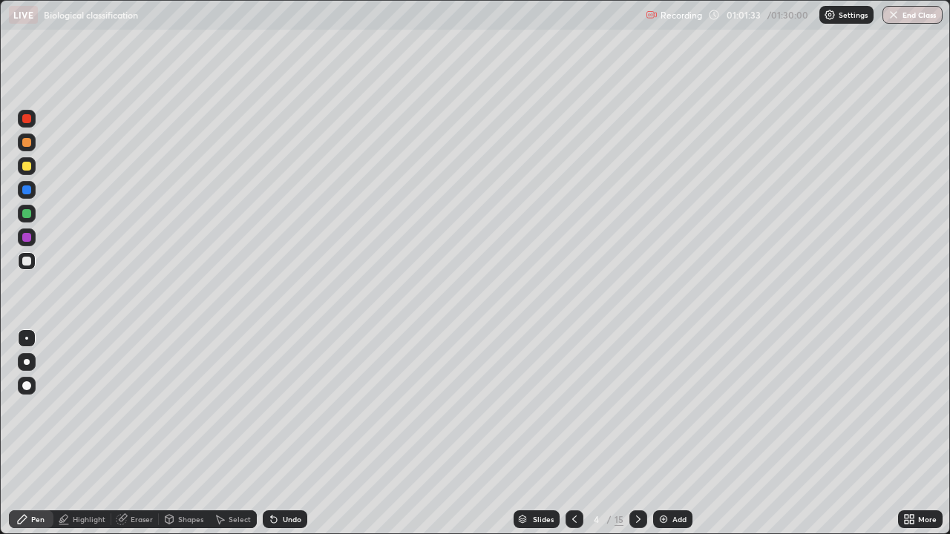
click at [271, 433] on icon at bounding box center [271, 516] width 1 height 1
click at [280, 433] on div "Undo" at bounding box center [285, 519] width 45 height 18
click at [283, 433] on div "Undo" at bounding box center [292, 519] width 19 height 7
click at [286, 433] on div "Undo" at bounding box center [292, 519] width 19 height 7
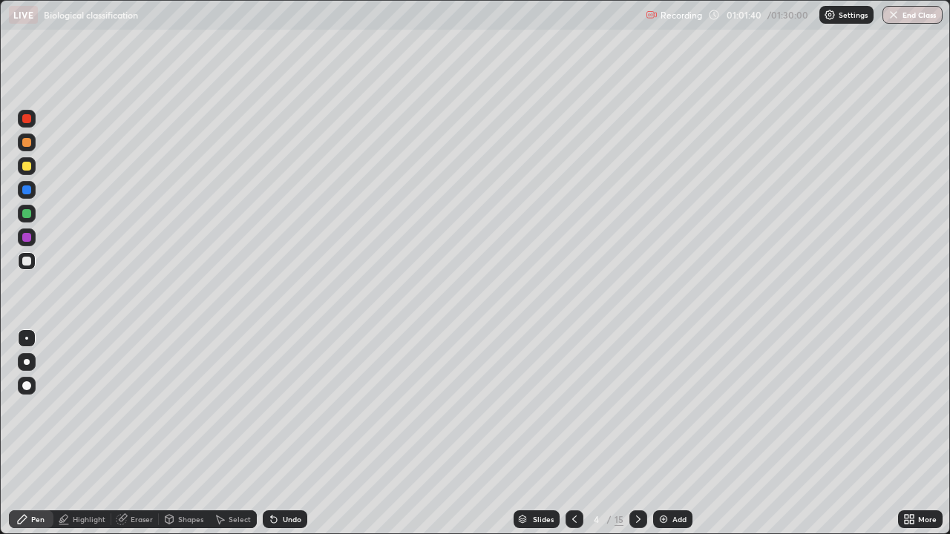
click at [286, 433] on div "Undo" at bounding box center [292, 519] width 19 height 7
click at [133, 433] on div "Eraser" at bounding box center [142, 519] width 22 height 7
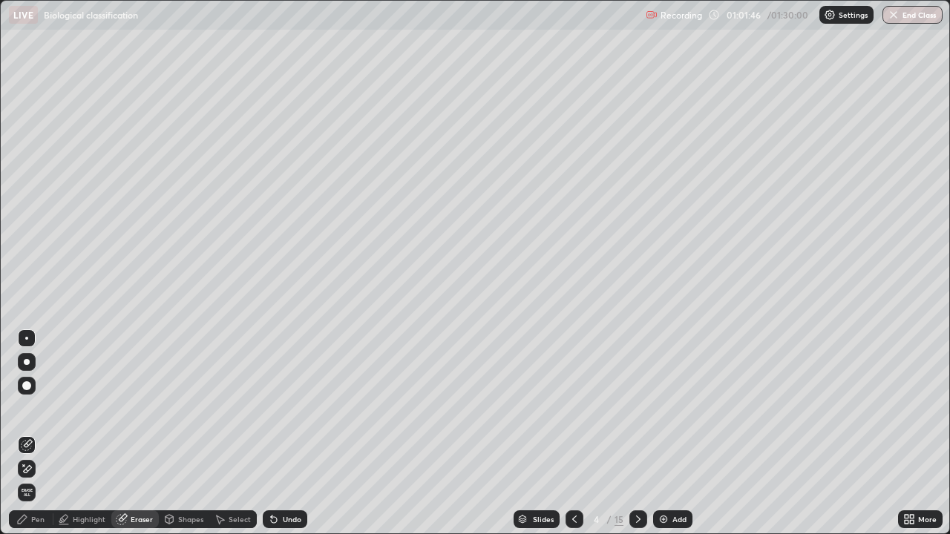
click at [41, 433] on div "Pen" at bounding box center [37, 519] width 13 height 7
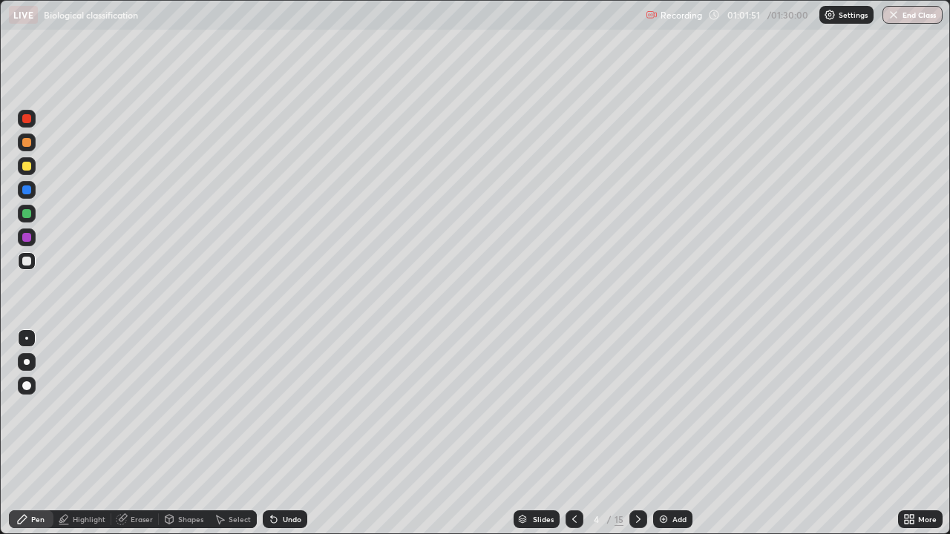
click at [289, 433] on div "Undo" at bounding box center [292, 519] width 19 height 7
click at [185, 433] on div "Shapes" at bounding box center [190, 519] width 25 height 7
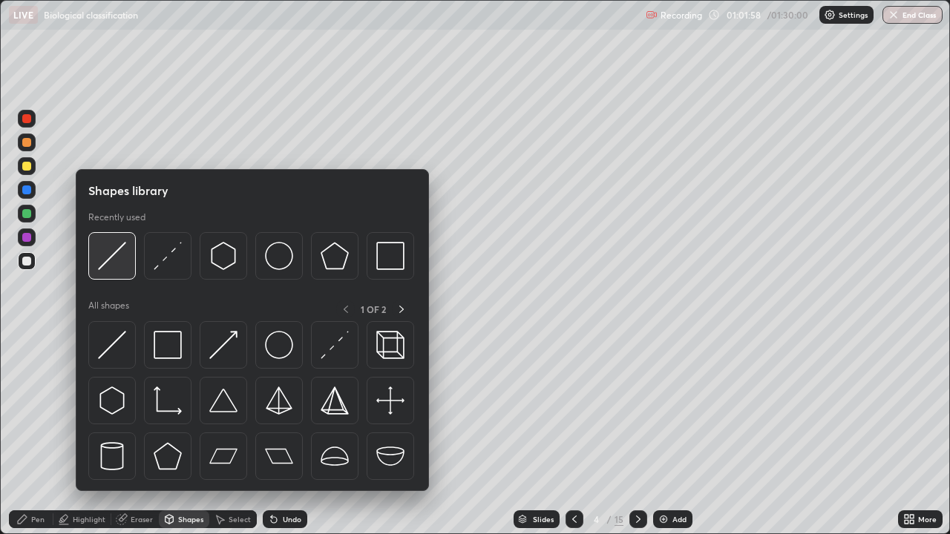
click at [117, 270] on img at bounding box center [112, 256] width 28 height 28
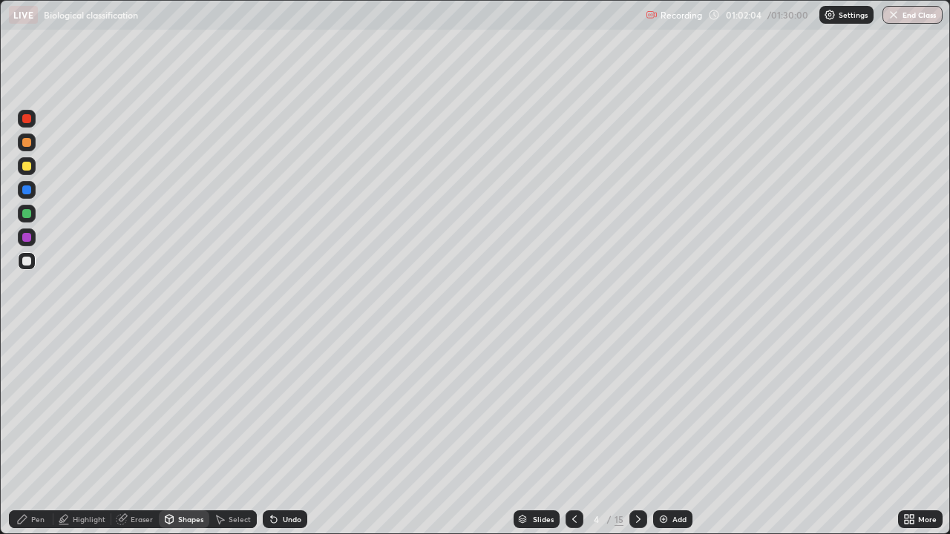
click at [134, 433] on div "Eraser" at bounding box center [142, 519] width 22 height 7
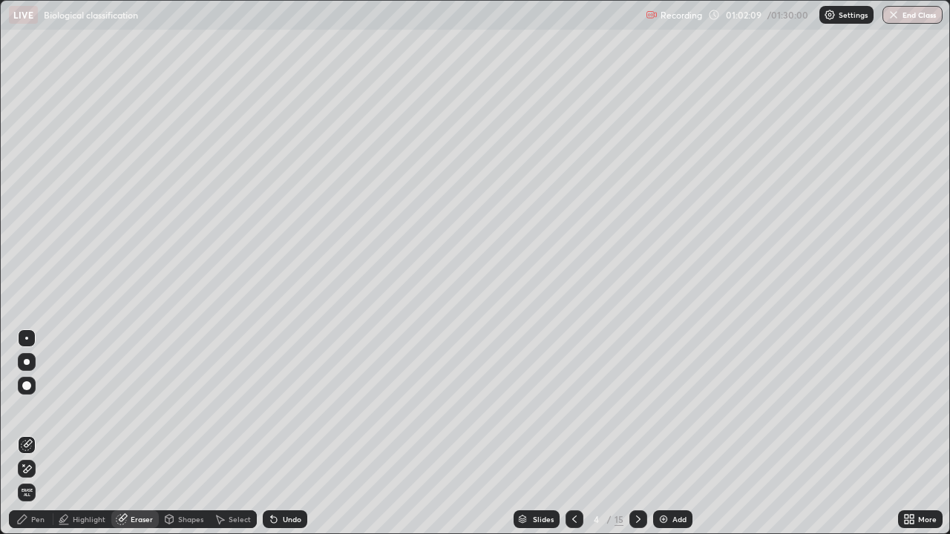
click at [227, 433] on div "Select" at bounding box center [232, 519] width 47 height 18
click at [223, 433] on div "0 ° Undo Copy Duplicate Duplicate to new slide Delete" at bounding box center [475, 267] width 948 height 533
click at [36, 433] on div "Pen" at bounding box center [37, 519] width 13 height 7
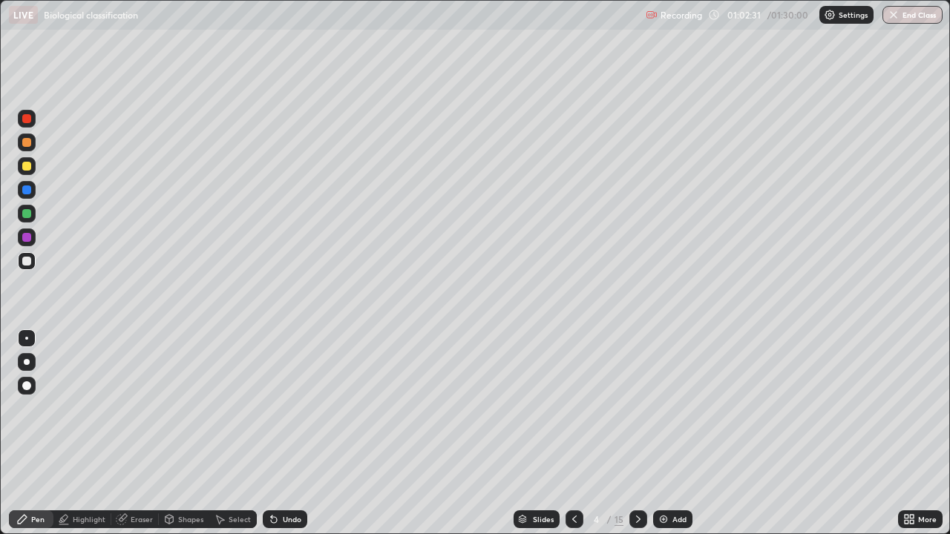
click at [271, 433] on icon at bounding box center [271, 516] width 1 height 1
click at [231, 433] on div "Select" at bounding box center [240, 519] width 22 height 7
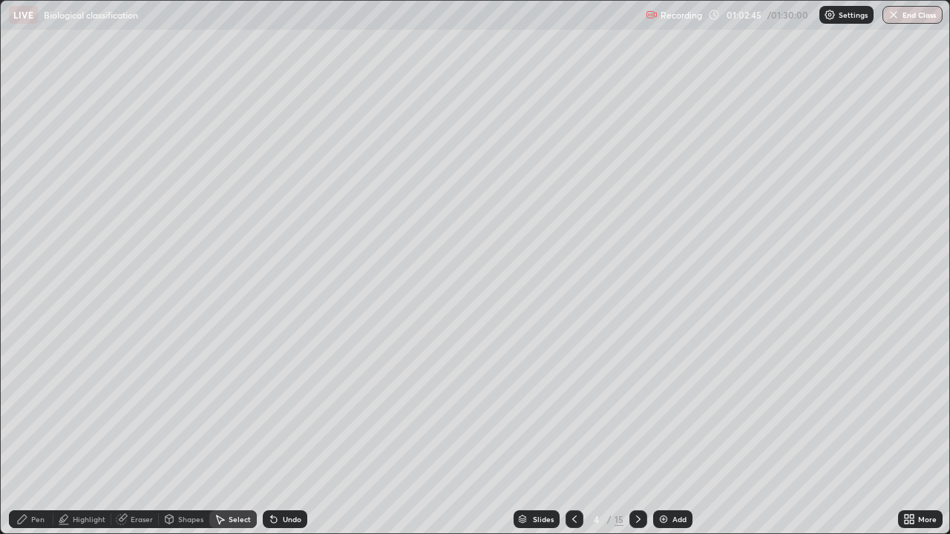
click at [176, 433] on div "Shapes" at bounding box center [184, 519] width 50 height 18
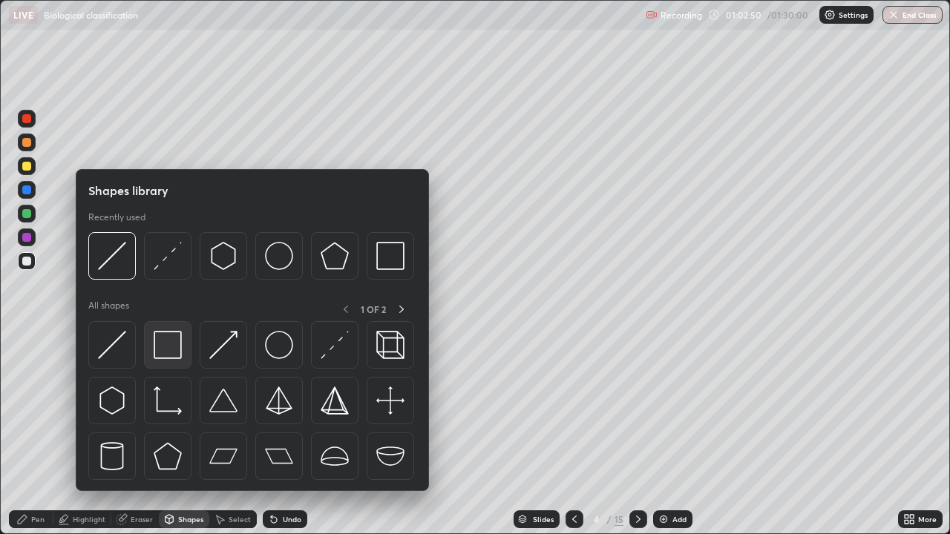
click at [168, 341] on img at bounding box center [168, 345] width 28 height 28
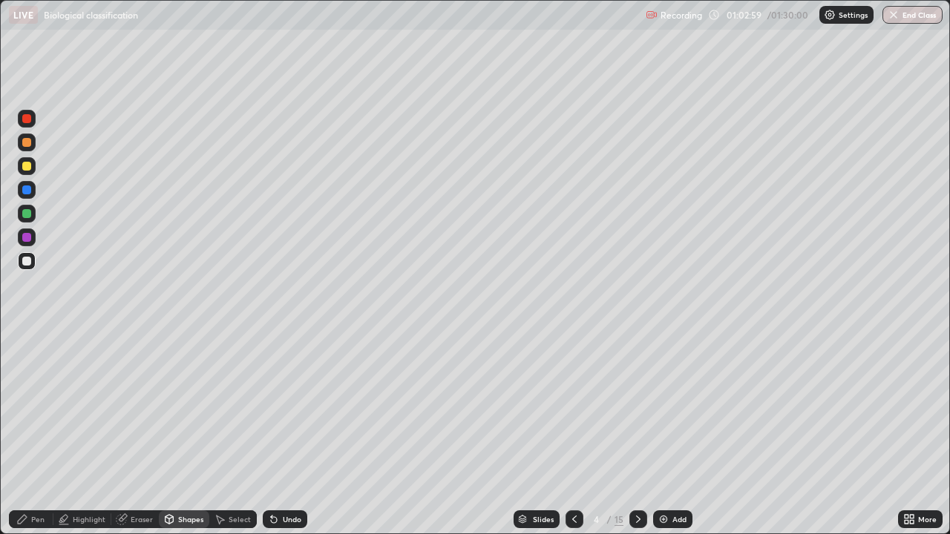
click at [277, 433] on icon at bounding box center [274, 519] width 12 height 12
click at [233, 433] on div "Select" at bounding box center [240, 519] width 22 height 7
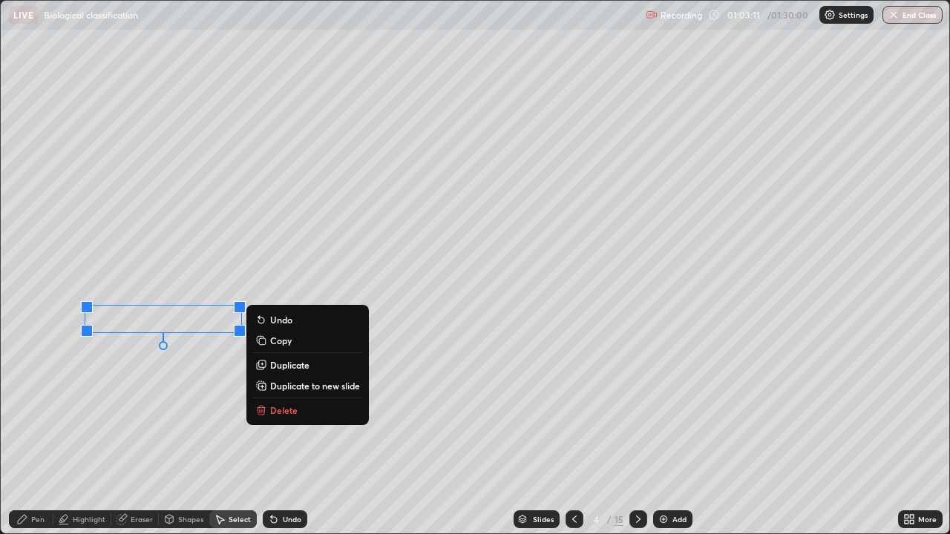
click at [203, 372] on div "0 ° Undo Copy Duplicate Duplicate to new slide Delete" at bounding box center [475, 267] width 948 height 533
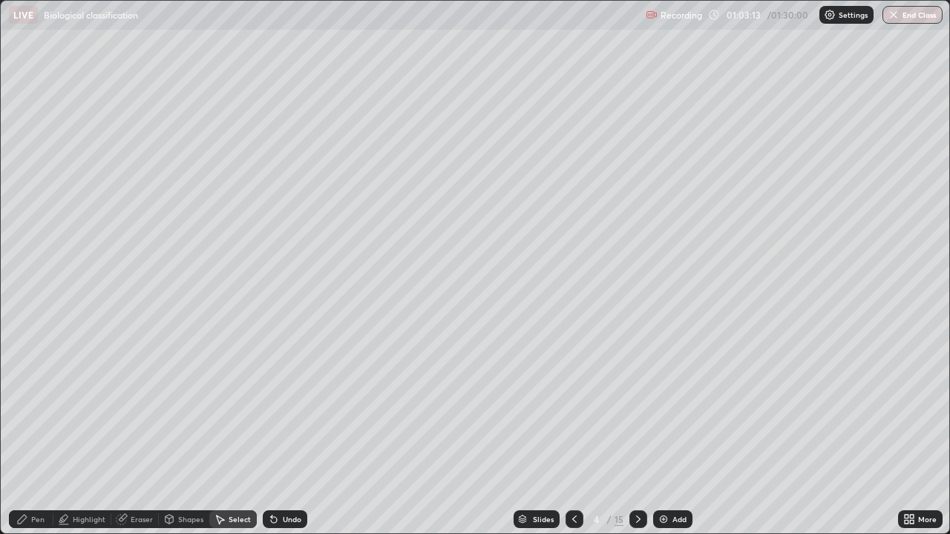
click at [177, 433] on div "Shapes" at bounding box center [184, 519] width 50 height 18
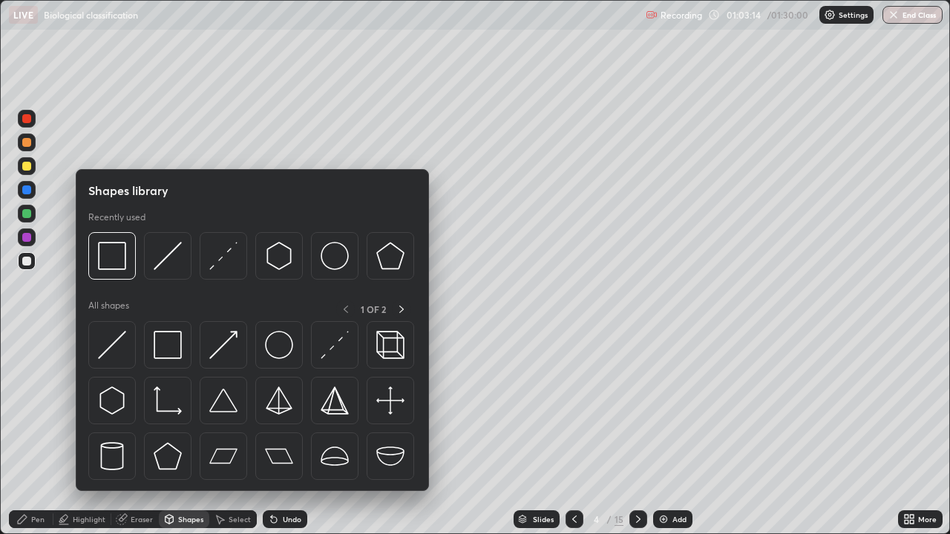
click at [226, 433] on div "Select" at bounding box center [232, 519] width 47 height 18
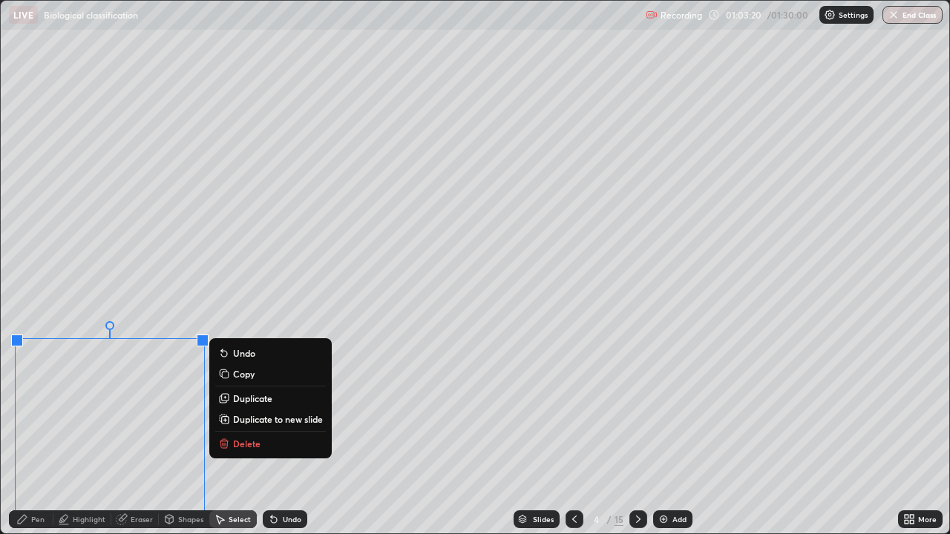
click at [213, 433] on div "0 ° Undo Copy Duplicate Duplicate to new slide Delete" at bounding box center [475, 267] width 948 height 533
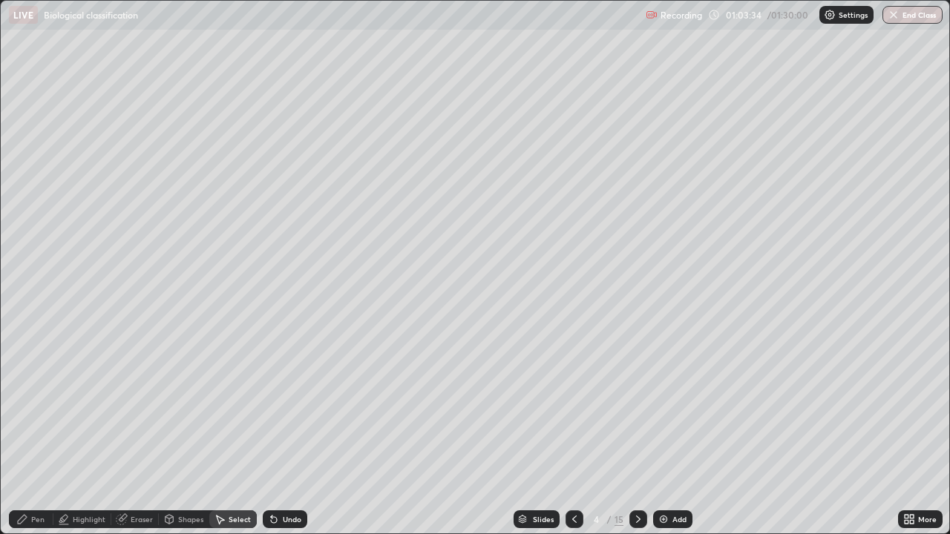
click at [634, 433] on icon at bounding box center [638, 519] width 12 height 12
click at [572, 433] on icon at bounding box center [574, 519] width 12 height 12
click at [574, 433] on icon at bounding box center [574, 519] width 12 height 12
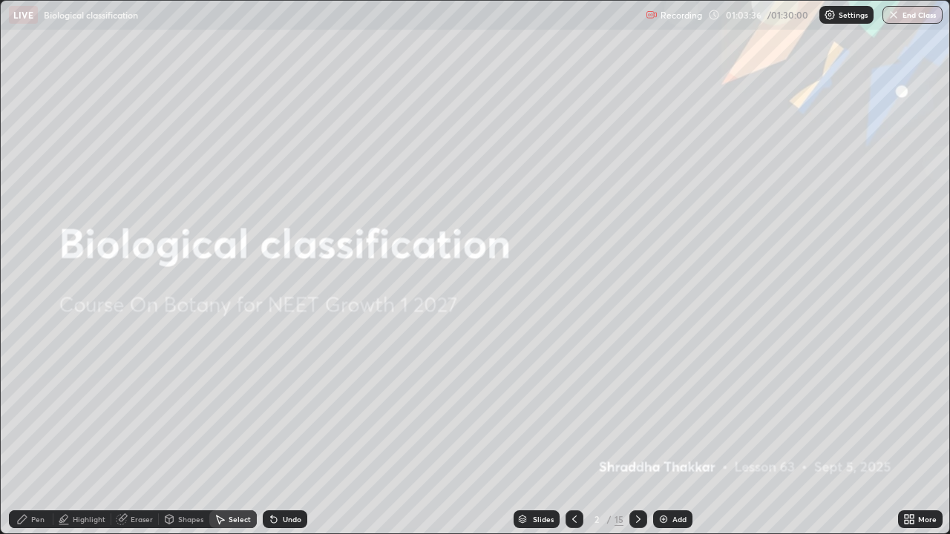
click at [629, 433] on div at bounding box center [638, 519] width 18 height 18
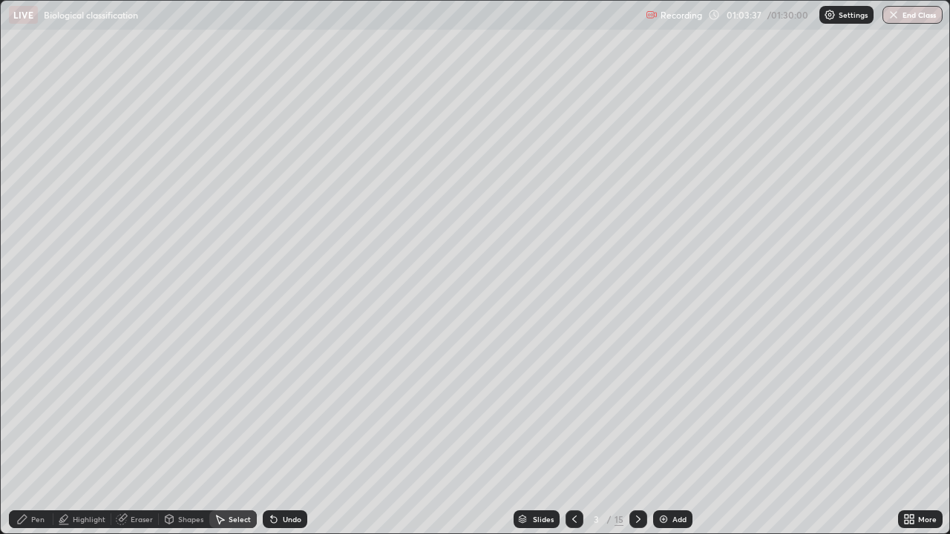
click at [636, 433] on icon at bounding box center [638, 519] width 12 height 12
click at [36, 433] on div "Pen" at bounding box center [37, 519] width 13 height 7
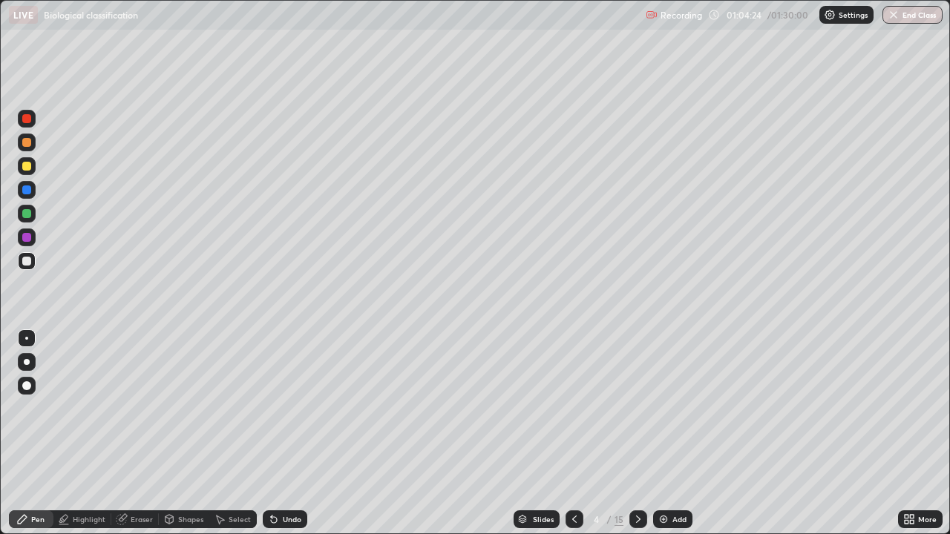
click at [283, 433] on div "Undo" at bounding box center [292, 519] width 19 height 7
click at [39, 433] on div "Pen" at bounding box center [37, 519] width 13 height 7
click at [283, 433] on div "Undo" at bounding box center [292, 519] width 19 height 7
click at [280, 433] on div "Undo" at bounding box center [285, 519] width 45 height 18
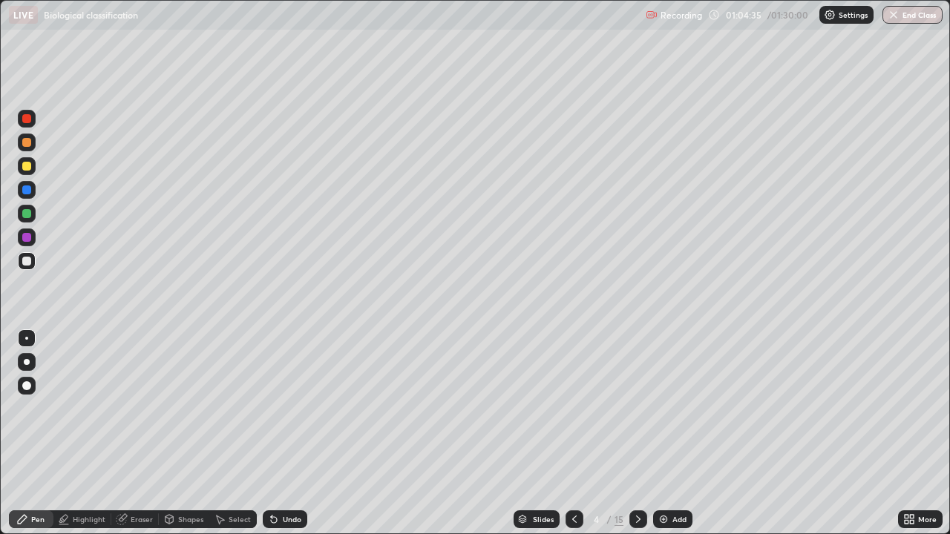
click at [39, 433] on div "Pen" at bounding box center [37, 519] width 13 height 7
click at [183, 433] on div "Shapes" at bounding box center [190, 519] width 25 height 7
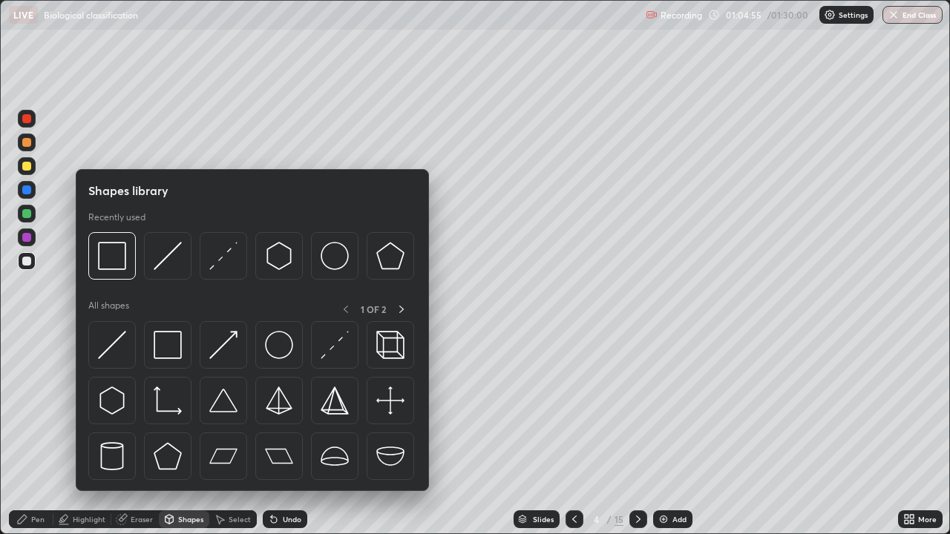
click at [38, 433] on div "Pen" at bounding box center [37, 519] width 13 height 7
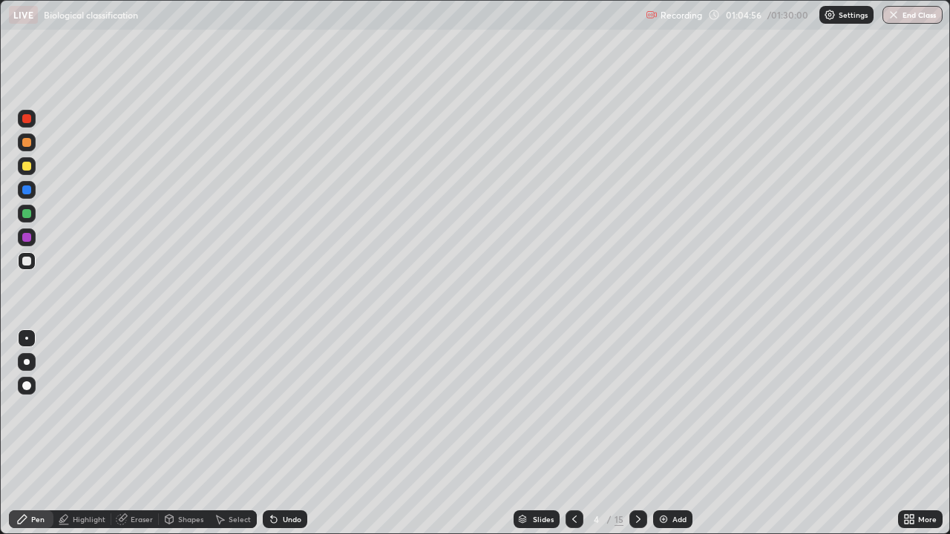
click at [32, 240] on div at bounding box center [27, 238] width 18 height 18
click at [221, 433] on icon at bounding box center [220, 519] width 12 height 12
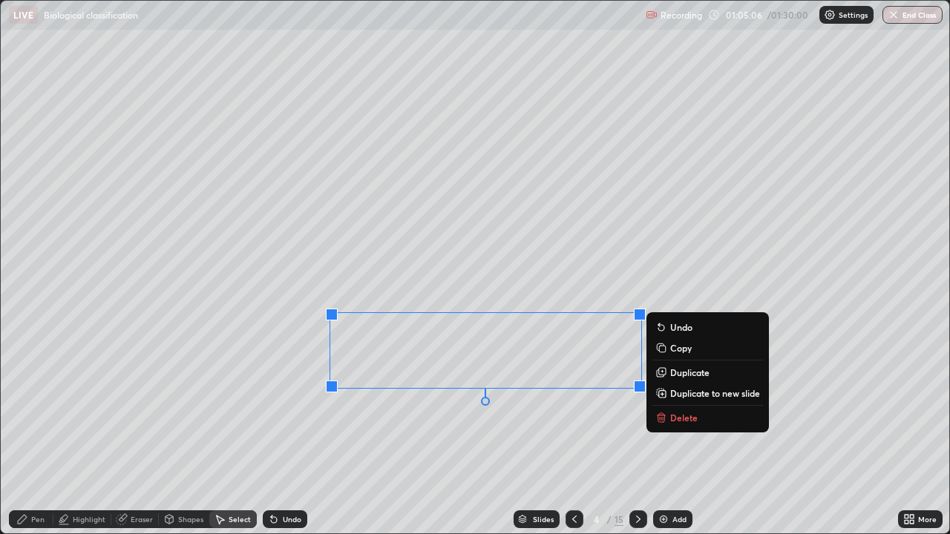
click at [790, 16] on div "Recording 01:05:06 / 01:30:00 Settings End Class" at bounding box center [793, 15] width 297 height 29
click at [735, 22] on div "Recording 01:05:07 / 01:30:00 Settings End Class" at bounding box center [793, 15] width 297 height 29
click at [713, 19] on div "Recording 01:05:07 / 01:30:00 Settings End Class" at bounding box center [793, 15] width 297 height 29
click at [714, 18] on div "Recording 01:05:07 / 01:30:00 Settings End Class" at bounding box center [793, 15] width 297 height 29
click at [714, 18] on div "Recording 01:05:08 / 01:30:00 Settings End Class" at bounding box center [793, 15] width 297 height 29
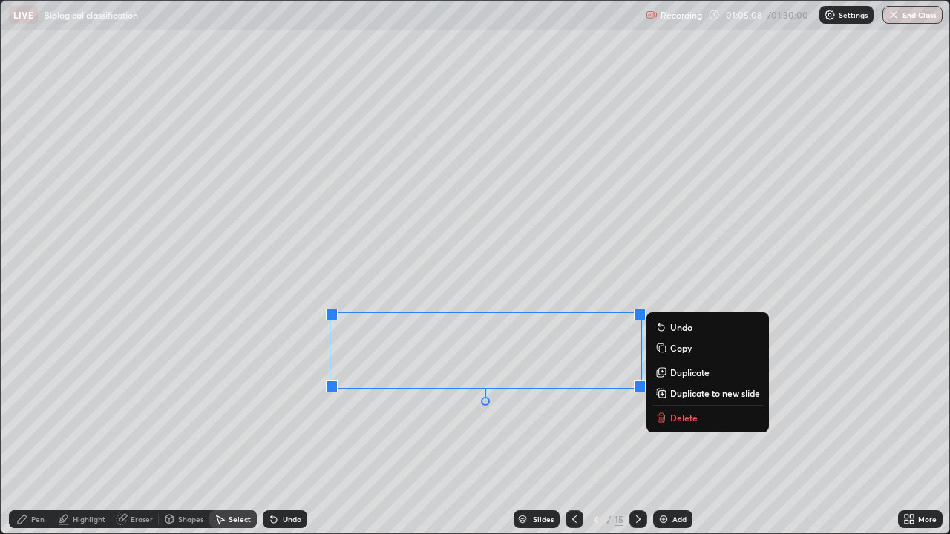
click at [855, 22] on div "Settings" at bounding box center [846, 15] width 54 height 18
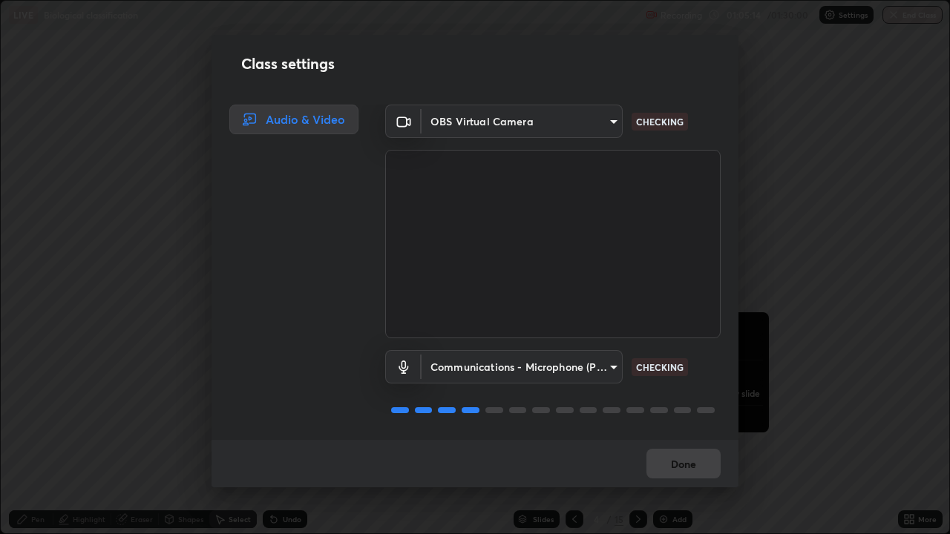
click at [900, 25] on div "Class settings Audio & Video OBS Virtual Camera 5402053dac797fbd6203b9055fefd71…" at bounding box center [475, 267] width 950 height 534
click at [660, 433] on button "Done" at bounding box center [683, 464] width 74 height 30
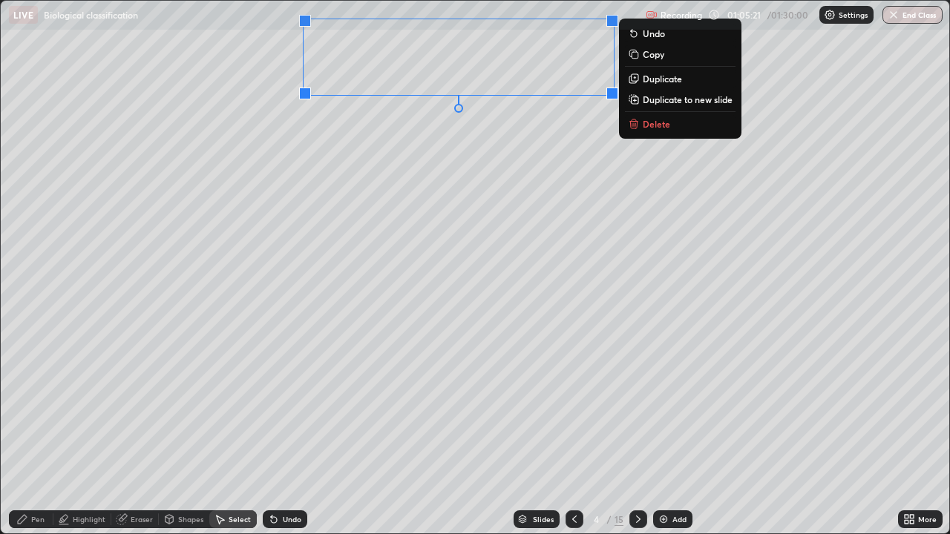
click at [927, 276] on div "0 ° Undo Copy Duplicate Duplicate to new slide Delete" at bounding box center [475, 267] width 948 height 533
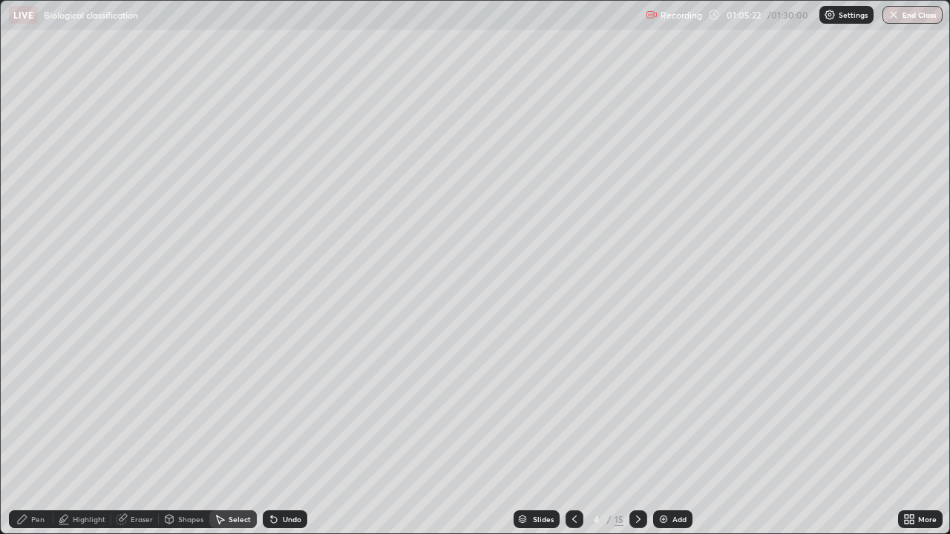
click at [734, 19] on div "Recording 01:05:22 / 01:30:00 Settings End Class" at bounding box center [793, 15] width 297 height 29
click at [722, 22] on div "Recording 01:05:22 / 01:30:00 Settings End Class" at bounding box center [793, 15] width 297 height 29
click at [713, 22] on div "Recording 01:05:22 / 01:30:00 Settings End Class" at bounding box center [793, 15] width 297 height 29
click at [713, 19] on div "Recording 01:05:23 / 01:30:00 Settings End Class" at bounding box center [793, 15] width 297 height 29
click at [832, 105] on div "0 ° Undo Copy Duplicate Duplicate to new slide Delete" at bounding box center [475, 267] width 948 height 533
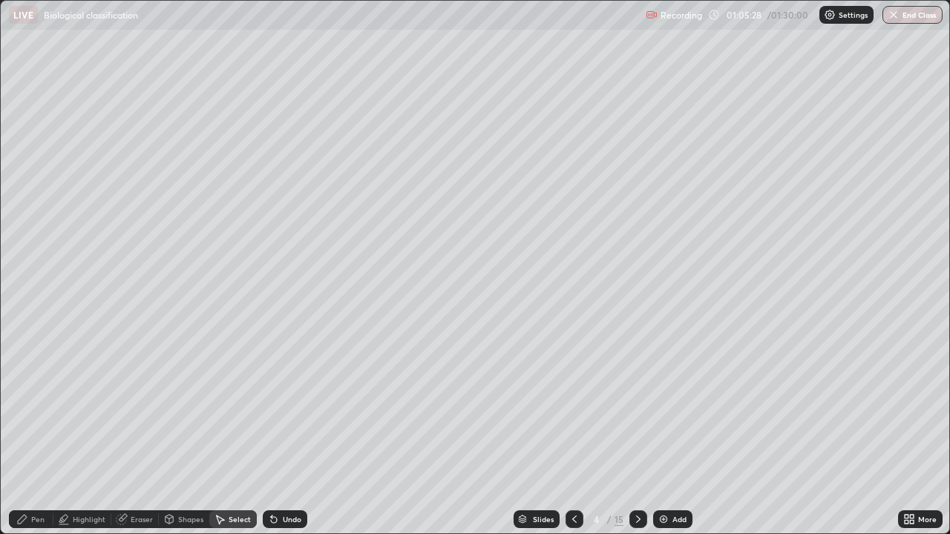
click at [671, 17] on p "Recording" at bounding box center [681, 15] width 42 height 11
click at [647, 21] on div "Recording" at bounding box center [673, 15] width 56 height 29
click at [647, 16] on img at bounding box center [651, 15] width 12 height 12
click at [843, 13] on p "Settings" at bounding box center [852, 14] width 29 height 7
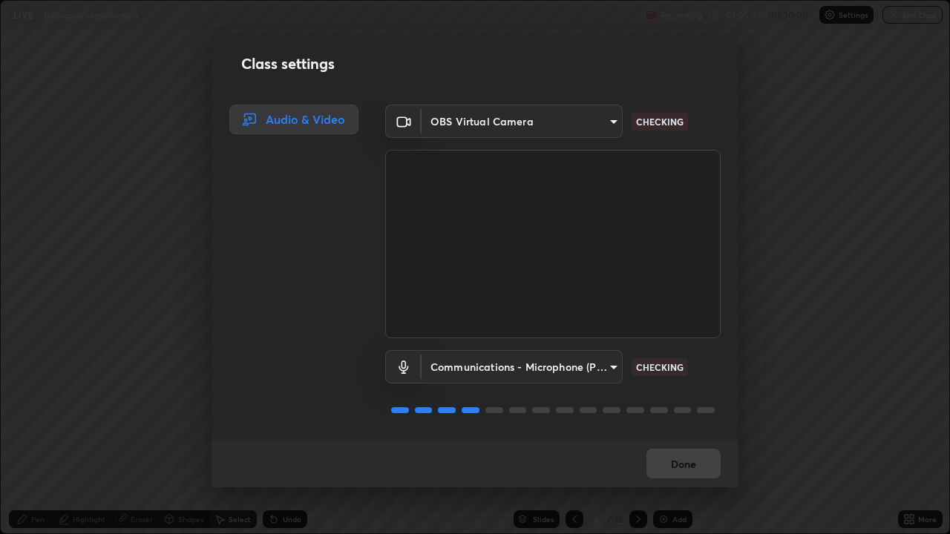
click at [677, 433] on div "Done" at bounding box center [474, 463] width 527 height 47
click at [702, 433] on button "Done" at bounding box center [683, 464] width 74 height 30
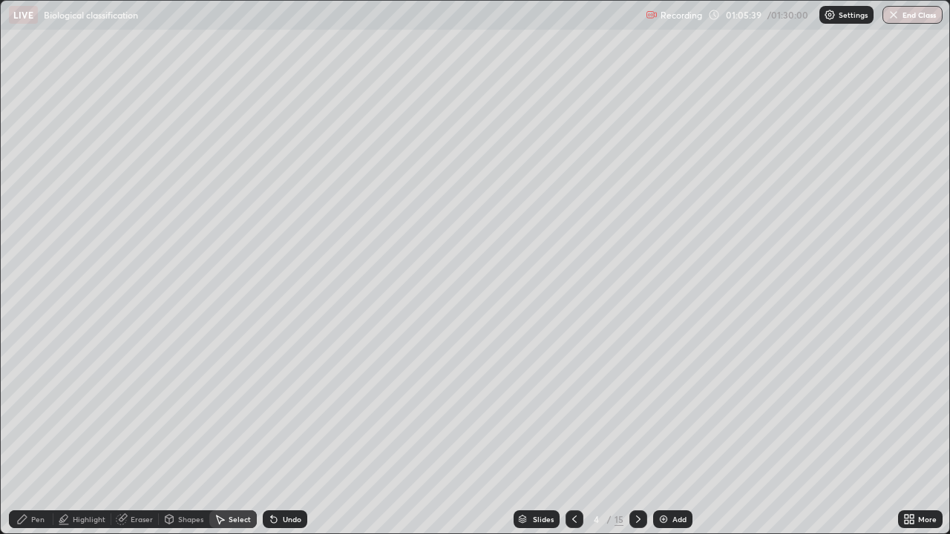
click at [644, 433] on div at bounding box center [638, 520] width 18 height 30
click at [174, 433] on div "Shapes" at bounding box center [184, 519] width 50 height 18
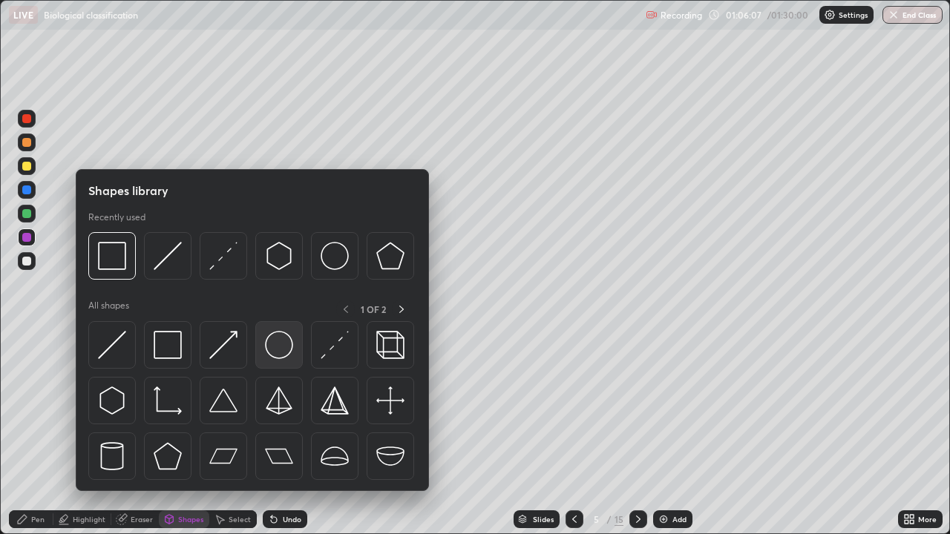
click at [274, 339] on img at bounding box center [279, 345] width 28 height 28
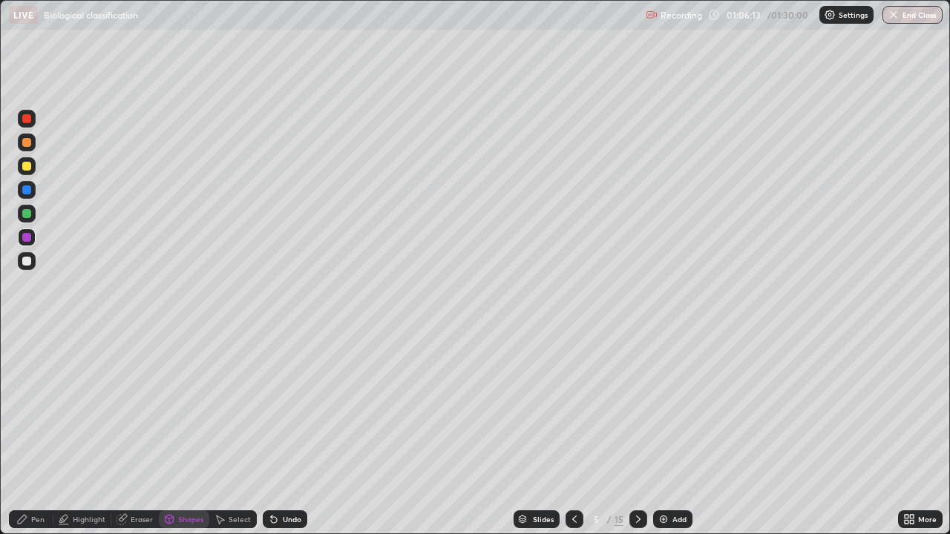
click at [120, 433] on icon at bounding box center [121, 520] width 10 height 10
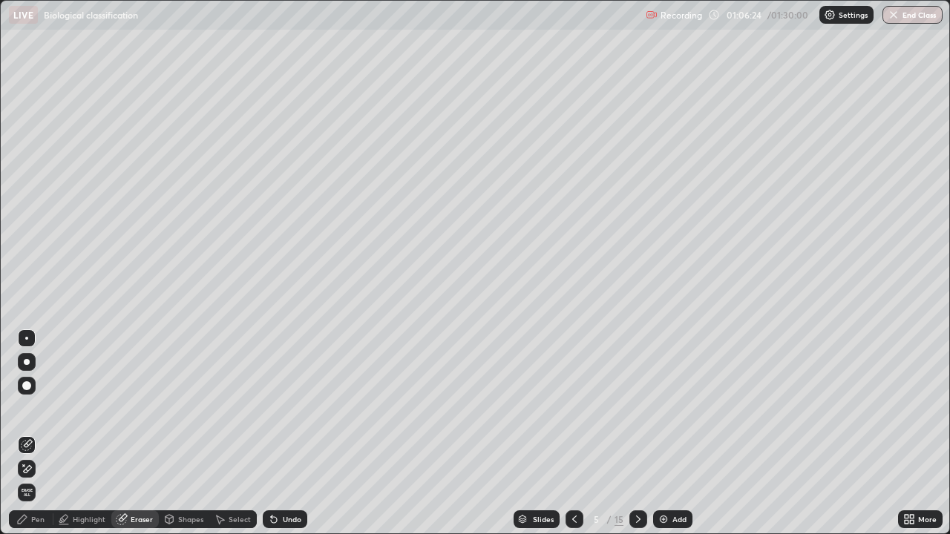
click at [237, 433] on div "Select" at bounding box center [240, 519] width 22 height 7
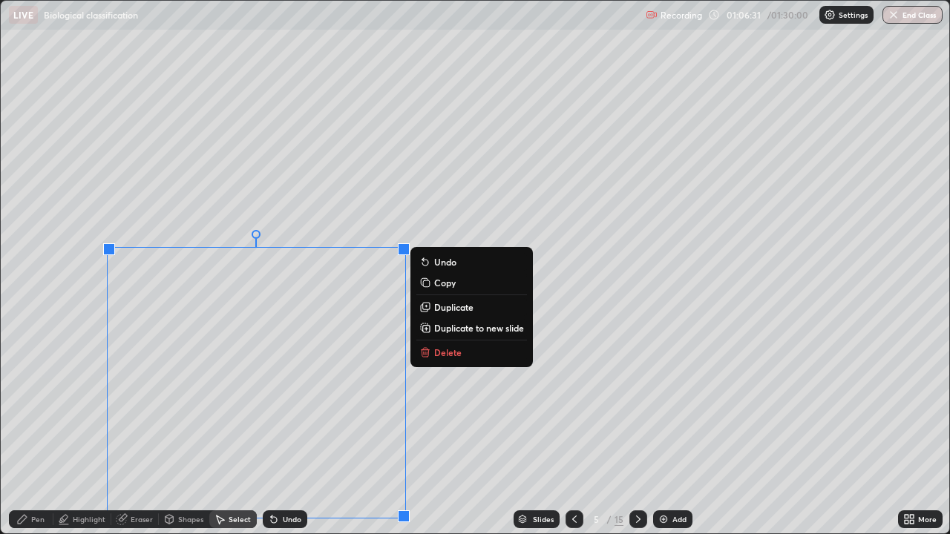
click at [417, 413] on div "0 ° Undo Copy Duplicate Duplicate to new slide Delete" at bounding box center [475, 267] width 948 height 533
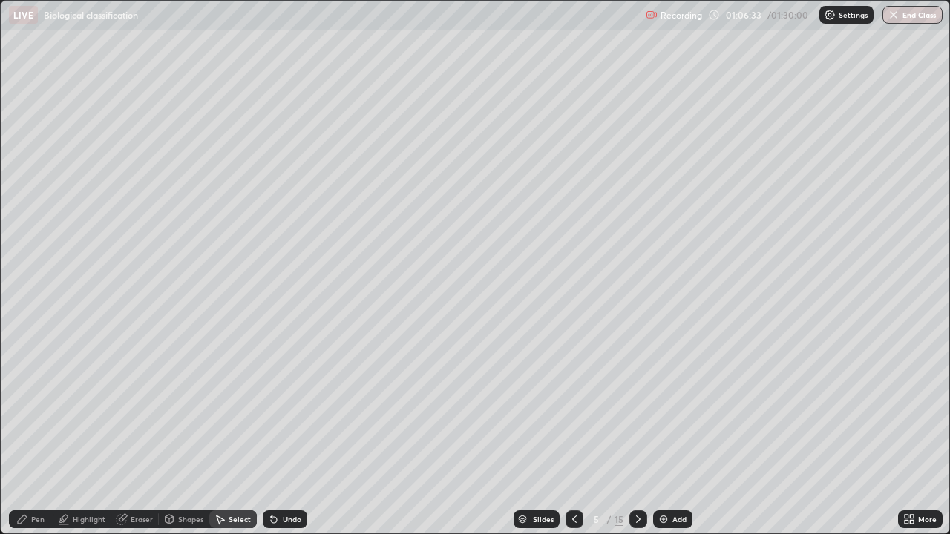
click at [289, 433] on div "Undo" at bounding box center [292, 519] width 19 height 7
click at [173, 433] on icon at bounding box center [169, 519] width 12 height 12
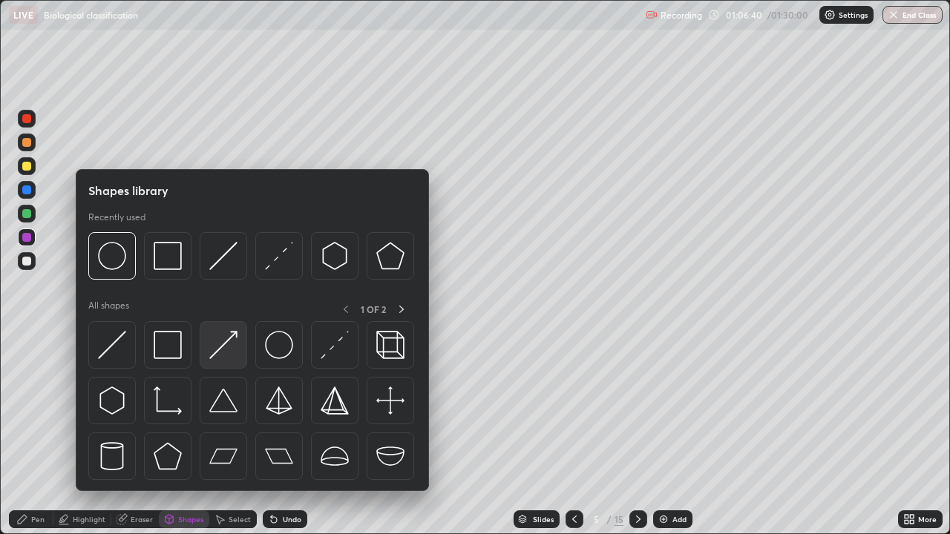
click at [214, 348] on img at bounding box center [223, 345] width 28 height 28
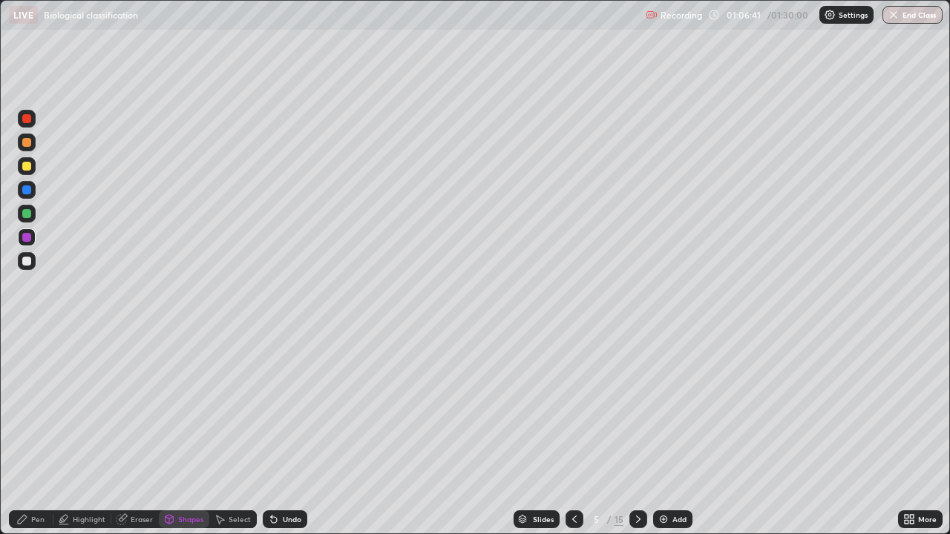
click at [171, 433] on icon at bounding box center [169, 519] width 8 height 9
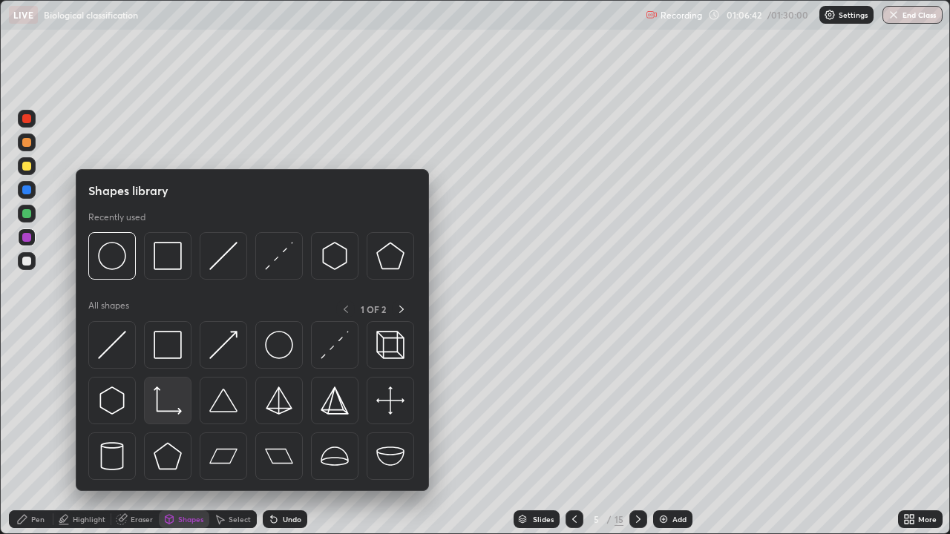
click at [163, 403] on img at bounding box center [168, 401] width 28 height 28
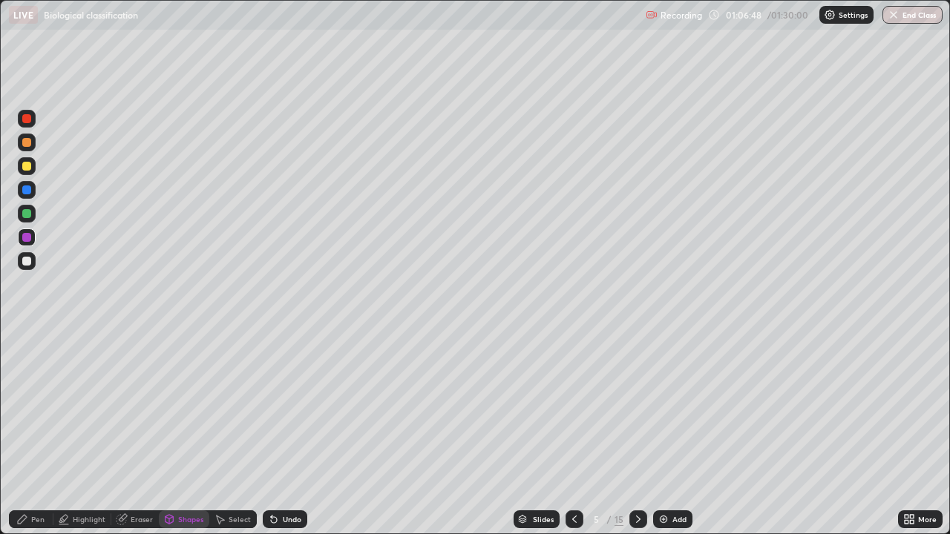
click at [271, 433] on icon at bounding box center [271, 516] width 1 height 1
click at [229, 433] on div "Select" at bounding box center [240, 519] width 22 height 7
click at [279, 433] on div "Undo" at bounding box center [285, 519] width 45 height 18
click at [186, 433] on div "Shapes" at bounding box center [190, 519] width 25 height 7
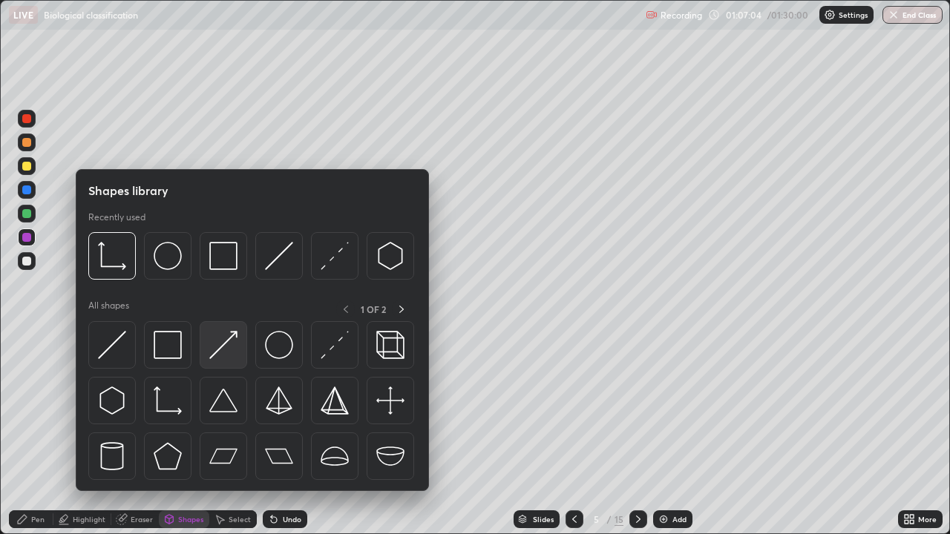
click at [217, 348] on img at bounding box center [223, 345] width 28 height 28
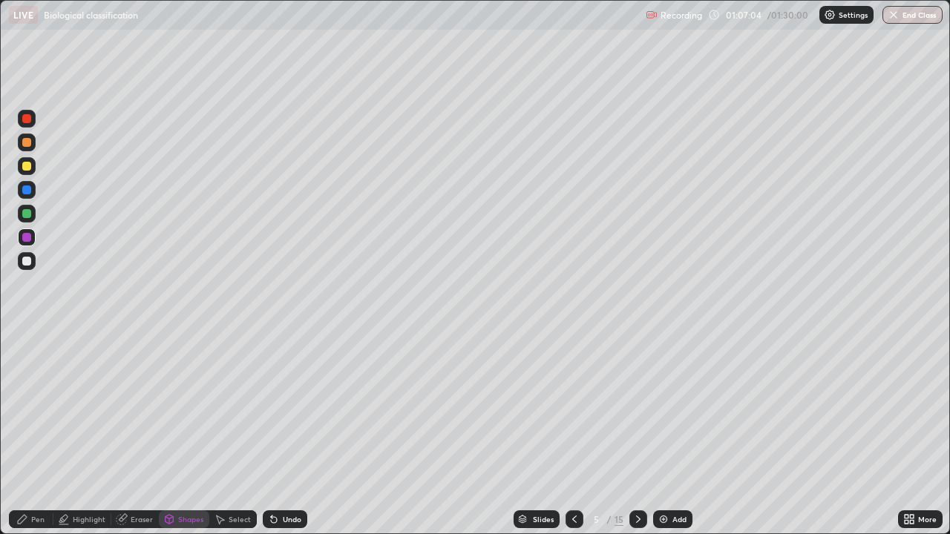
click at [24, 263] on div at bounding box center [26, 261] width 9 height 9
click at [280, 433] on div "Undo" at bounding box center [285, 519] width 45 height 18
click at [276, 433] on icon at bounding box center [274, 519] width 12 height 12
click at [226, 433] on div "Select" at bounding box center [232, 519] width 47 height 18
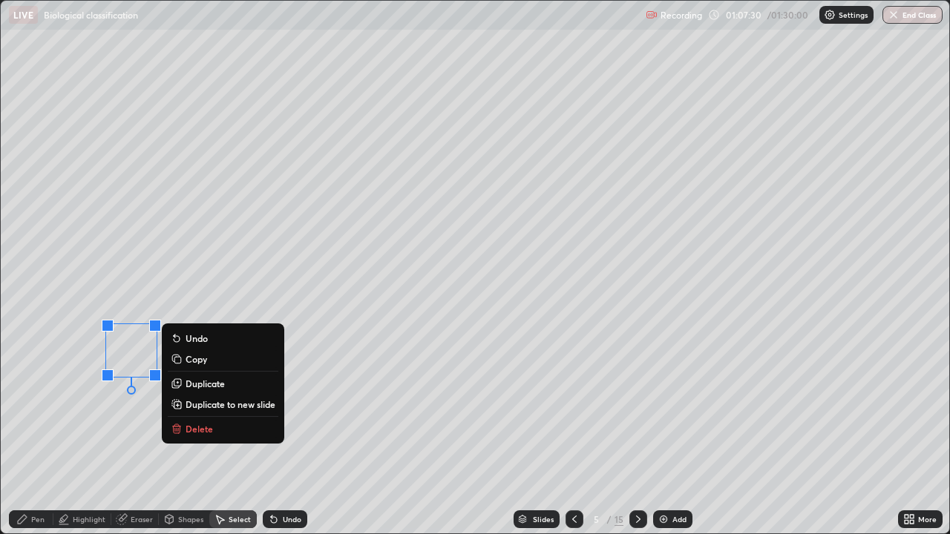
click at [132, 417] on div "0 ° Undo Copy Duplicate Duplicate to new slide Delete" at bounding box center [475, 267] width 948 height 533
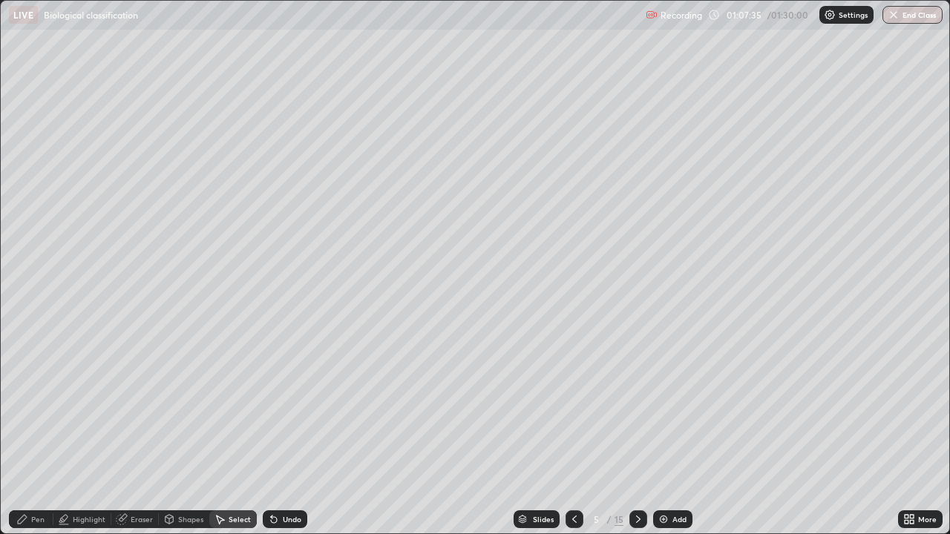
click at [274, 433] on icon at bounding box center [274, 520] width 6 height 6
click at [278, 433] on div "Undo" at bounding box center [285, 519] width 45 height 18
click at [283, 433] on div "Undo" at bounding box center [292, 519] width 19 height 7
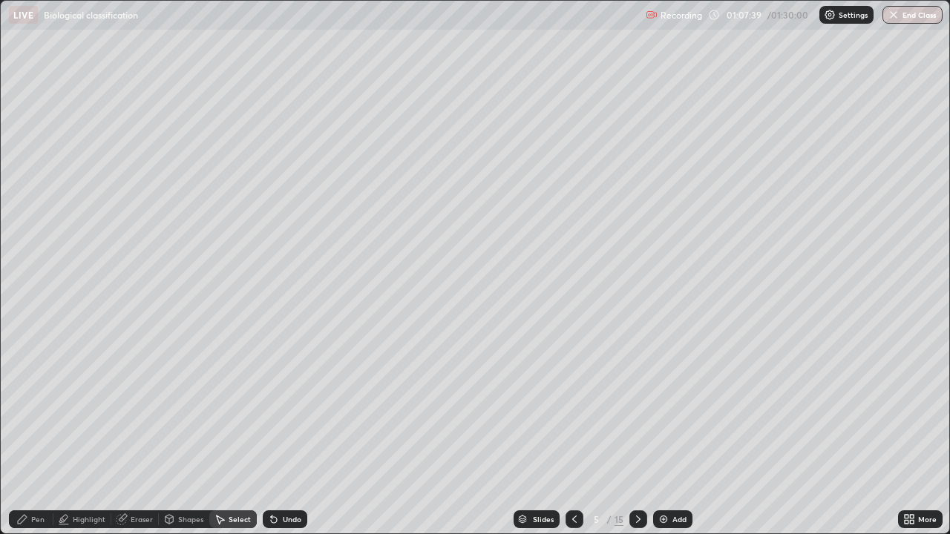
click at [132, 433] on div "Eraser" at bounding box center [142, 519] width 22 height 7
click at [279, 433] on div "Undo" at bounding box center [285, 519] width 45 height 18
click at [289, 433] on div "Undo" at bounding box center [292, 519] width 19 height 7
click at [291, 433] on div "Undo" at bounding box center [292, 519] width 19 height 7
click at [290, 433] on div "Undo" at bounding box center [292, 519] width 19 height 7
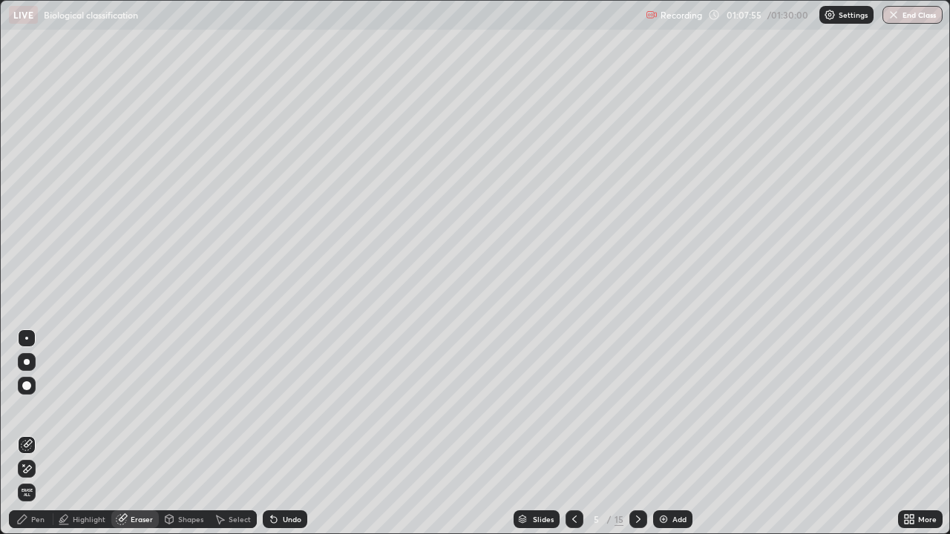
click at [232, 433] on div "Select" at bounding box center [240, 519] width 22 height 7
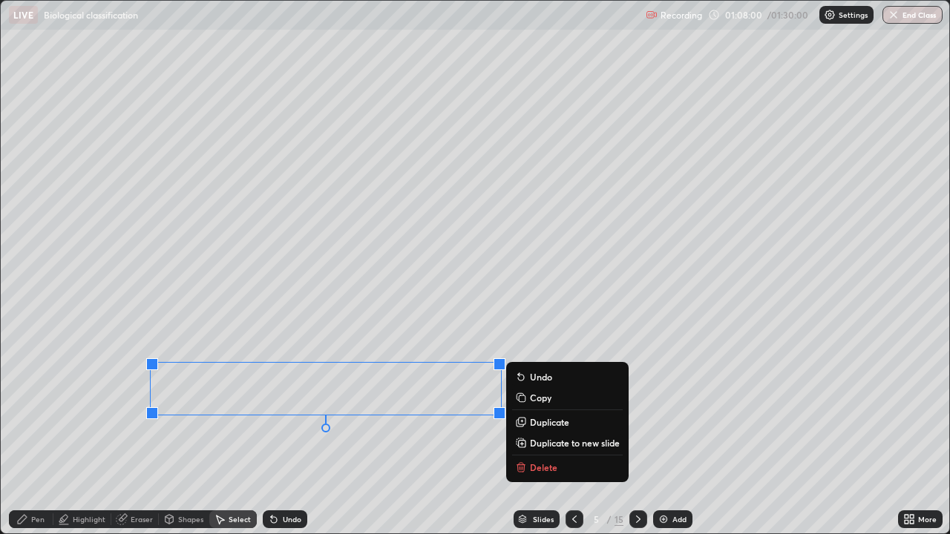
click at [536, 433] on p "Delete" at bounding box center [543, 467] width 27 height 12
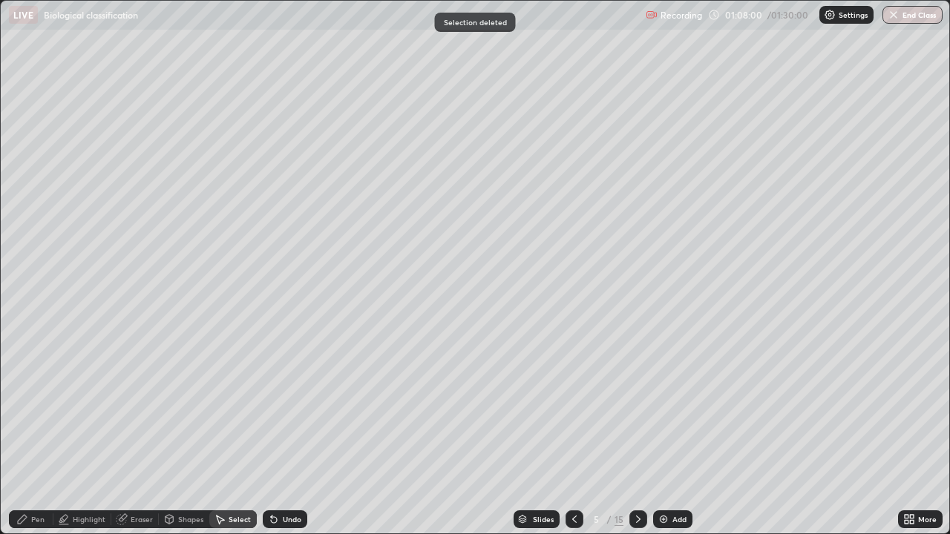
click at [573, 433] on icon at bounding box center [574, 519] width 12 height 12
click at [223, 433] on icon at bounding box center [220, 519] width 12 height 12
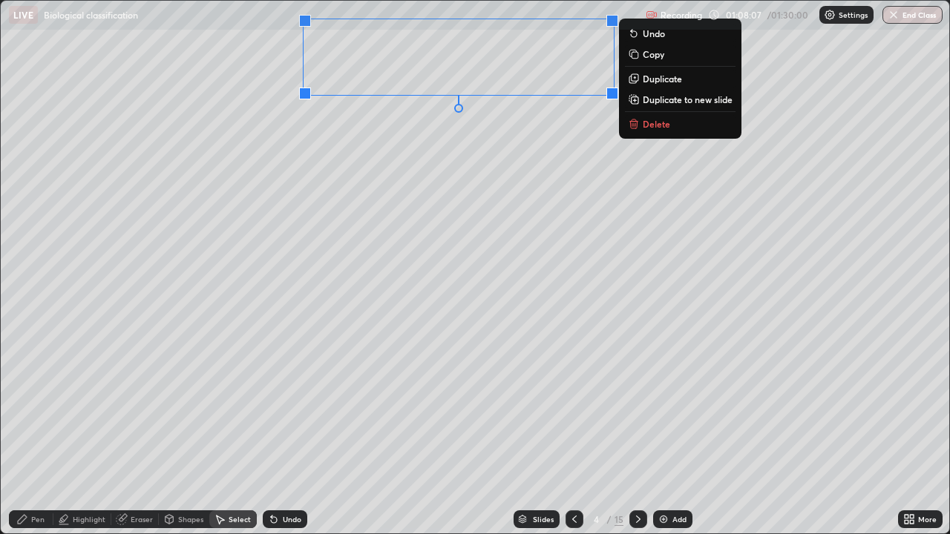
click at [649, 122] on p "Delete" at bounding box center [656, 124] width 27 height 12
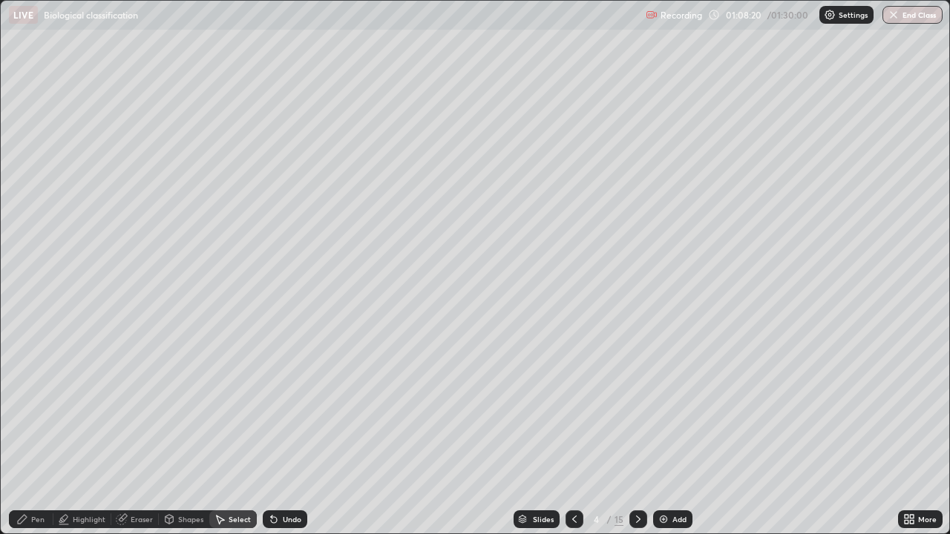
click at [224, 433] on icon at bounding box center [220, 519] width 12 height 12
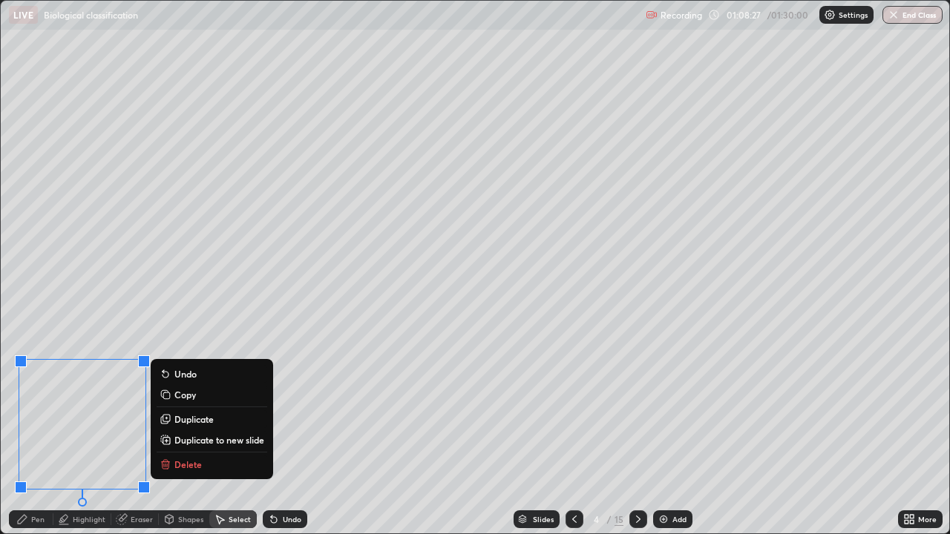
click at [297, 433] on div "0 ° Undo Copy Duplicate Duplicate to new slide Delete" at bounding box center [475, 267] width 948 height 533
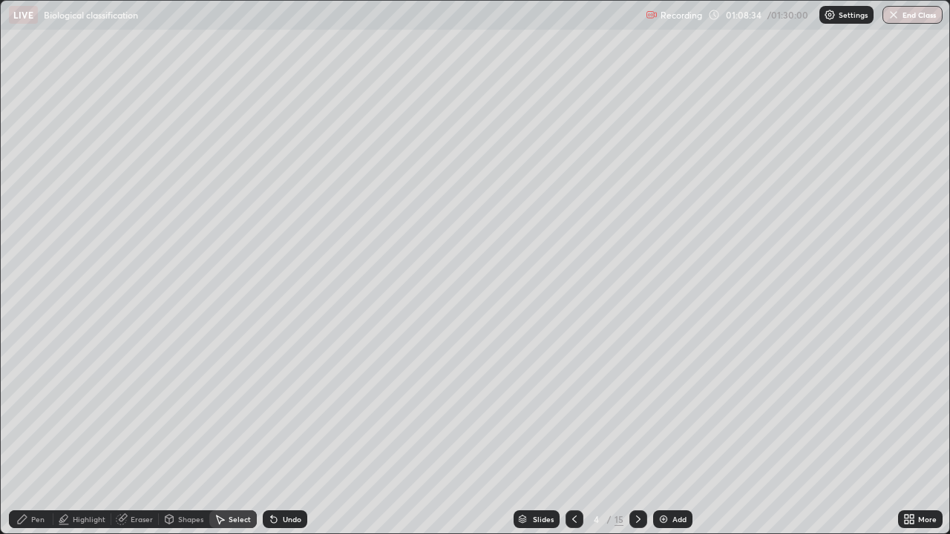
click at [183, 433] on div "Shapes" at bounding box center [184, 519] width 50 height 18
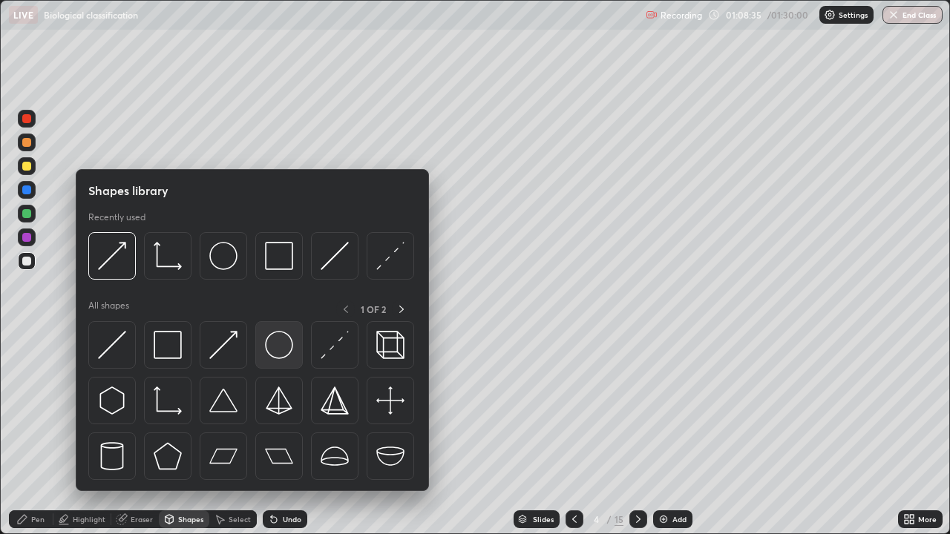
click at [270, 346] on img at bounding box center [279, 345] width 28 height 28
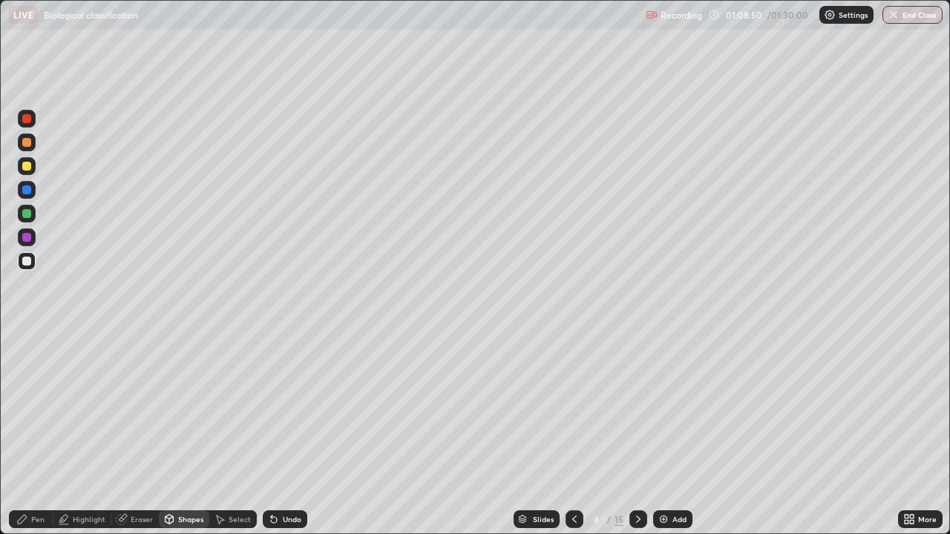
click at [271, 433] on icon at bounding box center [271, 516] width 1 height 1
click at [283, 433] on div "Undo" at bounding box center [292, 519] width 19 height 7
click at [541, 433] on div "Slides" at bounding box center [543, 519] width 21 height 7
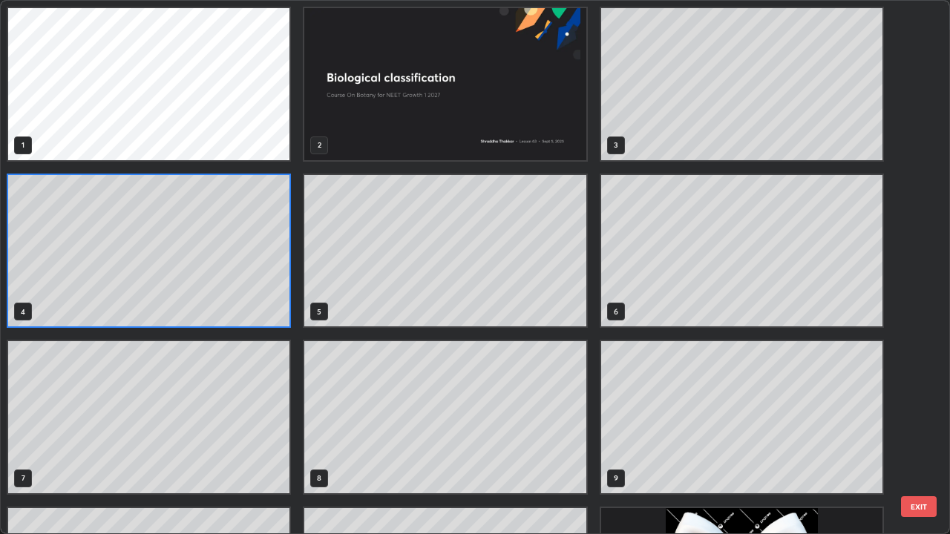
scroll to position [528, 941]
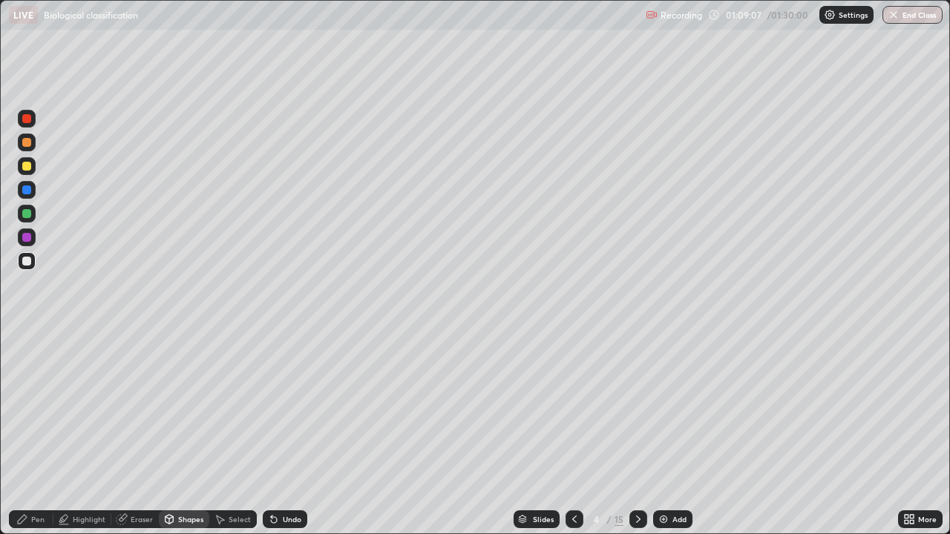
click at [233, 433] on div "Select" at bounding box center [240, 519] width 22 height 7
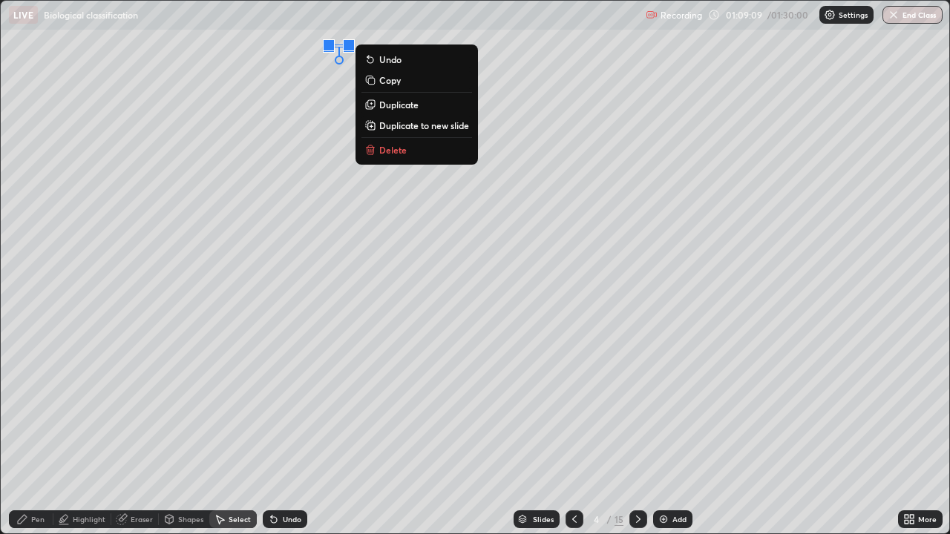
click at [390, 158] on button "Delete" at bounding box center [416, 150] width 111 height 18
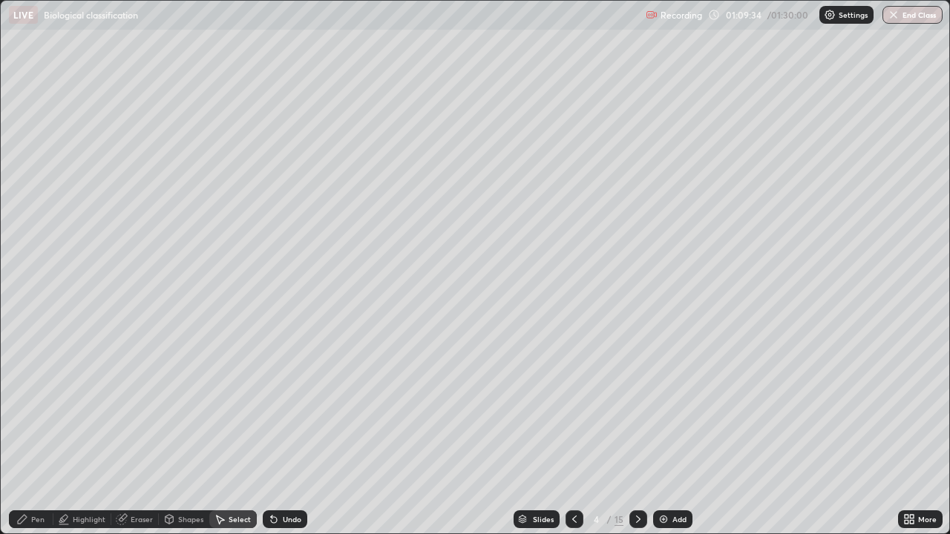
click at [171, 433] on icon at bounding box center [169, 519] width 8 height 9
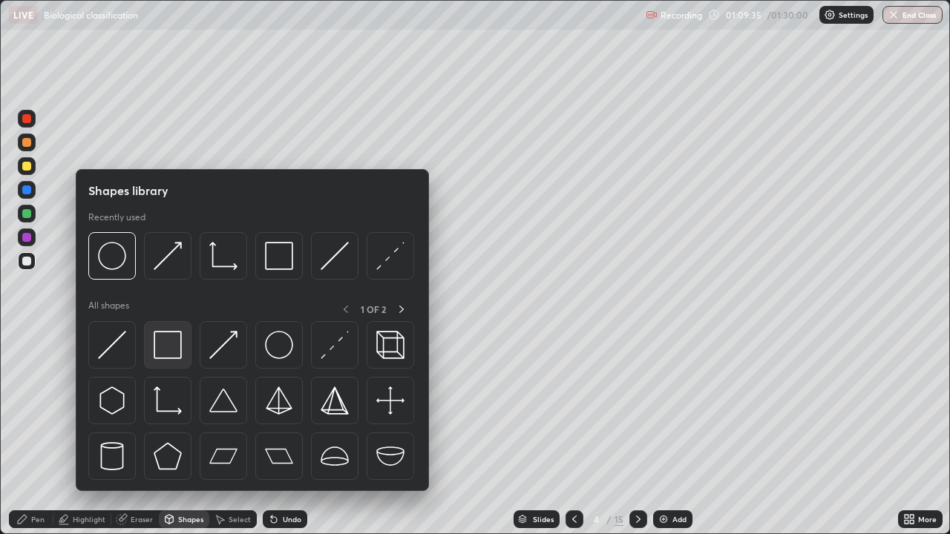
click at [176, 344] on img at bounding box center [168, 345] width 28 height 28
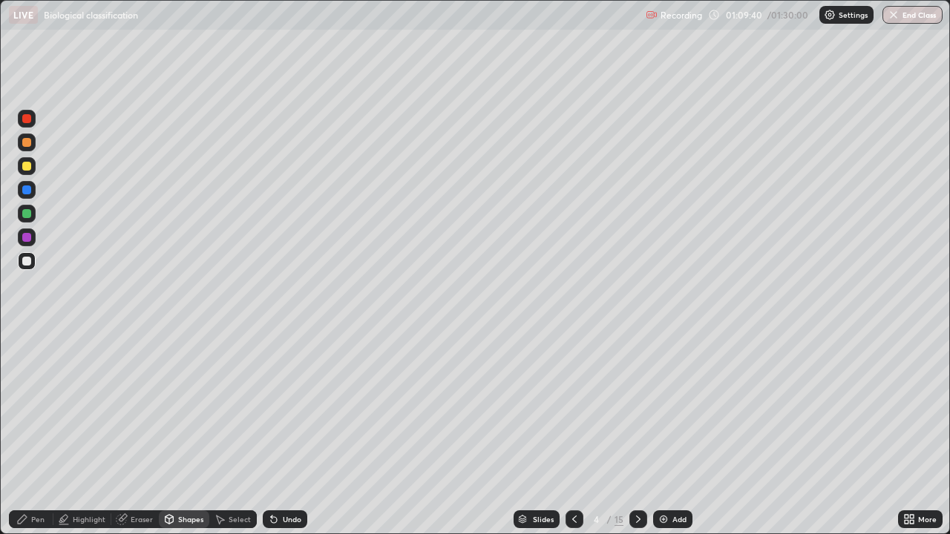
click at [185, 433] on div "Shapes" at bounding box center [190, 519] width 25 height 7
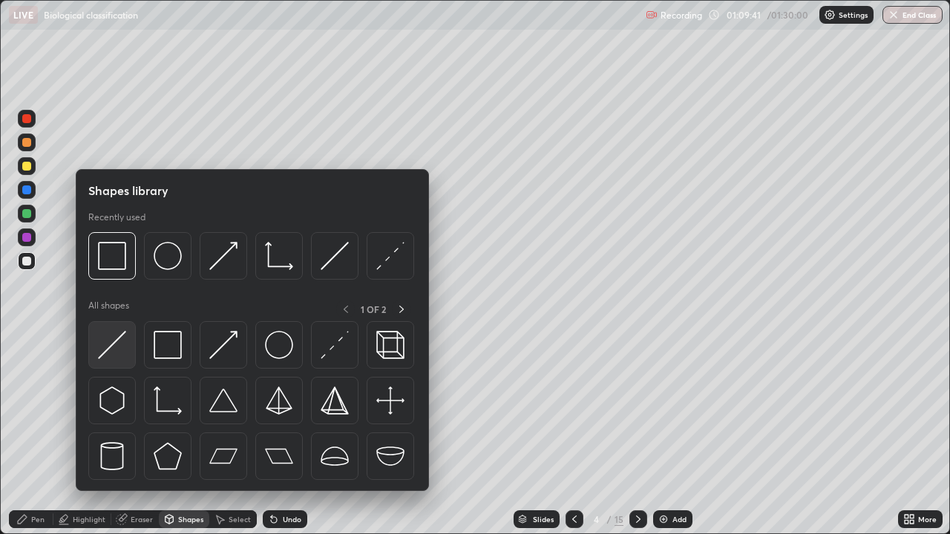
click at [125, 344] on img at bounding box center [112, 345] width 28 height 28
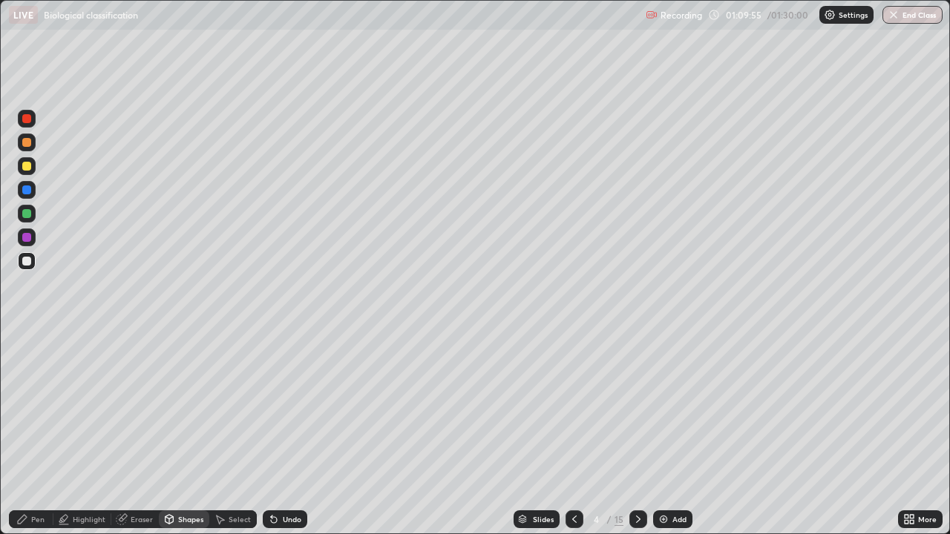
click at [184, 433] on div "Shapes" at bounding box center [190, 519] width 25 height 7
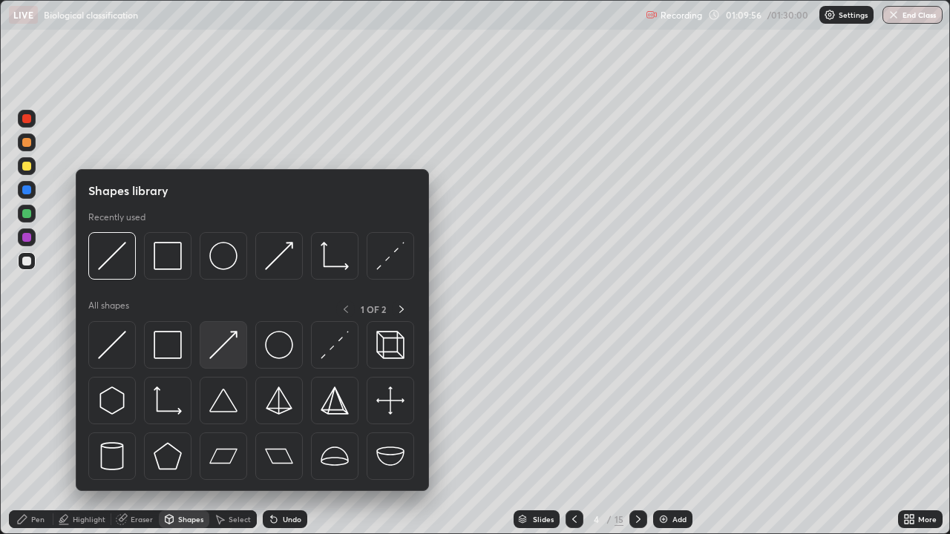
click at [227, 348] on img at bounding box center [223, 345] width 28 height 28
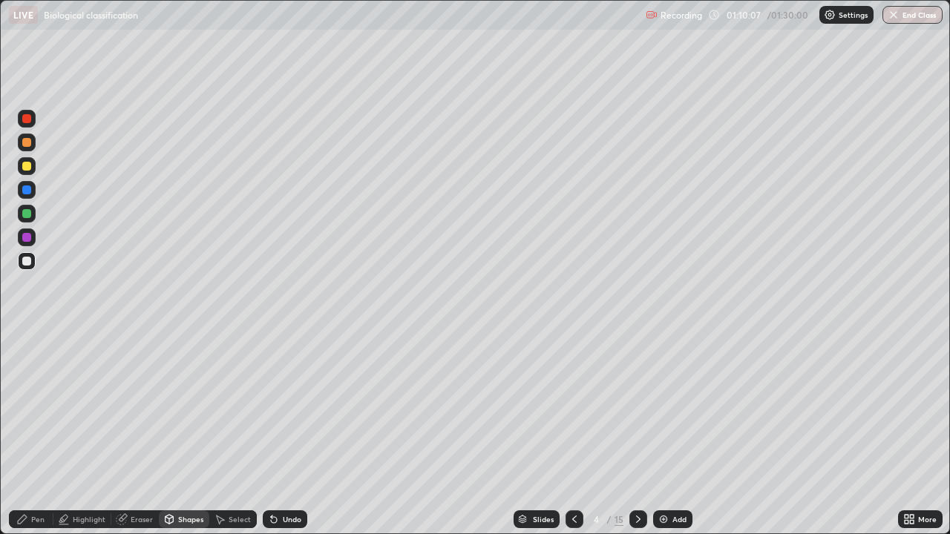
click at [283, 433] on div "Undo" at bounding box center [292, 519] width 19 height 7
click at [277, 433] on icon at bounding box center [274, 519] width 12 height 12
click at [30, 243] on div at bounding box center [27, 238] width 18 height 18
click at [279, 433] on div "Undo" at bounding box center [285, 519] width 45 height 18
click at [37, 433] on div "Pen" at bounding box center [37, 519] width 13 height 7
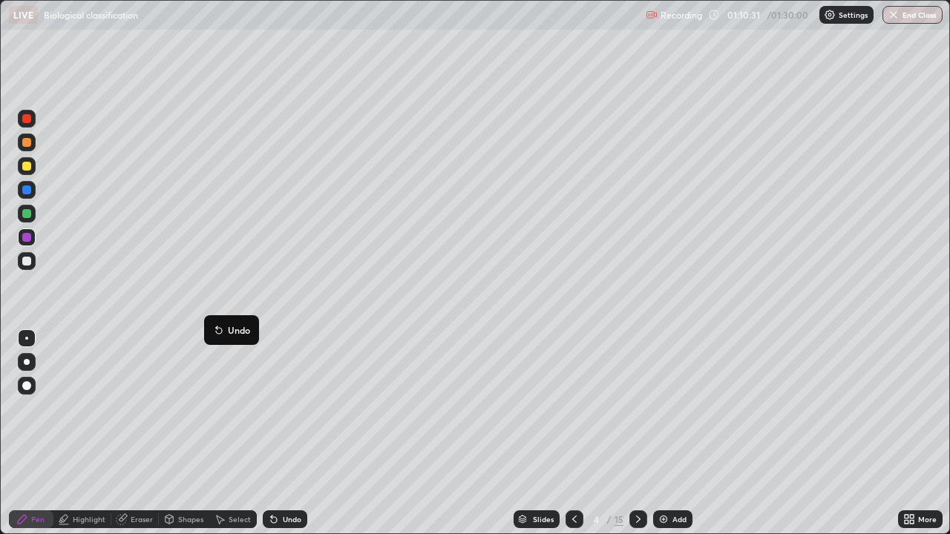
click at [211, 325] on button "Undo" at bounding box center [231, 330] width 43 height 18
click at [286, 433] on div "Undo" at bounding box center [292, 519] width 19 height 7
click at [283, 433] on div "Undo" at bounding box center [292, 519] width 19 height 7
click at [280, 433] on div "Undo" at bounding box center [285, 519] width 45 height 18
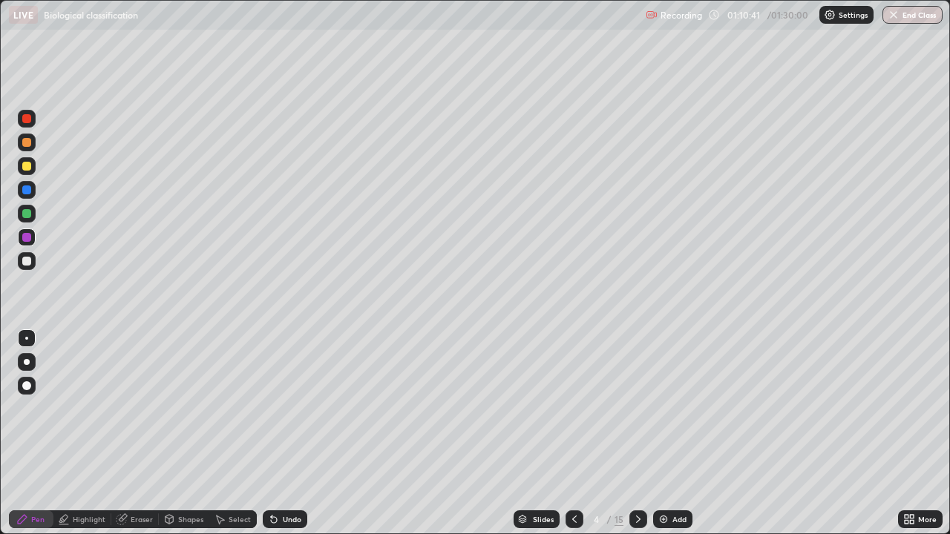
click at [231, 433] on div "Select" at bounding box center [240, 519] width 22 height 7
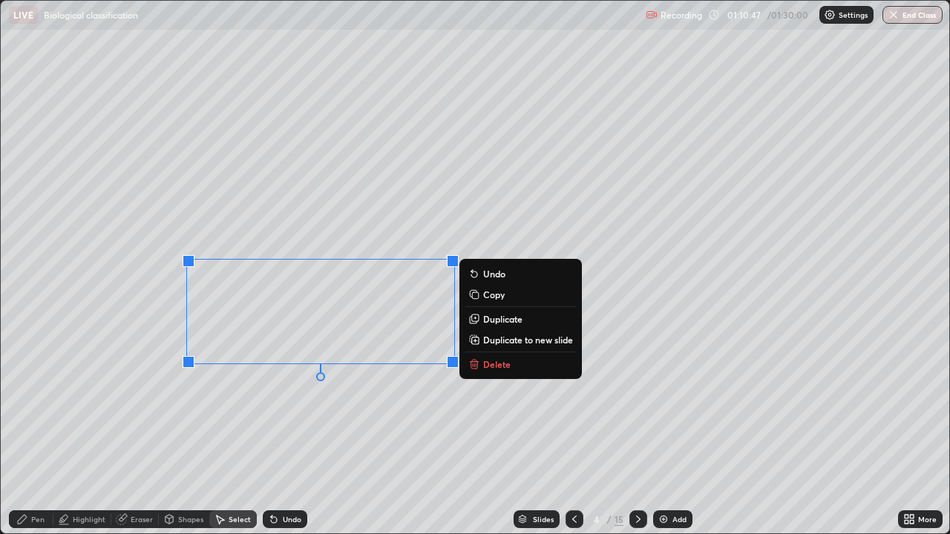
click at [288, 433] on div "Undo" at bounding box center [292, 519] width 19 height 7
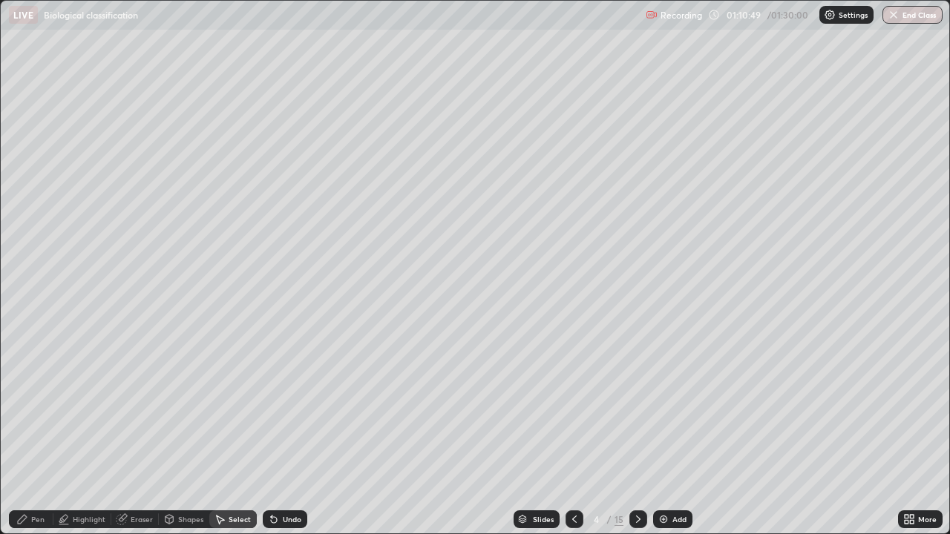
click at [231, 433] on div "Select" at bounding box center [240, 519] width 22 height 7
click at [245, 433] on div "0 ° Undo Copy Duplicate Duplicate to new slide Delete" at bounding box center [475, 267] width 948 height 533
click at [36, 433] on div "Pen" at bounding box center [31, 519] width 45 height 18
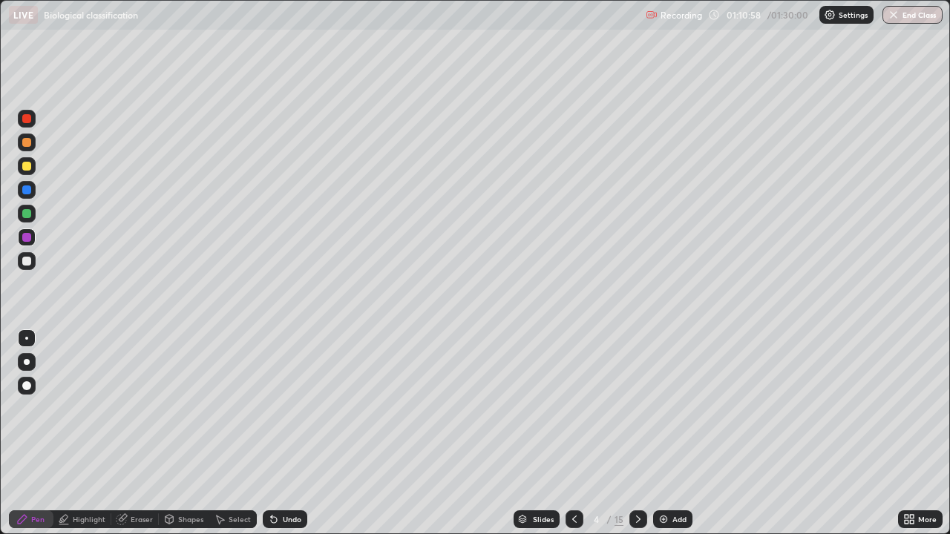
click at [287, 433] on div "Undo" at bounding box center [292, 519] width 19 height 7
click at [29, 433] on div "Pen" at bounding box center [31, 519] width 45 height 18
click at [271, 433] on icon at bounding box center [274, 520] width 6 height 6
click at [134, 433] on div "Eraser" at bounding box center [134, 519] width 47 height 18
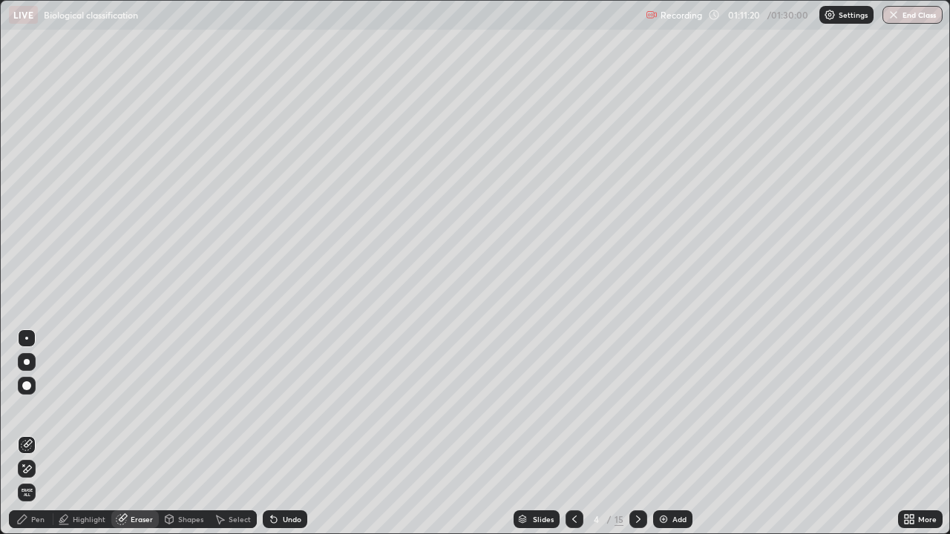
click at [30, 433] on div "Pen" at bounding box center [31, 519] width 45 height 18
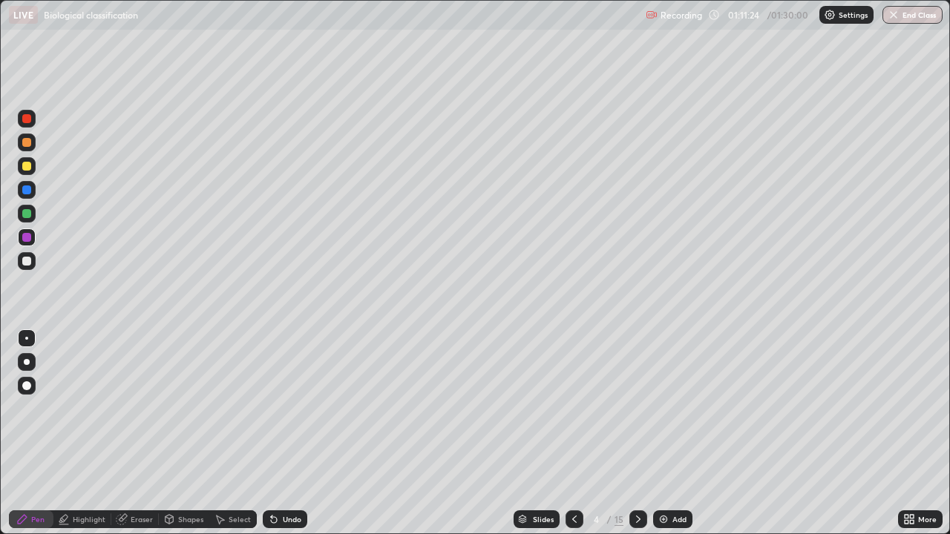
click at [290, 433] on div "Undo" at bounding box center [292, 519] width 19 height 7
click at [233, 433] on div "Select" at bounding box center [240, 519] width 22 height 7
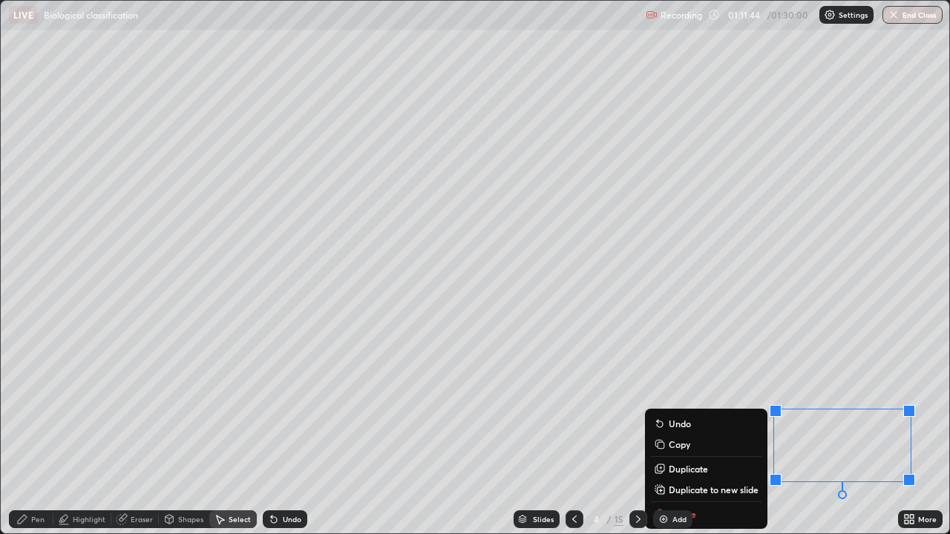
click at [844, 433] on div "0 ° Undo Copy Duplicate Duplicate to new slide Delete" at bounding box center [475, 267] width 948 height 533
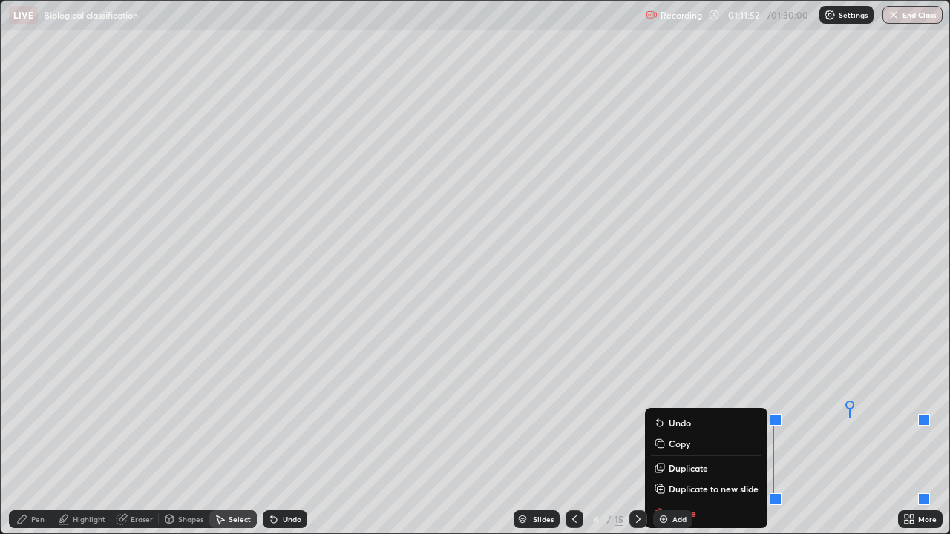
click at [39, 433] on div "Pen" at bounding box center [37, 519] width 13 height 7
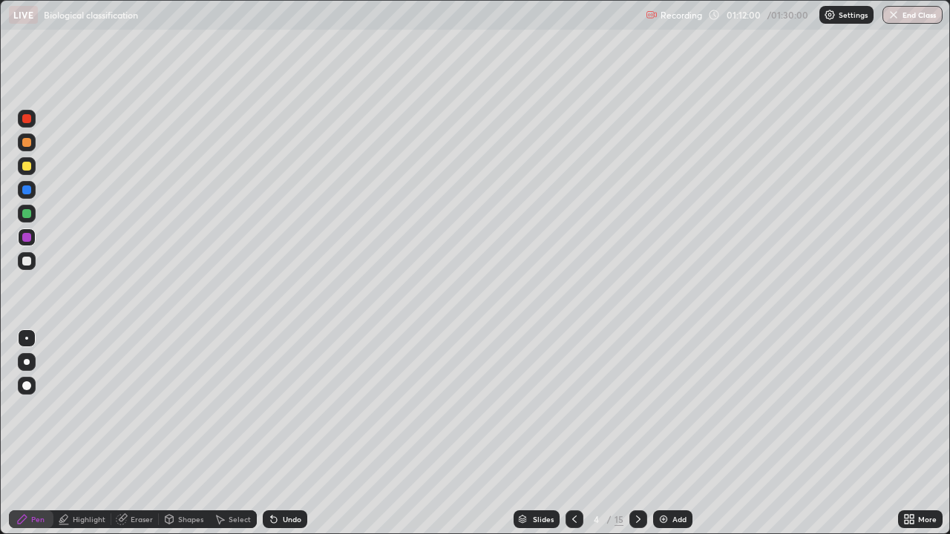
click at [32, 261] on div at bounding box center [27, 261] width 18 height 18
click at [237, 433] on div "Select" at bounding box center [240, 519] width 22 height 7
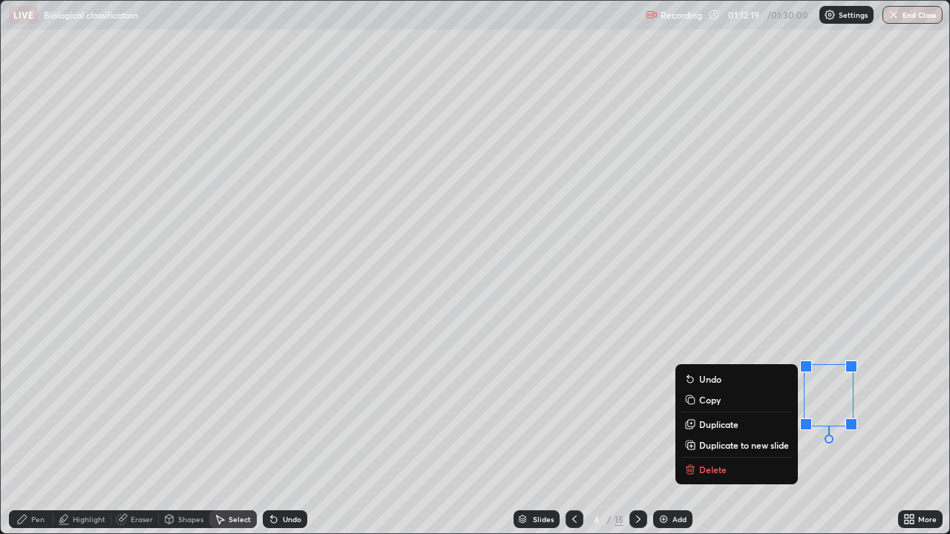
click at [286, 433] on div "Undo" at bounding box center [292, 519] width 19 height 7
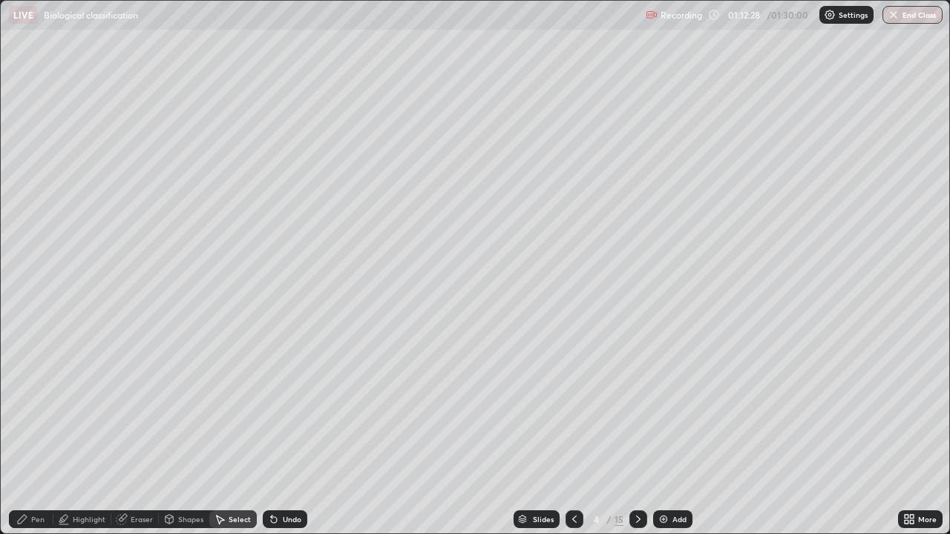
click at [285, 433] on div "Undo" at bounding box center [292, 519] width 19 height 7
click at [289, 433] on div "Undo" at bounding box center [292, 519] width 19 height 7
click at [284, 433] on div "Undo" at bounding box center [292, 519] width 19 height 7
click at [283, 433] on div "Undo" at bounding box center [292, 519] width 19 height 7
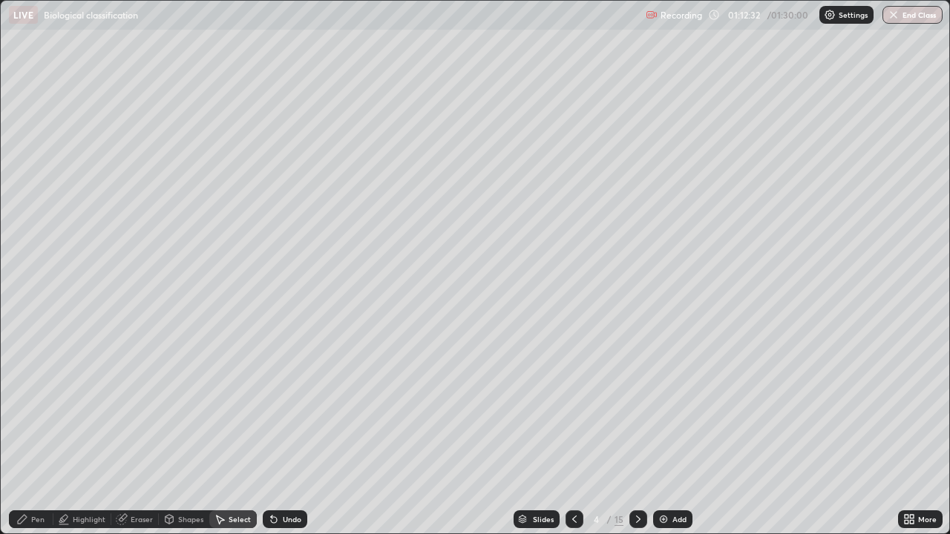
click at [292, 433] on div "Undo" at bounding box center [292, 519] width 19 height 7
click at [291, 433] on div "Undo" at bounding box center [292, 519] width 19 height 7
click at [289, 433] on div "Undo" at bounding box center [292, 519] width 19 height 7
click at [293, 433] on div "Undo" at bounding box center [292, 519] width 19 height 7
click at [35, 433] on div "Pen" at bounding box center [37, 519] width 13 height 7
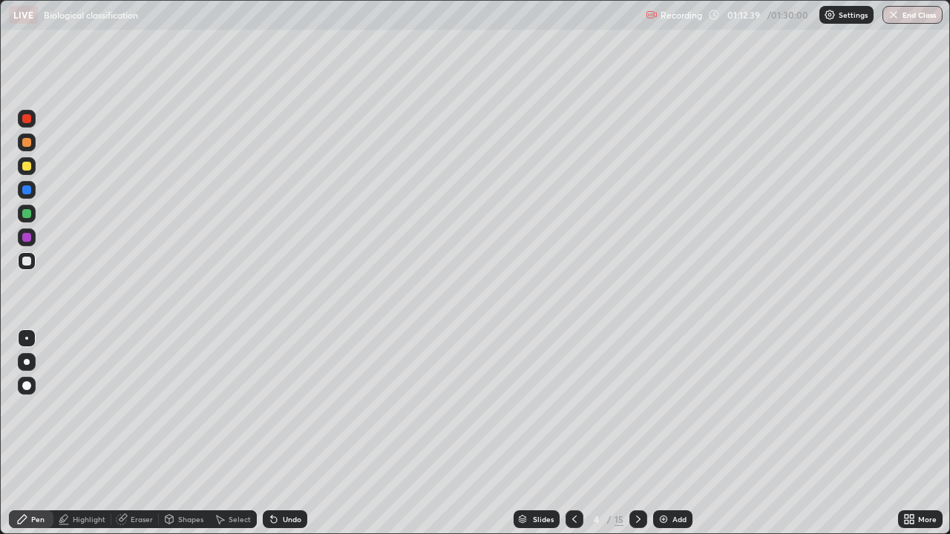
click at [28, 266] on div at bounding box center [27, 261] width 18 height 18
click at [229, 433] on div "Select" at bounding box center [240, 519] width 22 height 7
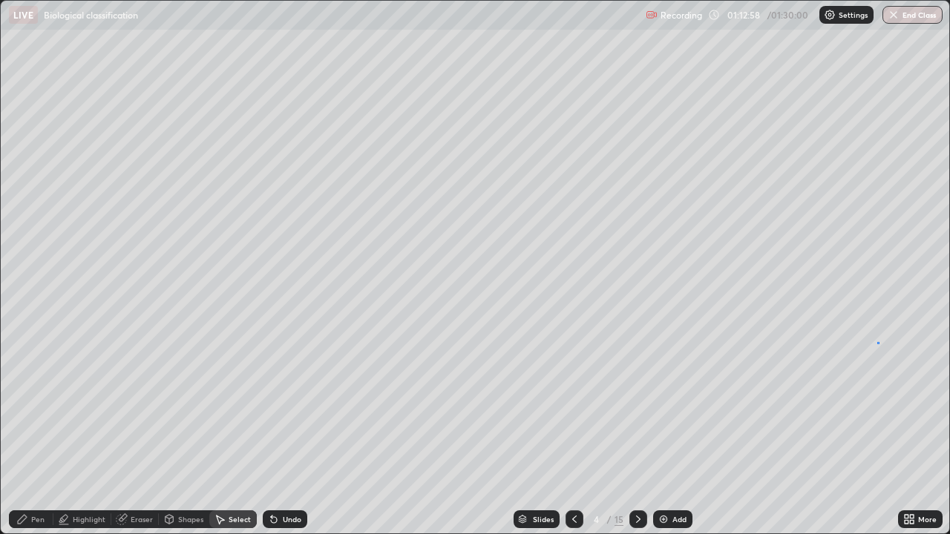
click at [877, 342] on div "0 ° Undo Copy Duplicate Duplicate to new slide Delete" at bounding box center [475, 267] width 948 height 533
click at [573, 433] on icon at bounding box center [574, 519] width 12 height 12
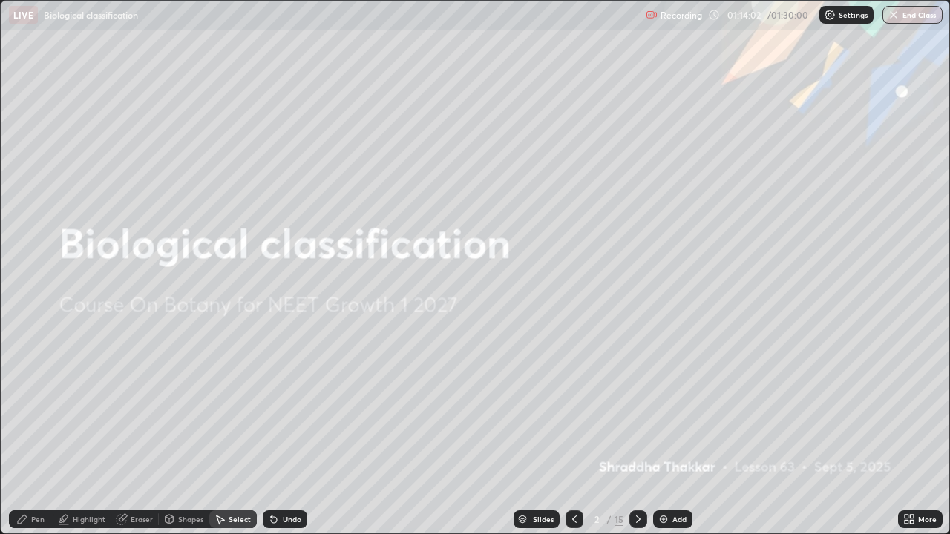
click at [634, 433] on icon at bounding box center [638, 519] width 12 height 12
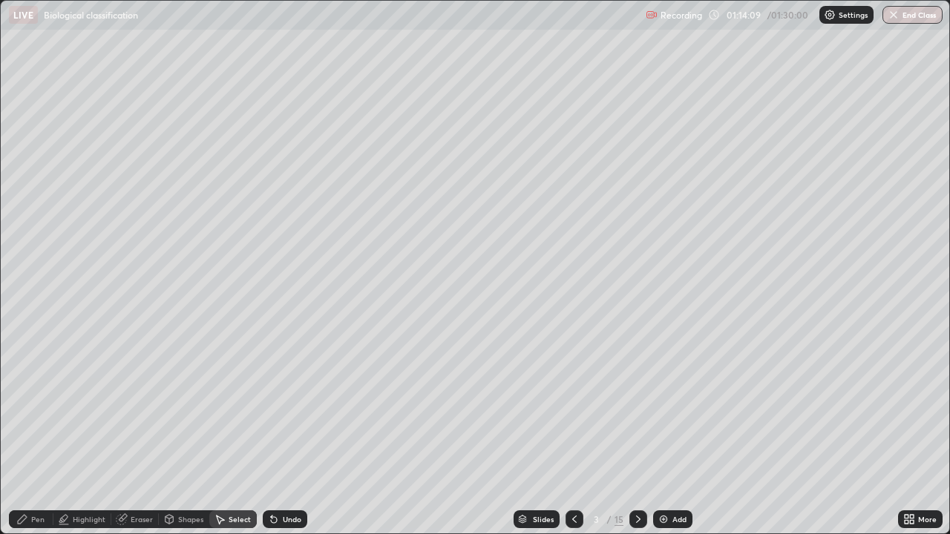
click at [640, 433] on icon at bounding box center [638, 519] width 12 height 12
click at [581, 433] on div at bounding box center [574, 519] width 18 height 18
click at [912, 9] on button "End Class" at bounding box center [912, 15] width 60 height 18
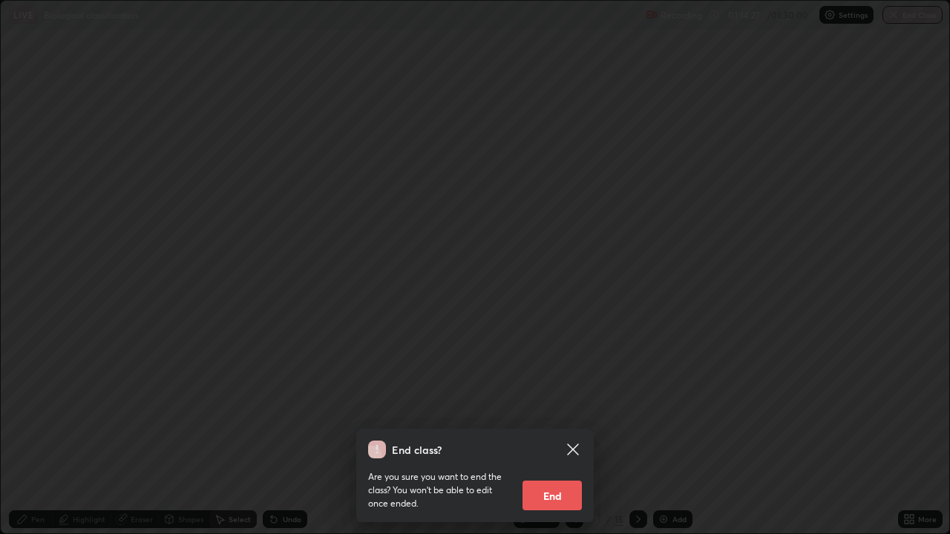
click at [553, 433] on button "End" at bounding box center [551, 496] width 59 height 30
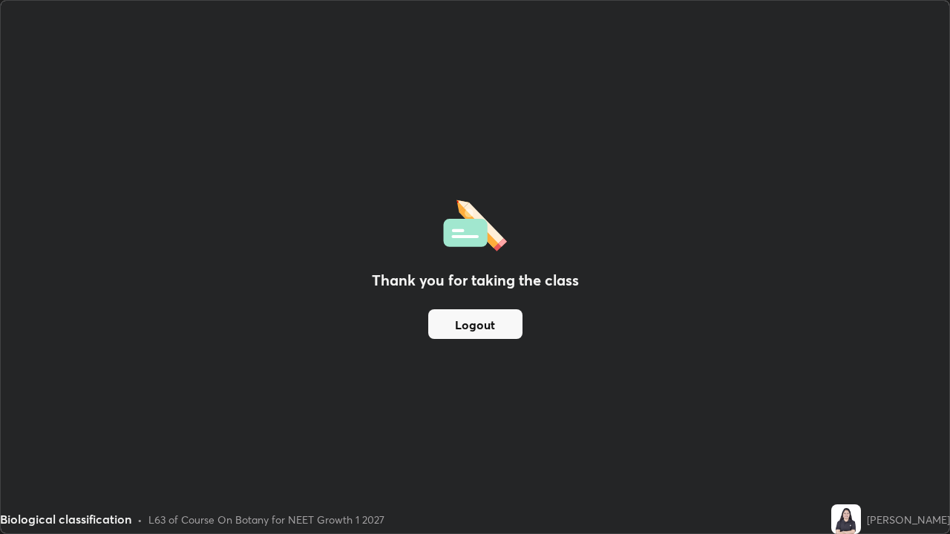
click at [516, 331] on button "Logout" at bounding box center [475, 324] width 94 height 30
